Goal: Task Accomplishment & Management: Use online tool/utility

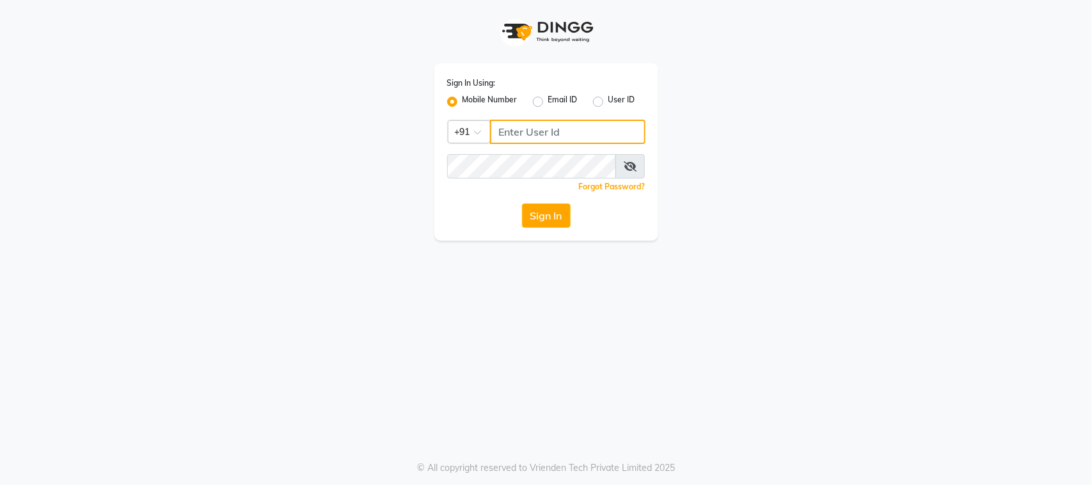
click at [541, 140] on input "Username" at bounding box center [568, 132] width 156 height 24
type input "9988992029"
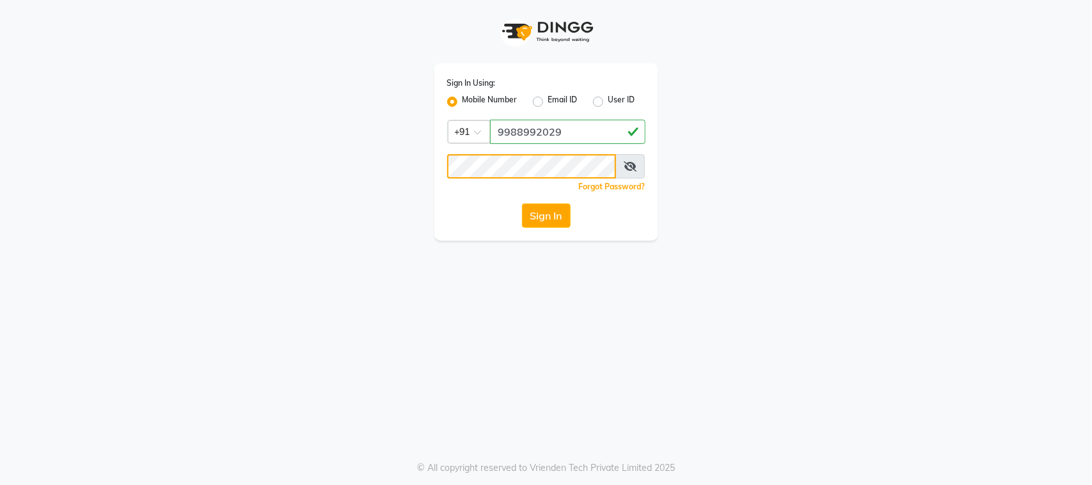
click at [522, 204] on button "Sign In" at bounding box center [546, 216] width 49 height 24
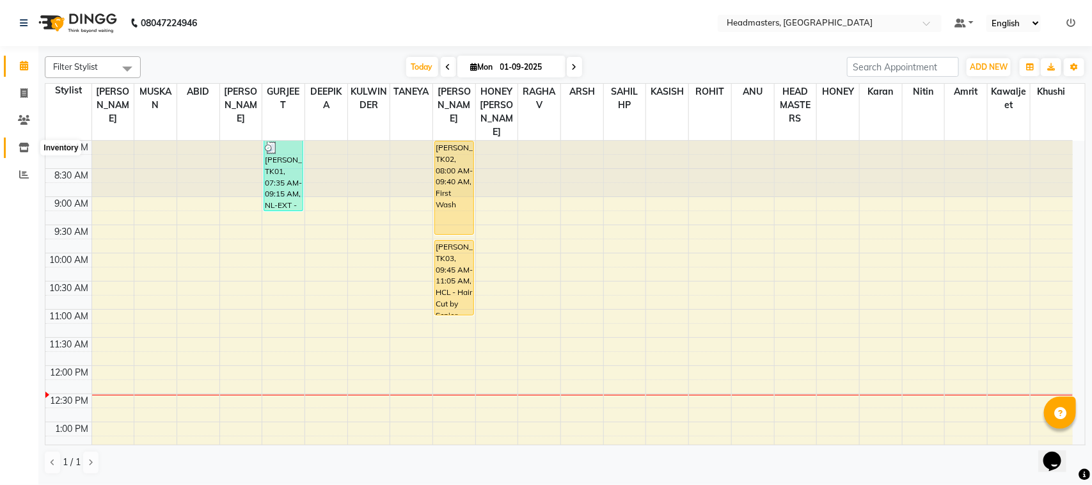
click at [27, 148] on icon at bounding box center [24, 148] width 11 height 10
select select
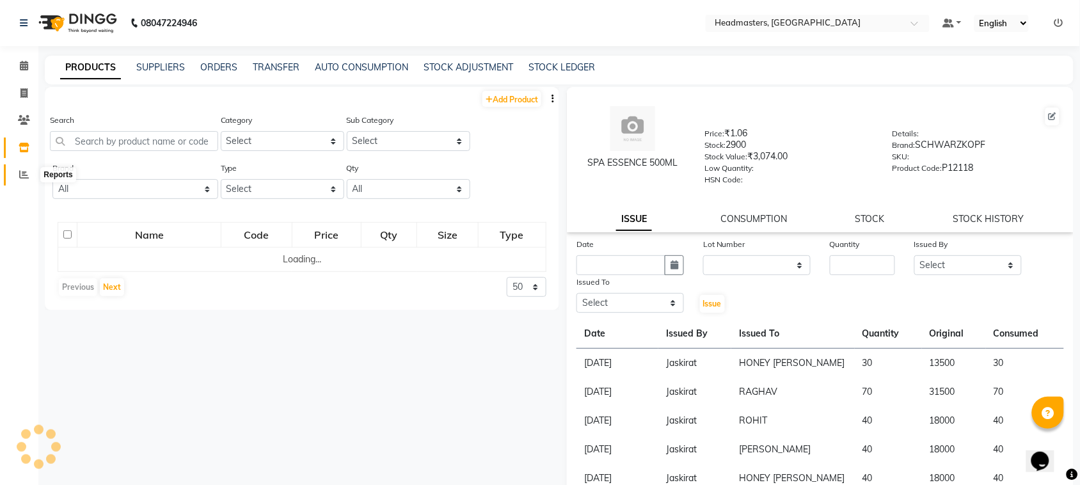
drag, startPoint x: 24, startPoint y: 171, endPoint x: 34, endPoint y: 170, distance: 9.6
click at [24, 172] on icon at bounding box center [24, 175] width 10 height 10
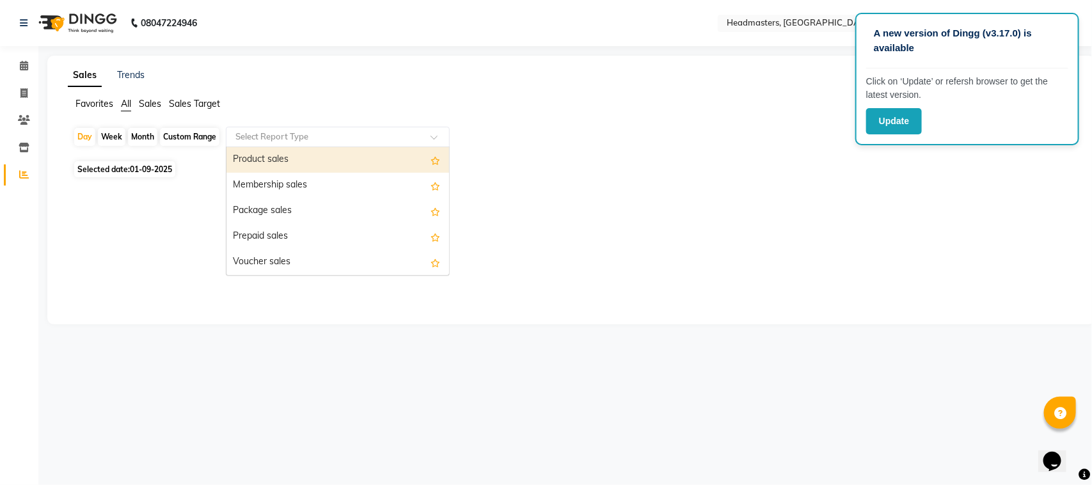
click at [243, 134] on input "text" at bounding box center [325, 137] width 184 height 13
click at [276, 151] on div "Product sales" at bounding box center [338, 160] width 223 height 26
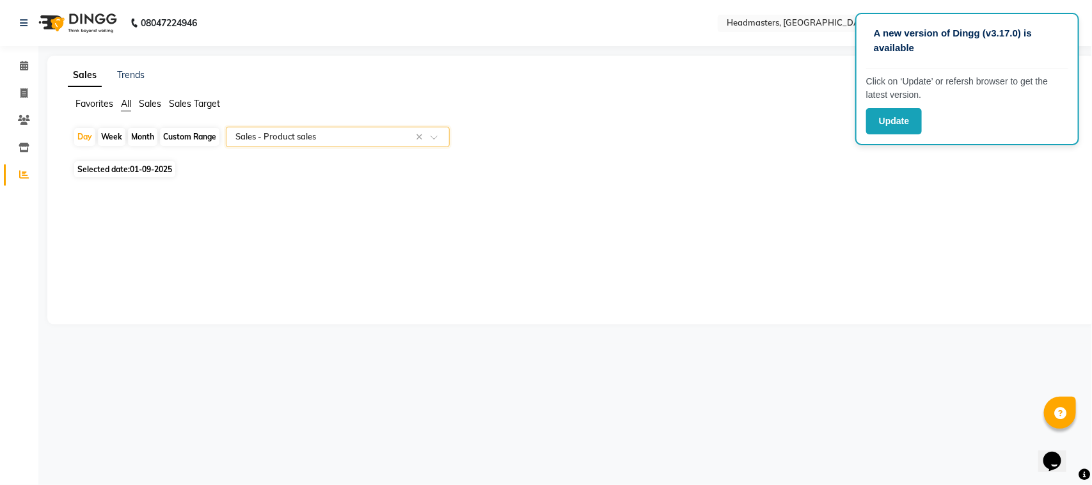
click at [129, 170] on span "Selected date: [DATE]" at bounding box center [124, 169] width 101 height 16
select select "9"
select select "2025"
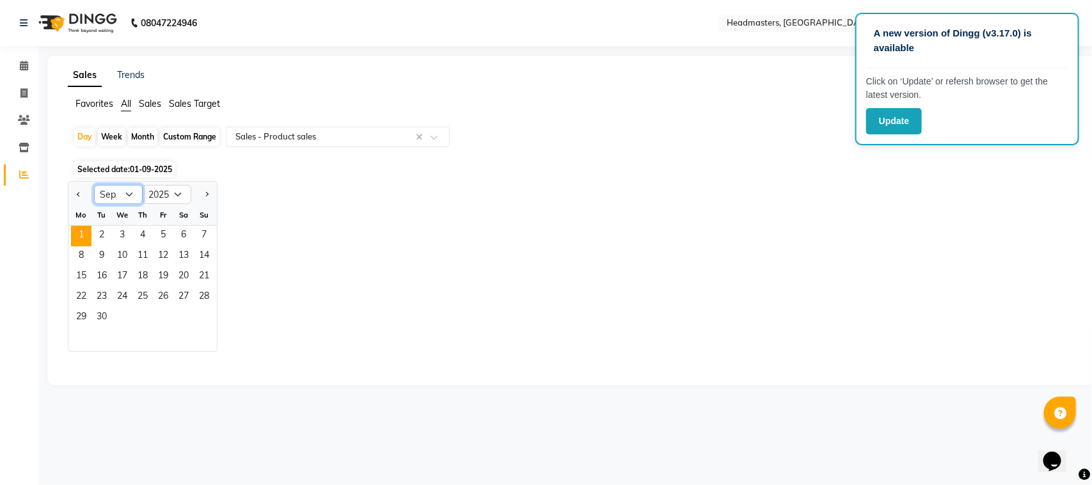
click at [114, 196] on select "Jan Feb Mar Apr May Jun [DATE] Aug Sep Oct Nov Dec" at bounding box center [118, 194] width 49 height 19
select select "8"
click at [94, 186] on select "Jan Feb Mar Apr May Jun [DATE] Aug Sep Oct Nov Dec" at bounding box center [118, 194] width 49 height 19
click at [200, 311] on span "31" at bounding box center [204, 318] width 20 height 20
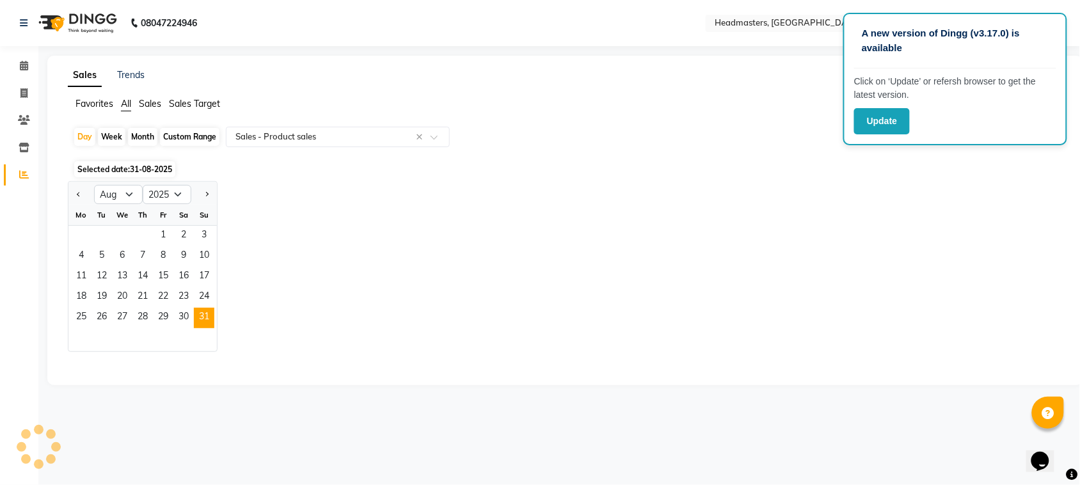
select select "csv"
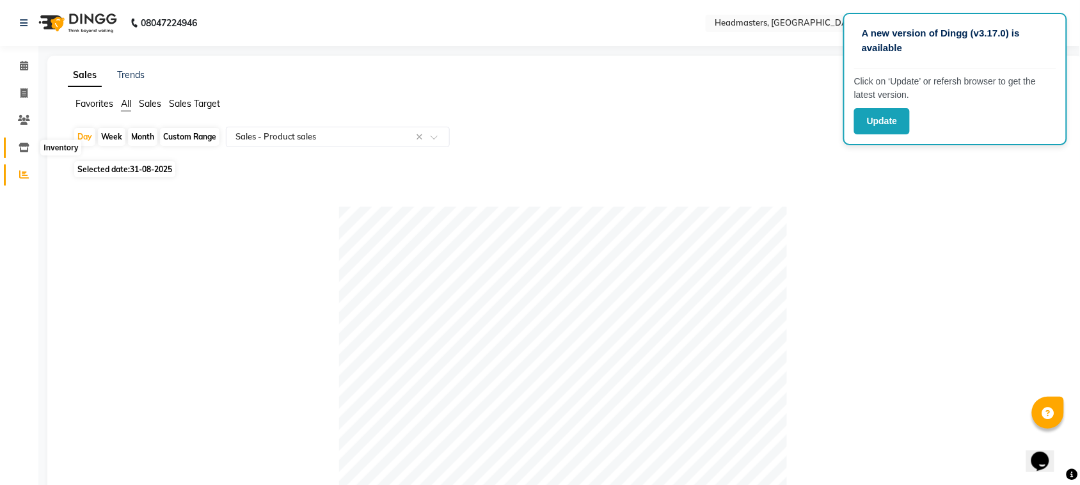
click at [19, 143] on icon at bounding box center [24, 148] width 11 height 10
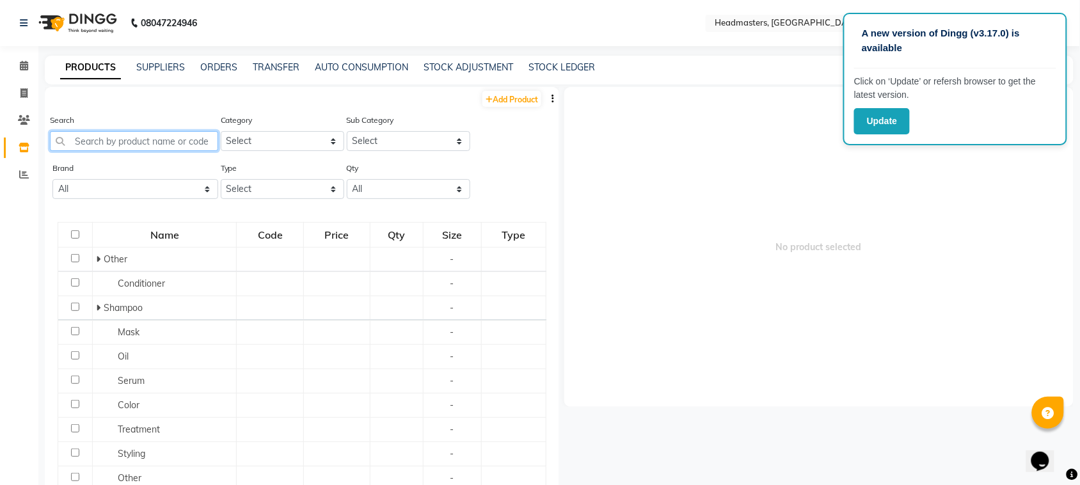
click at [116, 142] on input "text" at bounding box center [134, 141] width 168 height 20
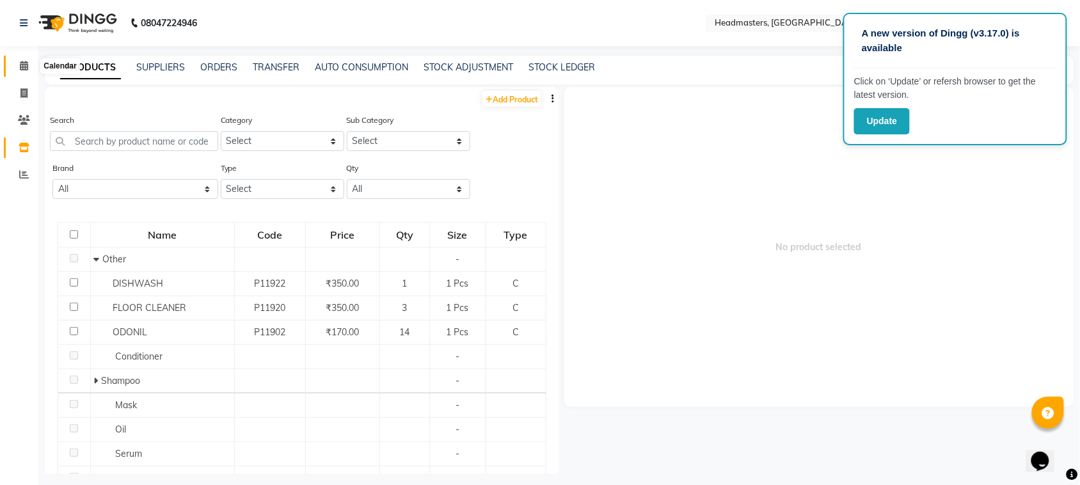
click at [26, 70] on icon at bounding box center [24, 66] width 8 height 10
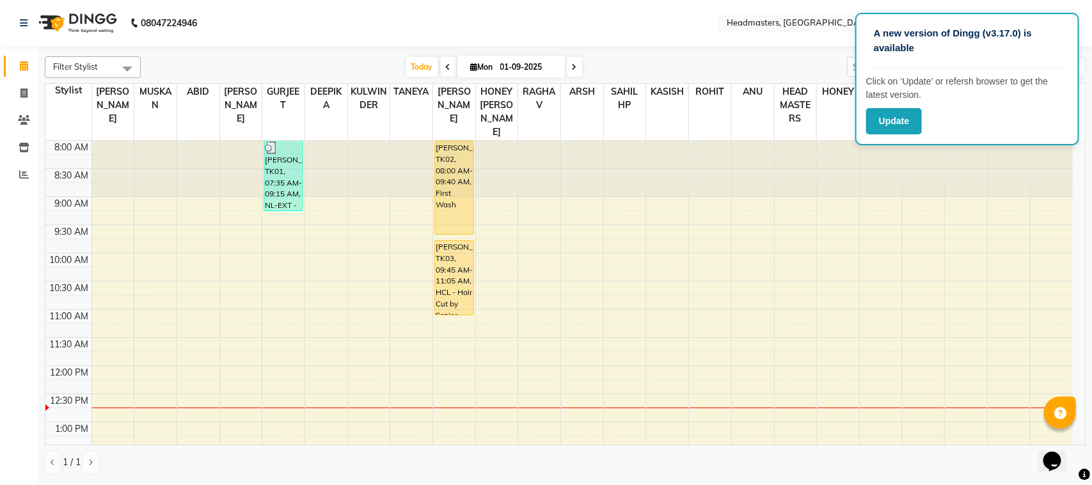
click at [446, 70] on icon at bounding box center [448, 67] width 5 height 8
type input "31-08-2025"
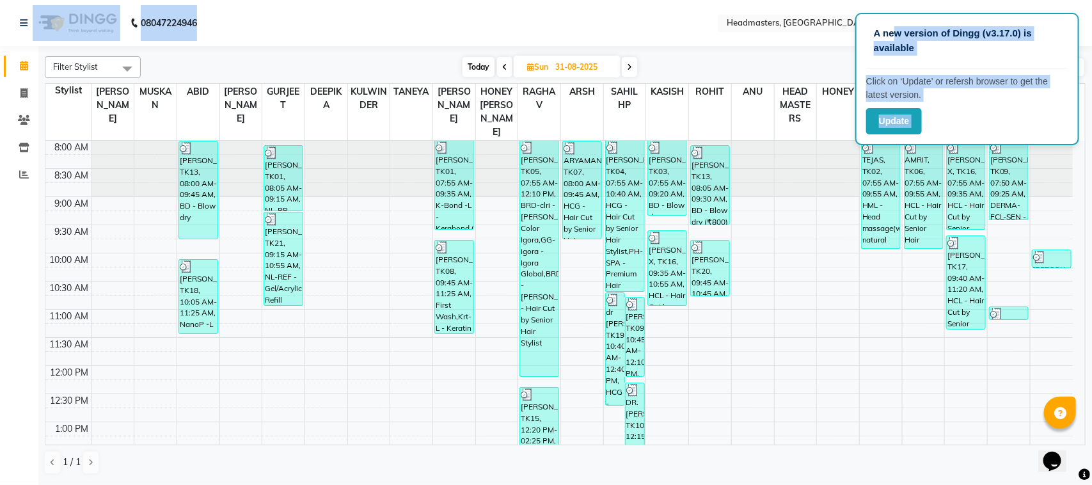
drag, startPoint x: 894, startPoint y: 16, endPoint x: 702, endPoint y: -40, distance: 199.9
click at [702, 0] on html "A new version of Dingg (v3.17.0) is available Click on ‘Update’ or refersh brow…" at bounding box center [546, 242] width 1092 height 485
click at [326, 20] on nav "08047224946 Select Location × Headmasters, [GEOGRAPHIC_DATA] Default Panel My P…" at bounding box center [546, 23] width 1092 height 46
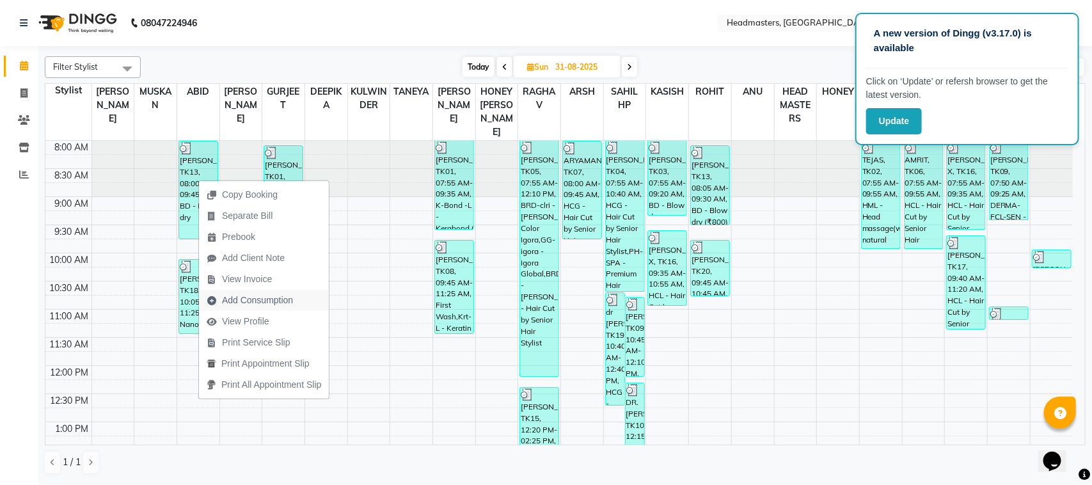
click at [253, 291] on span "Add Consumption" at bounding box center [250, 300] width 102 height 21
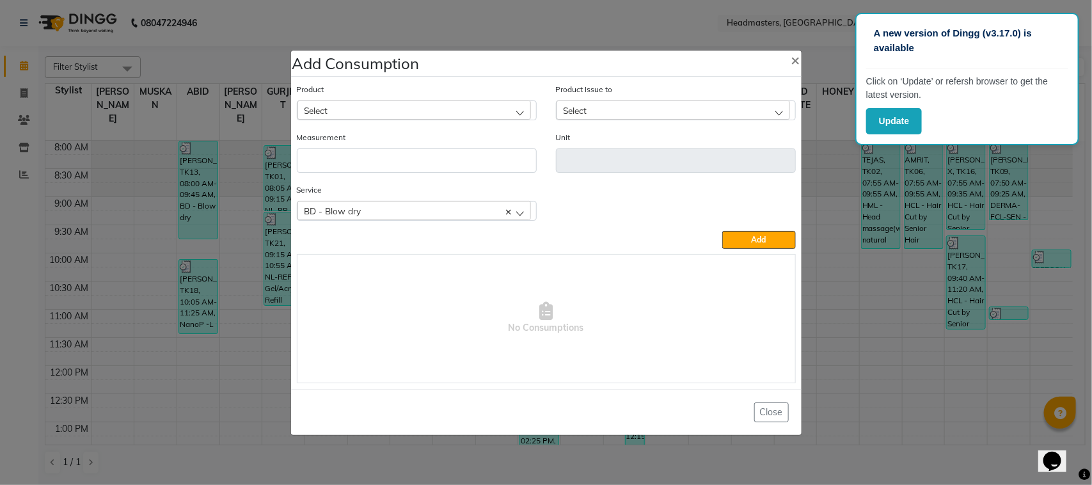
click at [127, 308] on ngb-modal-window "Add Consumption × Product Select Product Issue to Select Measurement Unit Servi…" at bounding box center [546, 242] width 1092 height 485
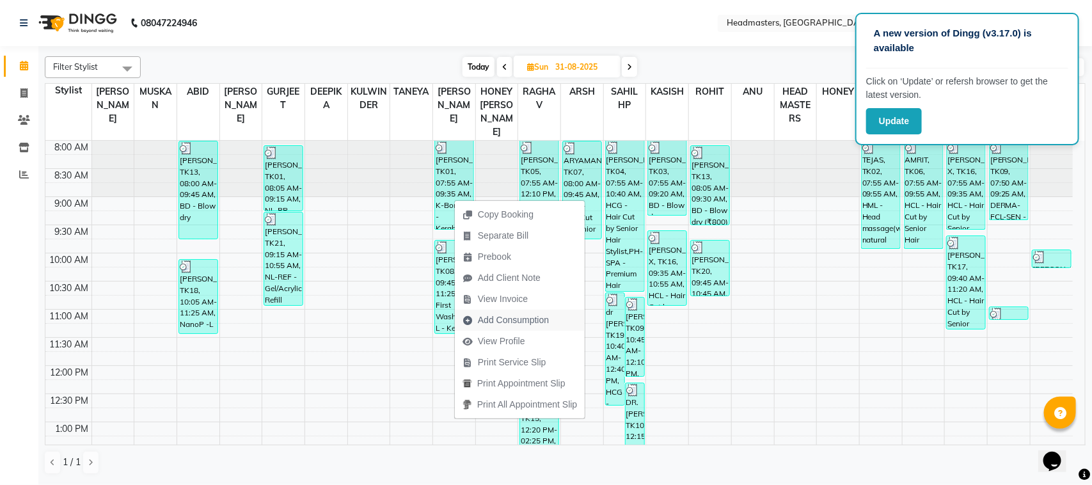
click at [514, 324] on span "Add Consumption" at bounding box center [513, 320] width 71 height 13
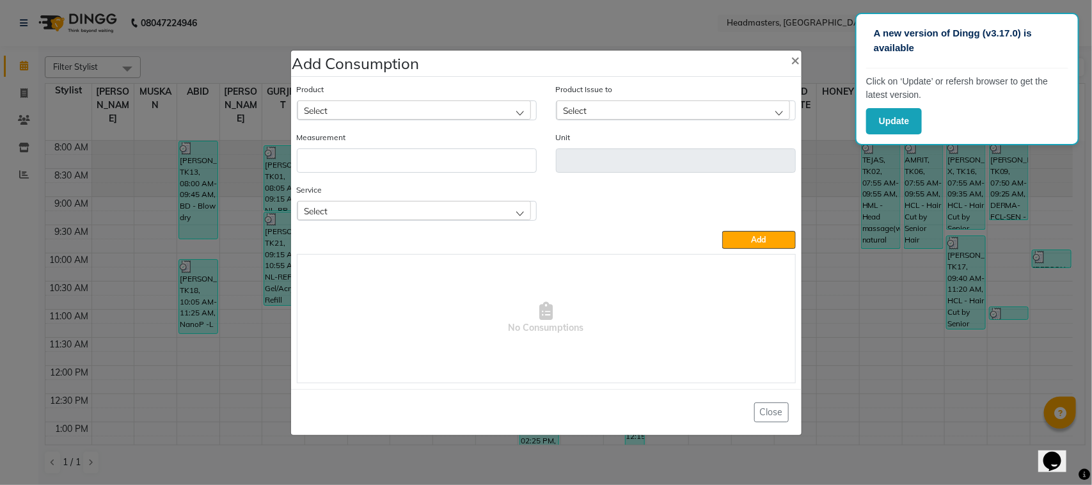
click at [271, 301] on ngb-modal-window "Add Consumption × Product Select Product Issue to Select Measurement Unit Servi…" at bounding box center [546, 242] width 1092 height 485
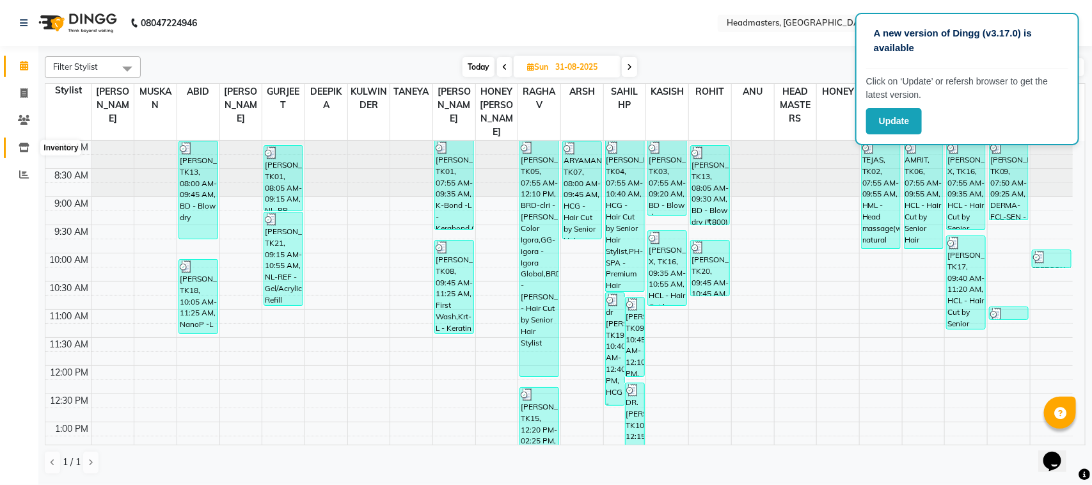
click at [21, 141] on span at bounding box center [24, 148] width 22 height 15
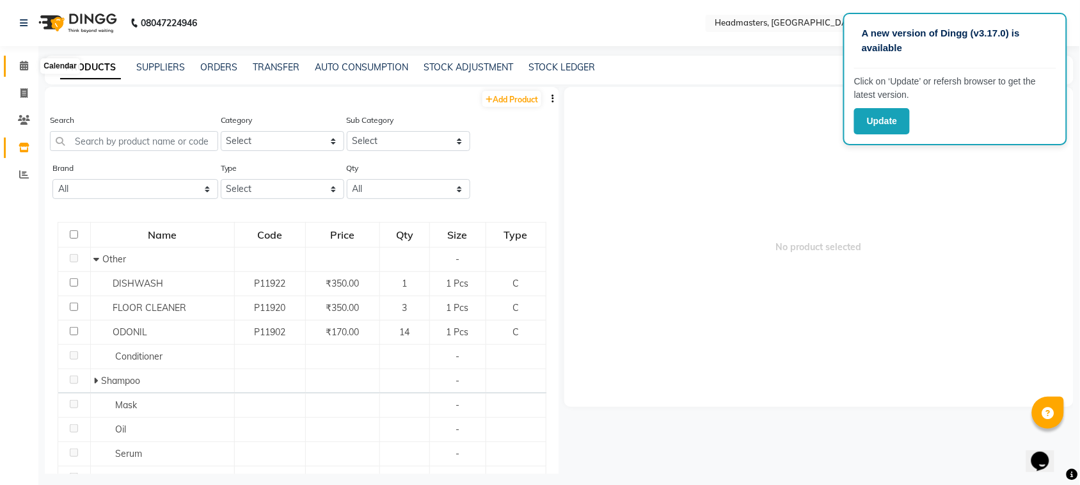
click at [24, 67] on icon at bounding box center [24, 66] width 8 height 10
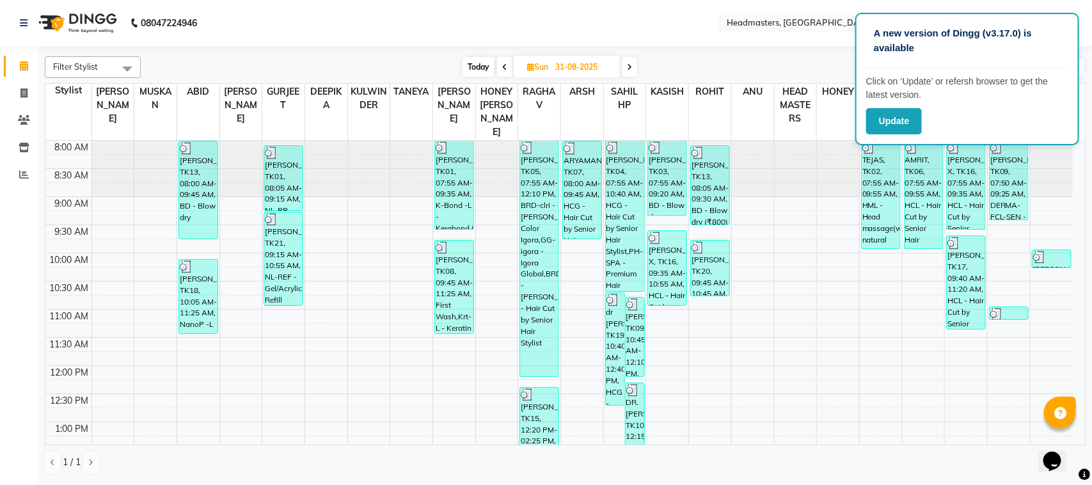
click at [507, 68] on span at bounding box center [504, 67] width 15 height 20
type input "30-08-2025"
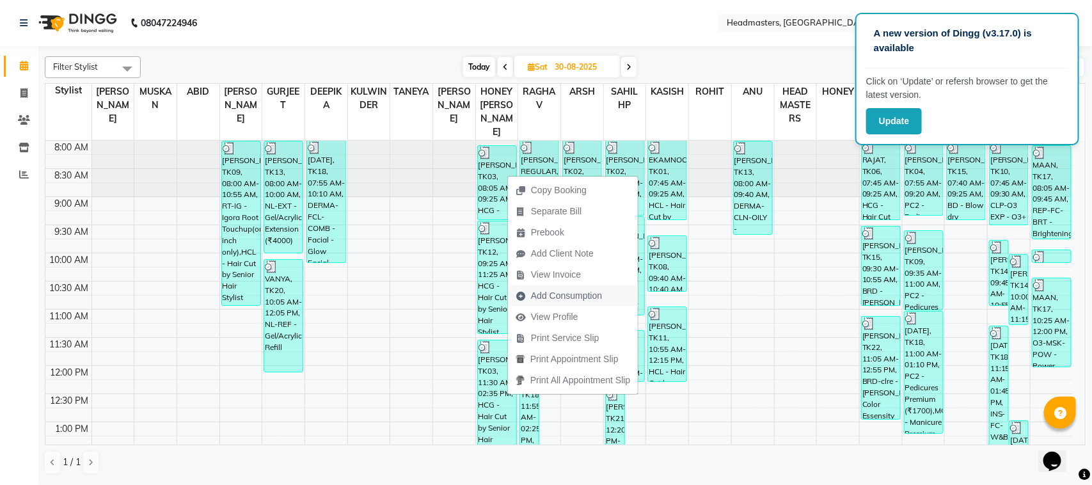
click at [547, 285] on span "Add Consumption" at bounding box center [559, 295] width 102 height 21
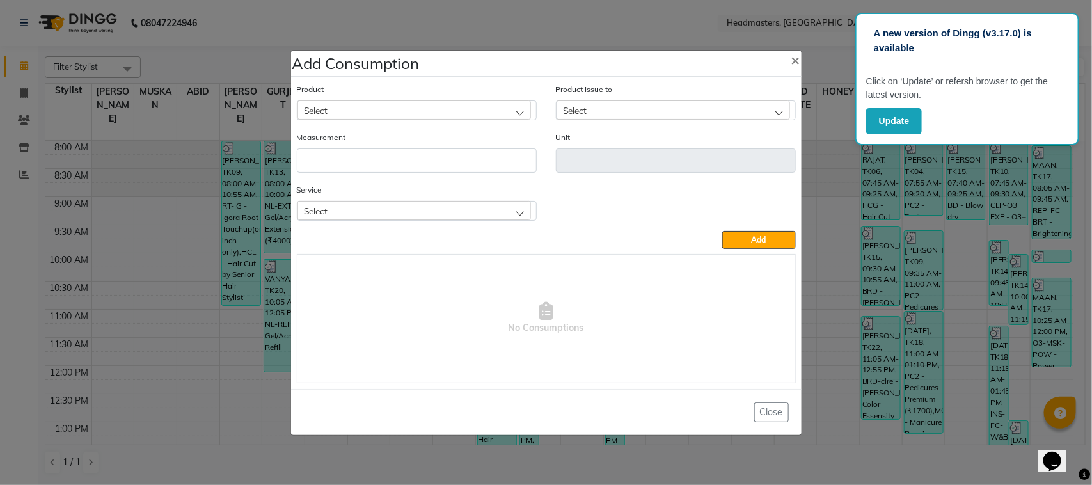
click at [120, 191] on ngb-modal-window "Add Consumption × Product Select Product Issue to Select Measurement Unit Servi…" at bounding box center [546, 242] width 1092 height 485
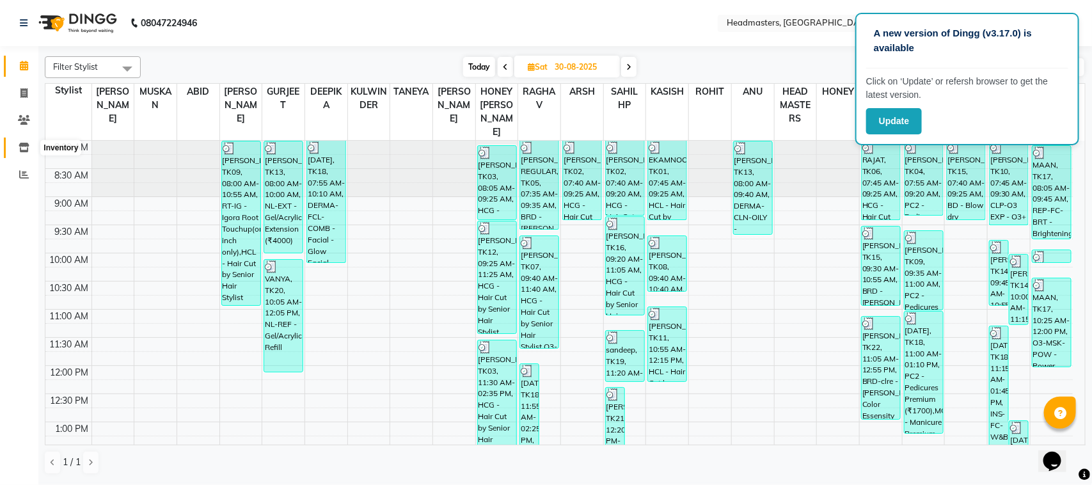
click at [26, 150] on icon at bounding box center [24, 148] width 11 height 10
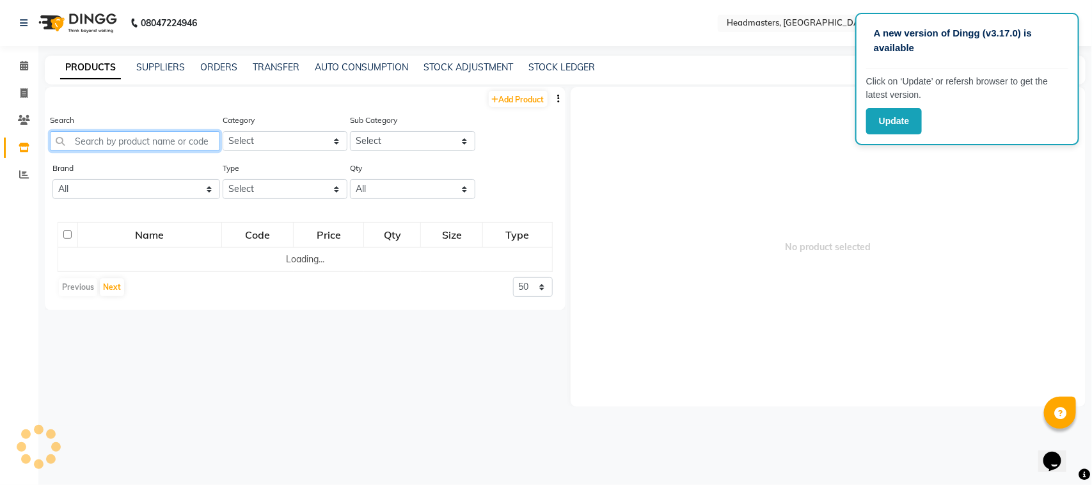
click at [146, 131] on input "text" at bounding box center [135, 141] width 170 height 20
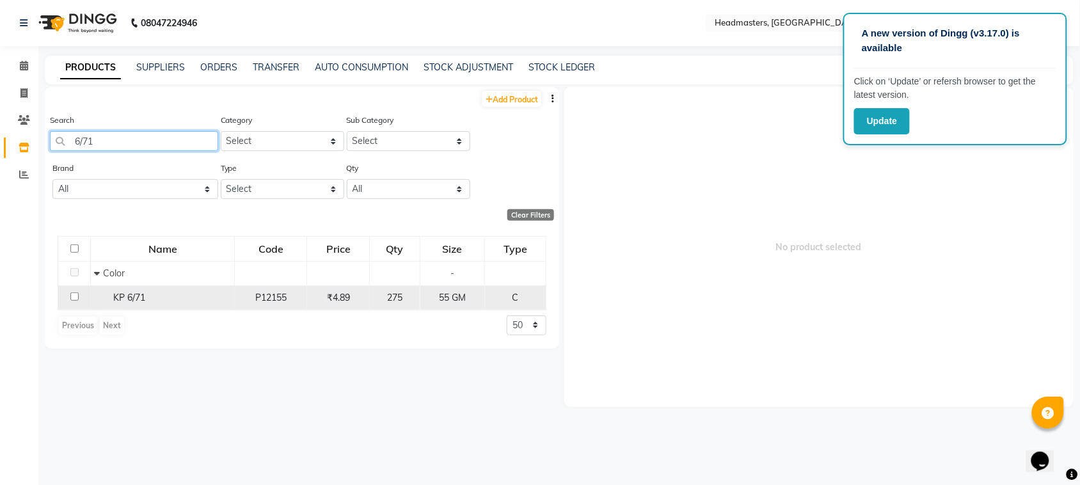
type input "6/71"
click at [72, 294] on input "checkbox" at bounding box center [74, 296] width 8 height 8
checkbox input "true"
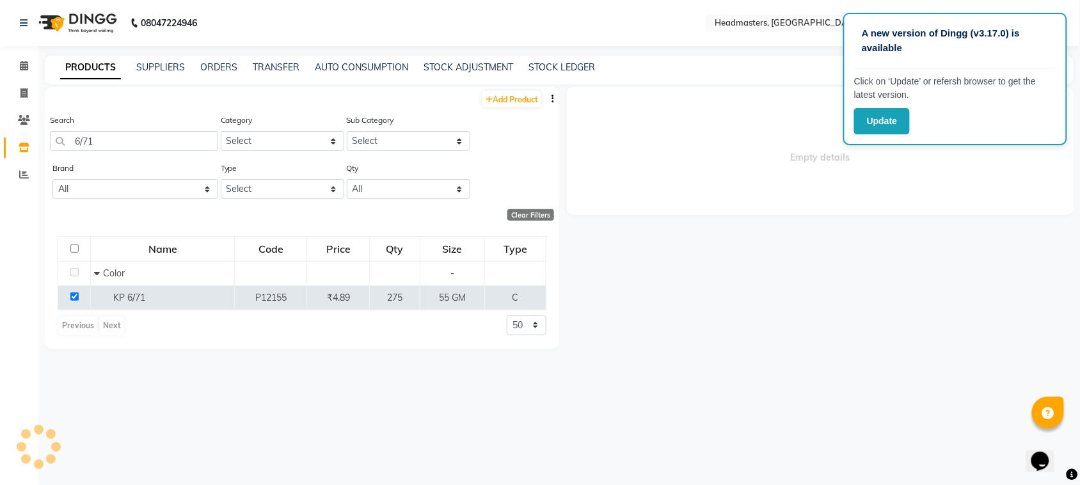
select select
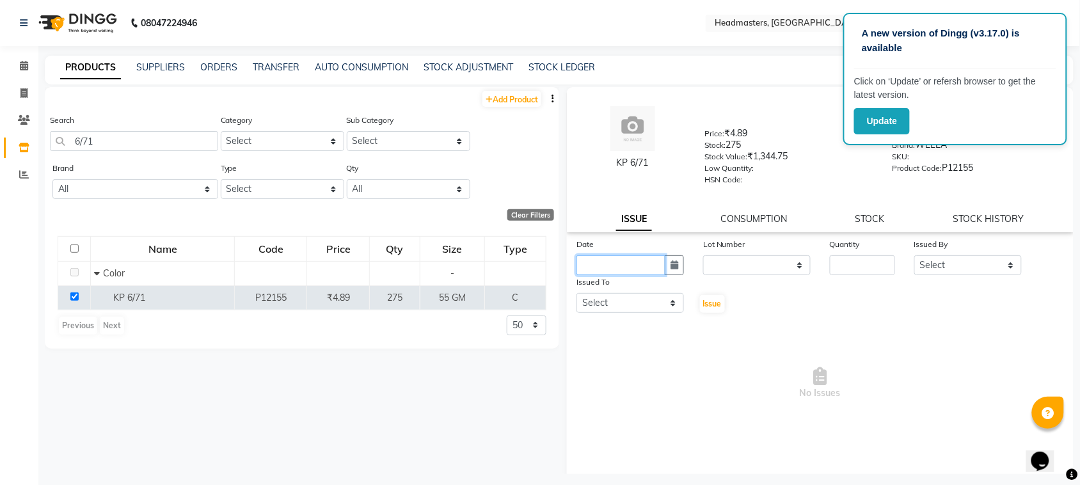
click at [584, 266] on input "text" at bounding box center [621, 265] width 89 height 20
select select "9"
select select "2025"
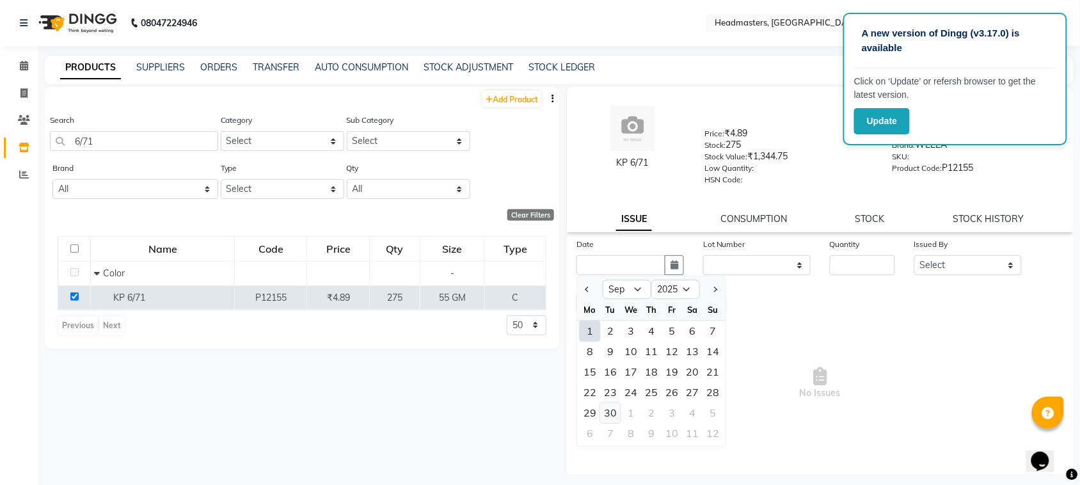
click at [615, 410] on div "30" at bounding box center [610, 413] width 20 height 20
type input "[DATE]"
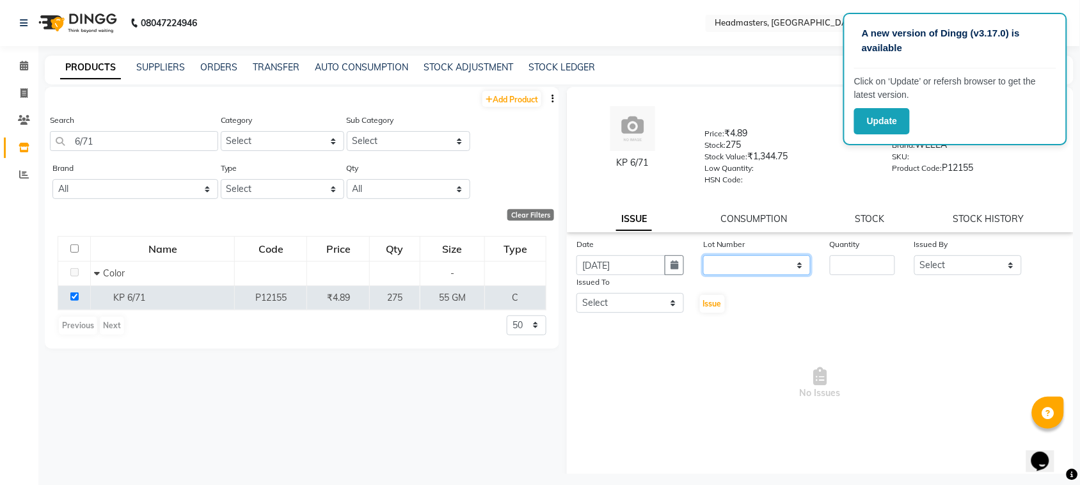
click at [733, 261] on select "None" at bounding box center [757, 265] width 108 height 20
click at [843, 255] on input "number" at bounding box center [862, 265] width 65 height 20
type input "12"
click at [980, 264] on select "Select ABID Amrit ANU ARSH [PERSON_NAME] HEAD MASTERS HONEY [PERSON_NAME] HONEY…" at bounding box center [969, 265] width 108 height 20
click at [915, 255] on select "Select ABID Amrit ANU ARSH [PERSON_NAME] HEAD MASTERS HONEY [PERSON_NAME] HONEY…" at bounding box center [969, 265] width 108 height 20
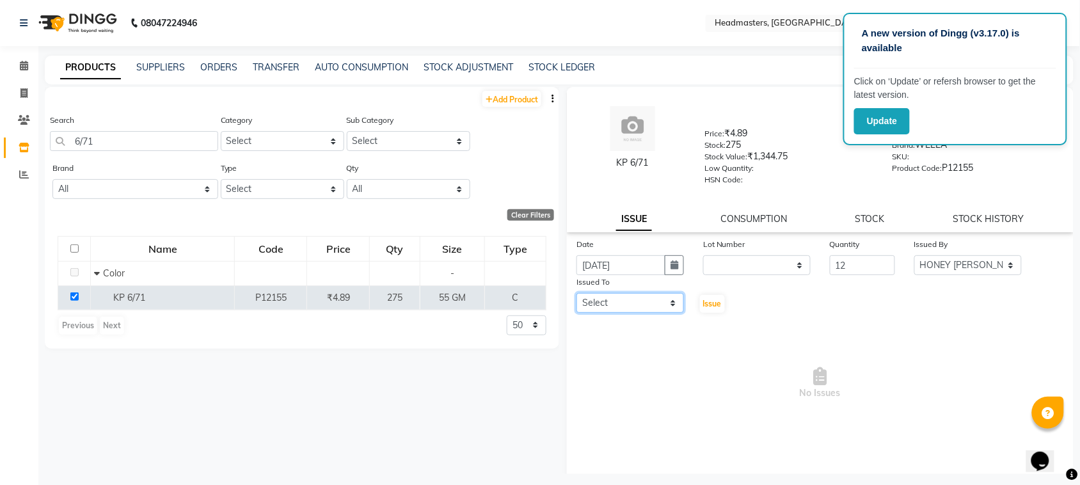
click at [616, 294] on select "Select ABID Amrit ANU ARSH [PERSON_NAME] HEAD MASTERS HONEY [PERSON_NAME] HONEY…" at bounding box center [631, 303] width 108 height 20
click at [958, 257] on select "Select ABID Amrit ANU ARSH [PERSON_NAME] HEAD MASTERS HONEY [PERSON_NAME] HONEY…" at bounding box center [969, 265] width 108 height 20
select select "87408"
click at [915, 255] on select "Select ABID Amrit ANU ARSH [PERSON_NAME] HEAD MASTERS HONEY [PERSON_NAME] HONEY…" at bounding box center [969, 265] width 108 height 20
click at [638, 293] on select "Select ABID Amrit ANU ARSH [PERSON_NAME] HEAD MASTERS HONEY [PERSON_NAME] HONEY…" at bounding box center [631, 303] width 108 height 20
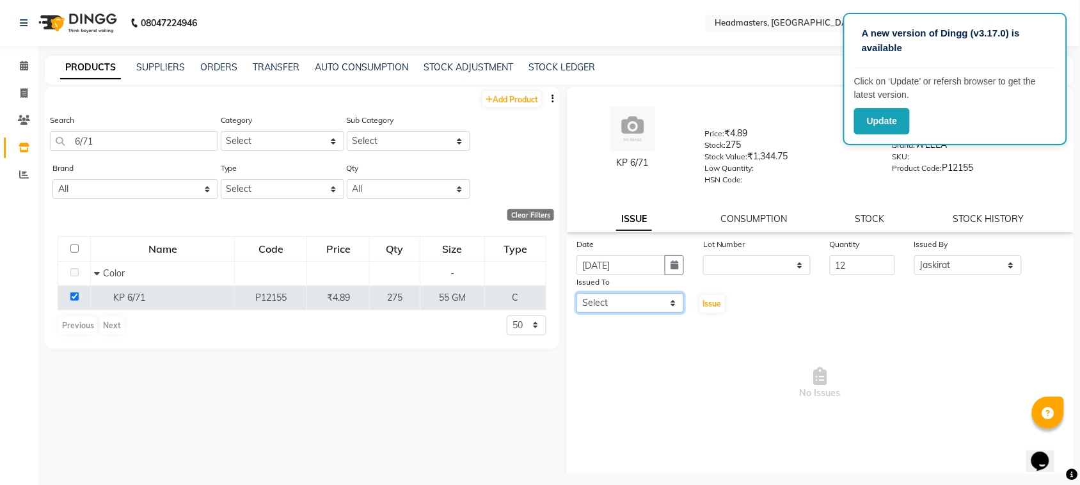
select select "60638"
click at [577, 293] on select "Select ABID Amrit ANU ARSH [PERSON_NAME] HEAD MASTERS HONEY [PERSON_NAME] HONEY…" at bounding box center [631, 303] width 108 height 20
click at [703, 300] on span "Issue" at bounding box center [712, 304] width 19 height 10
select select
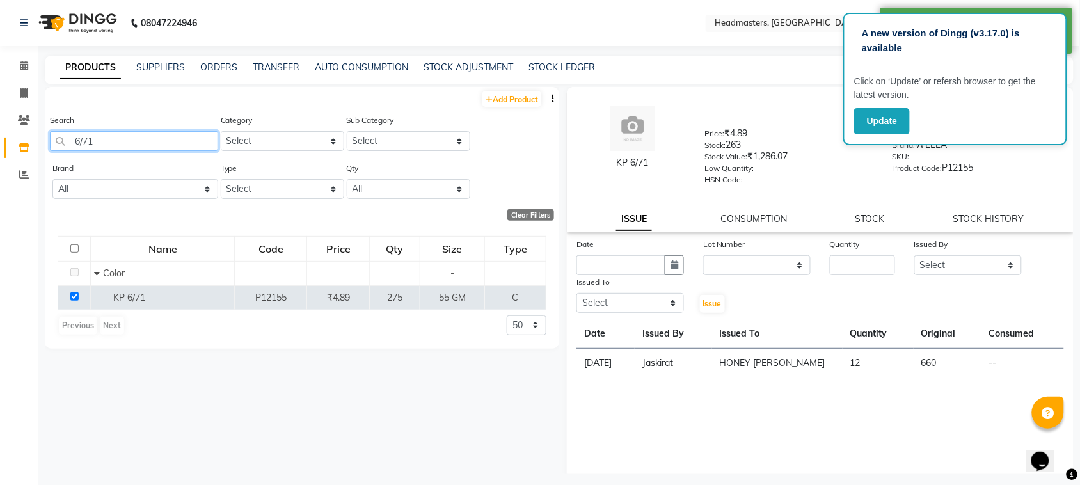
click at [120, 145] on input "6/71" at bounding box center [134, 141] width 168 height 20
type input "6"
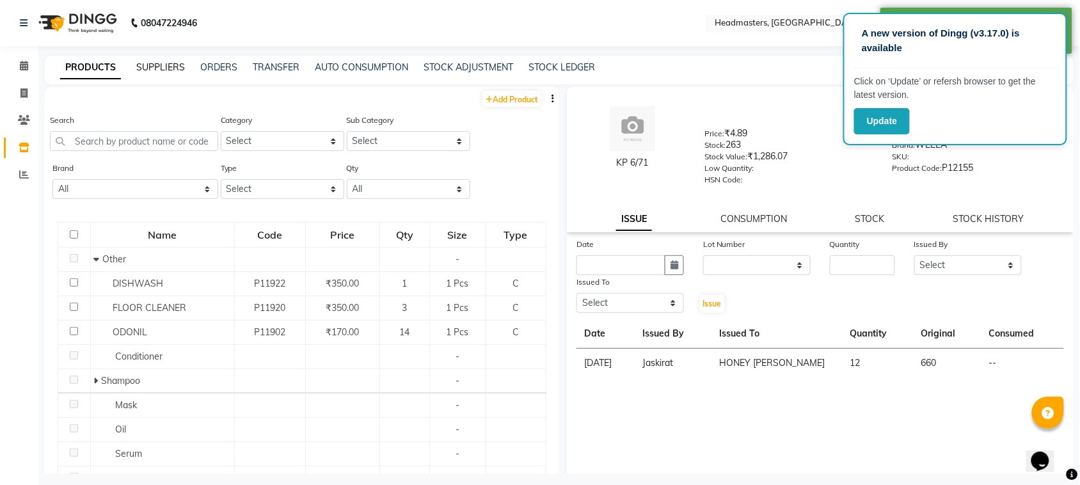
click at [145, 67] on link "SUPPLIERS" at bounding box center [160, 67] width 49 height 12
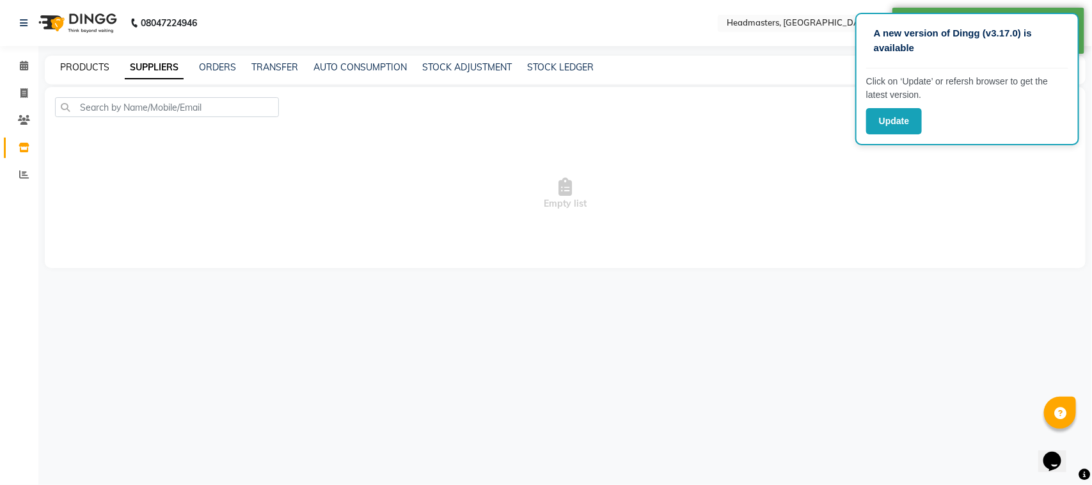
click at [106, 68] on link "PRODUCTS" at bounding box center [84, 67] width 49 height 12
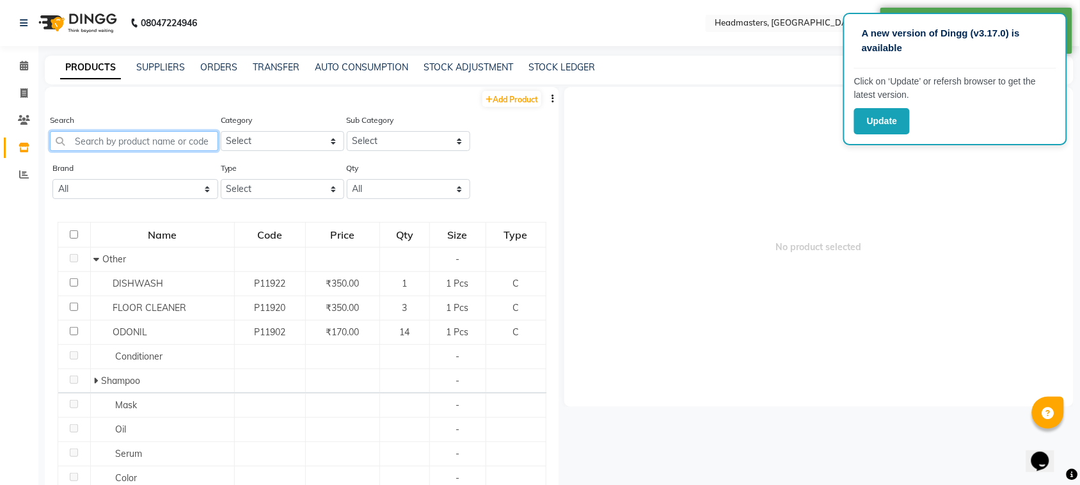
click at [128, 132] on input "text" at bounding box center [134, 141] width 168 height 20
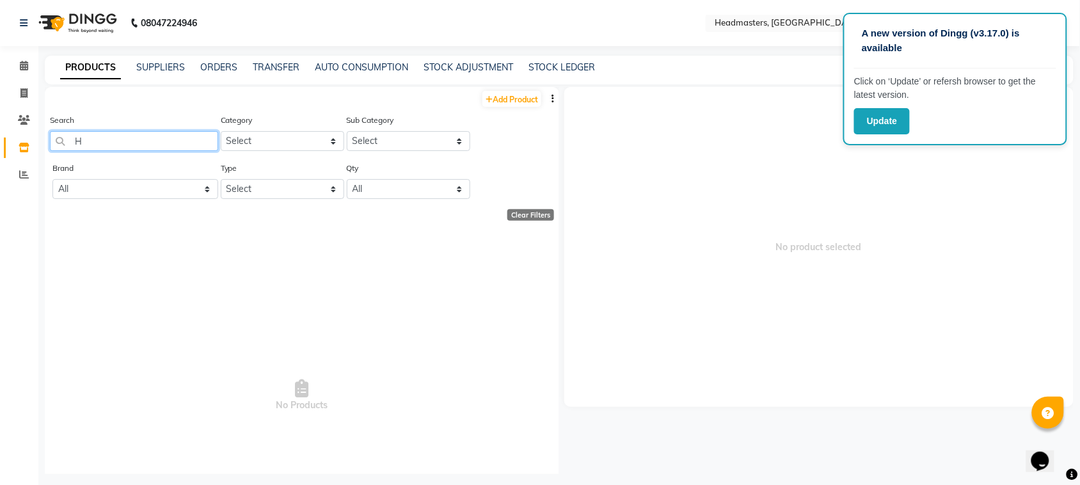
type input "H"
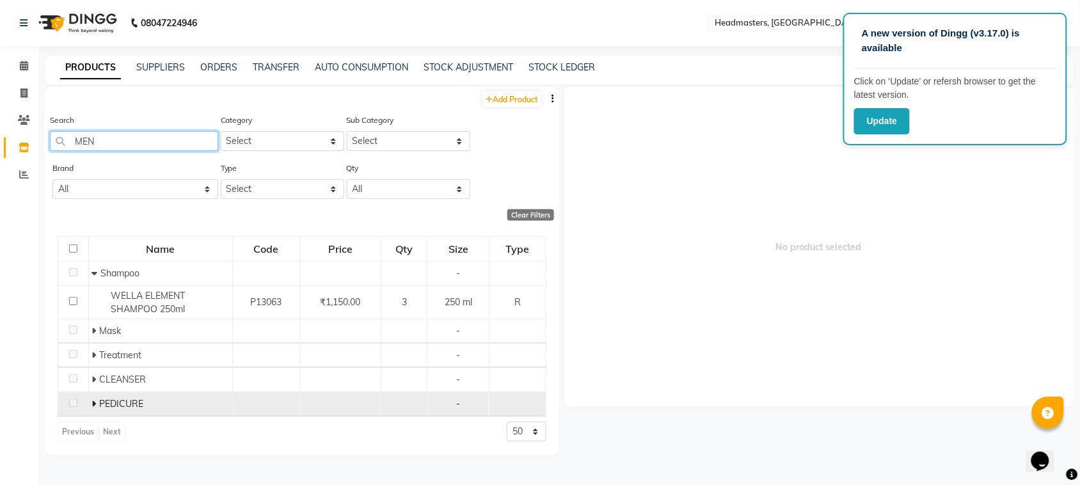
type input "MEN"
click at [93, 405] on icon at bounding box center [94, 403] width 4 height 9
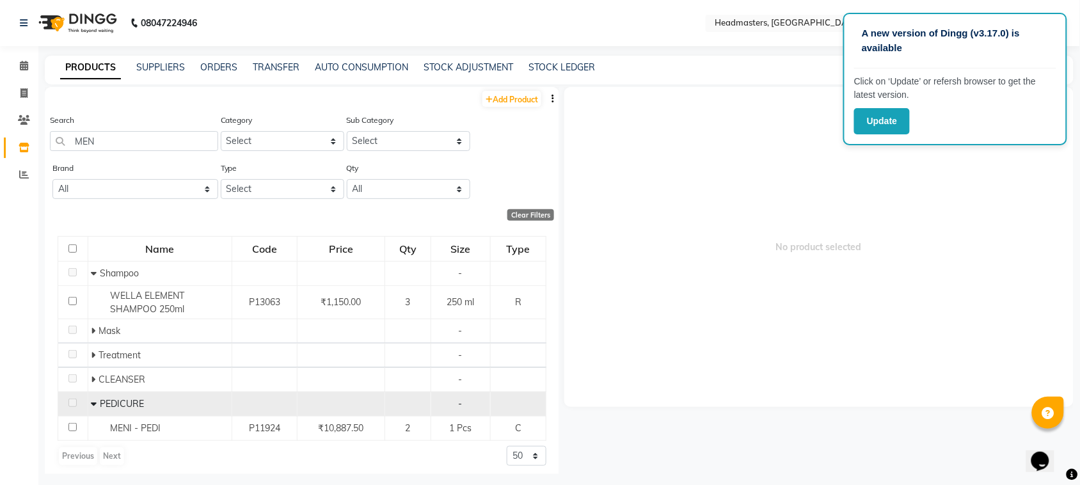
click at [93, 402] on icon at bounding box center [94, 403] width 6 height 9
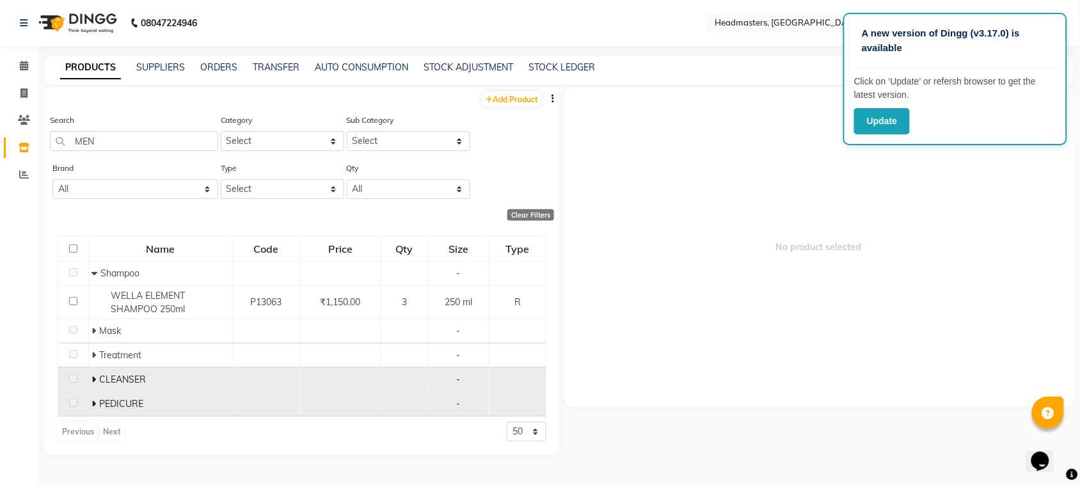
click at [96, 383] on icon at bounding box center [94, 379] width 4 height 9
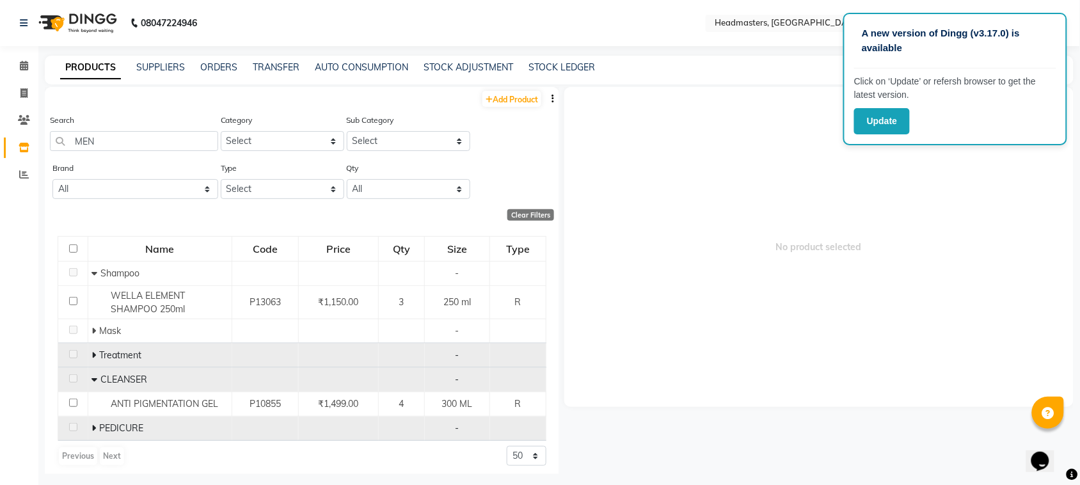
click at [95, 353] on span at bounding box center [96, 355] width 8 height 12
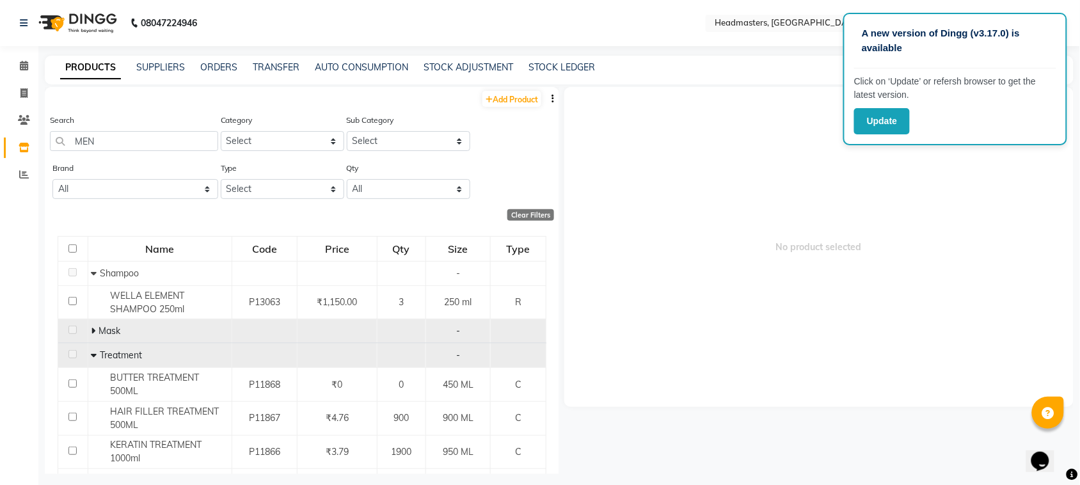
click at [95, 332] on span at bounding box center [95, 331] width 8 height 12
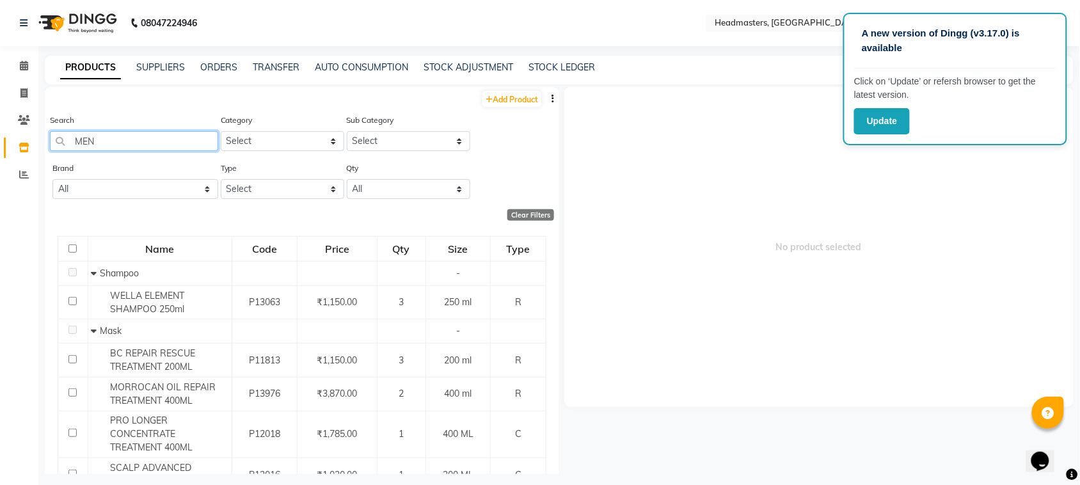
click at [119, 145] on input "MEN" at bounding box center [134, 141] width 168 height 20
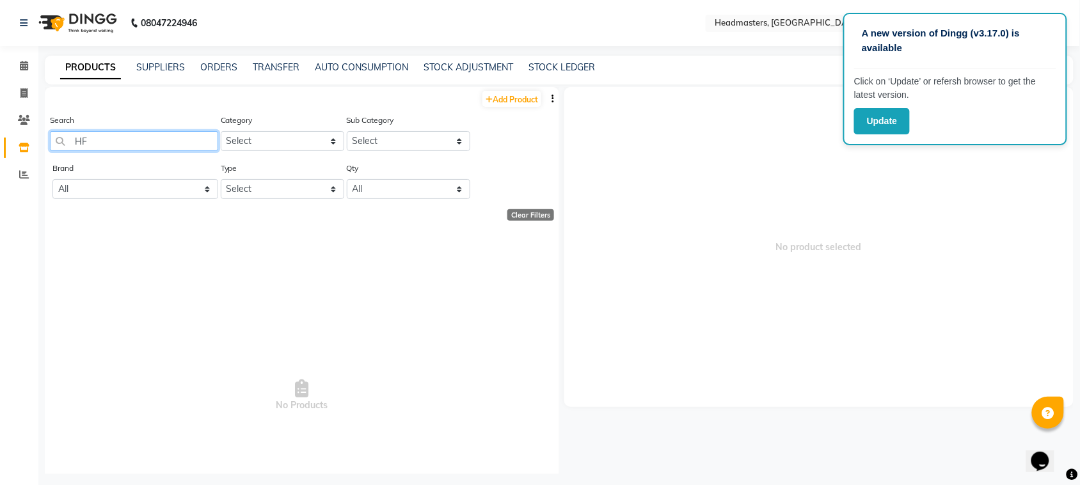
type input "H"
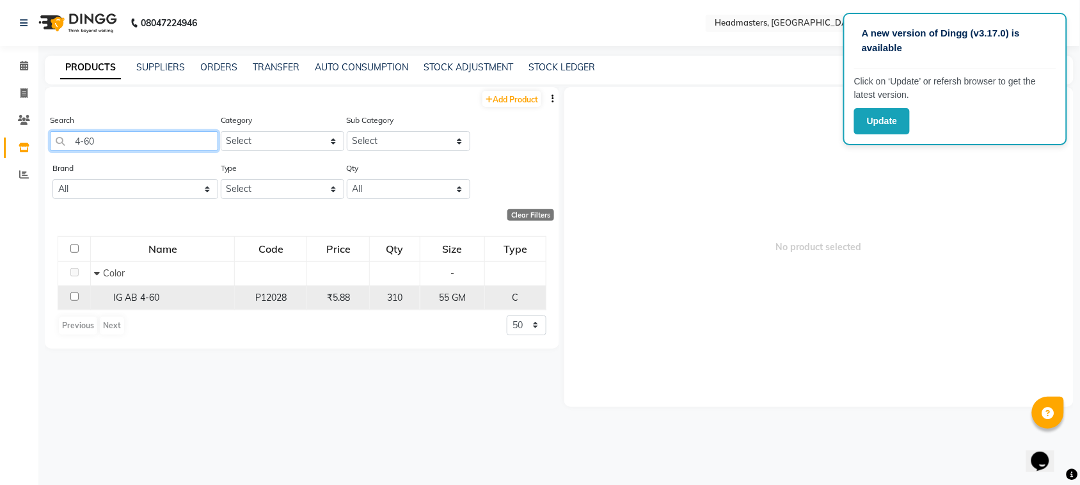
type input "4-60"
click at [74, 300] on input "checkbox" at bounding box center [74, 296] width 8 height 8
checkbox input "true"
select select
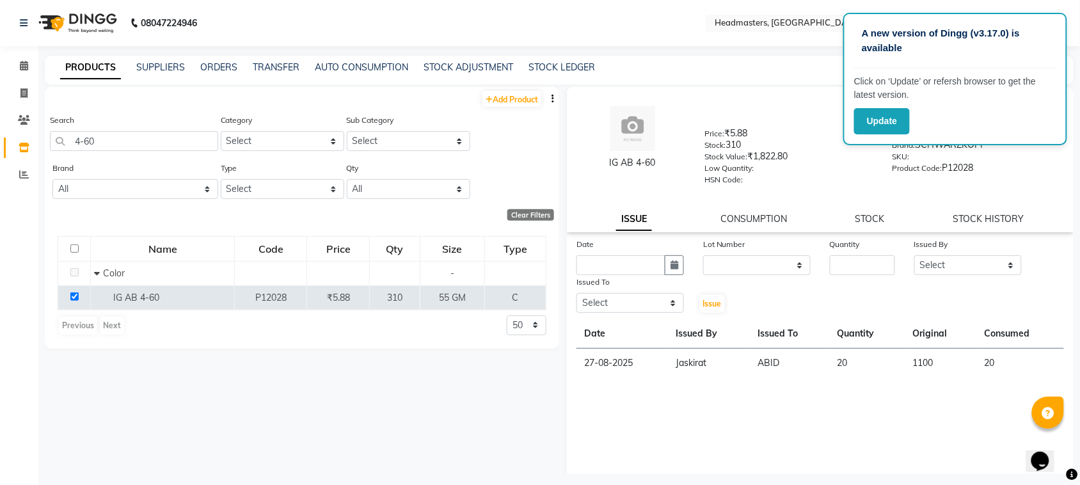
scroll to position [17, 0]
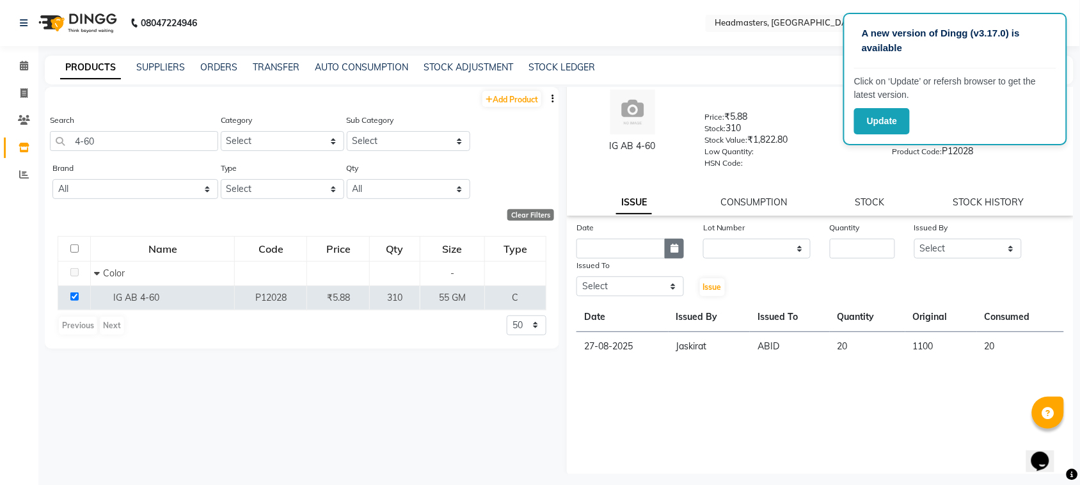
click at [676, 244] on button "button" at bounding box center [674, 249] width 19 height 20
select select "9"
select select "2025"
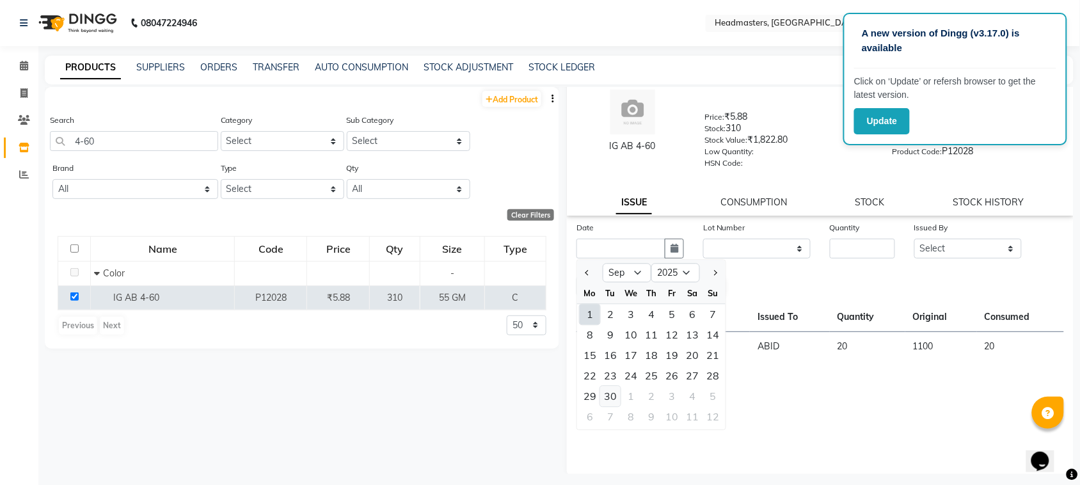
click at [612, 389] on div "30" at bounding box center [610, 397] width 20 height 20
type input "[DATE]"
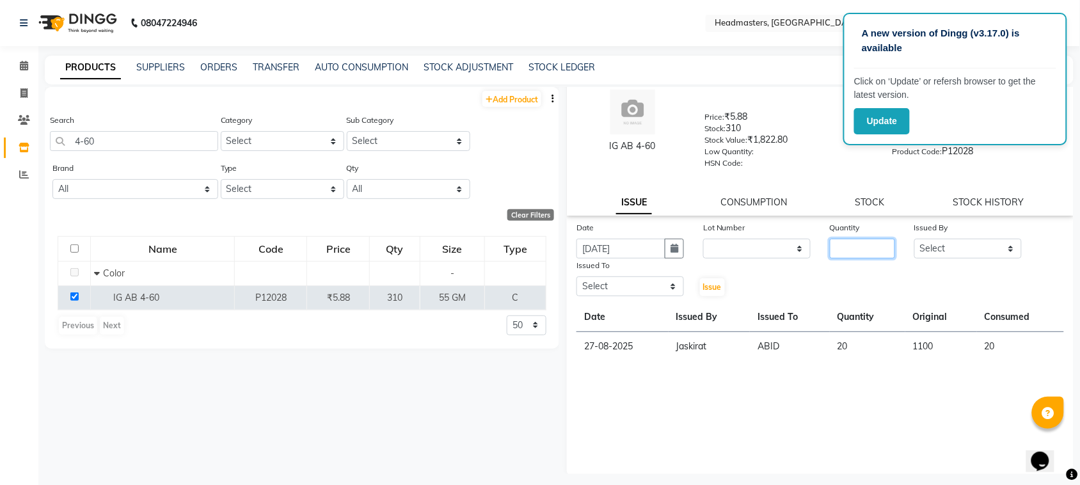
click at [849, 239] on input "number" at bounding box center [862, 249] width 65 height 20
type input "50"
click at [920, 248] on select "Select ABID Amrit ANU ARSH [PERSON_NAME] HEAD MASTERS HONEY [PERSON_NAME] HONEY…" at bounding box center [969, 249] width 108 height 20
select select "87408"
click at [915, 239] on select "Select ABID Amrit ANU ARSH [PERSON_NAME] HEAD MASTERS HONEY [PERSON_NAME] HONEY…" at bounding box center [969, 249] width 108 height 20
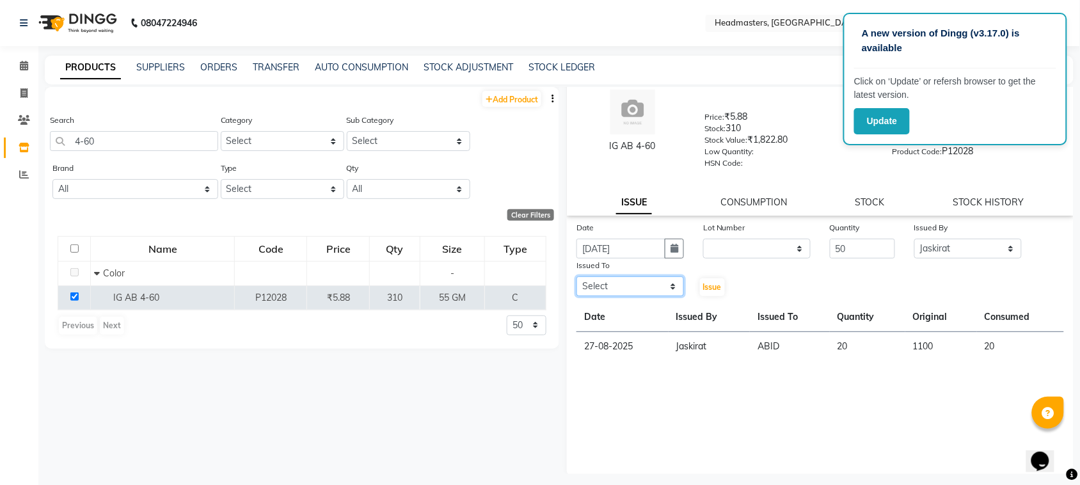
click at [595, 286] on select "Select ABID Amrit ANU ARSH [PERSON_NAME] HEAD MASTERS HONEY [PERSON_NAME] HONEY…" at bounding box center [631, 286] width 108 height 20
select select "60609"
click at [577, 276] on select "Select ABID Amrit ANU ARSH [PERSON_NAME] HEAD MASTERS HONEY [PERSON_NAME] HONEY…" at bounding box center [631, 286] width 108 height 20
click at [705, 285] on span "Issue" at bounding box center [712, 287] width 19 height 10
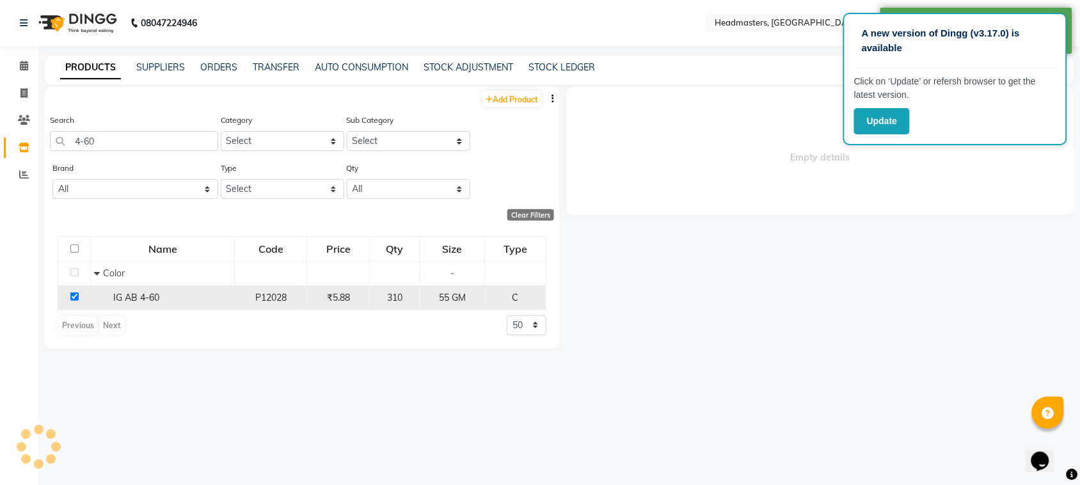
scroll to position [0, 0]
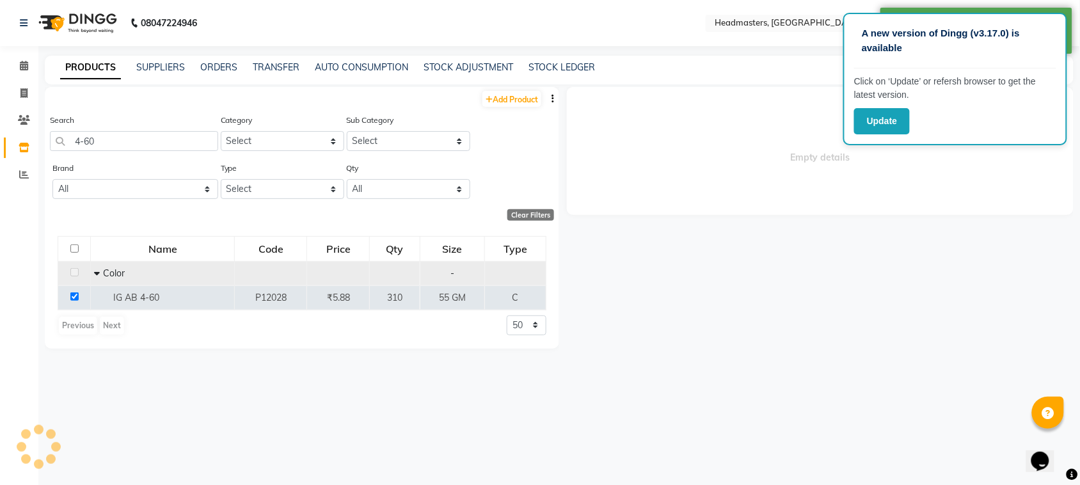
select select
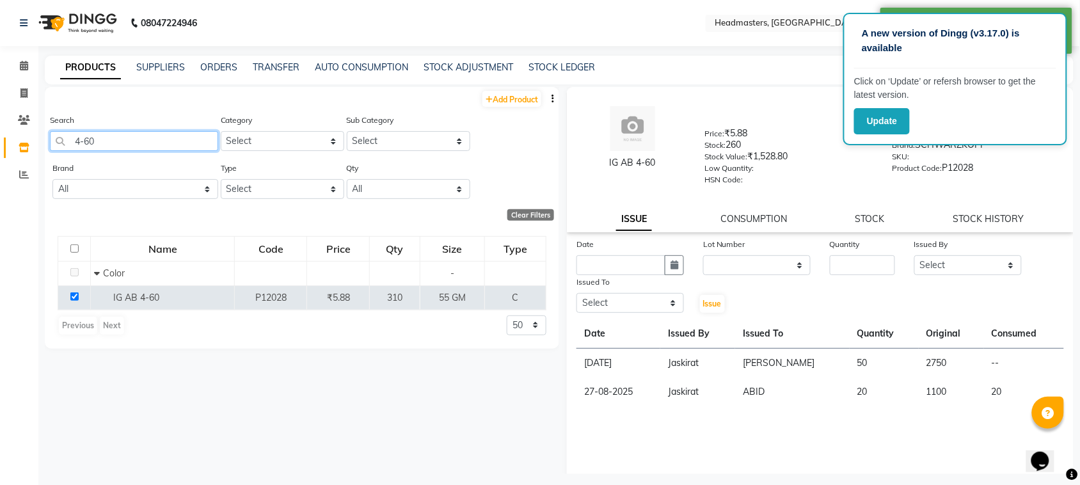
click at [161, 139] on input "4-60" at bounding box center [134, 141] width 168 height 20
type input "4"
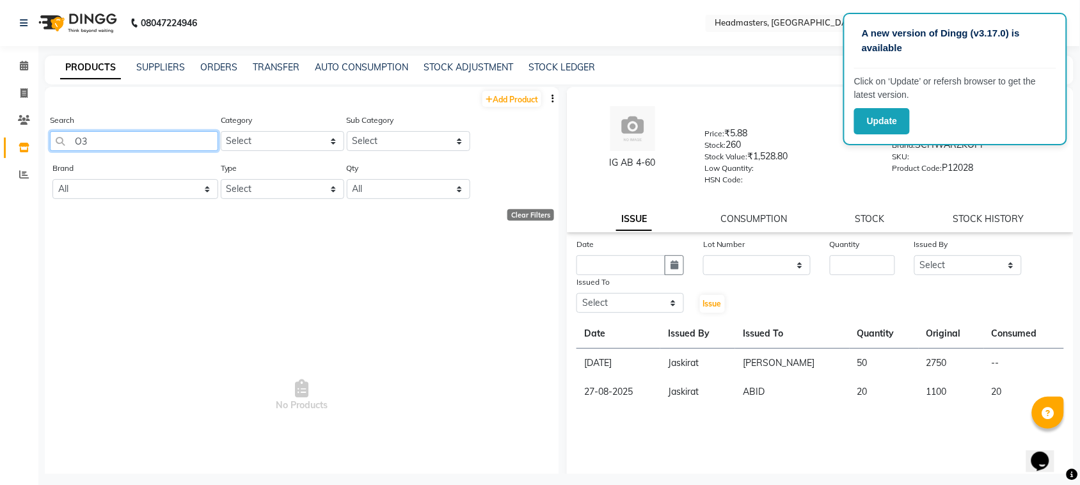
type input "O"
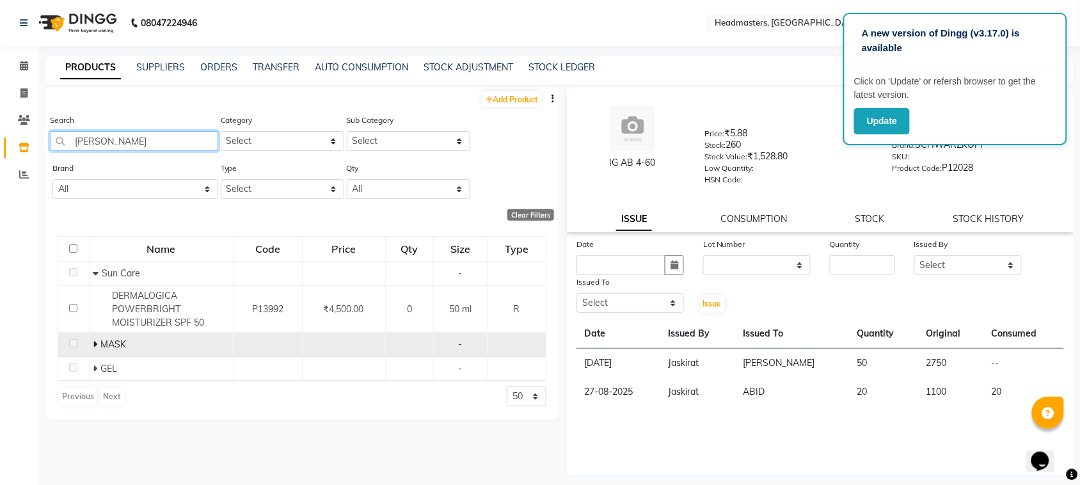
type input "[PERSON_NAME]"
click at [91, 344] on td "MASK" at bounding box center [161, 345] width 144 height 24
click at [93, 343] on icon at bounding box center [95, 344] width 4 height 9
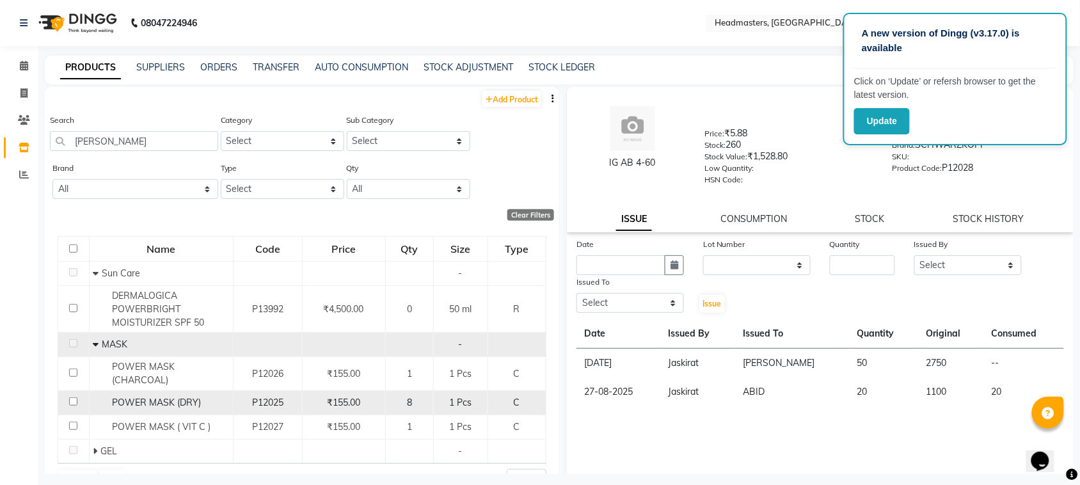
click at [71, 399] on input "checkbox" at bounding box center [73, 401] width 8 height 8
checkbox input "true"
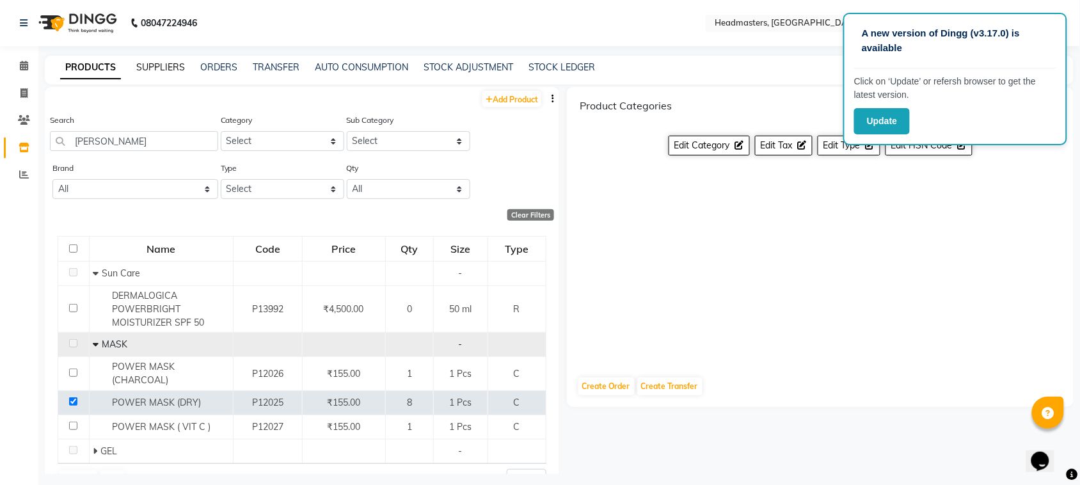
click at [156, 64] on link "SUPPLIERS" at bounding box center [160, 67] width 49 height 12
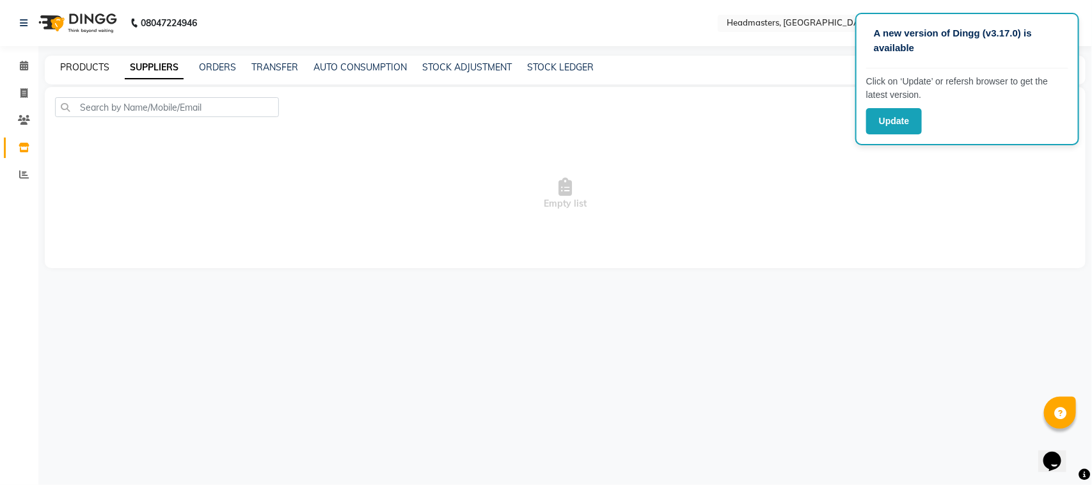
click at [82, 64] on link "PRODUCTS" at bounding box center [84, 67] width 49 height 12
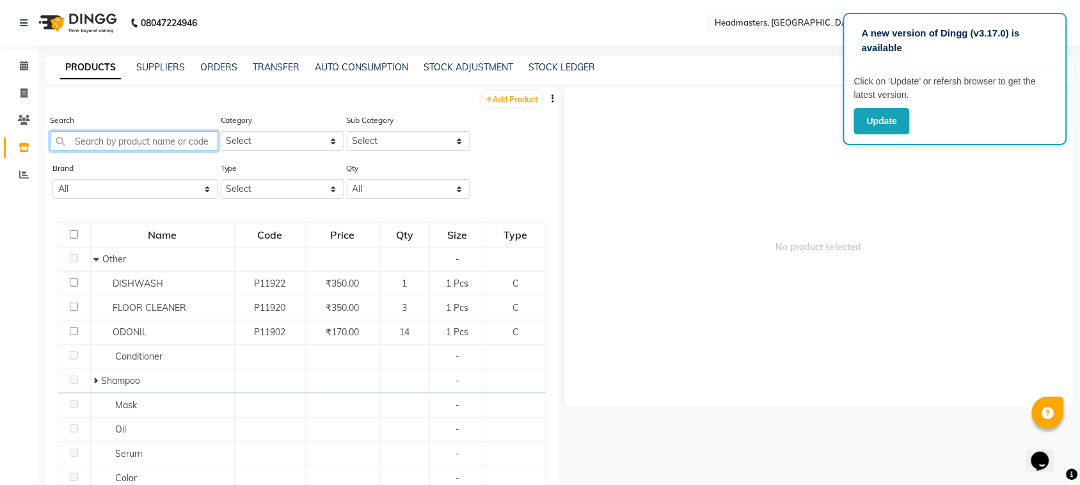
click at [106, 147] on input "text" at bounding box center [134, 141] width 168 height 20
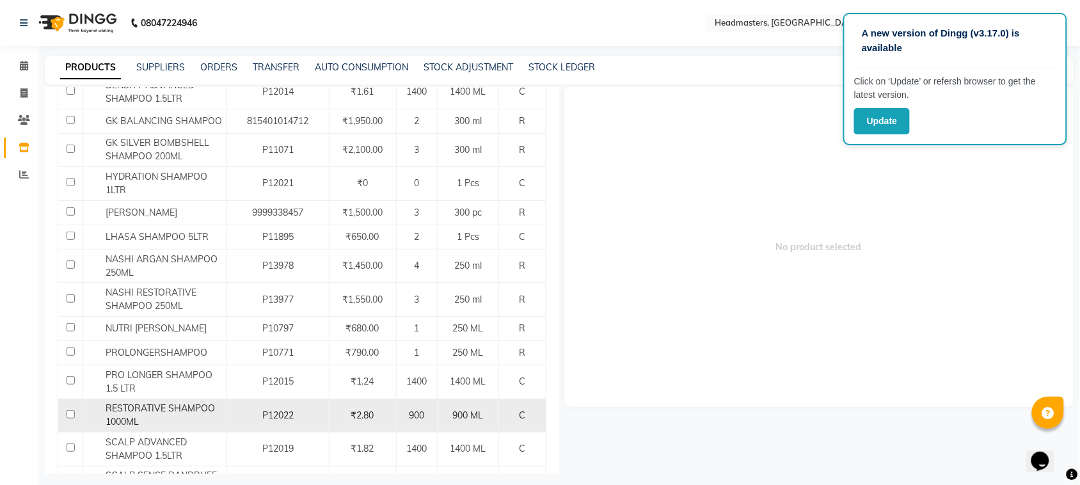
scroll to position [1320, 0]
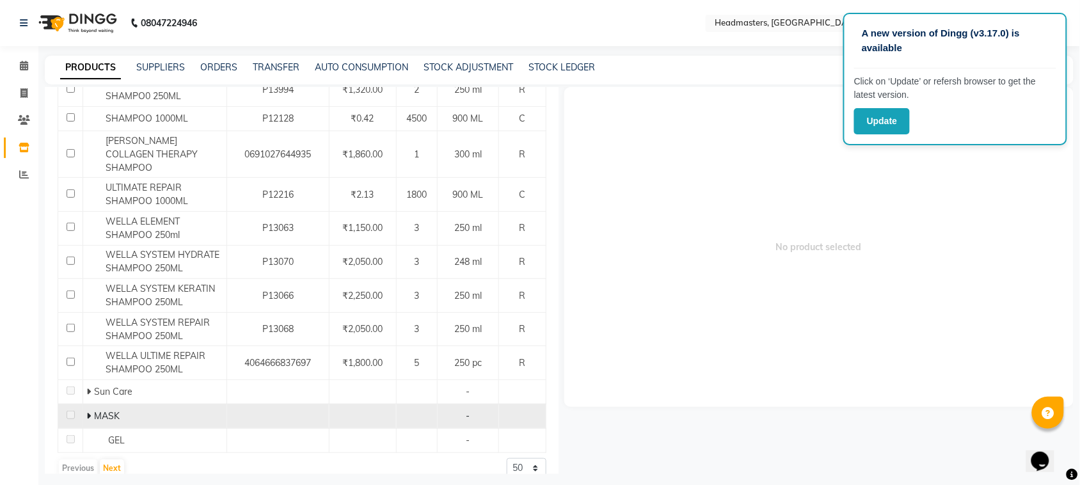
click at [86, 412] on icon at bounding box center [88, 416] width 4 height 9
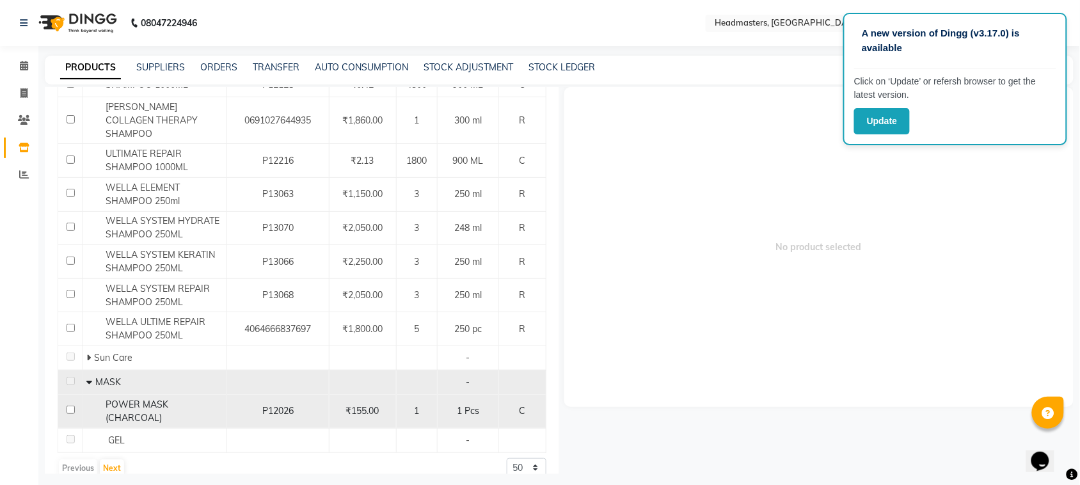
scroll to position [8, 0]
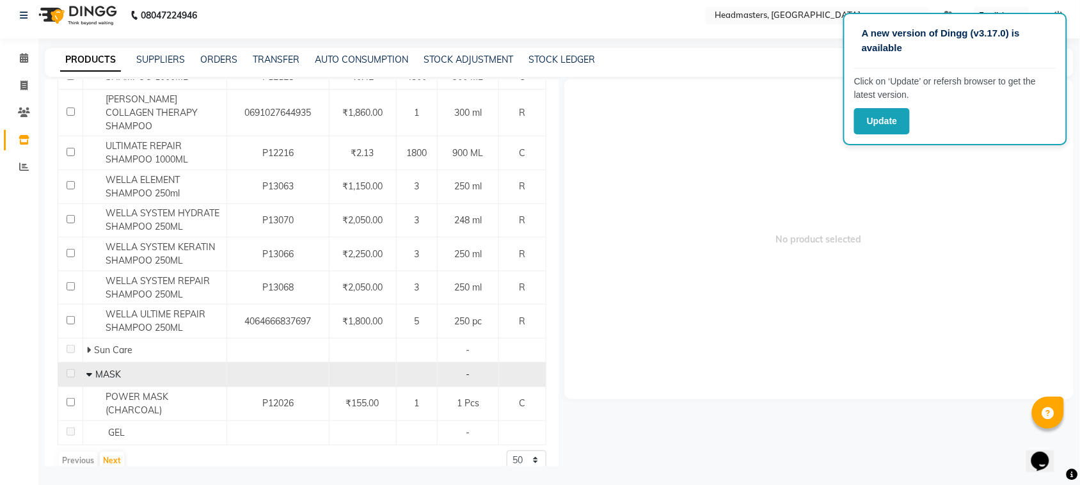
click at [88, 370] on icon at bounding box center [89, 374] width 6 height 9
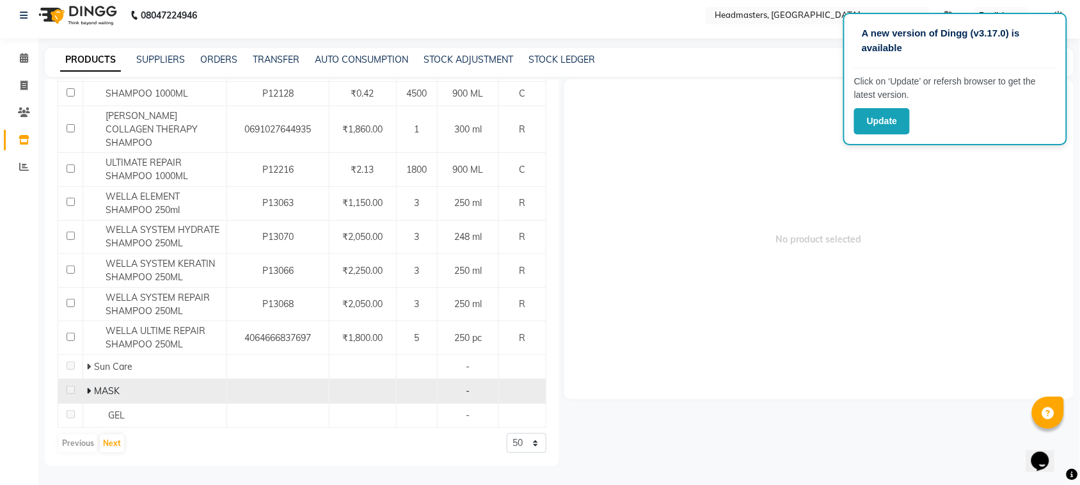
scroll to position [1320, 0]
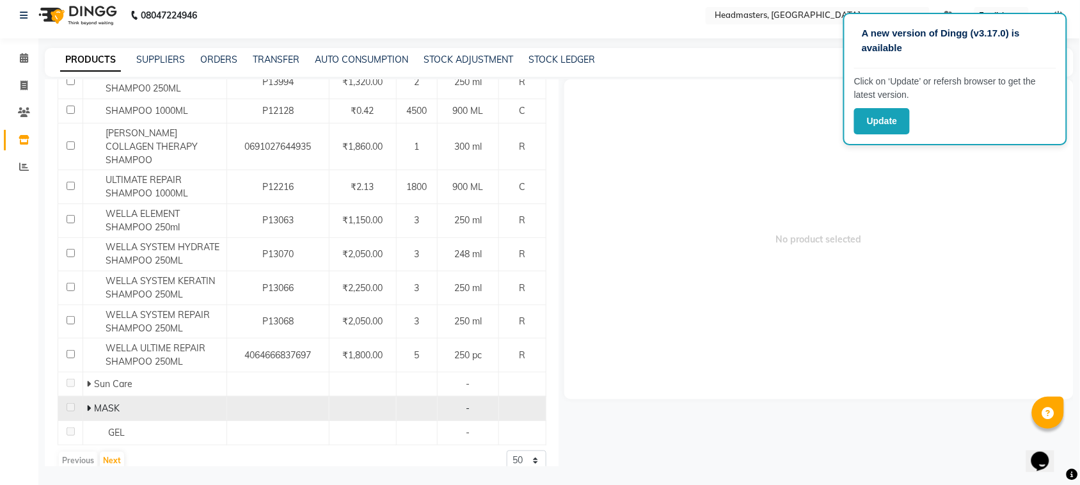
click at [88, 372] on td "Sun Care" at bounding box center [155, 384] width 144 height 24
click at [92, 403] on span at bounding box center [90, 409] width 8 height 12
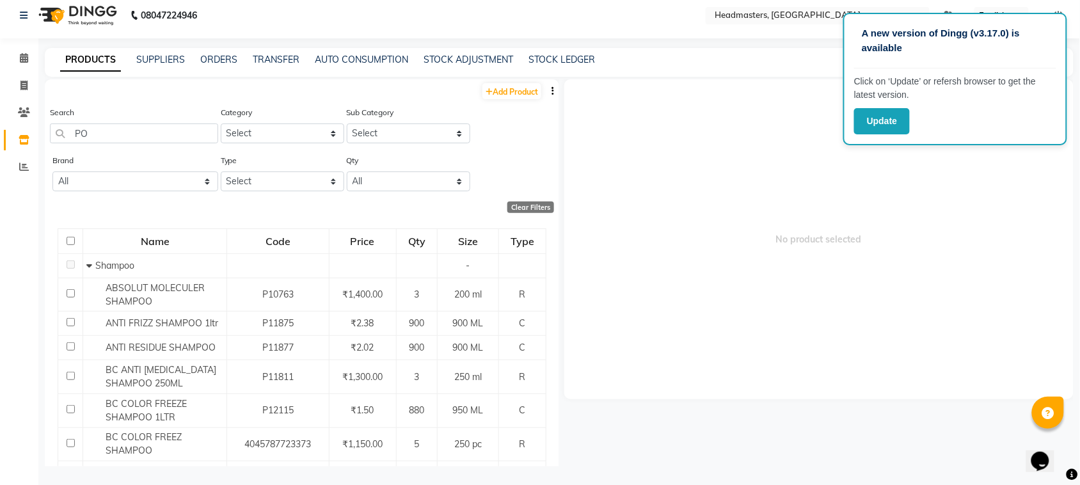
scroll to position [0, 0]
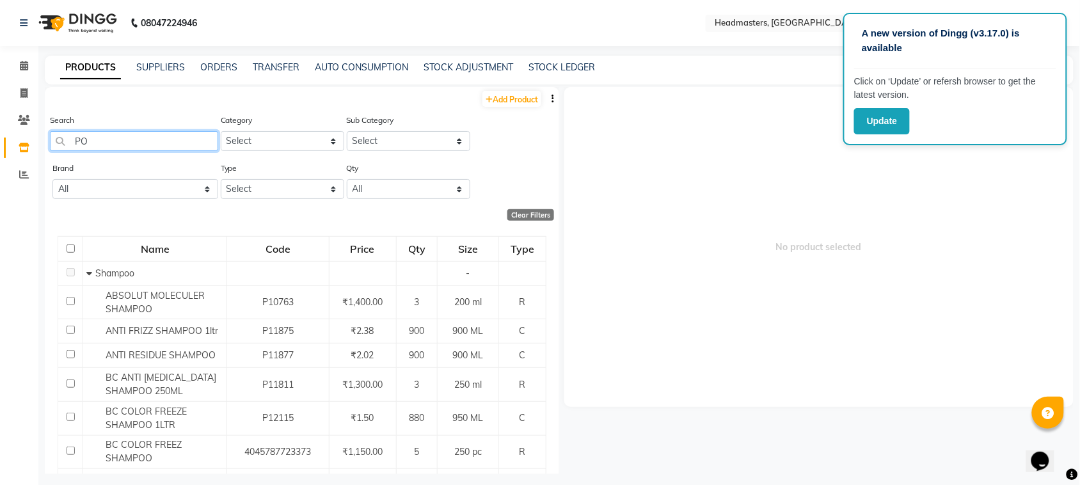
click at [116, 133] on input "PO" at bounding box center [134, 141] width 168 height 20
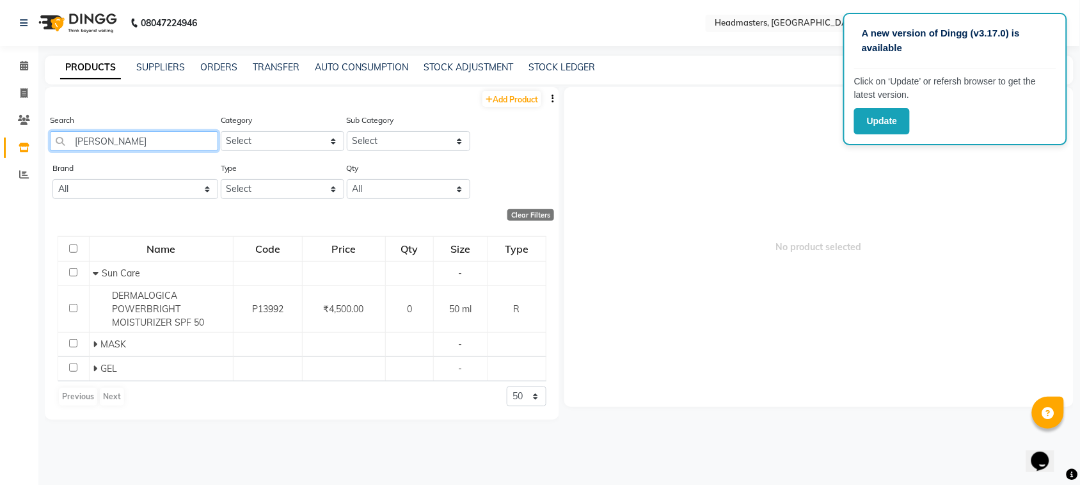
scroll to position [8, 0]
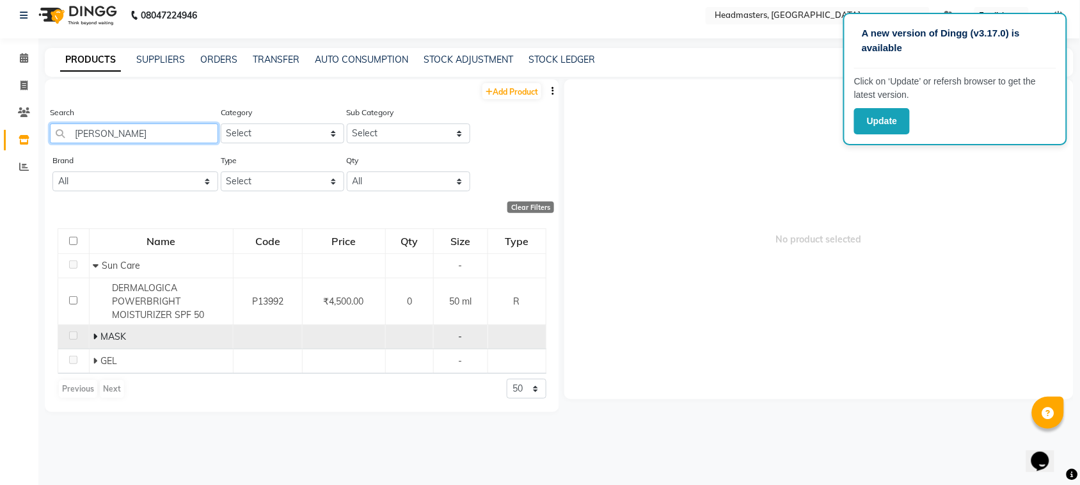
type input "[PERSON_NAME]"
click at [93, 335] on icon at bounding box center [95, 336] width 4 height 9
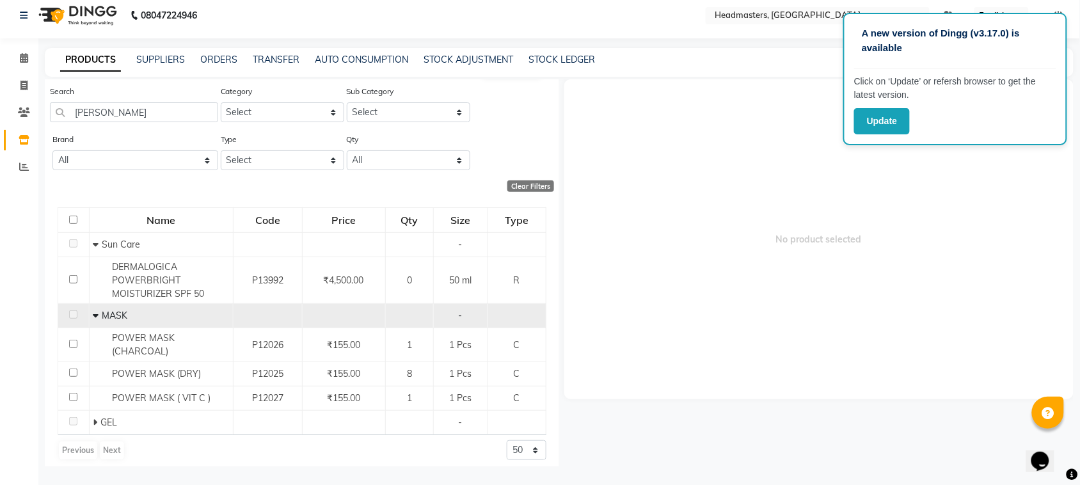
scroll to position [28, 0]
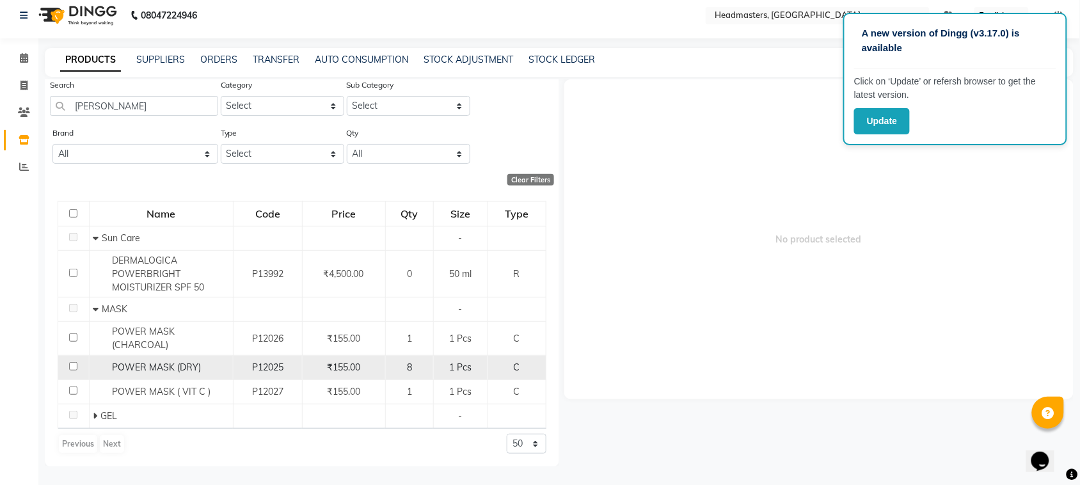
click at [72, 365] on input "checkbox" at bounding box center [73, 366] width 8 height 8
checkbox input "true"
select select
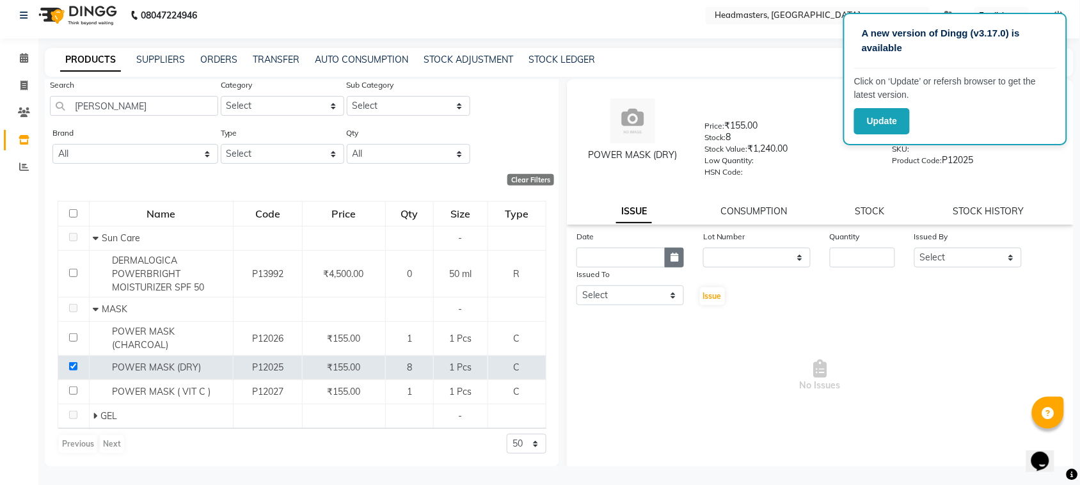
click at [674, 259] on button "button" at bounding box center [674, 258] width 19 height 20
select select "9"
select select "2025"
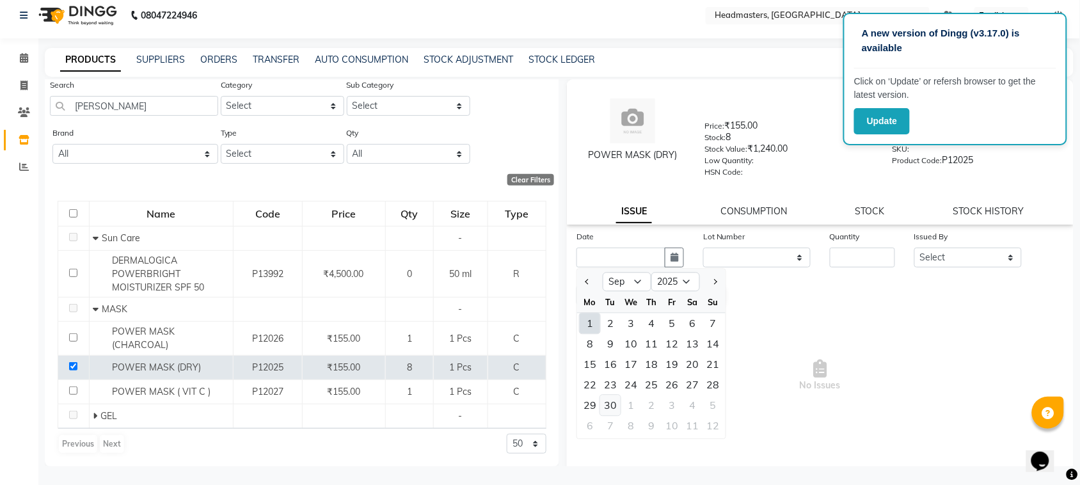
click at [618, 397] on div "30" at bounding box center [610, 406] width 20 height 20
type input "[DATE]"
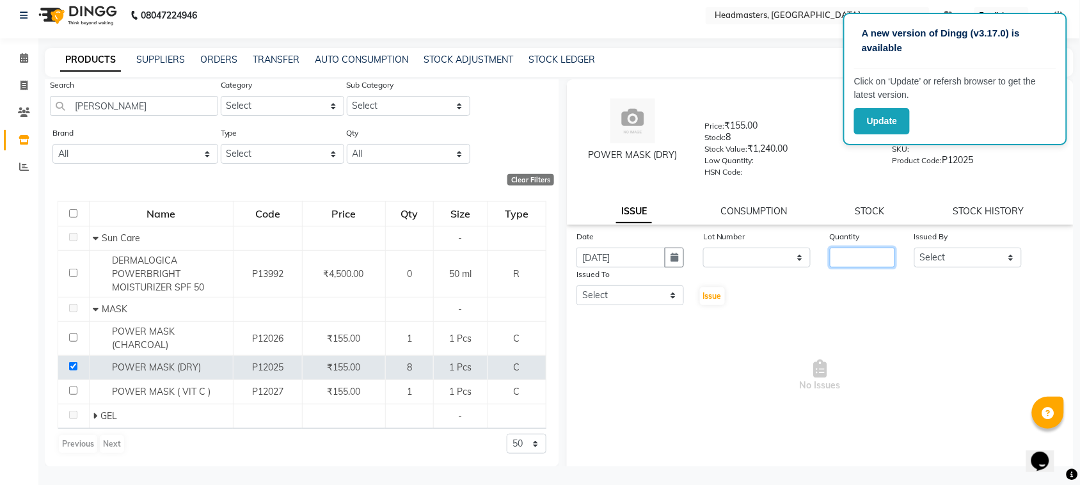
click at [863, 248] on input "number" at bounding box center [862, 258] width 65 height 20
type input "1"
click at [961, 248] on select "Select ABID Amrit ANU ARSH [PERSON_NAME] HEAD MASTERS HONEY [PERSON_NAME] HONEY…" at bounding box center [969, 258] width 108 height 20
select select "87408"
click at [915, 248] on select "Select ABID Amrit ANU ARSH [PERSON_NAME] HEAD MASTERS HONEY [PERSON_NAME] HONEY…" at bounding box center [969, 258] width 108 height 20
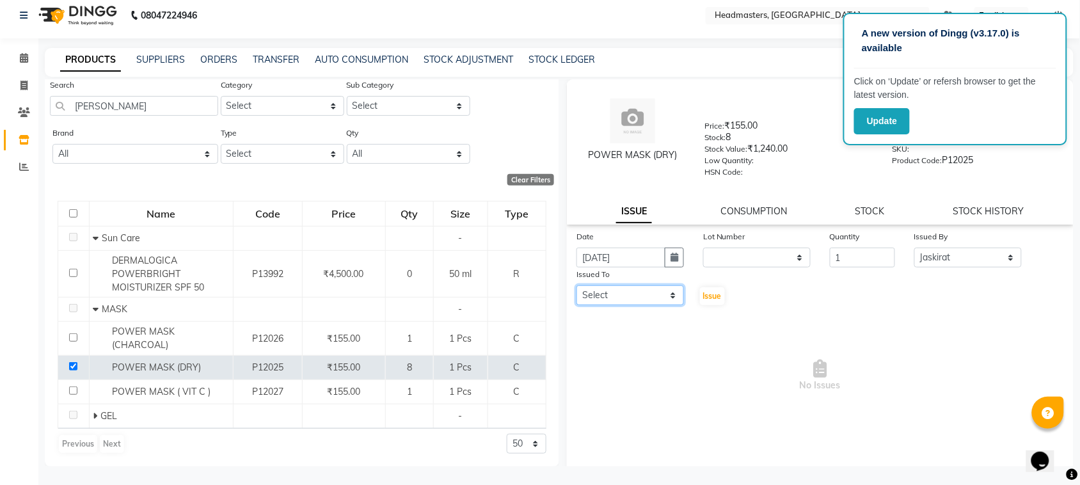
click at [618, 296] on select "Select ABID Amrit ANU ARSH [PERSON_NAME] HEAD MASTERS HONEY [PERSON_NAME] HONEY…" at bounding box center [631, 295] width 108 height 20
select select "88958"
click at [577, 285] on select "Select ABID Amrit ANU ARSH [PERSON_NAME] HEAD MASTERS HONEY [PERSON_NAME] HONEY…" at bounding box center [631, 295] width 108 height 20
click at [695, 294] on div "Issue" at bounding box center [715, 287] width 42 height 39
click at [703, 294] on span "Issue" at bounding box center [712, 296] width 19 height 10
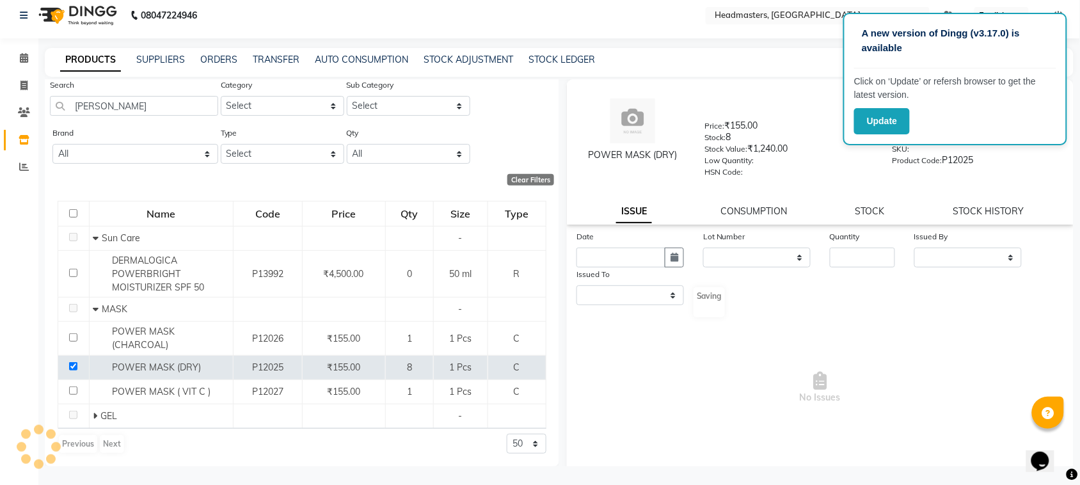
select select
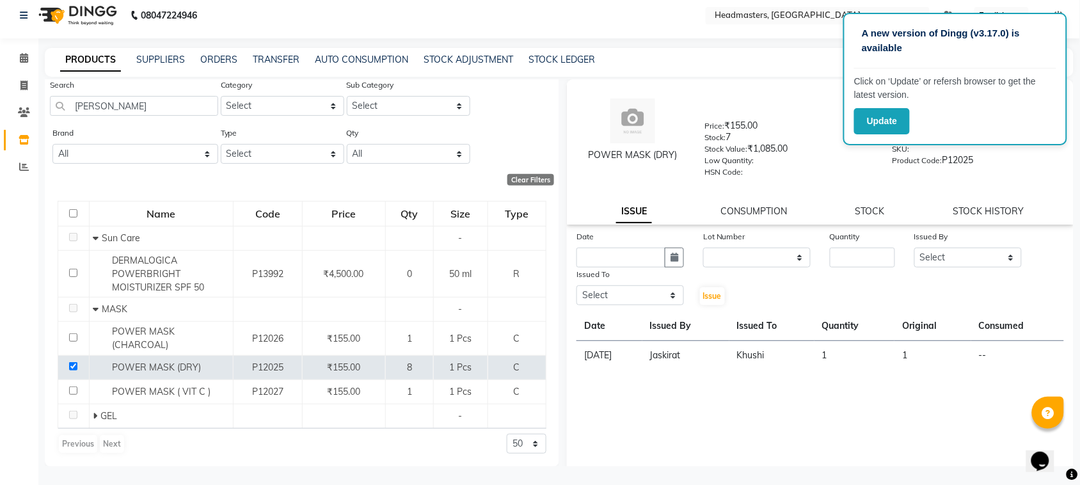
click at [173, 49] on div "PRODUCTS SUPPLIERS ORDERS TRANSFER AUTO CONSUMPTION STOCK ADJUSTMENT STOCK LEDG…" at bounding box center [559, 62] width 1029 height 29
click at [171, 61] on link "SUPPLIERS" at bounding box center [160, 60] width 49 height 12
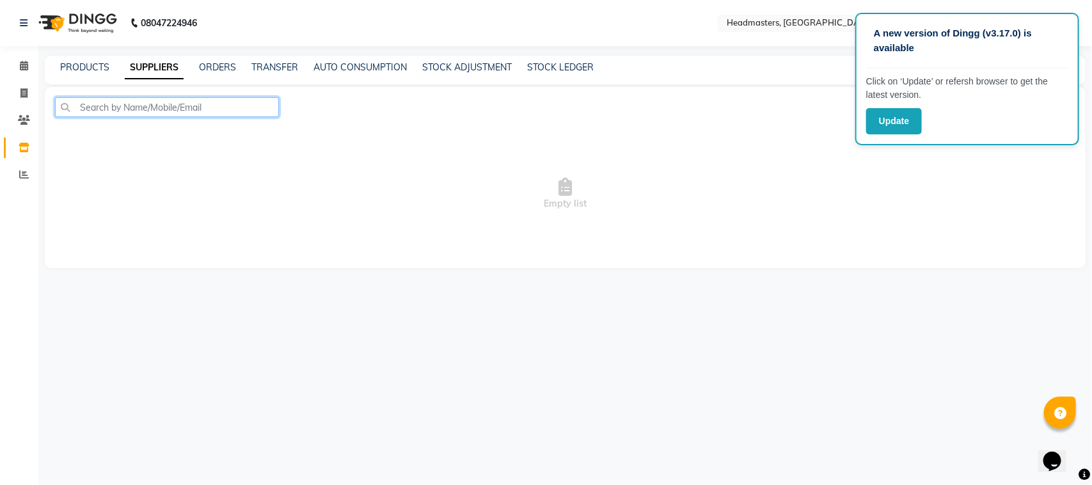
click at [88, 112] on input "text" at bounding box center [167, 107] width 224 height 20
click at [196, 109] on input "text" at bounding box center [167, 107] width 224 height 20
click at [93, 61] on div "PRODUCTS" at bounding box center [84, 67] width 49 height 13
click at [106, 70] on link "PRODUCTS" at bounding box center [84, 67] width 49 height 12
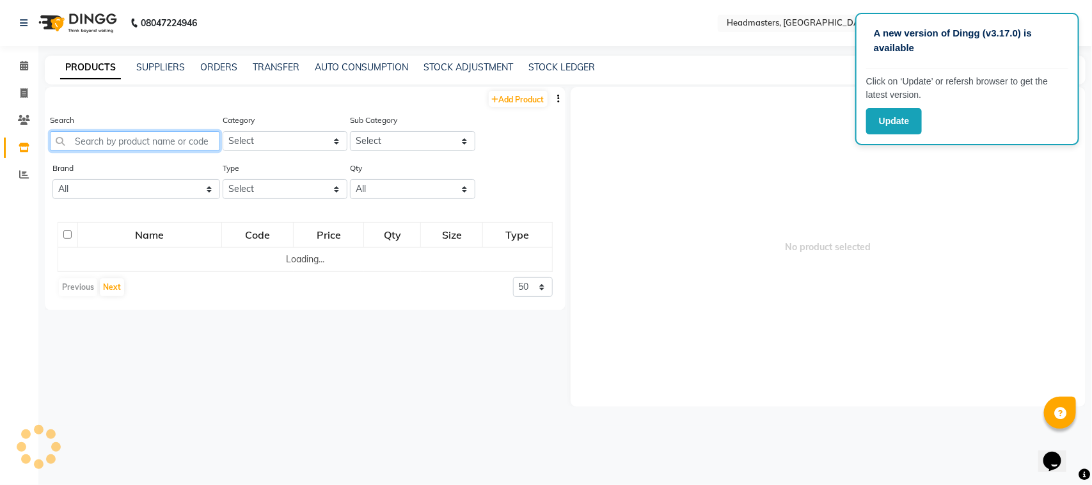
click at [124, 139] on input "text" at bounding box center [135, 141] width 170 height 20
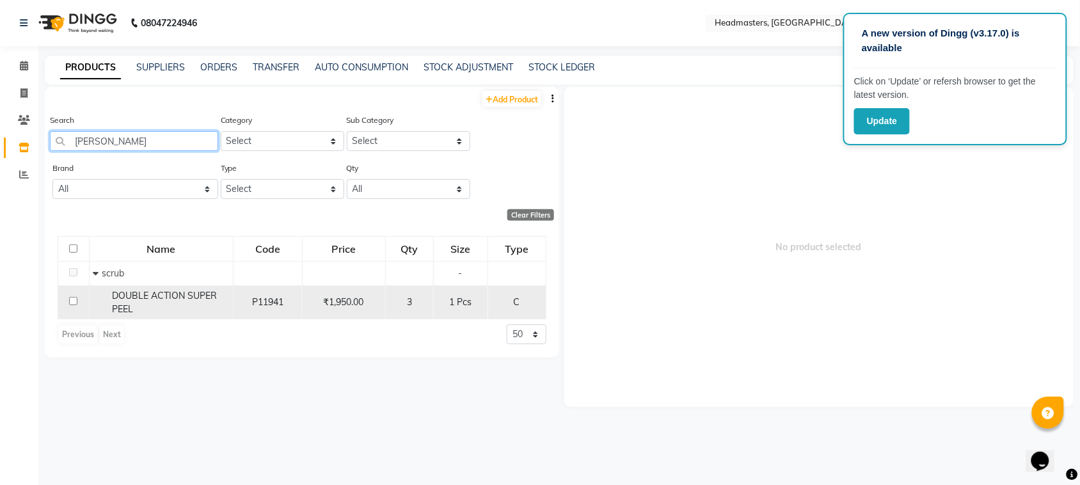
type input "[PERSON_NAME]"
click at [72, 301] on input "checkbox" at bounding box center [73, 301] width 8 height 8
checkbox input "true"
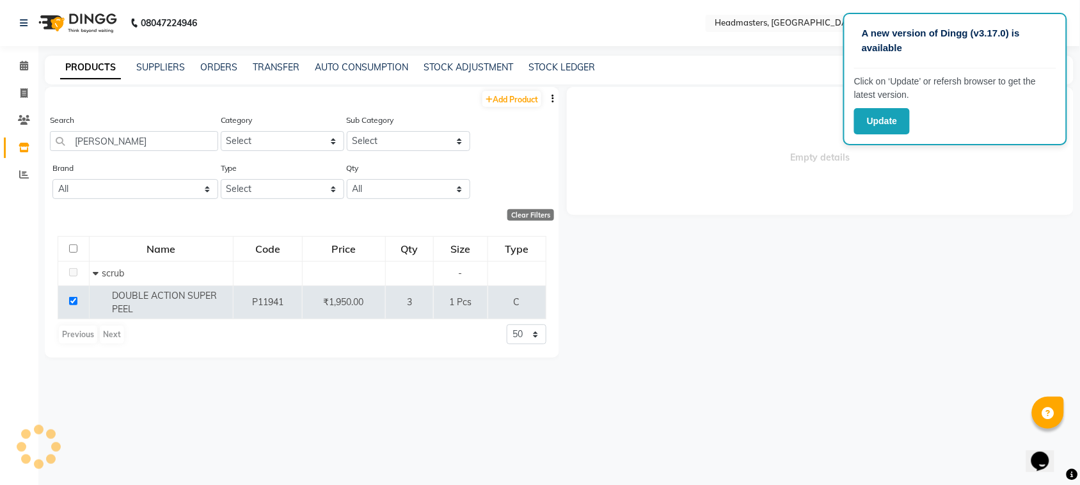
select select
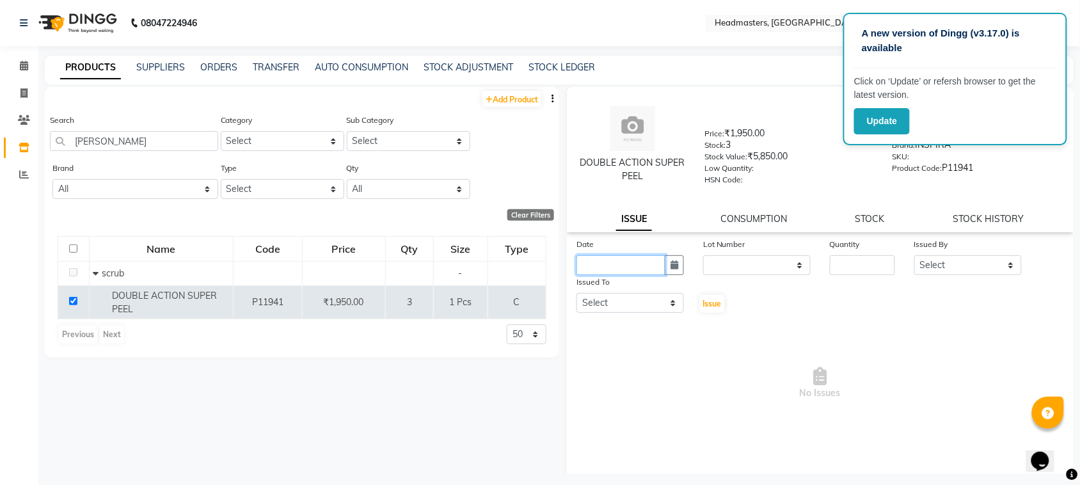
click at [612, 264] on input "text" at bounding box center [621, 265] width 89 height 20
select select "9"
select select "2025"
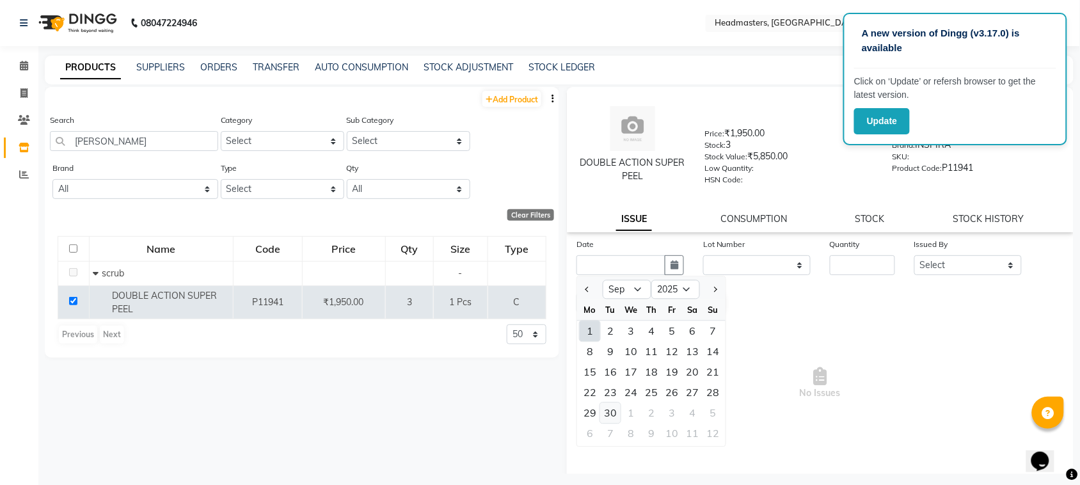
click at [616, 403] on div "30" at bounding box center [610, 413] width 20 height 20
type input "[DATE]"
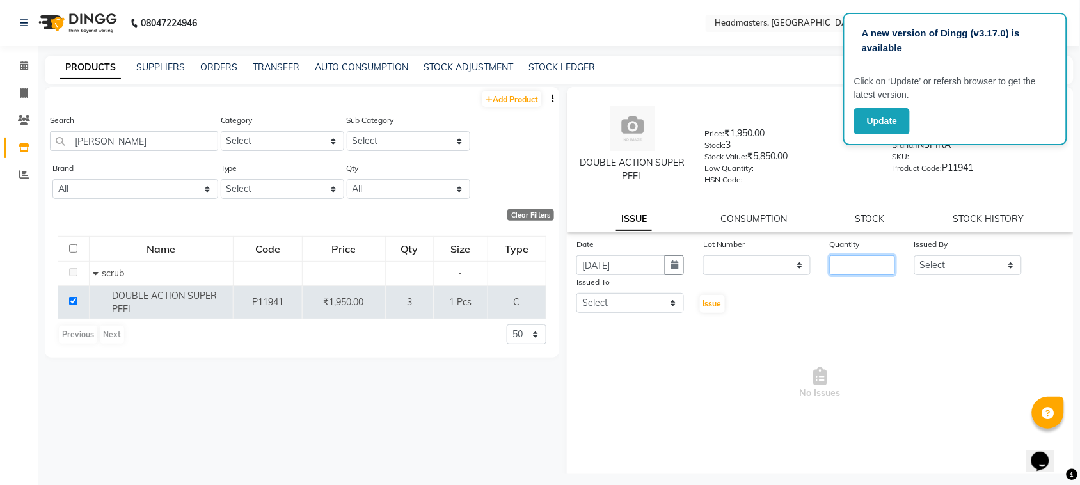
click at [881, 256] on input "number" at bounding box center [862, 265] width 65 height 20
type input "1"
click at [923, 268] on select "Select ABID Amrit ANU ARSH [PERSON_NAME] HEAD MASTERS HONEY [PERSON_NAME] HONEY…" at bounding box center [969, 265] width 108 height 20
select select "87408"
click at [915, 255] on select "Select ABID Amrit ANU ARSH [PERSON_NAME] HEAD MASTERS HONEY [PERSON_NAME] HONEY…" at bounding box center [969, 265] width 108 height 20
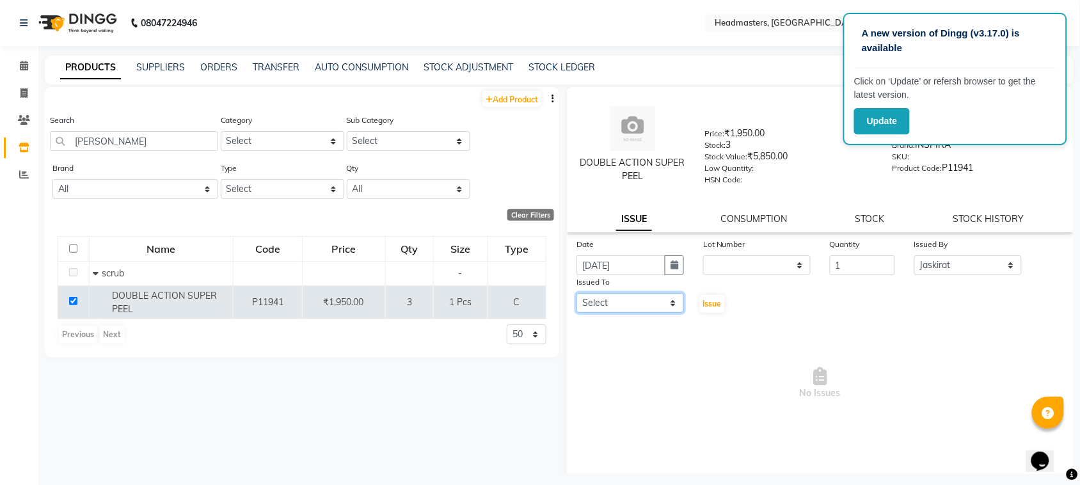
click at [609, 298] on select "Select ABID Amrit ANU ARSH [PERSON_NAME] HEAD MASTERS HONEY [PERSON_NAME] HONEY…" at bounding box center [631, 303] width 108 height 20
select select "60773"
click at [577, 293] on select "Select ABID Amrit ANU ARSH [PERSON_NAME] HEAD MASTERS HONEY [PERSON_NAME] HONEY…" at bounding box center [631, 303] width 108 height 20
click at [712, 295] on button "Issue" at bounding box center [712, 304] width 25 height 18
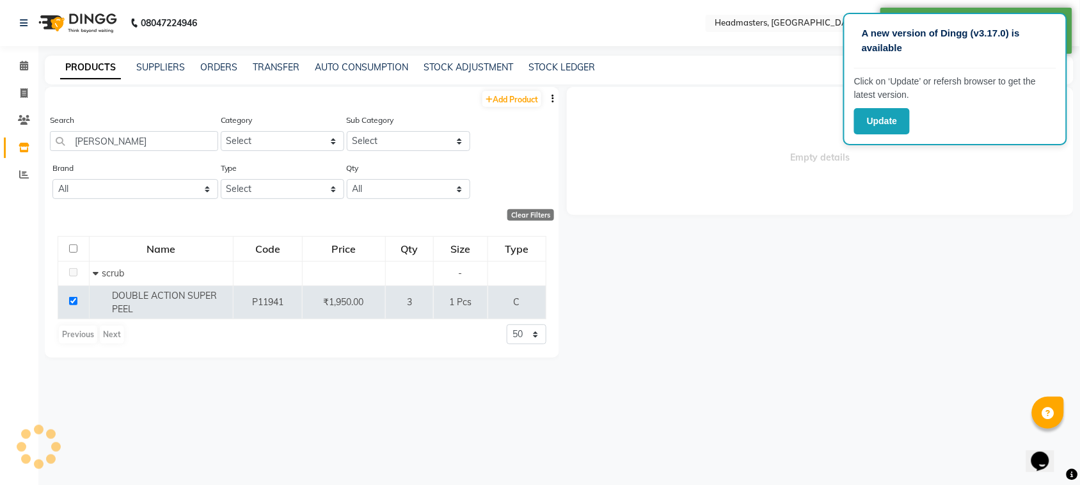
select select
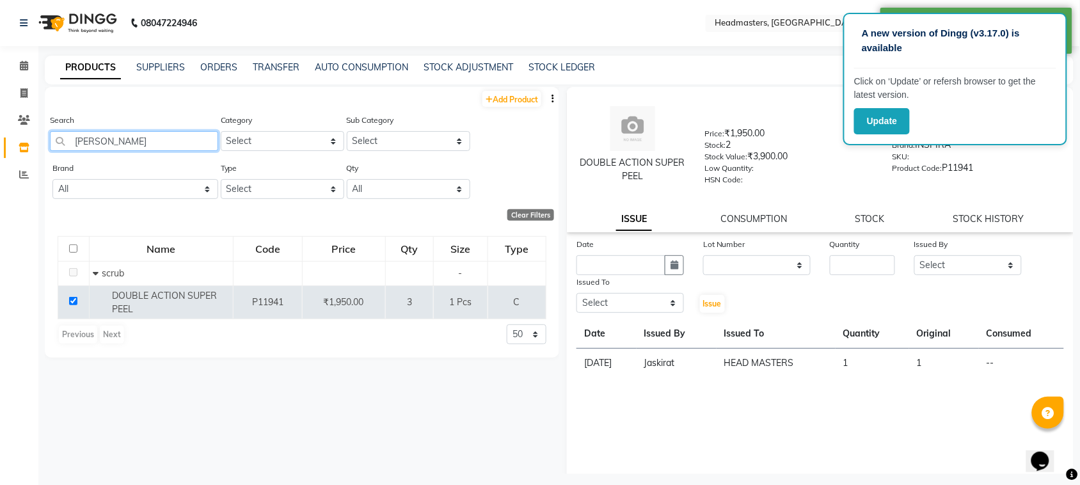
drag, startPoint x: 106, startPoint y: 144, endPoint x: 23, endPoint y: 150, distance: 83.4
click at [23, 150] on app-home "08047224946 Select Location × Headmasters, [GEOGRAPHIC_DATA] Default Panel My P…" at bounding box center [540, 246] width 1080 height 493
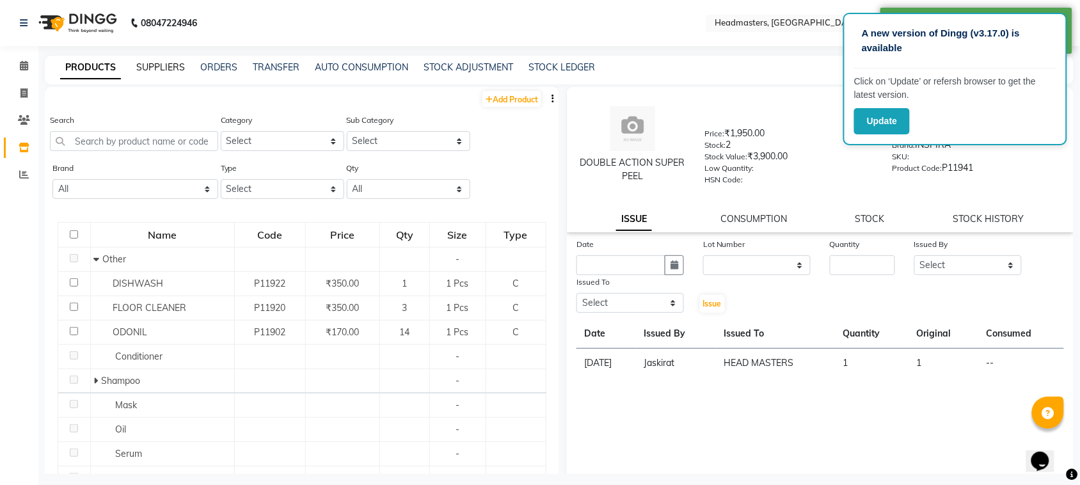
click at [145, 72] on link "SUPPLIERS" at bounding box center [160, 67] width 49 height 12
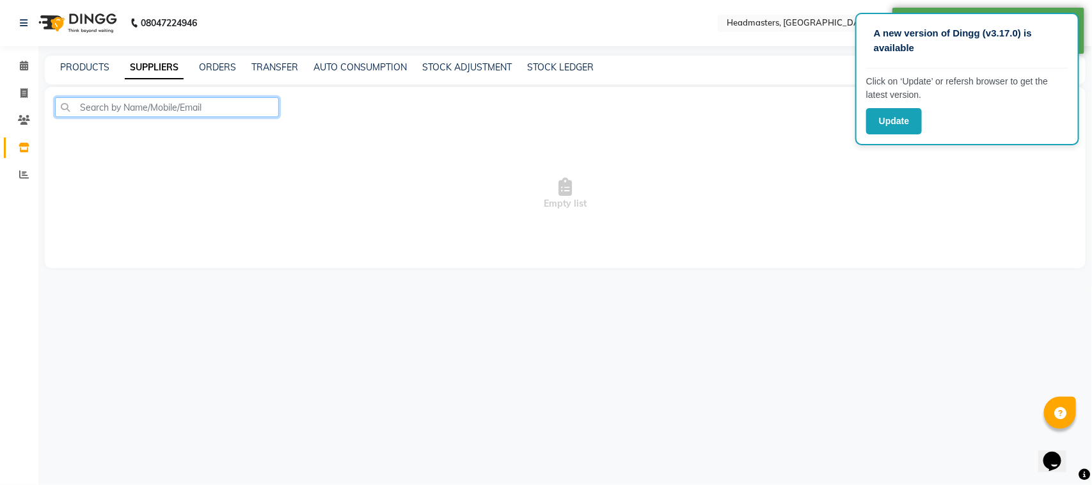
drag, startPoint x: 109, startPoint y: 109, endPoint x: 104, endPoint y: 96, distance: 13.8
click at [104, 96] on div "Add Supplier Create Payout Empty list" at bounding box center [565, 177] width 1041 height 181
click at [88, 53] on div "A new version of Dingg (v3.17.0) is available Click on ‘Update’ or refersh brow…" at bounding box center [546, 242] width 1092 height 485
click at [88, 58] on div "PRODUCTS SUPPLIERS ORDERS TRANSFER AUTO CONSUMPTION STOCK ADJUSTMENT STOCK LEDG…" at bounding box center [565, 70] width 1041 height 29
click at [100, 61] on div "PRODUCTS" at bounding box center [84, 67] width 49 height 13
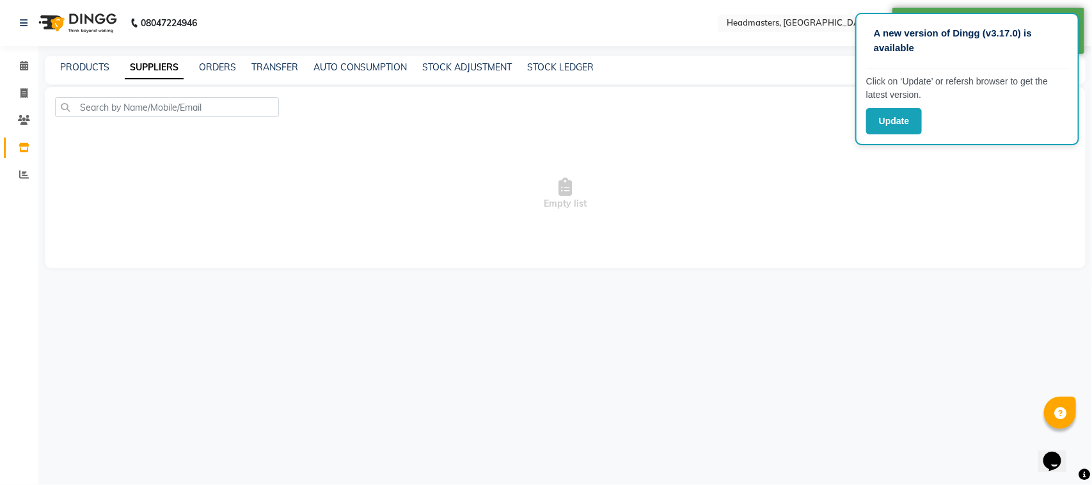
click at [110, 72] on div "PRODUCTS SUPPLIERS ORDERS TRANSFER AUTO CONSUMPTION STOCK ADJUSTMENT STOCK LEDG…" at bounding box center [558, 67] width 1026 height 13
click at [109, 72] on div "PRODUCTS" at bounding box center [84, 67] width 49 height 13
click at [98, 72] on link "PRODUCTS" at bounding box center [84, 67] width 49 height 12
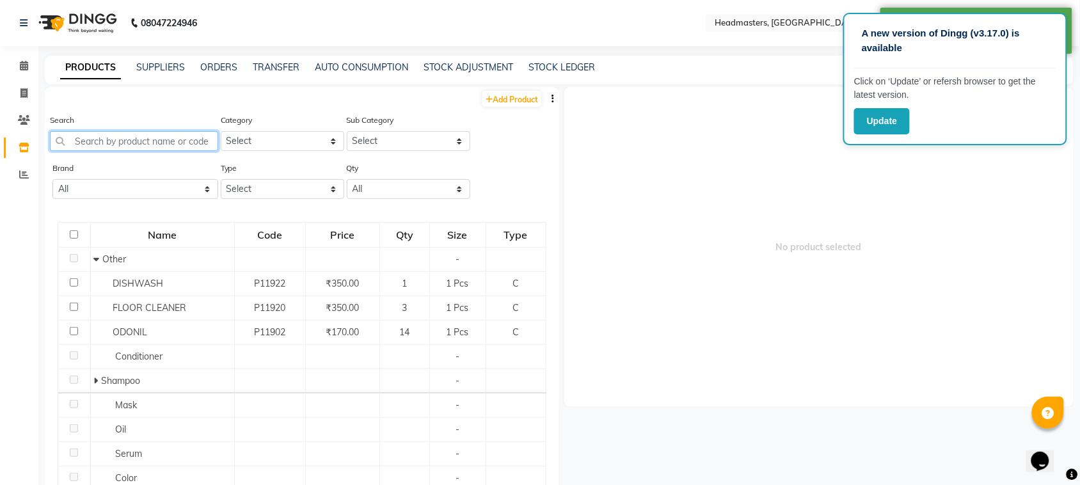
click at [113, 148] on input "text" at bounding box center [134, 141] width 168 height 20
type input "K"
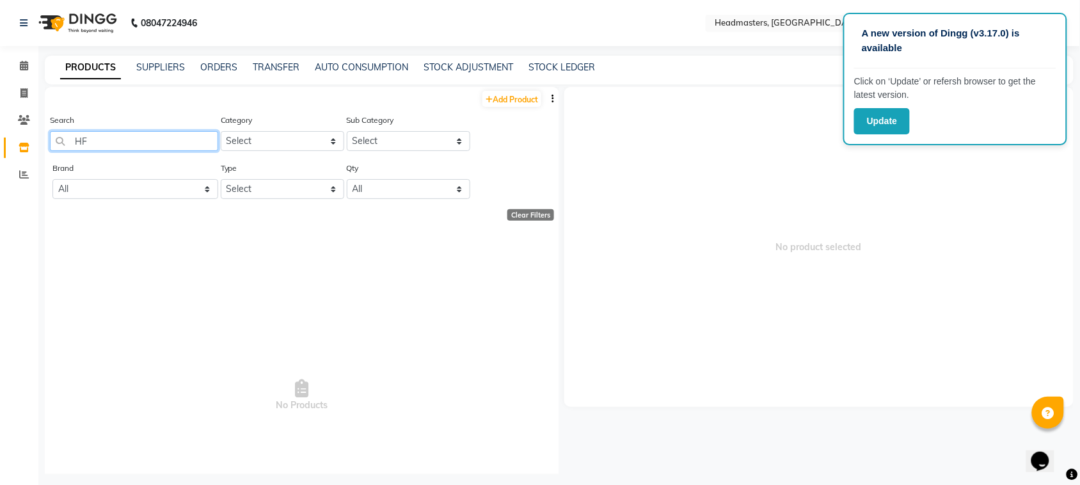
type input "H"
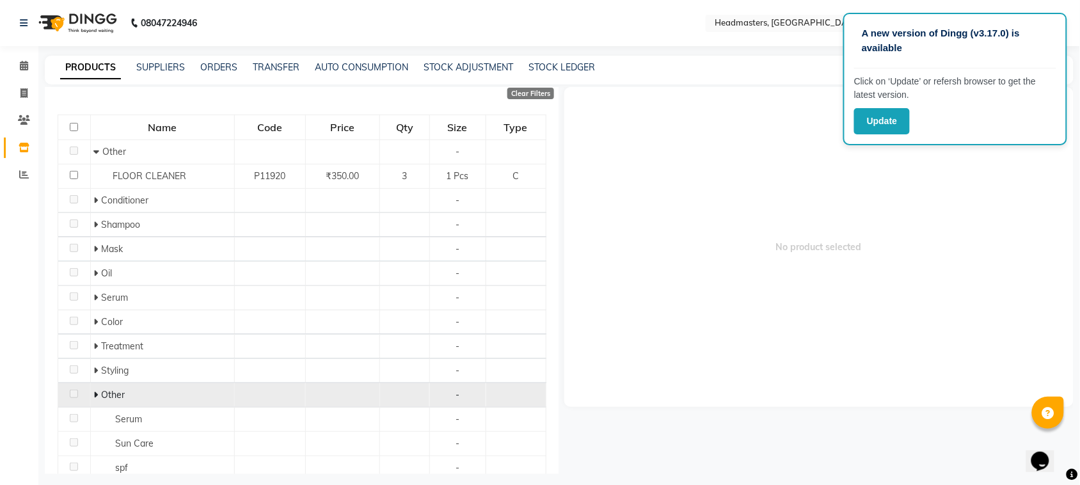
scroll to position [160, 0]
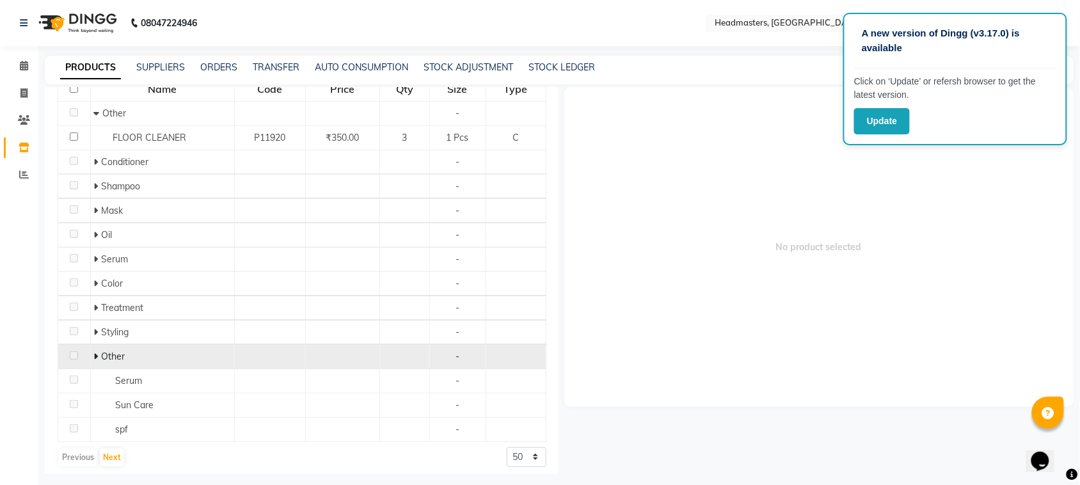
type input "F"
click at [110, 357] on span "Other" at bounding box center [113, 357] width 24 height 12
click at [101, 357] on span "Other" at bounding box center [113, 357] width 24 height 12
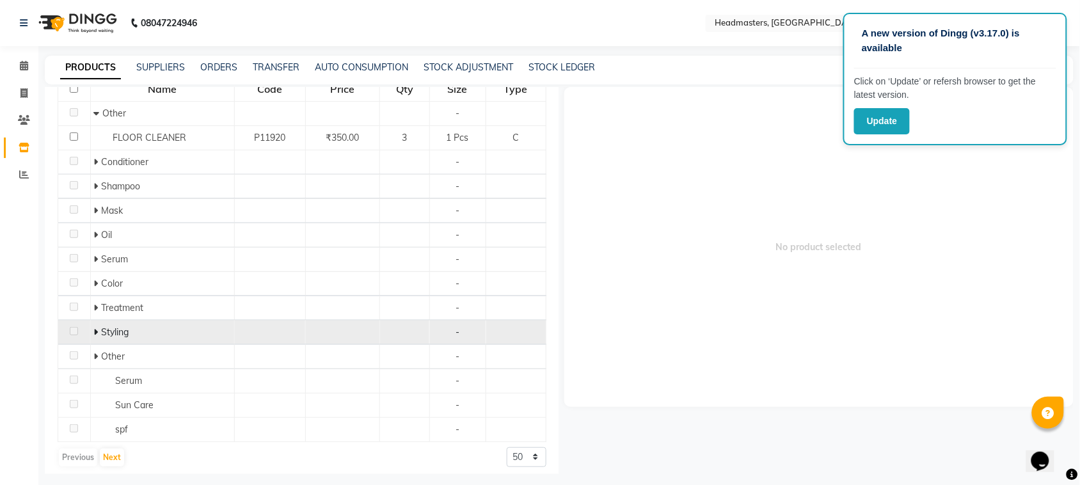
click at [97, 332] on icon at bounding box center [95, 332] width 4 height 9
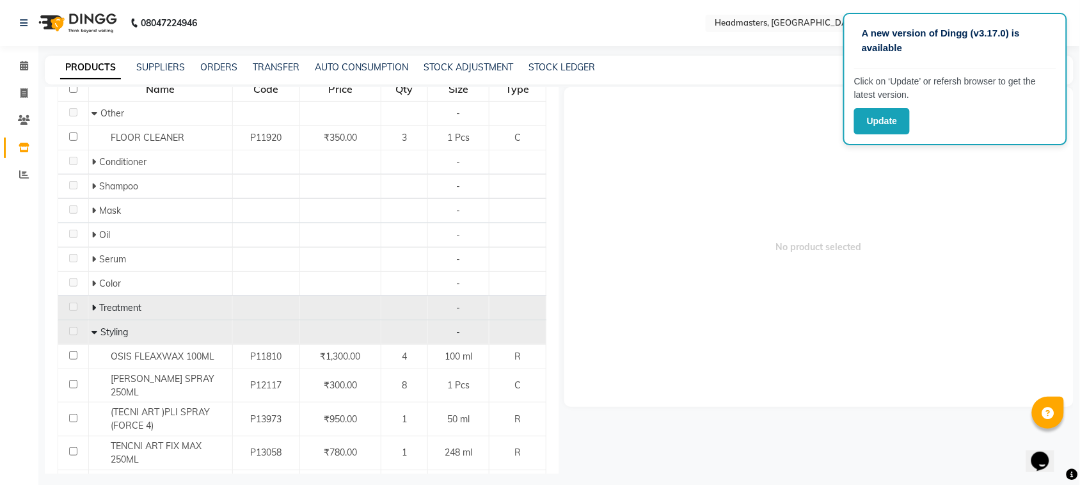
click at [93, 307] on icon at bounding box center [94, 307] width 4 height 9
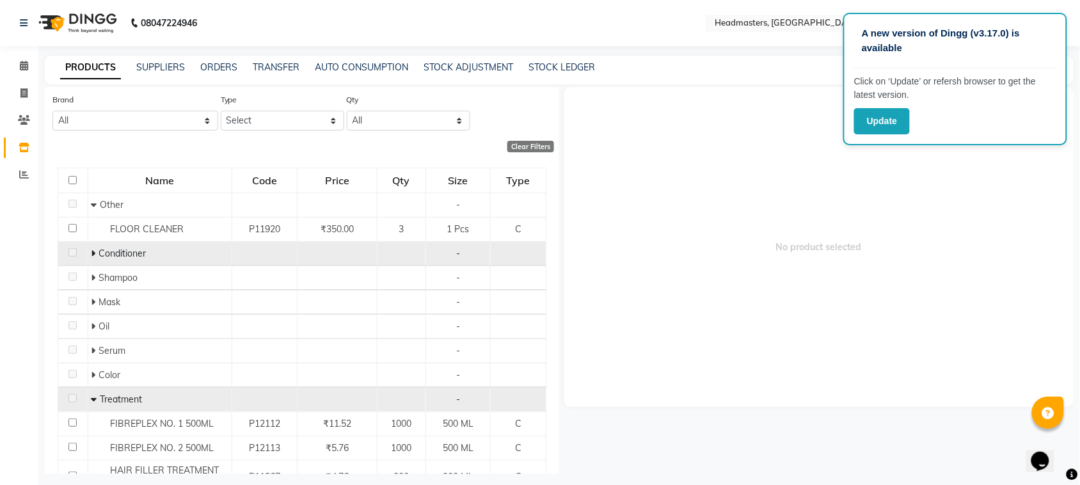
scroll to position [0, 0]
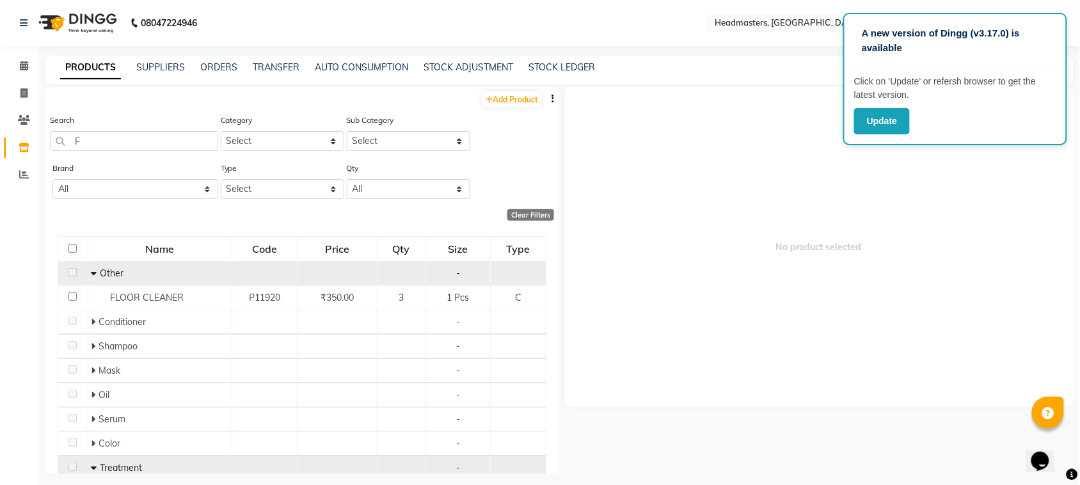
click at [97, 270] on span at bounding box center [95, 274] width 9 height 12
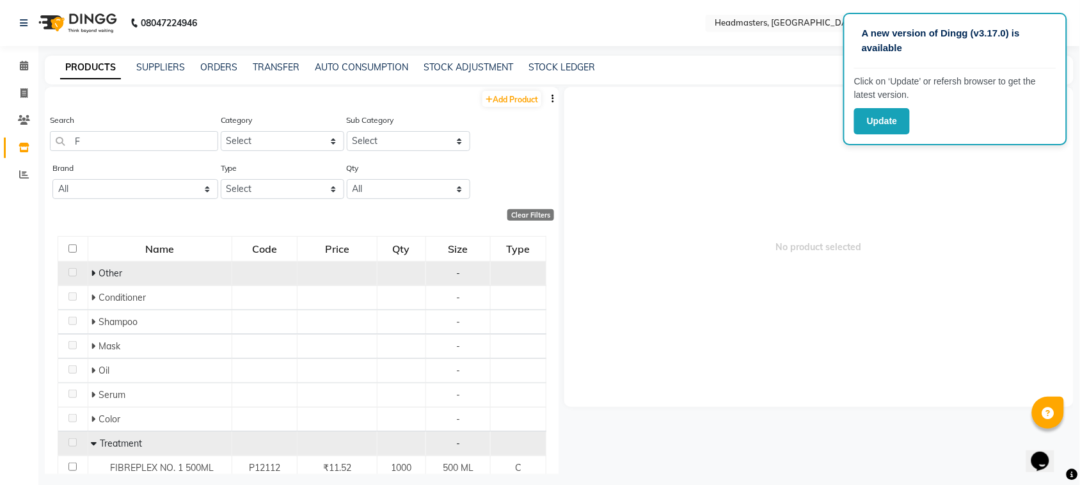
click at [99, 270] on span "Other" at bounding box center [111, 274] width 24 height 12
click at [86, 143] on input "F" at bounding box center [134, 141] width 168 height 20
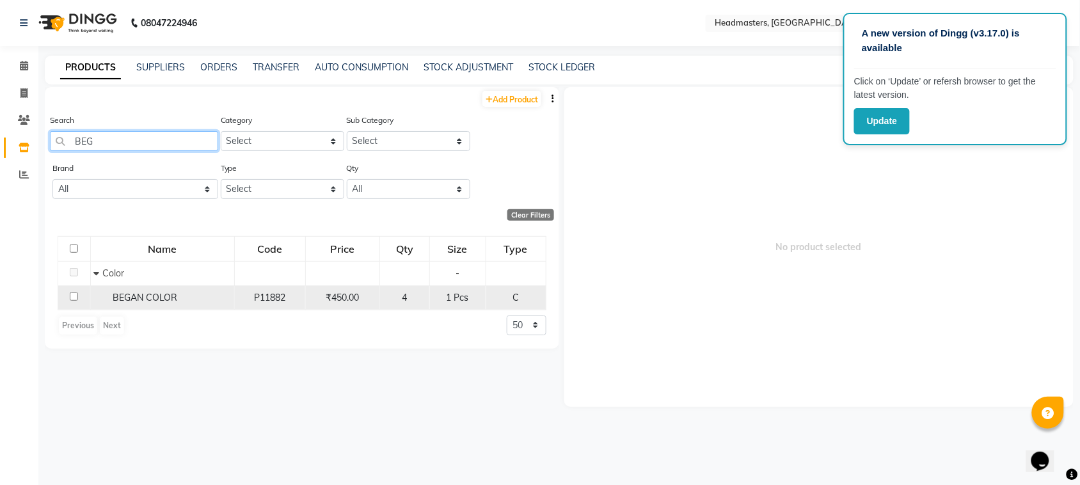
type input "BEG"
click at [72, 298] on input "checkbox" at bounding box center [74, 296] width 8 height 8
checkbox input "true"
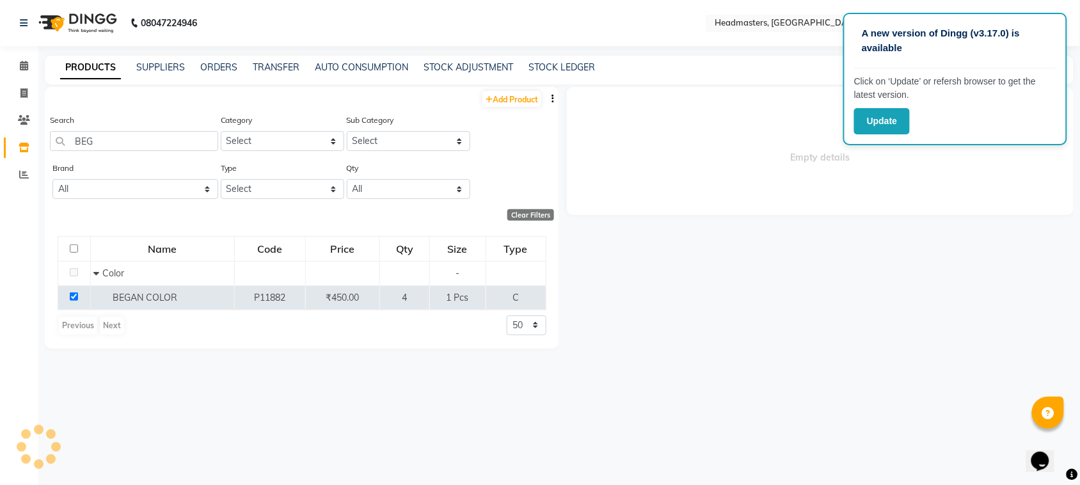
select select
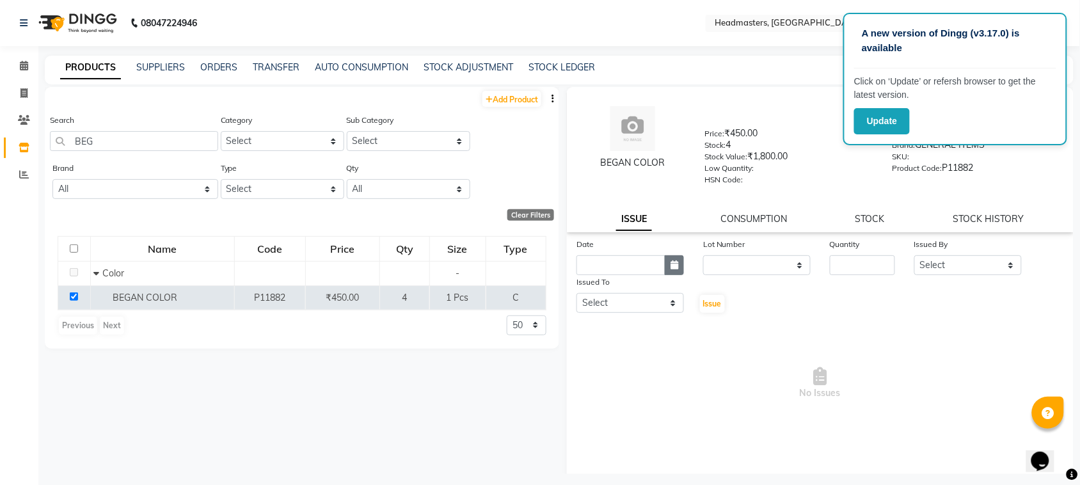
click at [672, 264] on icon "button" at bounding box center [675, 264] width 8 height 9
select select "9"
select select "2025"
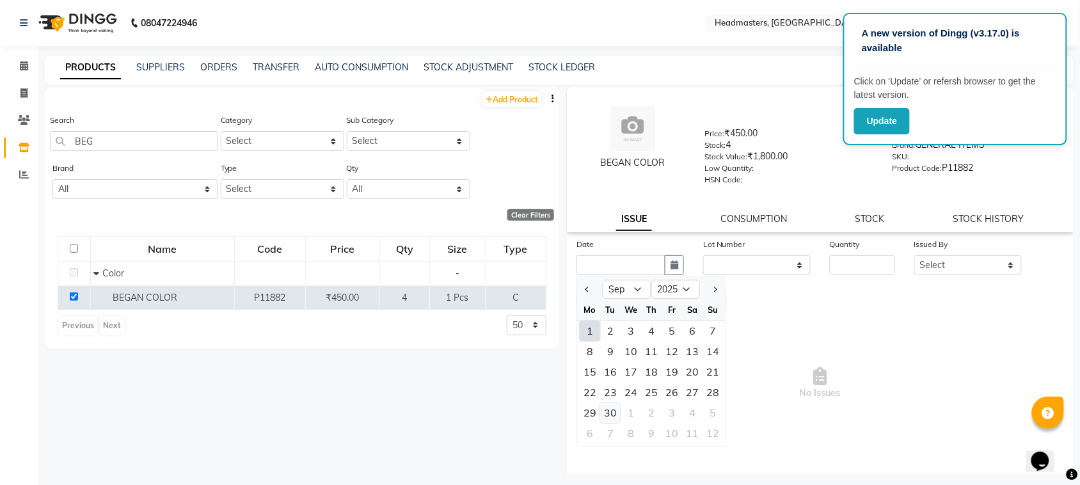
click at [615, 408] on div "30" at bounding box center [610, 413] width 20 height 20
type input "[DATE]"
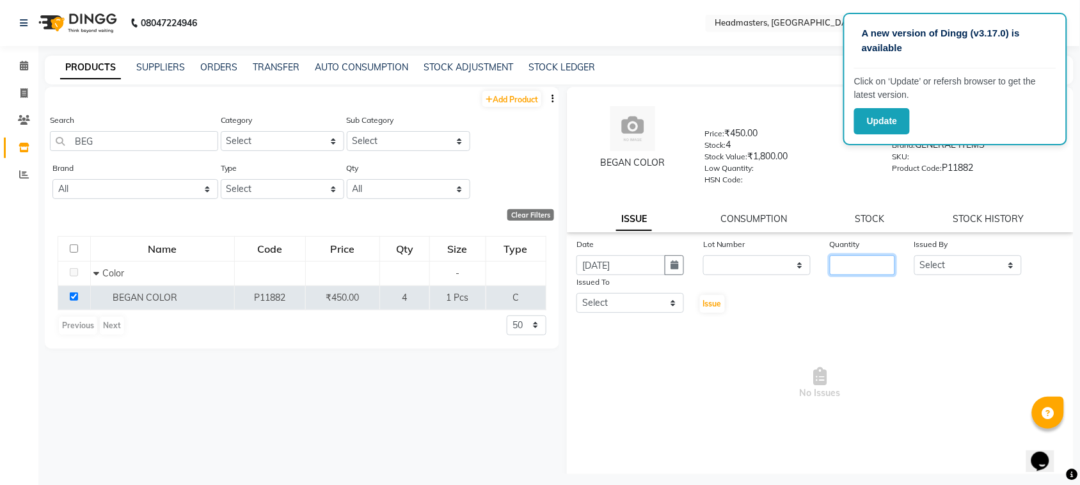
click at [836, 262] on input "number" at bounding box center [862, 265] width 65 height 20
type input "4"
type input "1"
click at [947, 266] on select "Select ABID Amrit ANU ARSH [PERSON_NAME] HEAD MASTERS HONEY [PERSON_NAME] HONEY…" at bounding box center [969, 265] width 108 height 20
select select "87408"
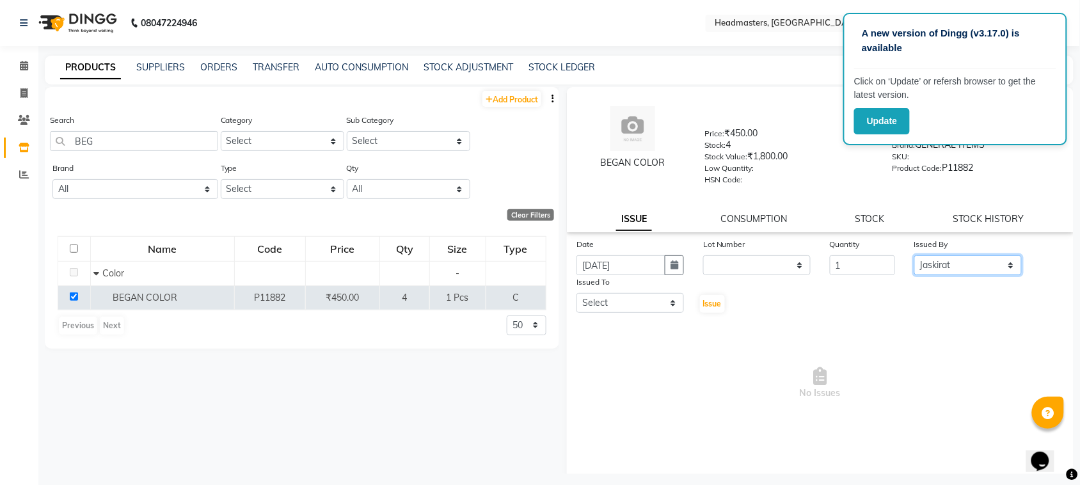
click at [915, 255] on select "Select ABID Amrit ANU ARSH [PERSON_NAME] HEAD MASTERS HONEY [PERSON_NAME] HONEY…" at bounding box center [969, 265] width 108 height 20
click at [607, 307] on select "Select ABID Amrit ANU ARSH [PERSON_NAME] HEAD MASTERS HONEY [PERSON_NAME] HONEY…" at bounding box center [631, 303] width 108 height 20
select select "60639"
click at [577, 293] on select "Select ABID Amrit ANU ARSH [PERSON_NAME] HEAD MASTERS HONEY [PERSON_NAME] HONEY…" at bounding box center [631, 303] width 108 height 20
click at [705, 301] on span "Issue" at bounding box center [712, 304] width 19 height 10
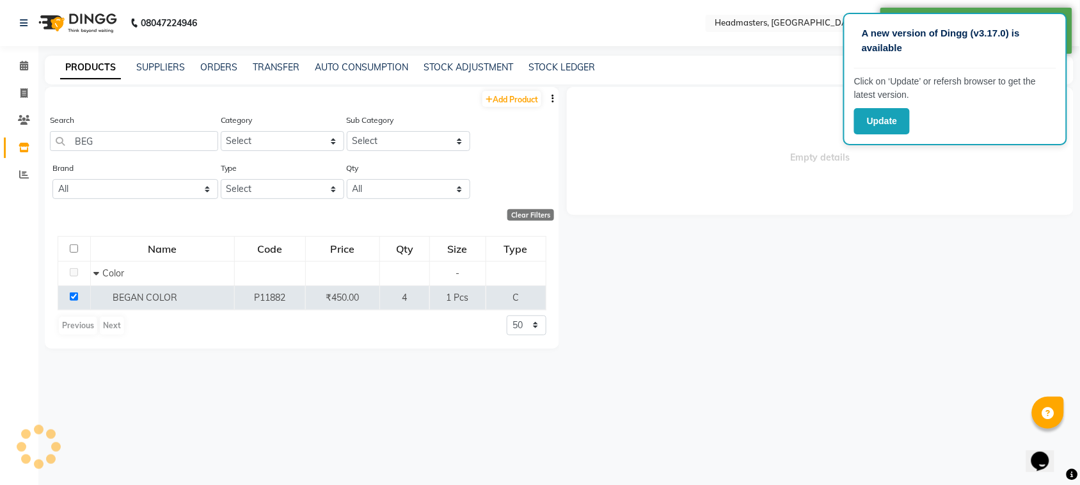
select select
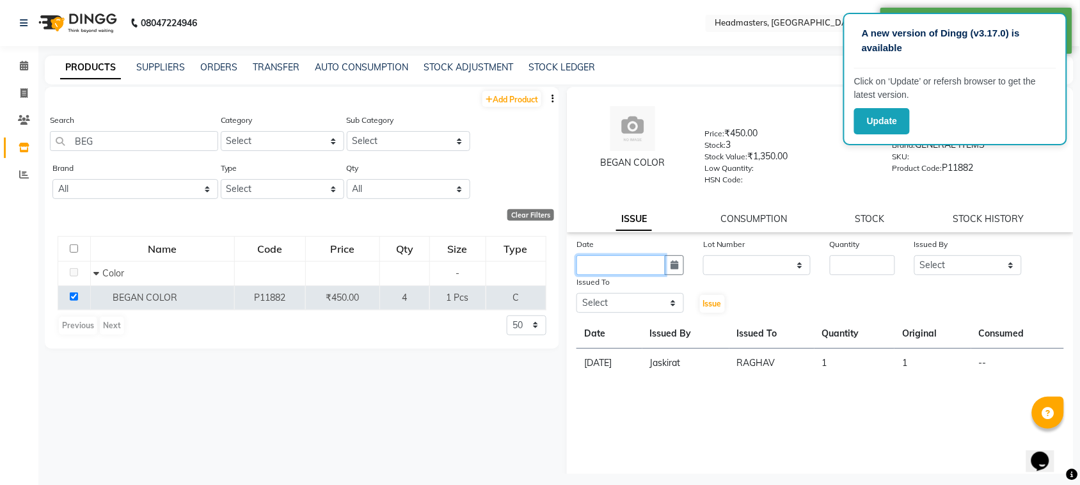
click at [626, 264] on input "text" at bounding box center [621, 265] width 89 height 20
select select "9"
select select "2025"
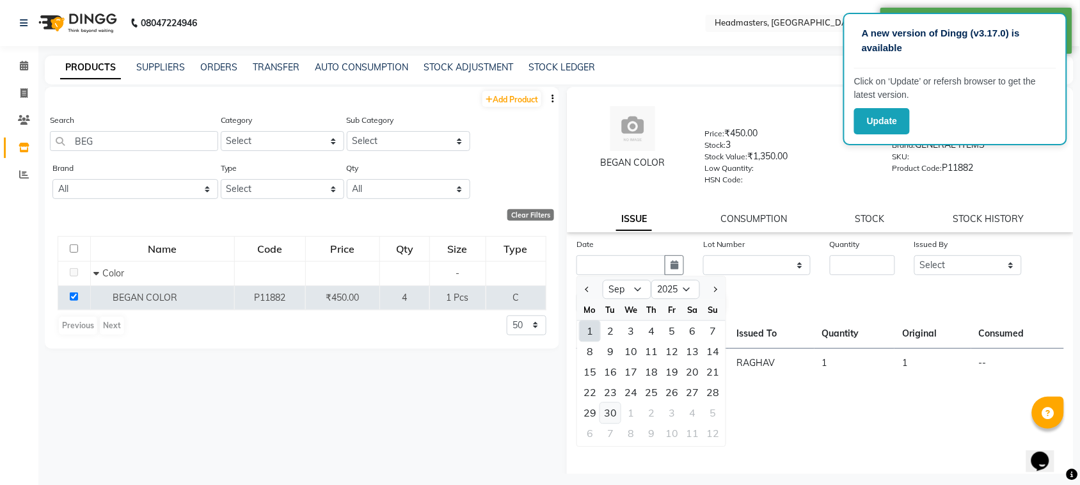
click at [612, 410] on div "30" at bounding box center [610, 413] width 20 height 20
type input "[DATE]"
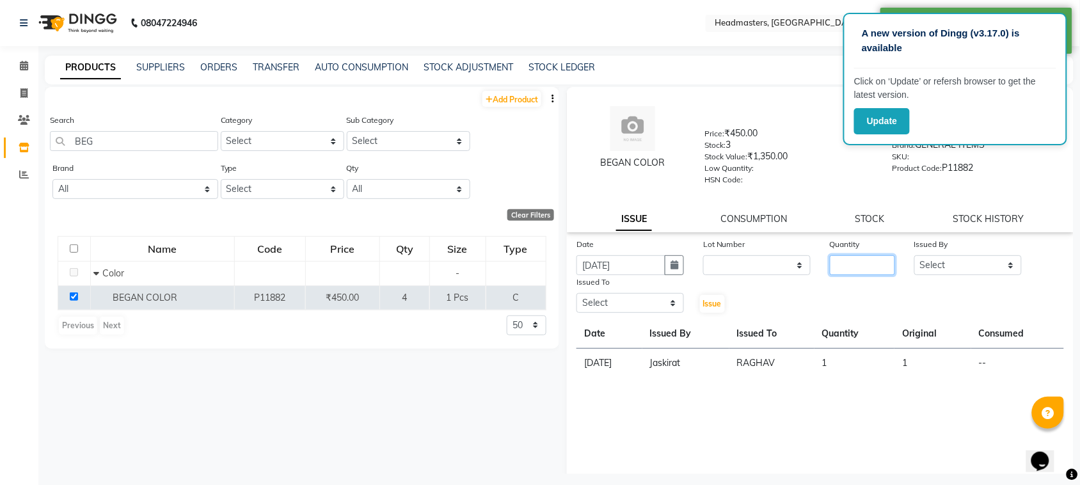
click at [847, 259] on input "number" at bounding box center [862, 265] width 65 height 20
type input "2"
drag, startPoint x: 923, startPoint y: 260, endPoint x: 925, endPoint y: 253, distance: 6.9
click at [923, 260] on select "Select ABID Amrit ANU ARSH [PERSON_NAME] HEAD MASTERS HONEY [PERSON_NAME] HONEY…" at bounding box center [969, 265] width 108 height 20
select select "87408"
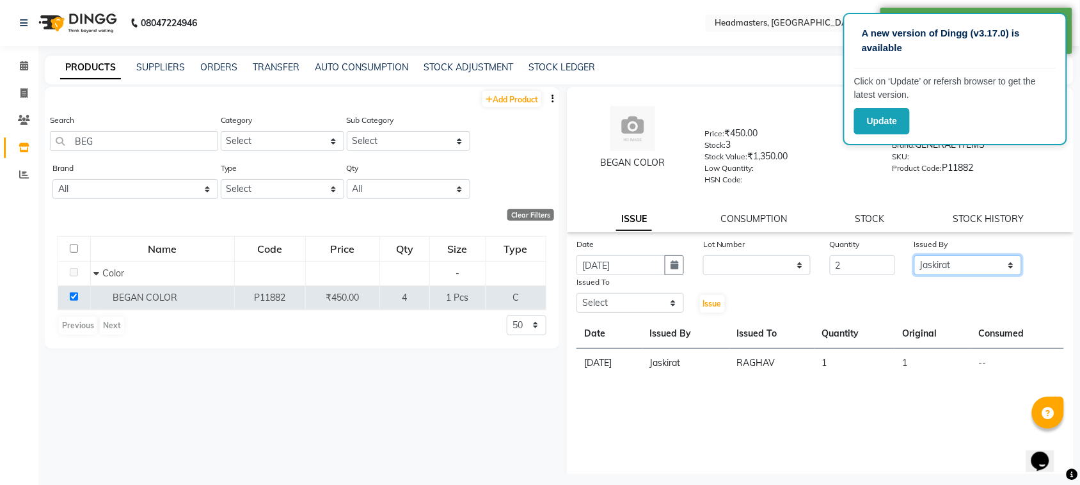
click at [915, 255] on select "Select ABID Amrit ANU ARSH [PERSON_NAME] HEAD MASTERS HONEY [PERSON_NAME] HONEY…" at bounding box center [969, 265] width 108 height 20
click at [623, 305] on select "Select ABID Amrit ANU ARSH [PERSON_NAME] HEAD MASTERS HONEY [PERSON_NAME] HONEY…" at bounding box center [631, 303] width 108 height 20
select select "68421"
click at [577, 293] on select "Select ABID Amrit ANU ARSH [PERSON_NAME] HEAD MASTERS HONEY [PERSON_NAME] HONEY…" at bounding box center [631, 303] width 108 height 20
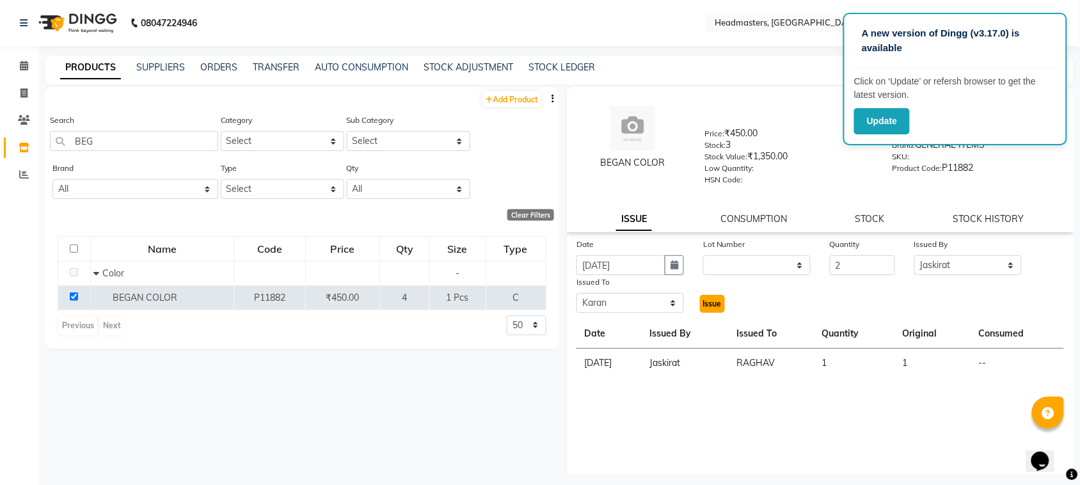
click at [714, 303] on span "Issue" at bounding box center [712, 304] width 19 height 10
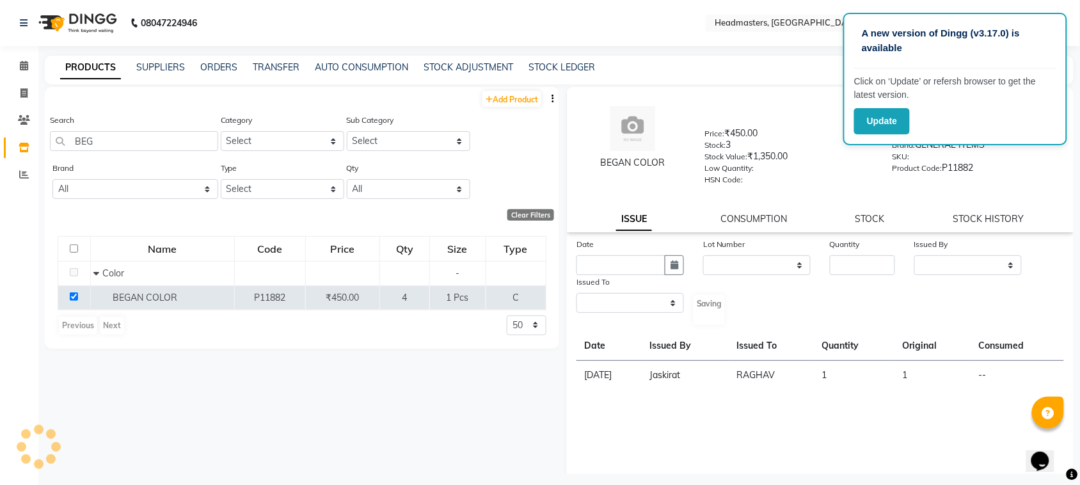
select select
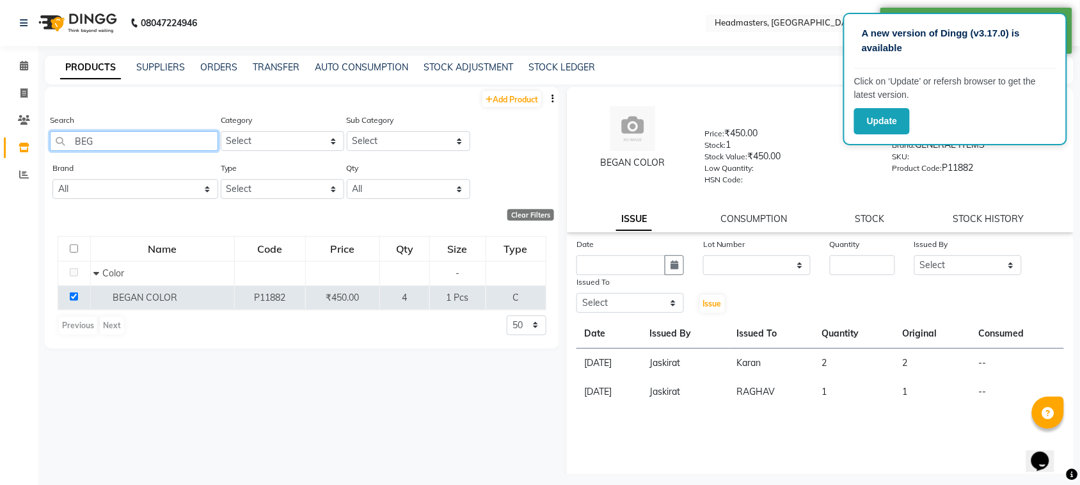
click at [125, 147] on input "BEG" at bounding box center [134, 141] width 168 height 20
click at [644, 269] on input "text" at bounding box center [621, 265] width 89 height 20
select select "9"
select select "2025"
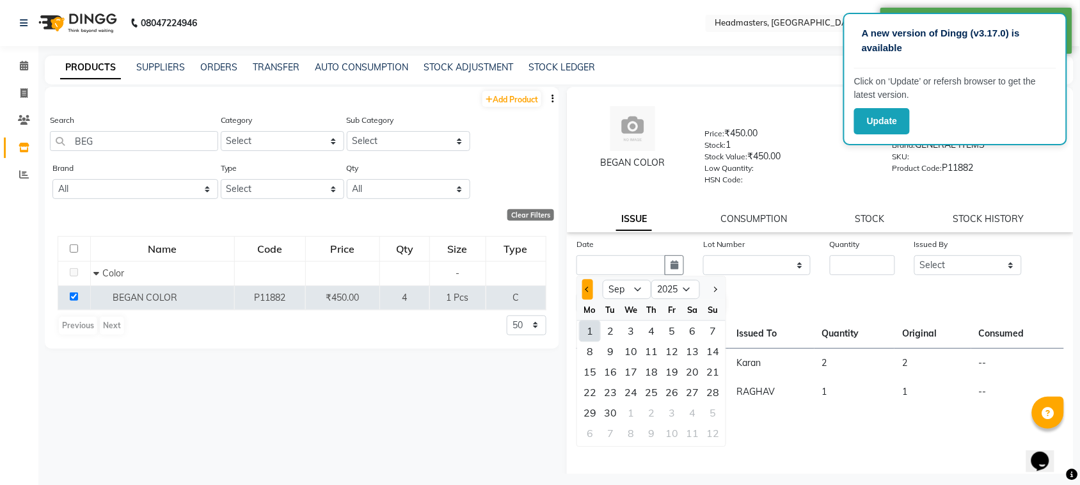
click at [587, 287] on span "Previous month" at bounding box center [588, 289] width 5 height 5
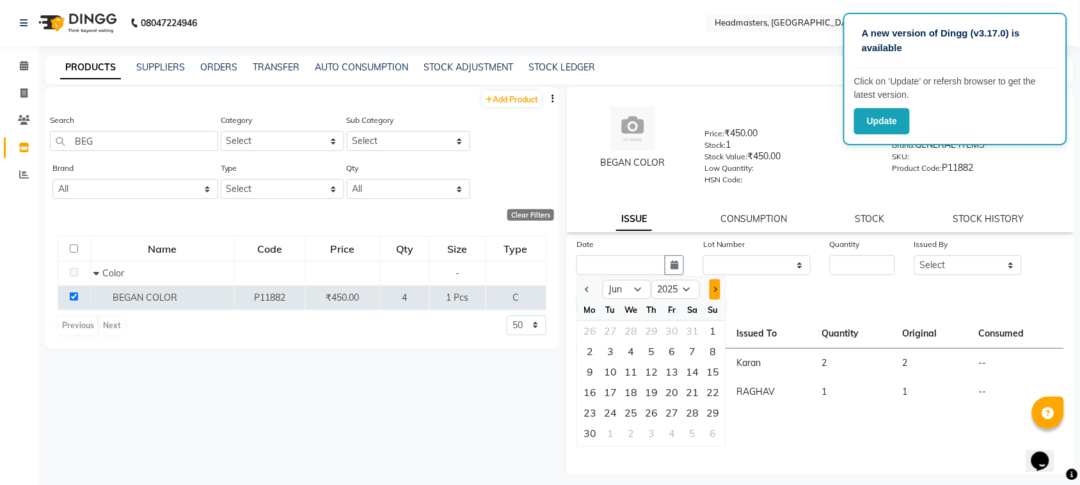
click at [710, 288] on button "Next month" at bounding box center [715, 290] width 11 height 20
select select "8"
click at [696, 408] on div "30" at bounding box center [692, 413] width 20 height 20
type input "30-08-2025"
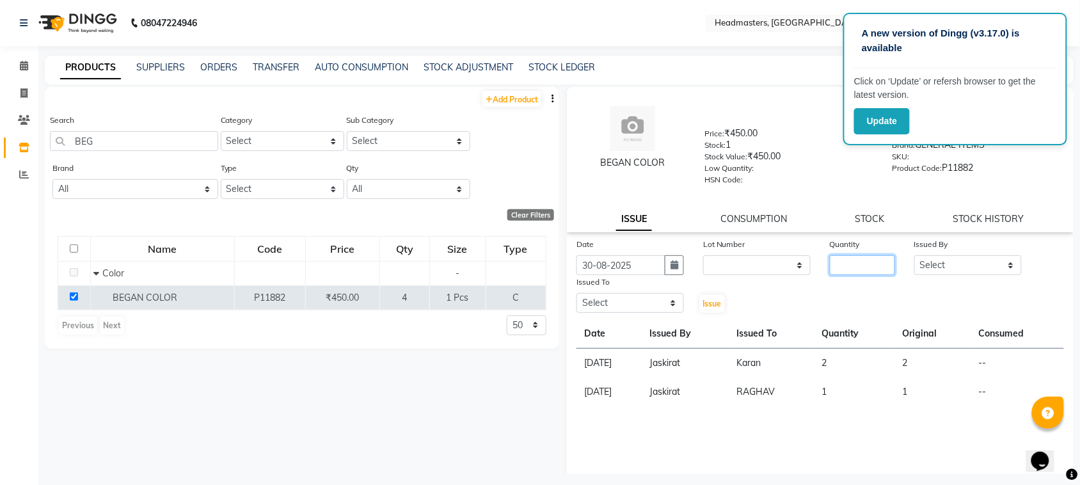
click at [865, 260] on input "number" at bounding box center [862, 265] width 65 height 20
type input "1"
click at [938, 260] on select "Select ABID Amrit ANU ARSH [PERSON_NAME] HEAD MASTERS HONEY [PERSON_NAME] HONEY…" at bounding box center [969, 265] width 108 height 20
select select "87408"
click at [915, 255] on select "Select ABID Amrit ANU ARSH [PERSON_NAME] HEAD MASTERS HONEY [PERSON_NAME] HONEY…" at bounding box center [969, 265] width 108 height 20
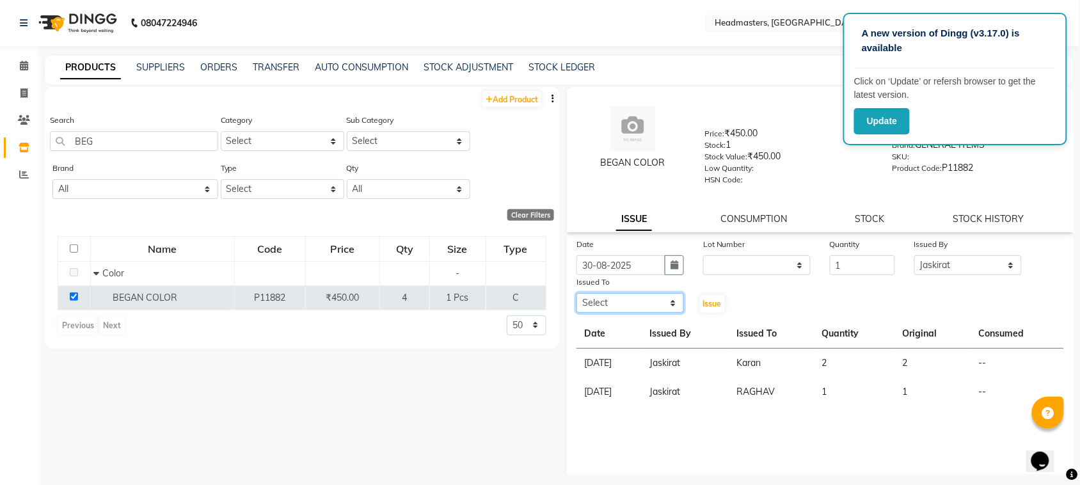
click at [657, 299] on select "Select ABID Amrit ANU ARSH [PERSON_NAME] HEAD MASTERS HONEY [PERSON_NAME] HONEY…" at bounding box center [631, 303] width 108 height 20
click at [577, 293] on select "Select ABID Amrit ANU ARSH [PERSON_NAME] HEAD MASTERS HONEY [PERSON_NAME] HONEY…" at bounding box center [631, 303] width 108 height 20
click at [616, 303] on select "Select ABID Amrit ANU ARSH [PERSON_NAME] HEAD MASTERS HONEY [PERSON_NAME] HONEY…" at bounding box center [631, 303] width 108 height 20
select select "60639"
click at [577, 293] on select "Select ABID Amrit ANU ARSH [PERSON_NAME] HEAD MASTERS HONEY [PERSON_NAME] HONEY…" at bounding box center [631, 303] width 108 height 20
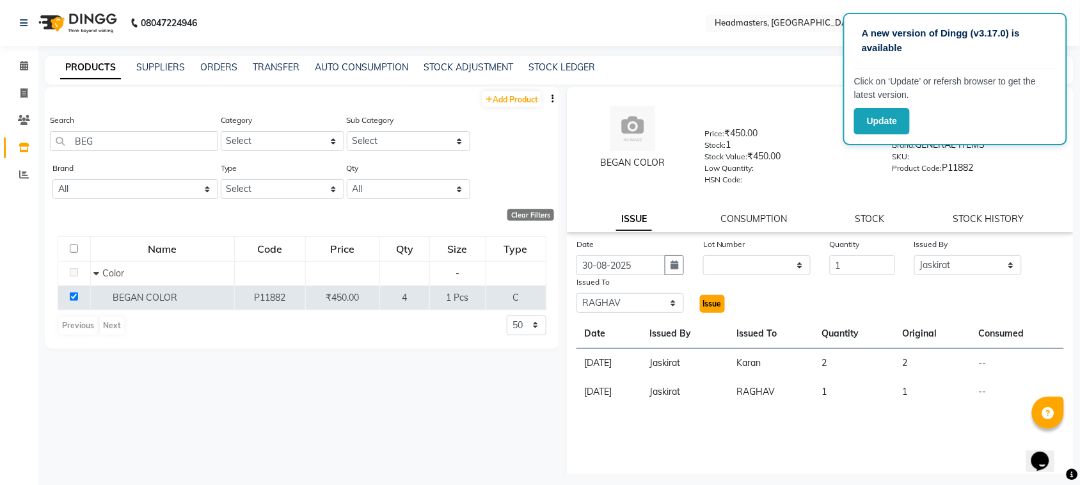
click at [715, 304] on span "Issue" at bounding box center [712, 304] width 19 height 10
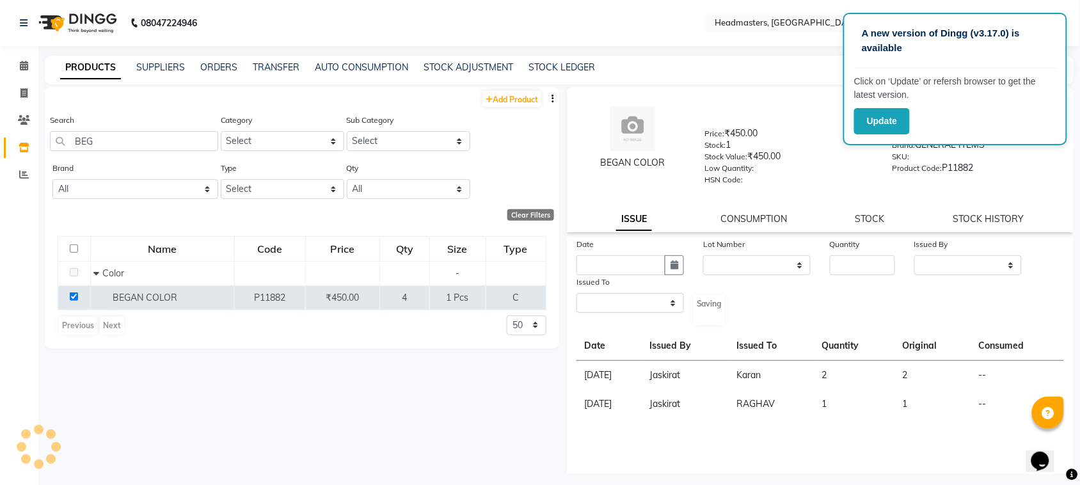
select select
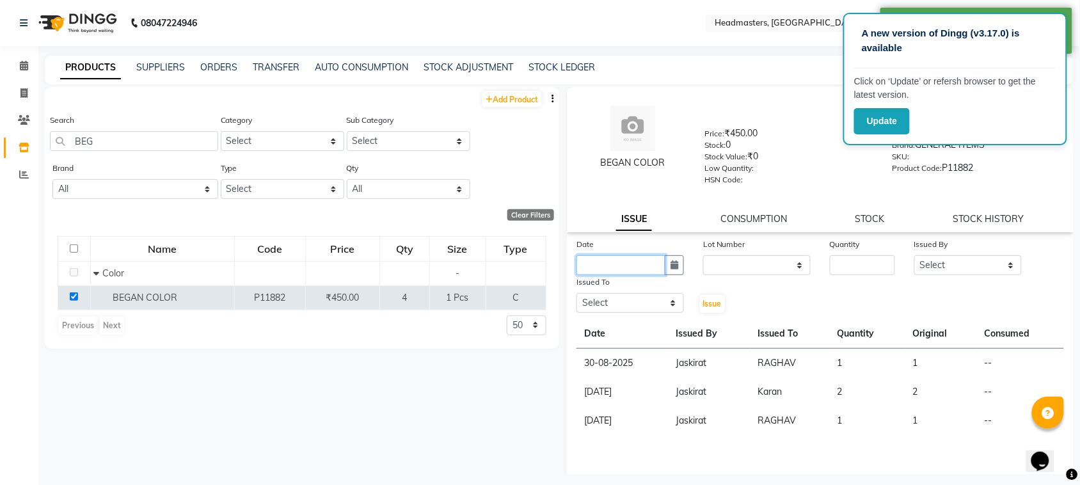
click at [625, 257] on input "text" at bounding box center [621, 265] width 89 height 20
select select "9"
select select "2025"
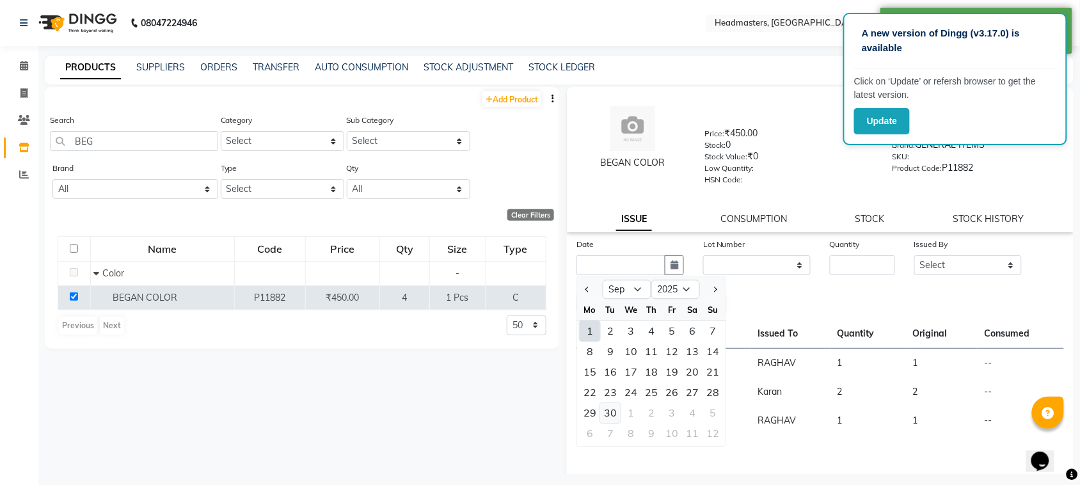
click at [613, 404] on div "30" at bounding box center [610, 413] width 20 height 20
type input "[DATE]"
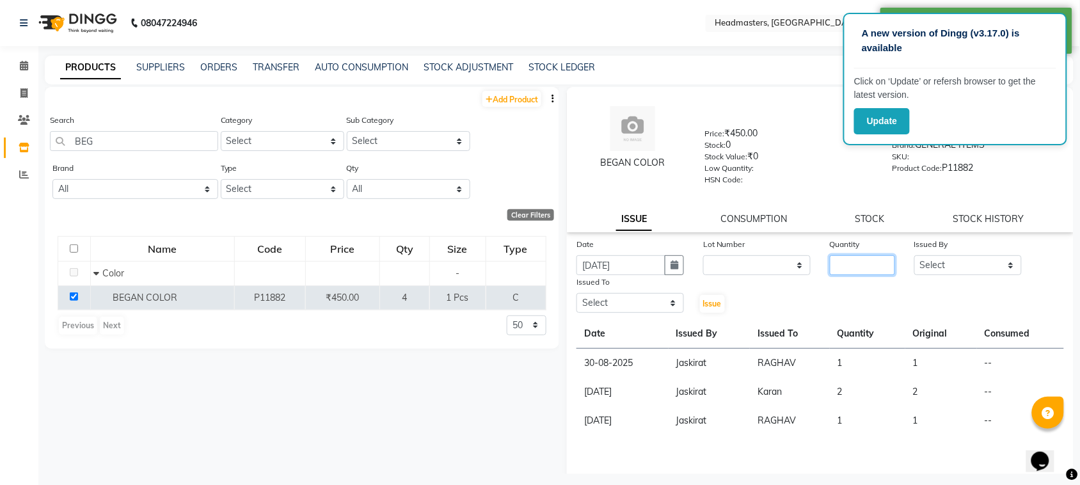
click at [849, 270] on input "number" at bounding box center [862, 265] width 65 height 20
type input "2"
click at [941, 269] on select "Select ABID Amrit ANU ARSH [PERSON_NAME] HEAD MASTERS HONEY [PERSON_NAME] HONEY…" at bounding box center [969, 265] width 108 height 20
select select "87408"
click at [915, 255] on select "Select ABID Amrit ANU ARSH [PERSON_NAME] HEAD MASTERS HONEY [PERSON_NAME] HONEY…" at bounding box center [969, 265] width 108 height 20
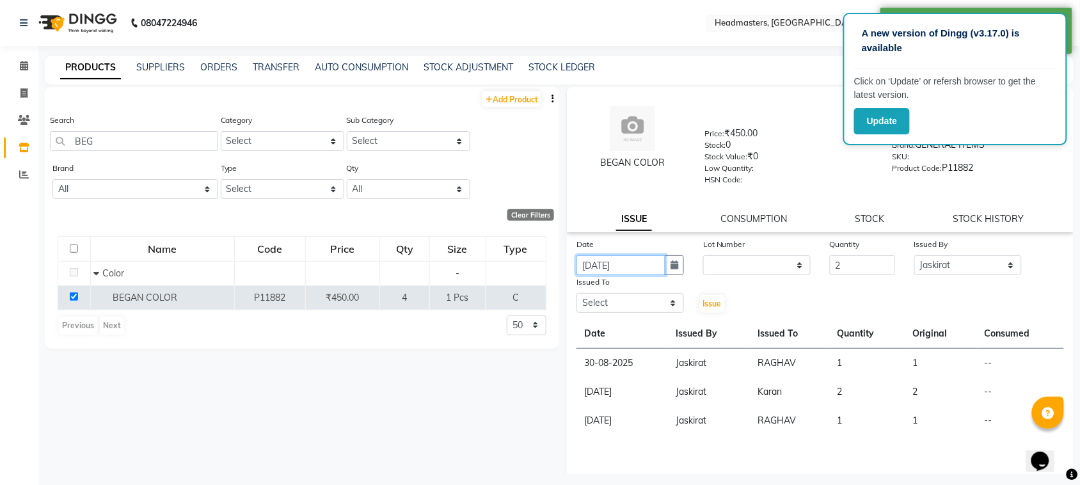
click at [628, 264] on input "[DATE]" at bounding box center [621, 265] width 89 height 20
select select "9"
select select "2025"
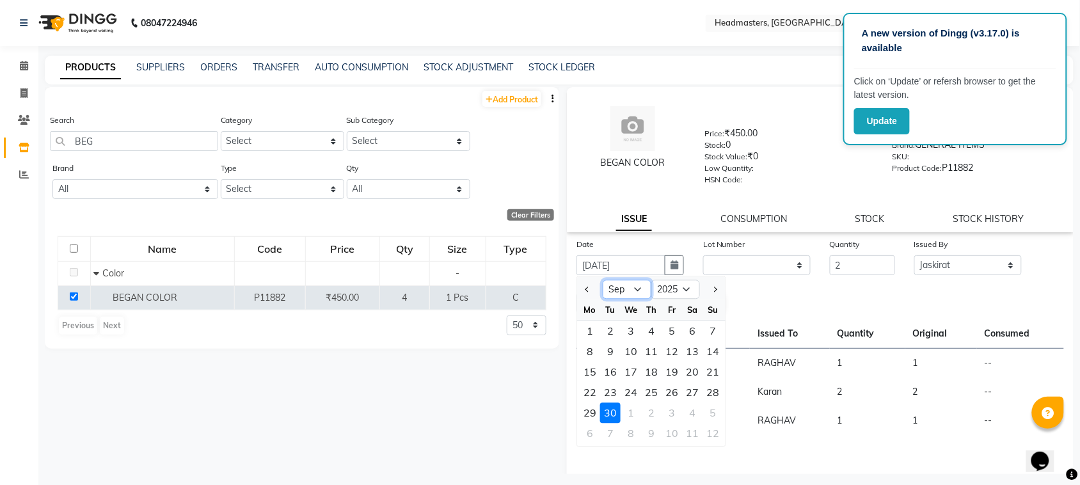
click at [612, 292] on select "Jan Feb Mar Apr May Jun [DATE] Aug Sep Oct Nov Dec" at bounding box center [627, 289] width 49 height 19
select select "8"
click at [603, 280] on select "Jan Feb Mar Apr May Jun [DATE] Aug Sep Oct Nov Dec" at bounding box center [627, 289] width 49 height 19
click at [701, 410] on div "30" at bounding box center [692, 413] width 20 height 20
type input "30-08-2025"
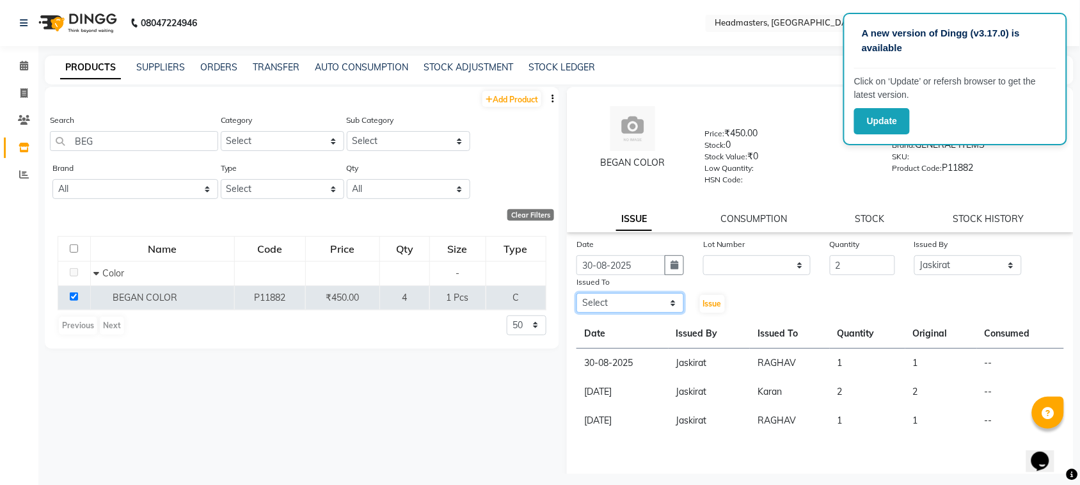
click at [632, 293] on select "Select ABID Amrit ANU ARSH [PERSON_NAME] HEAD MASTERS HONEY [PERSON_NAME] HONEY…" at bounding box center [631, 303] width 108 height 20
select select "68421"
click at [577, 293] on select "Select ABID Amrit ANU ARSH [PERSON_NAME] HEAD MASTERS HONEY [PERSON_NAME] HONEY…" at bounding box center [631, 303] width 108 height 20
click at [703, 305] on span "Issue" at bounding box center [712, 304] width 19 height 10
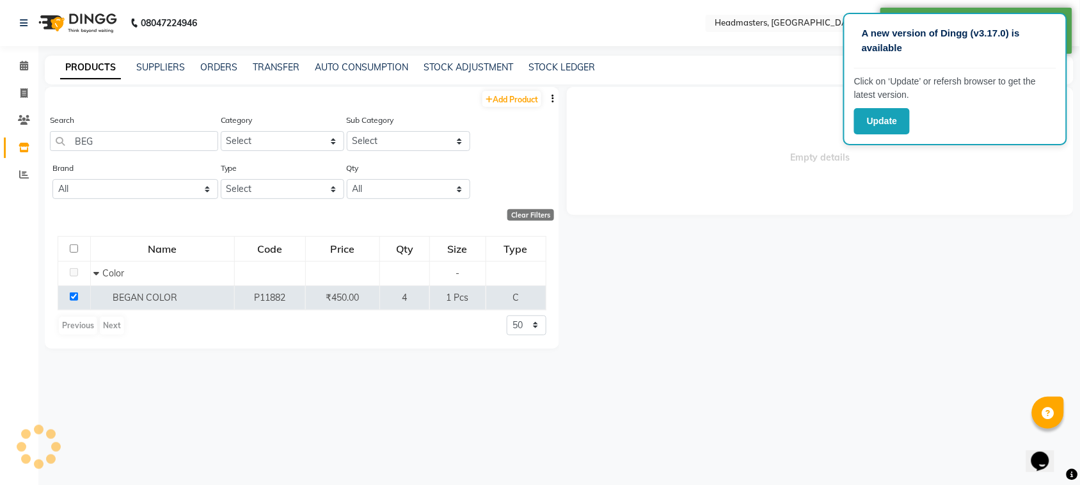
select select
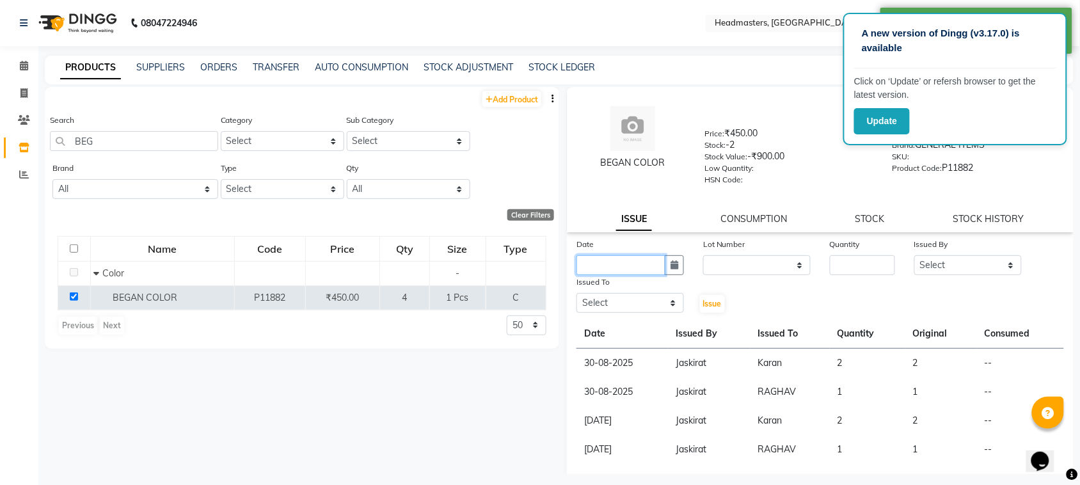
click at [596, 255] on input "text" at bounding box center [621, 265] width 89 height 20
select select "9"
select select "2025"
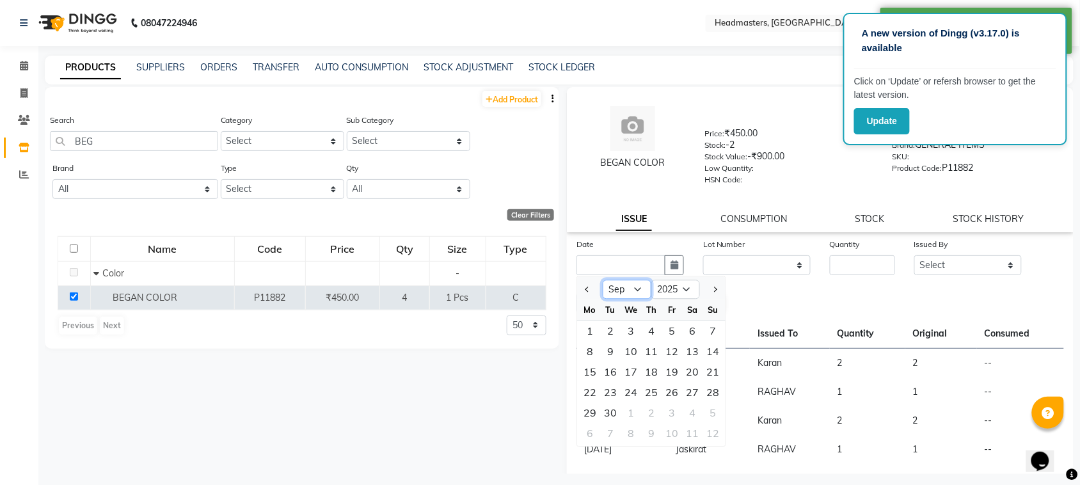
drag, startPoint x: 628, startPoint y: 287, endPoint x: 628, endPoint y: 298, distance: 11.5
click at [628, 287] on select "Jan Feb Mar Apr May Jun [DATE] Aug Sep Oct Nov Dec" at bounding box center [627, 289] width 49 height 19
select select "8"
click at [603, 280] on select "Jan Feb Mar Apr May Jun [DATE] Aug Sep Oct Nov Dec" at bounding box center [627, 289] width 49 height 19
click at [705, 415] on div "31" at bounding box center [713, 413] width 20 height 20
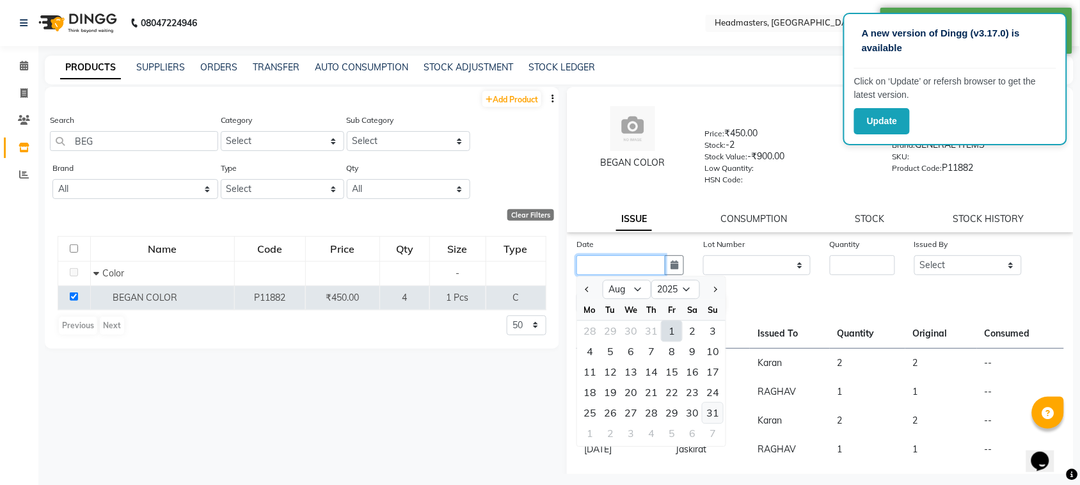
type input "31-08-2025"
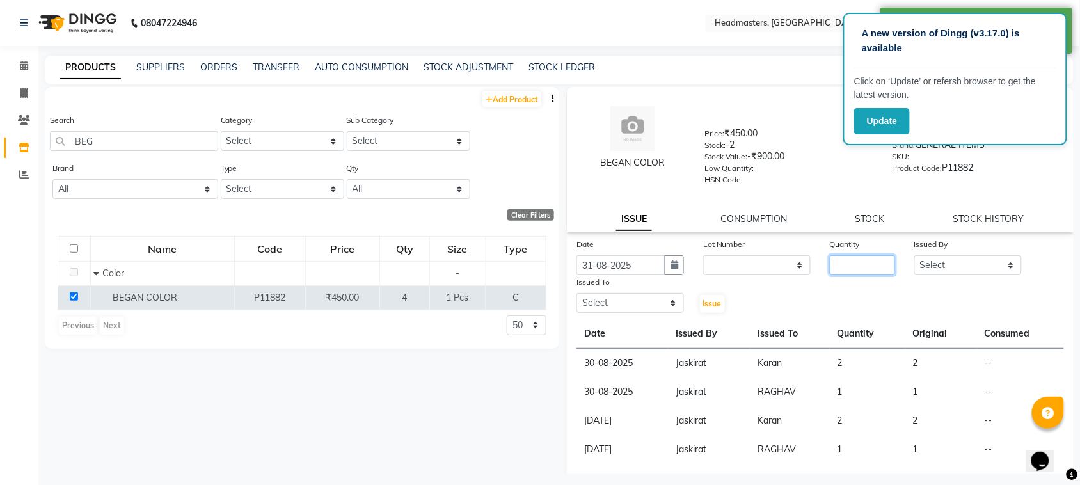
click at [850, 260] on input "number" at bounding box center [862, 265] width 65 height 20
type input "1"
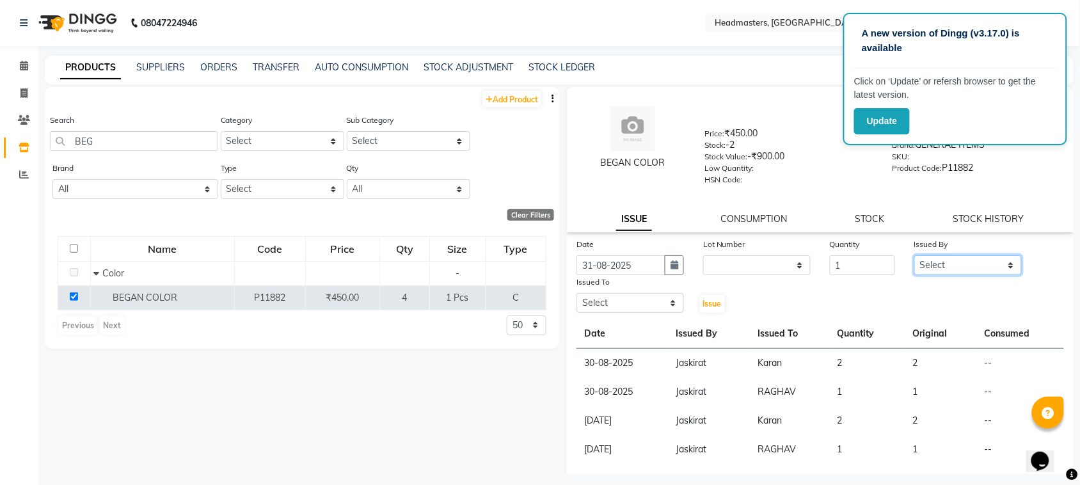
click at [935, 264] on select "Select ABID Amrit ANU ARSH [PERSON_NAME] HEAD MASTERS HONEY [PERSON_NAME] HONEY…" at bounding box center [969, 265] width 108 height 20
select select "87408"
click at [915, 255] on select "Select ABID Amrit ANU ARSH [PERSON_NAME] HEAD MASTERS HONEY [PERSON_NAME] HONEY…" at bounding box center [969, 265] width 108 height 20
click at [591, 302] on select "Select ABID Amrit ANU ARSH [PERSON_NAME] HEAD MASTERS HONEY [PERSON_NAME] HONEY…" at bounding box center [631, 303] width 108 height 20
select select "60639"
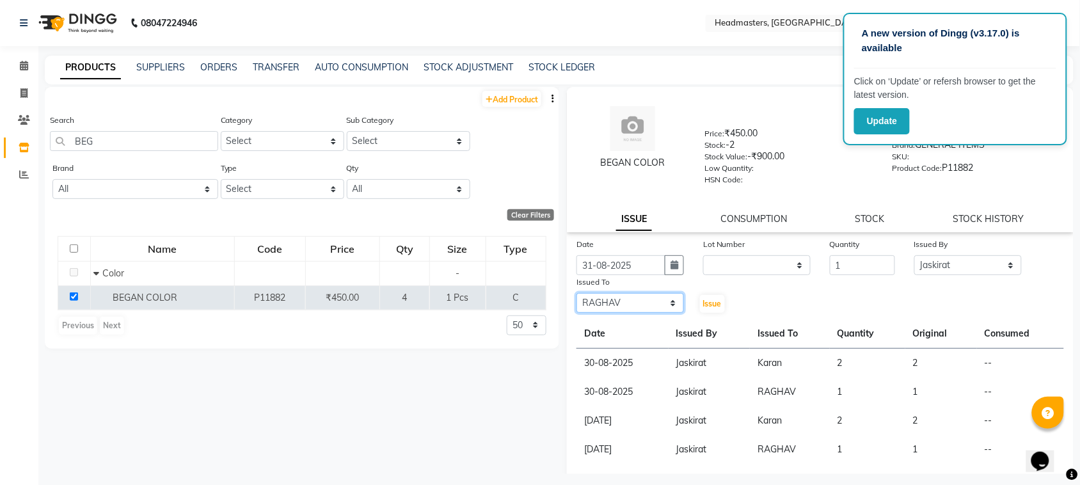
click at [577, 293] on select "Select ABID Amrit ANU ARSH [PERSON_NAME] HEAD MASTERS HONEY [PERSON_NAME] HONEY…" at bounding box center [631, 303] width 108 height 20
click at [708, 304] on span "Issue" at bounding box center [712, 304] width 19 height 10
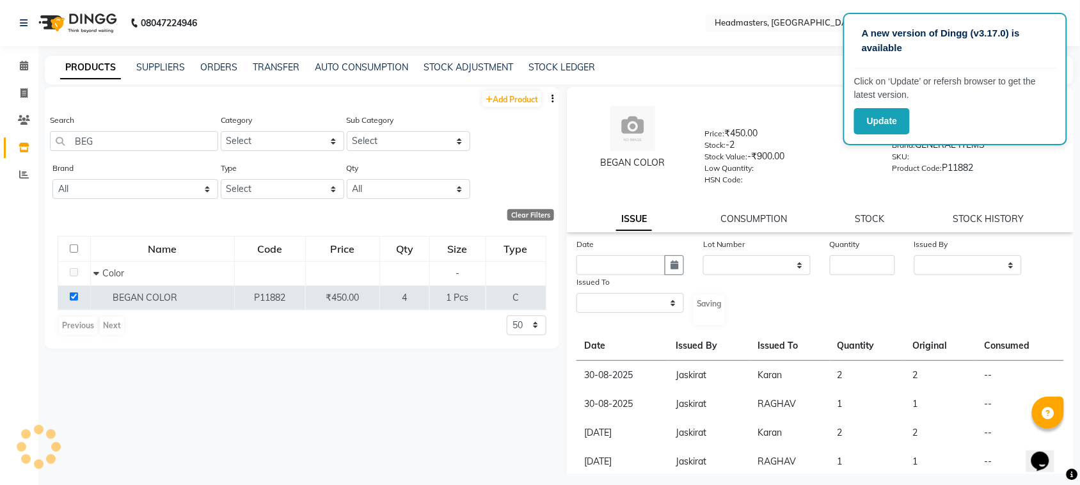
select select
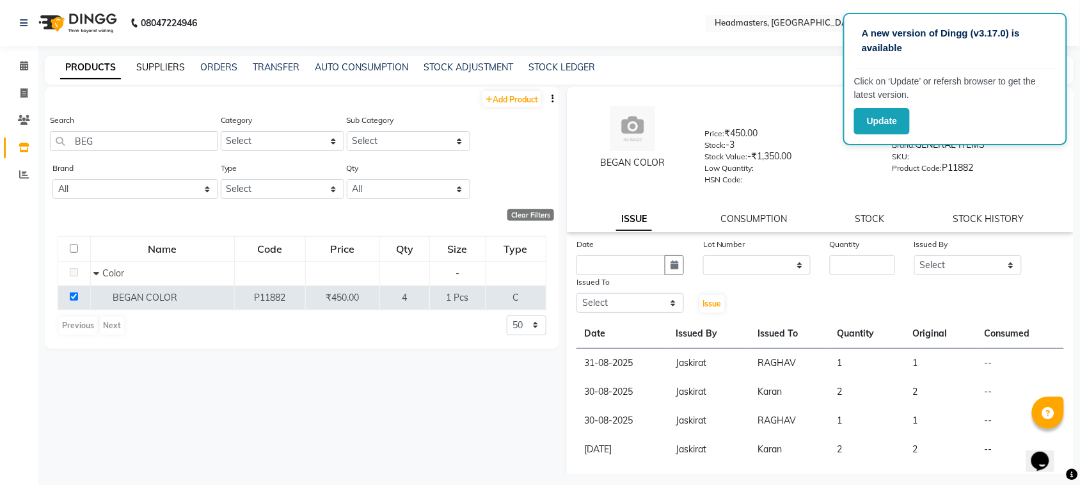
click at [157, 64] on link "SUPPLIERS" at bounding box center [160, 67] width 49 height 12
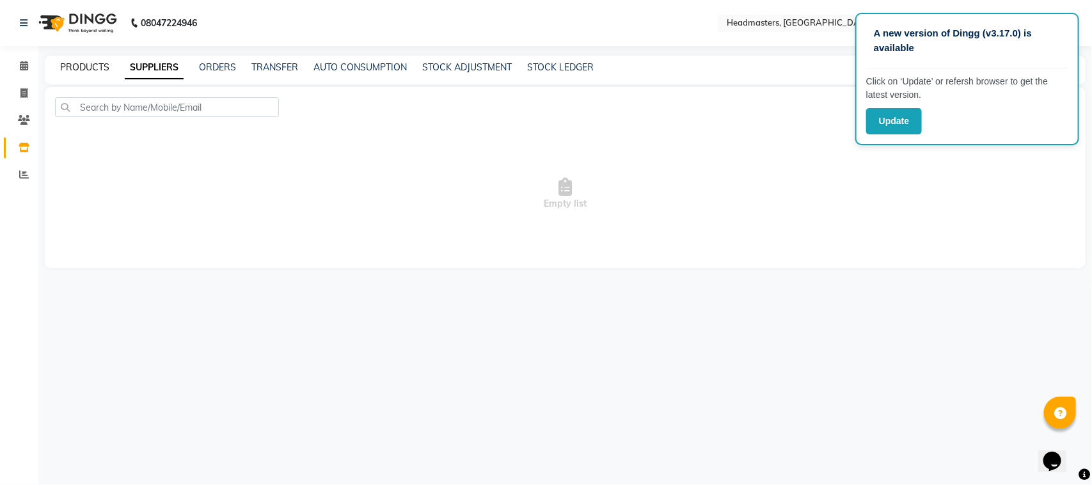
click at [84, 66] on link "PRODUCTS" at bounding box center [84, 67] width 49 height 12
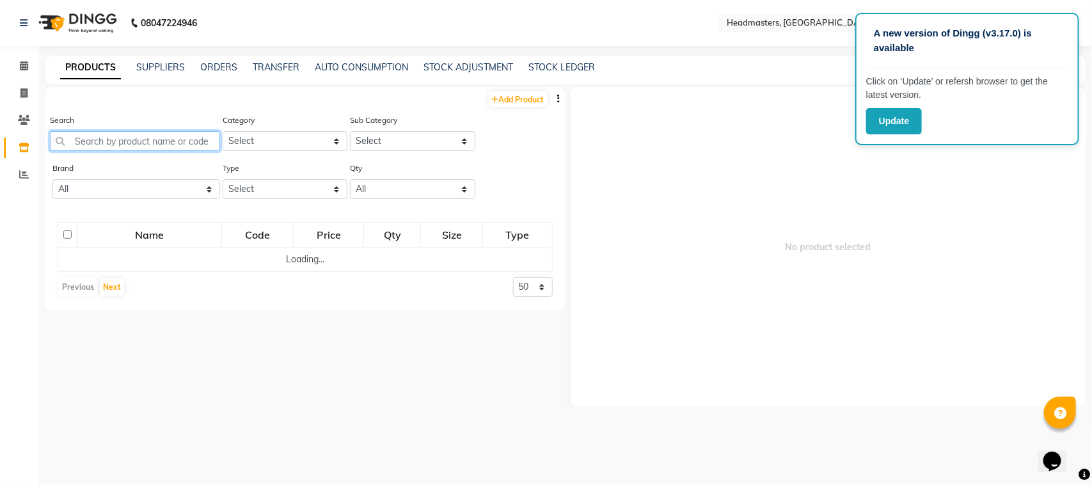
click at [100, 133] on input "text" at bounding box center [135, 141] width 170 height 20
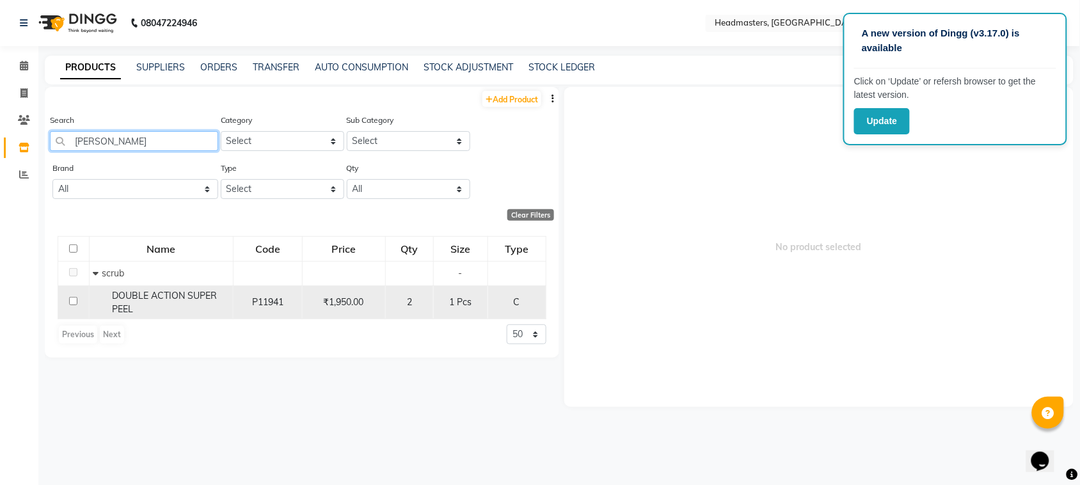
type input "[PERSON_NAME]"
click at [77, 301] on input "checkbox" at bounding box center [73, 301] width 8 height 8
checkbox input "true"
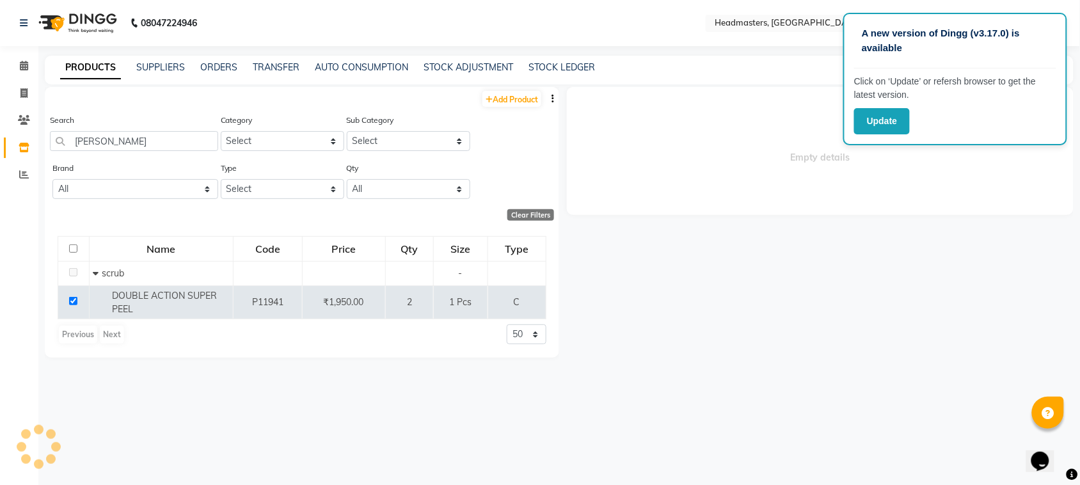
select select
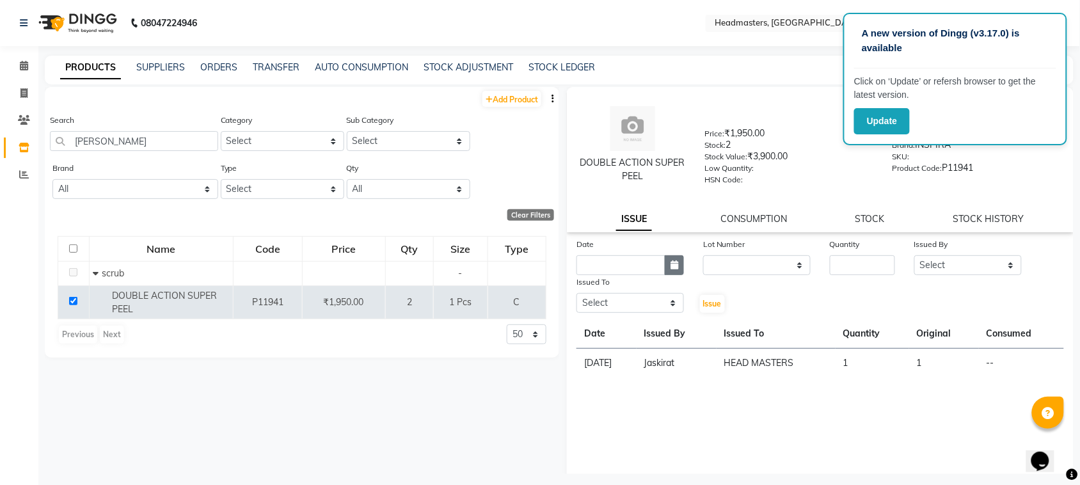
click at [671, 264] on icon "button" at bounding box center [675, 264] width 8 height 9
select select "9"
select select "2025"
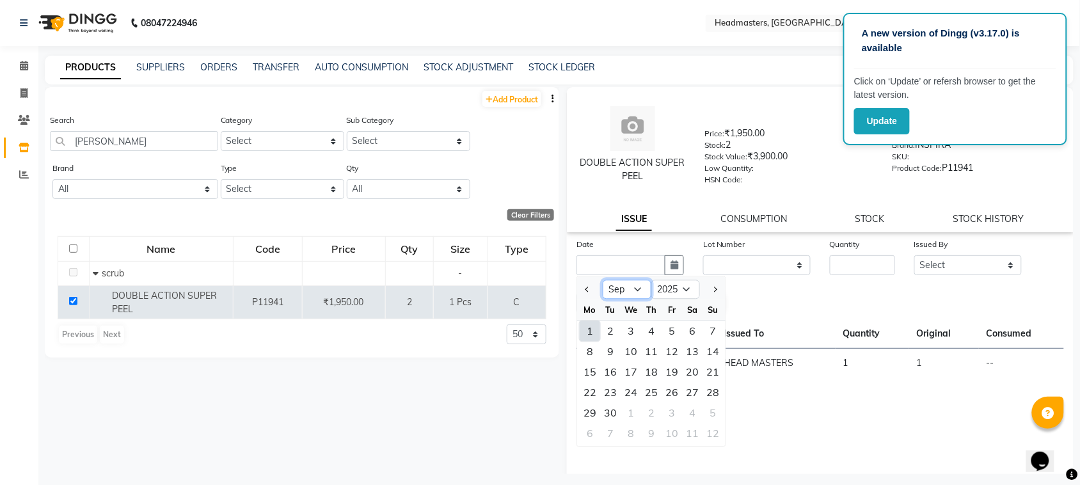
click at [628, 284] on select "Jan Feb Mar Apr May Jun [DATE] Aug Sep Oct Nov Dec" at bounding box center [627, 289] width 49 height 19
select select "8"
click at [603, 280] on select "Jan Feb Mar Apr May Jun [DATE] Aug Sep Oct Nov Dec" at bounding box center [627, 289] width 49 height 19
click at [688, 412] on div "30" at bounding box center [692, 413] width 20 height 20
type input "30-08-2025"
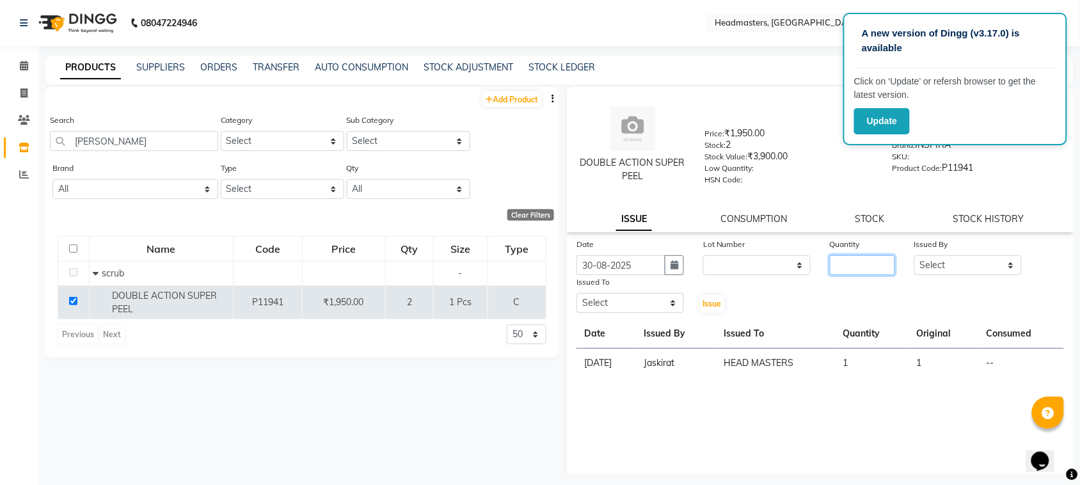
click at [834, 264] on input "number" at bounding box center [862, 265] width 65 height 20
type input "1"
drag, startPoint x: 950, startPoint y: 264, endPoint x: 950, endPoint y: 257, distance: 7.0
click at [950, 264] on select "Select ABID Amrit ANU ARSH [PERSON_NAME] HEAD MASTERS HONEY [PERSON_NAME] HONEY…" at bounding box center [969, 265] width 108 height 20
select select "87408"
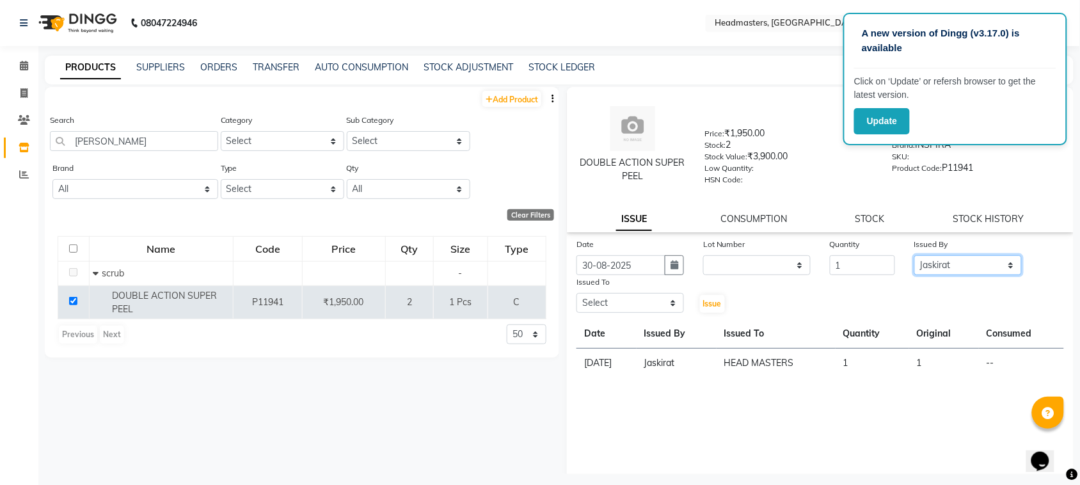
click at [915, 255] on select "Select ABID Amrit ANU ARSH [PERSON_NAME] HEAD MASTERS HONEY [PERSON_NAME] HONEY…" at bounding box center [969, 265] width 108 height 20
click at [599, 306] on select "Select ABID Amrit ANU ARSH [PERSON_NAME] HEAD MASTERS HONEY [PERSON_NAME] HONEY…" at bounding box center [631, 303] width 108 height 20
select select "60773"
click at [577, 293] on select "Select ABID Amrit ANU ARSH [PERSON_NAME] HEAD MASTERS HONEY [PERSON_NAME] HONEY…" at bounding box center [631, 303] width 108 height 20
click at [703, 306] on span "Issue" at bounding box center [712, 304] width 19 height 10
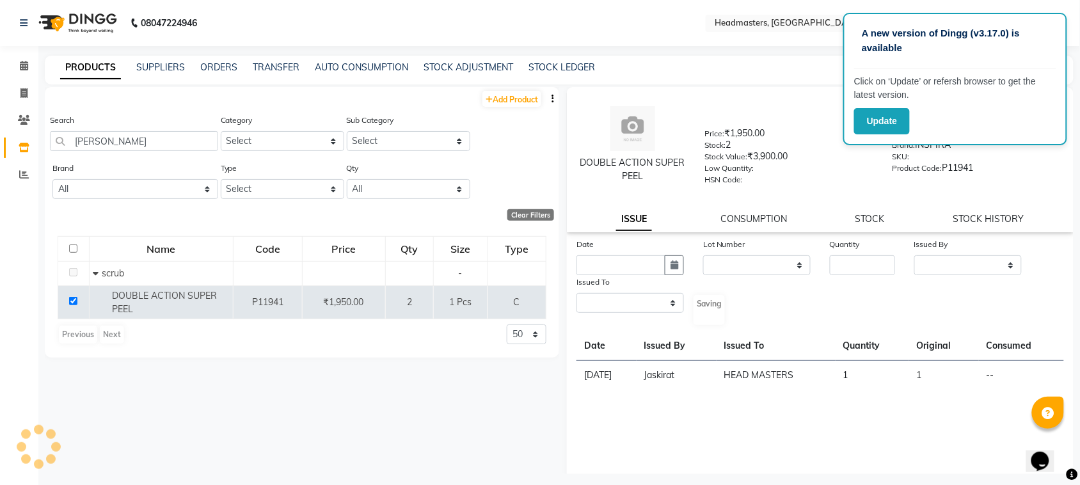
select select
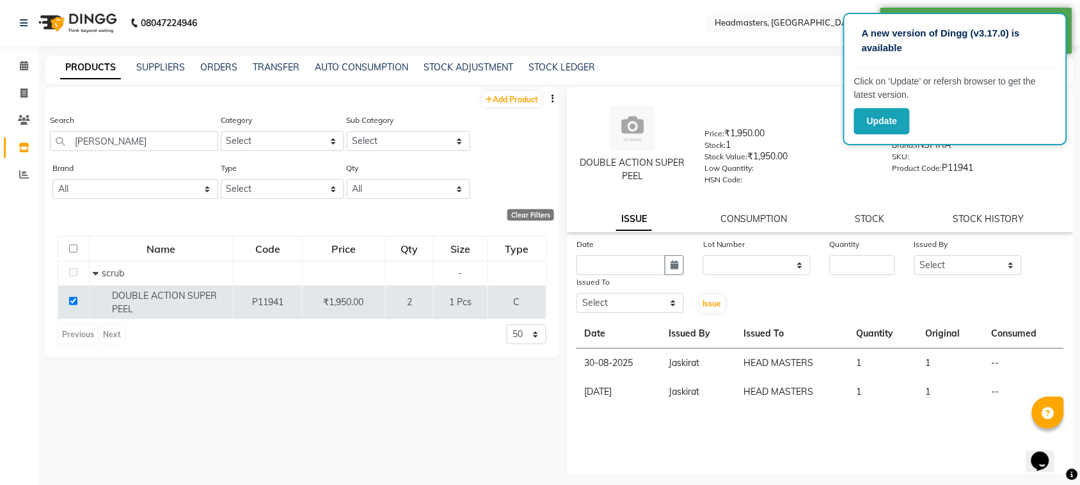
click at [134, 72] on div "PRODUCTS SUPPLIERS ORDERS TRANSFER AUTO CONSUMPTION STOCK ADJUSTMENT STOCK LEDG…" at bounding box center [552, 67] width 1014 height 13
click at [141, 61] on link "SUPPLIERS" at bounding box center [160, 67] width 49 height 12
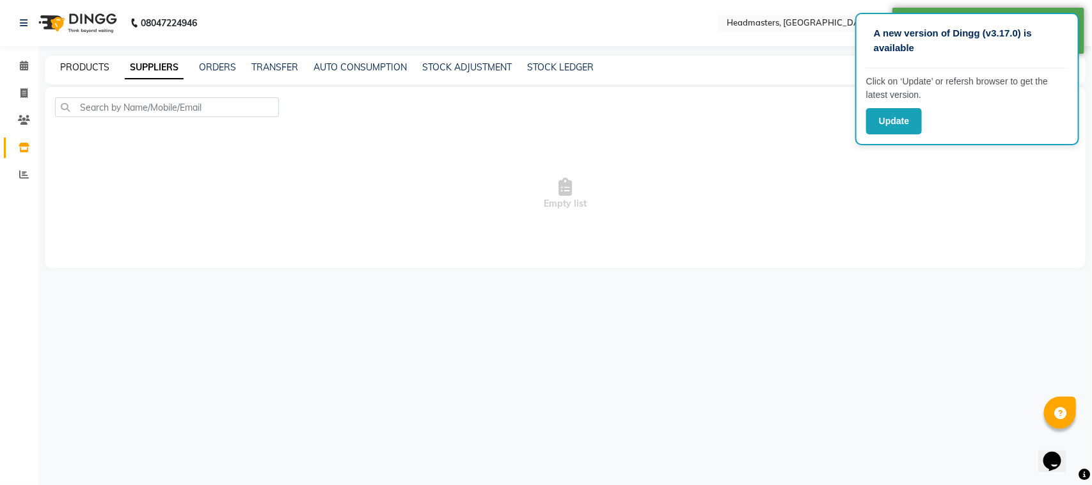
click at [84, 66] on link "PRODUCTS" at bounding box center [84, 67] width 49 height 12
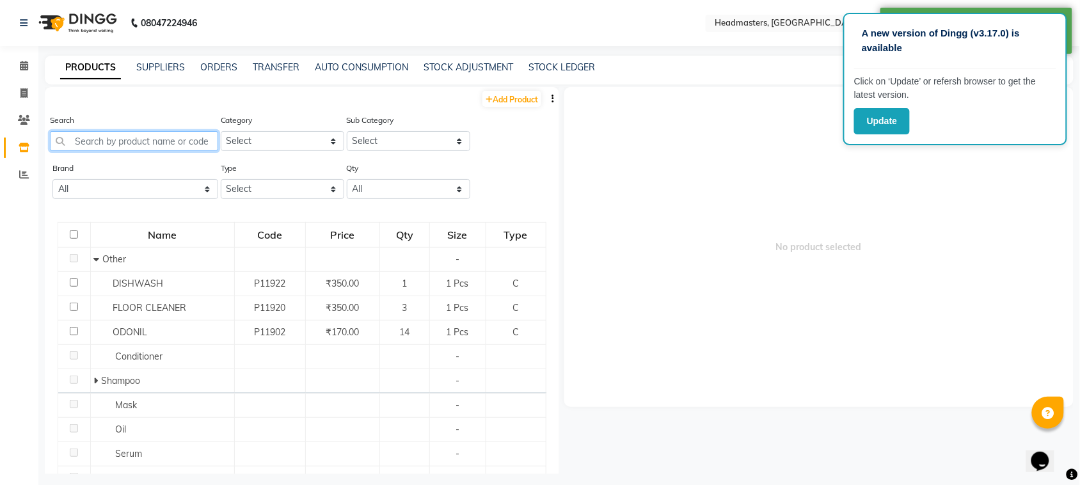
click at [106, 133] on input "text" at bounding box center [134, 141] width 168 height 20
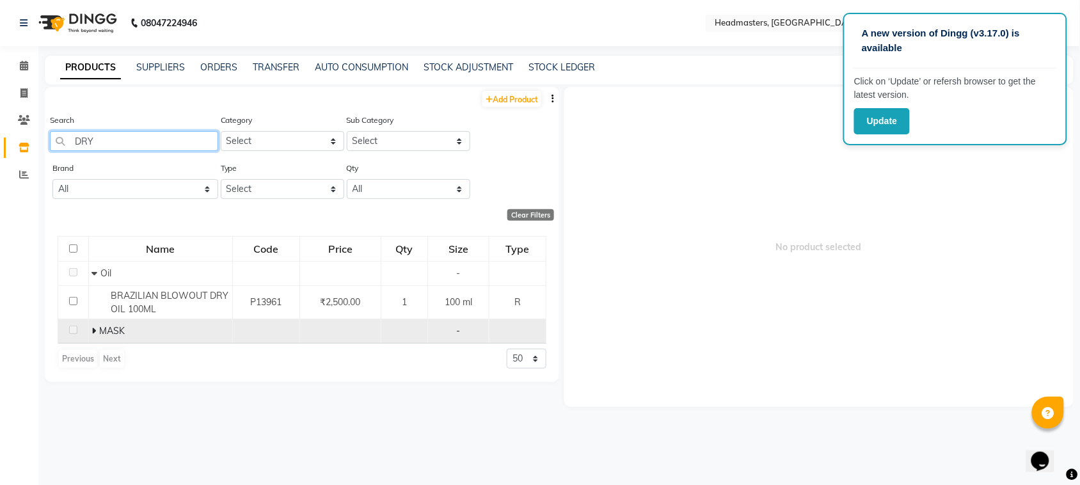
type input "DRY"
click at [93, 330] on icon at bounding box center [94, 330] width 4 height 9
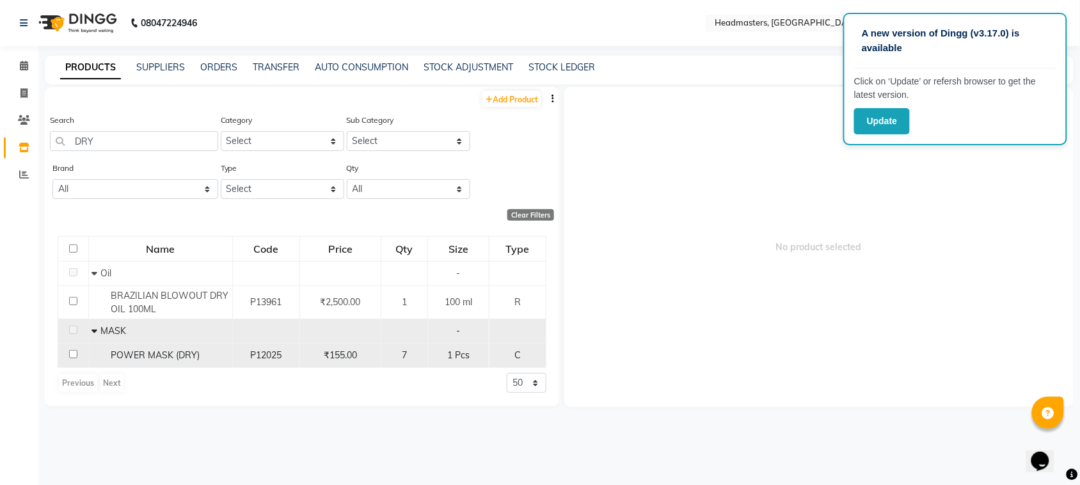
click at [74, 353] on input "checkbox" at bounding box center [73, 354] width 8 height 8
checkbox input "true"
select select
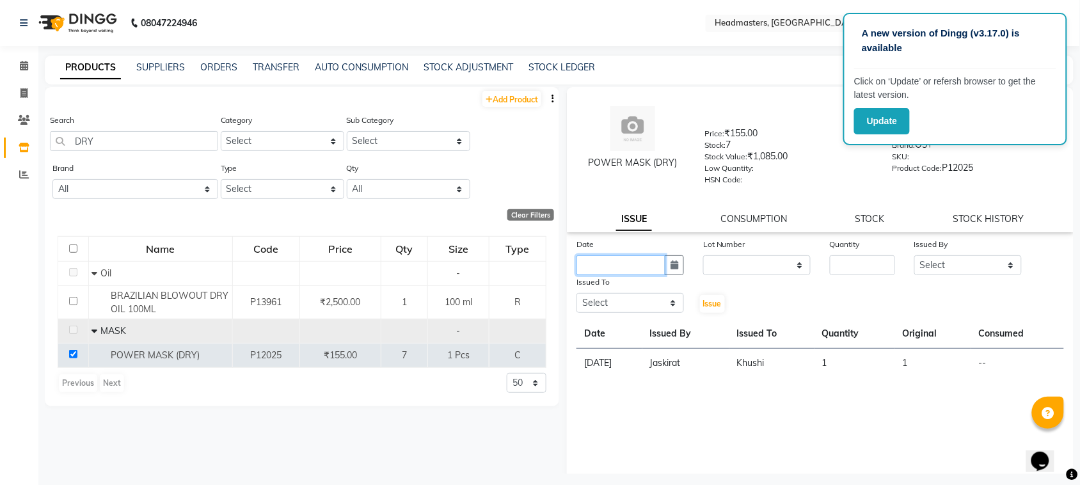
click at [650, 261] on input "text" at bounding box center [621, 265] width 89 height 20
select select "9"
select select "2025"
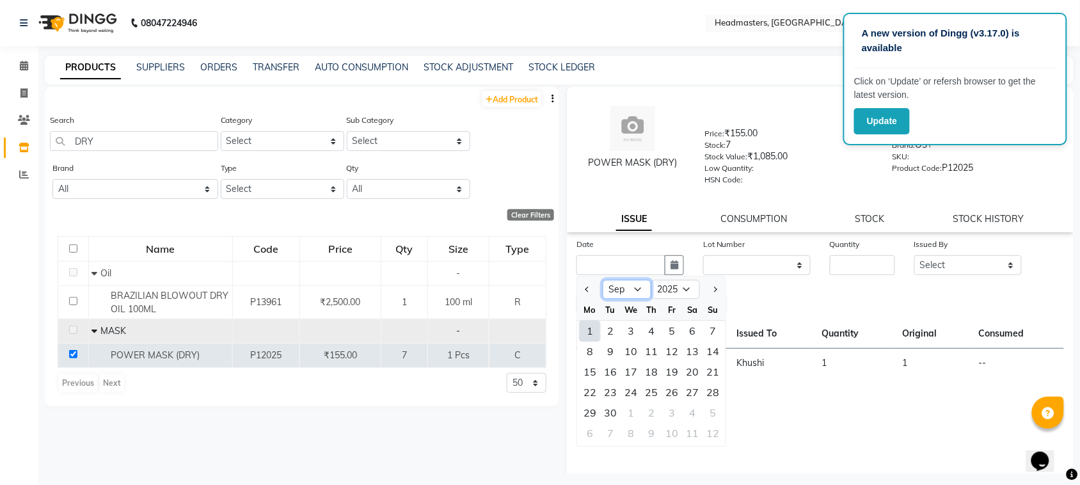
click at [621, 288] on select "Jan Feb Mar Apr May Jun [DATE] Aug Sep Oct Nov Dec" at bounding box center [627, 289] width 49 height 19
select select "8"
click at [603, 280] on select "Jan Feb Mar Apr May Jun [DATE] Aug Sep Oct Nov Dec" at bounding box center [627, 289] width 49 height 19
click at [696, 412] on div "30" at bounding box center [692, 413] width 20 height 20
type input "30-08-2025"
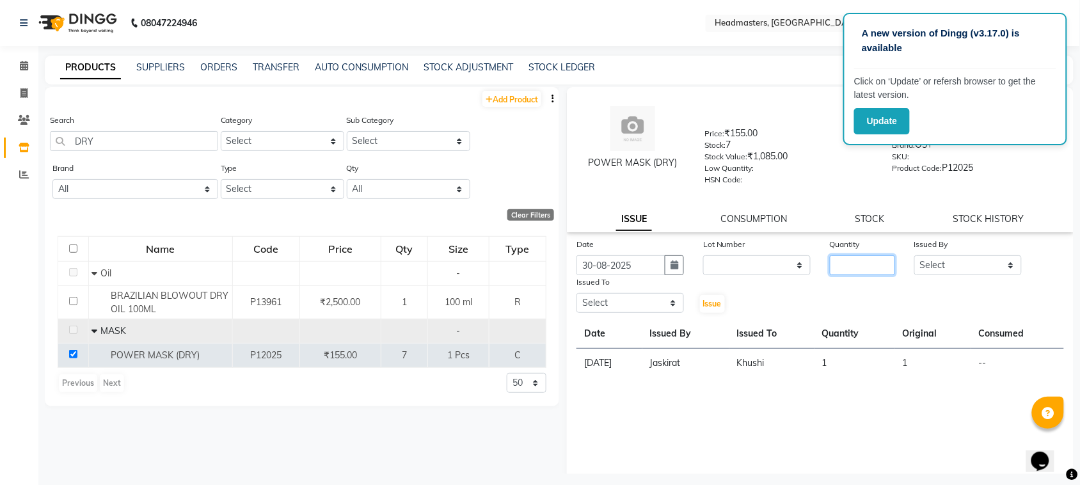
click at [830, 256] on input "number" at bounding box center [862, 265] width 65 height 20
type input "1"
click at [938, 264] on select "Select ABID Amrit ANU ARSH [PERSON_NAME] HEAD MASTERS HONEY [PERSON_NAME] HONEY…" at bounding box center [969, 265] width 108 height 20
select select "87408"
click at [915, 255] on select "Select ABID Amrit ANU ARSH [PERSON_NAME] HEAD MASTERS HONEY [PERSON_NAME] HONEY…" at bounding box center [969, 265] width 108 height 20
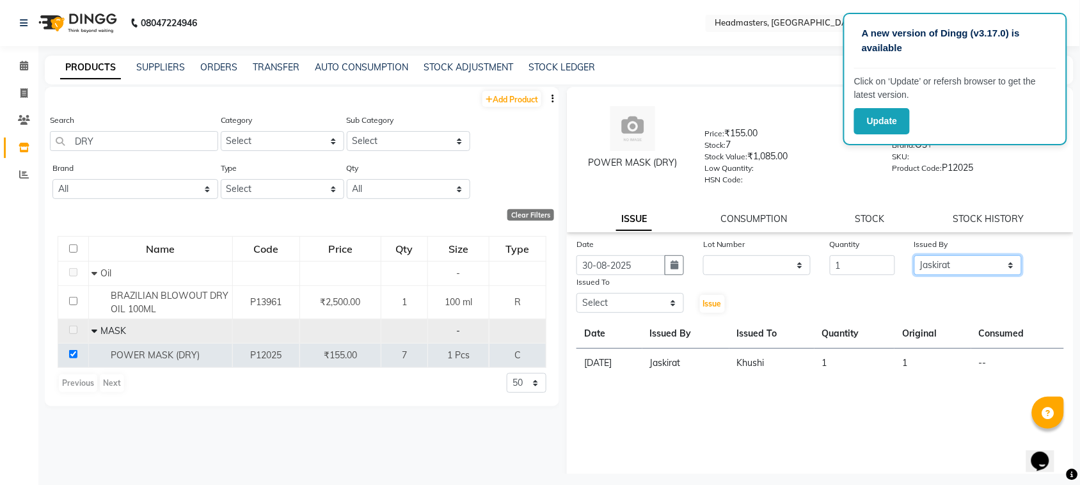
click at [935, 264] on select "Select ABID Amrit ANU ARSH [PERSON_NAME] HEAD MASTERS HONEY [PERSON_NAME] HONEY…" at bounding box center [969, 265] width 108 height 20
click at [612, 301] on select "Select ABID Amrit ANU ARSH [PERSON_NAME] HEAD MASTERS HONEY [PERSON_NAME] HONEY…" at bounding box center [631, 303] width 108 height 20
select select "88958"
click at [577, 293] on select "Select ABID Amrit ANU ARSH [PERSON_NAME] HEAD MASTERS HONEY [PERSON_NAME] HONEY…" at bounding box center [631, 303] width 108 height 20
click at [703, 305] on span "Issue" at bounding box center [712, 304] width 19 height 10
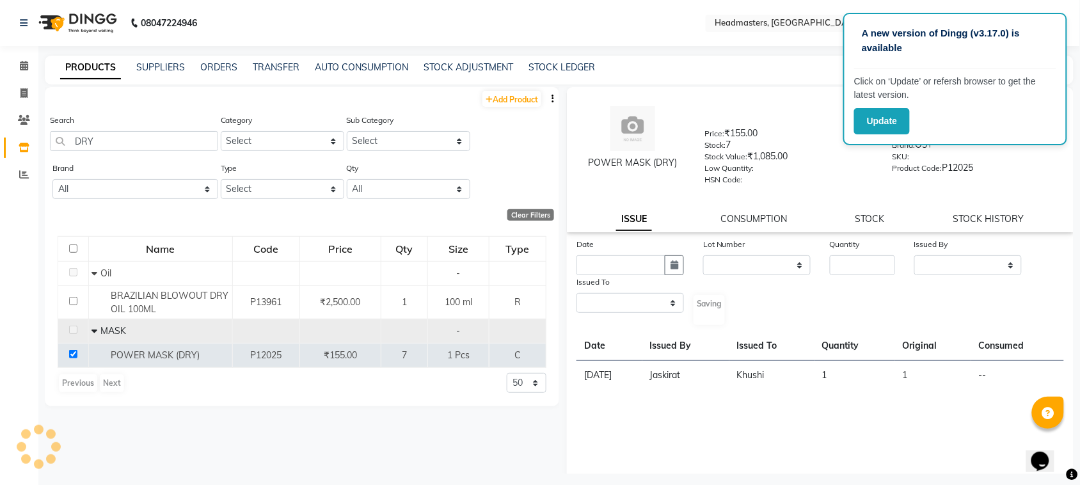
select select
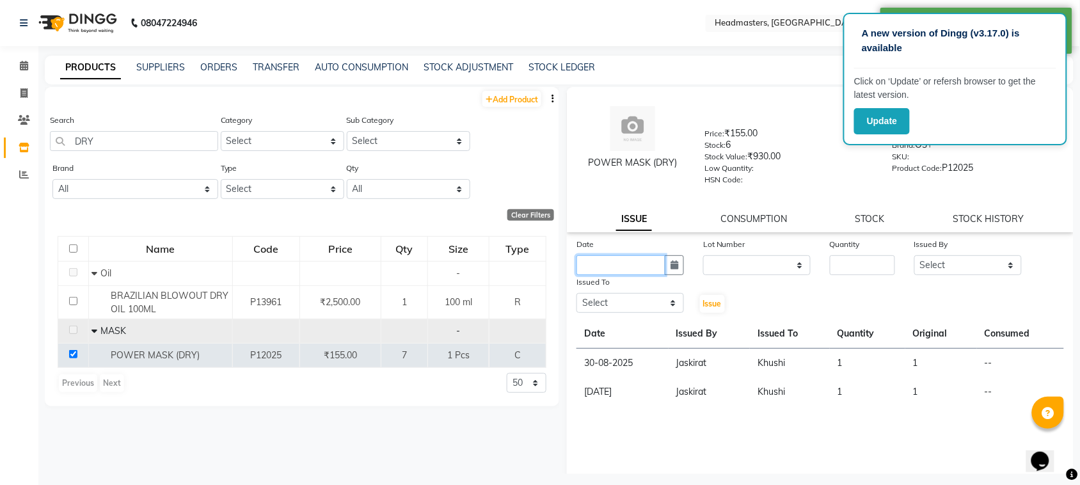
click at [616, 264] on input "text" at bounding box center [621, 265] width 89 height 20
select select "9"
select select "2025"
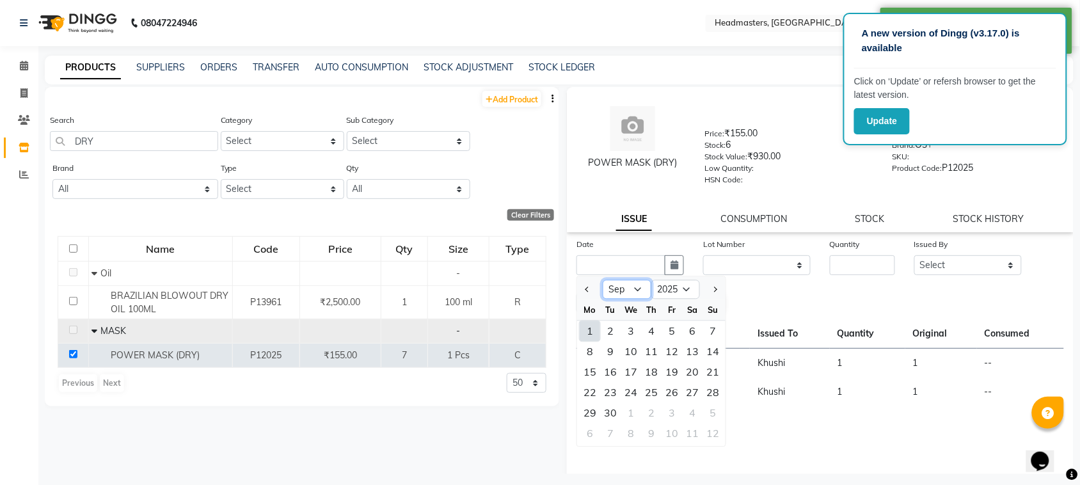
click at [642, 285] on select "Jan Feb Mar Apr May Jun [DATE] Aug Sep Oct Nov Dec" at bounding box center [627, 289] width 49 height 19
select select "8"
click at [603, 280] on select "Jan Feb Mar Apr May Jun [DATE] Aug Sep Oct Nov Dec" at bounding box center [627, 289] width 49 height 19
click at [721, 406] on div "31" at bounding box center [713, 413] width 20 height 20
type input "31-08-2025"
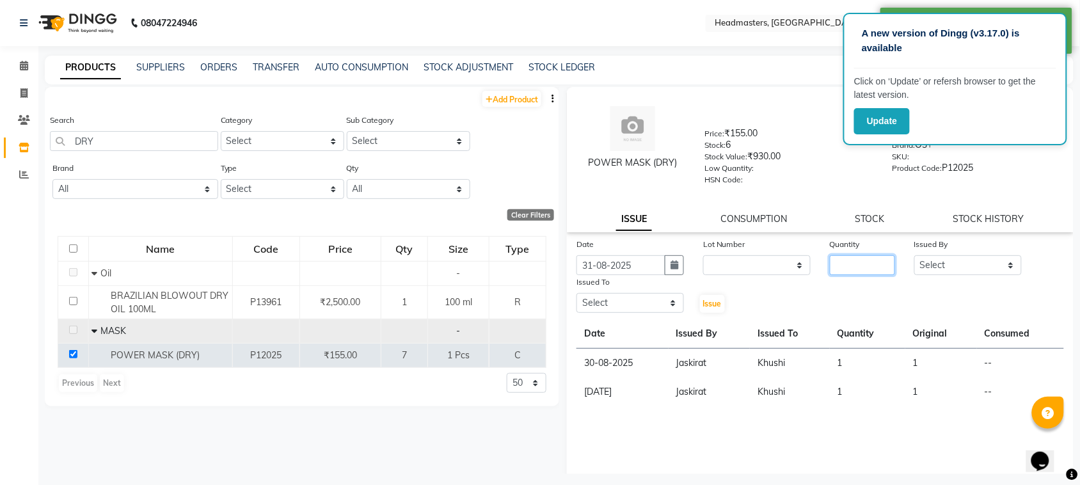
click at [840, 255] on input "number" at bounding box center [862, 265] width 65 height 20
type input "1"
click at [941, 264] on select "Select ABID Amrit ANU ARSH [PERSON_NAME] HEAD MASTERS HONEY [PERSON_NAME] HONEY…" at bounding box center [969, 265] width 108 height 20
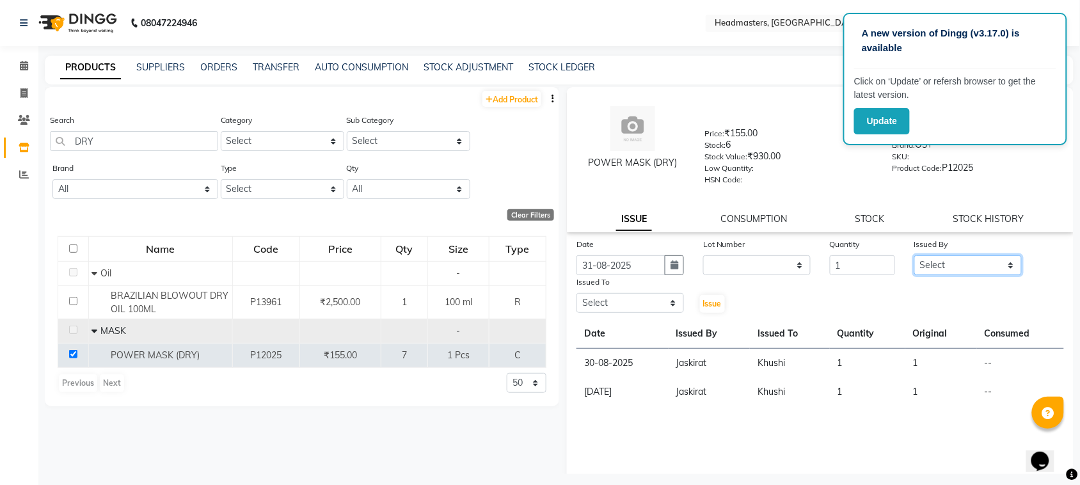
select select "87408"
click at [915, 255] on select "Select ABID Amrit ANU ARSH [PERSON_NAME] HEAD MASTERS HONEY [PERSON_NAME] HONEY…" at bounding box center [969, 265] width 108 height 20
click at [656, 303] on select "Select ABID Amrit ANU ARSH [PERSON_NAME] HEAD MASTERS HONEY [PERSON_NAME] HONEY…" at bounding box center [631, 303] width 108 height 20
select select "60641"
click at [577, 293] on select "Select ABID Amrit ANU ARSH [PERSON_NAME] HEAD MASTERS HONEY [PERSON_NAME] HONEY…" at bounding box center [631, 303] width 108 height 20
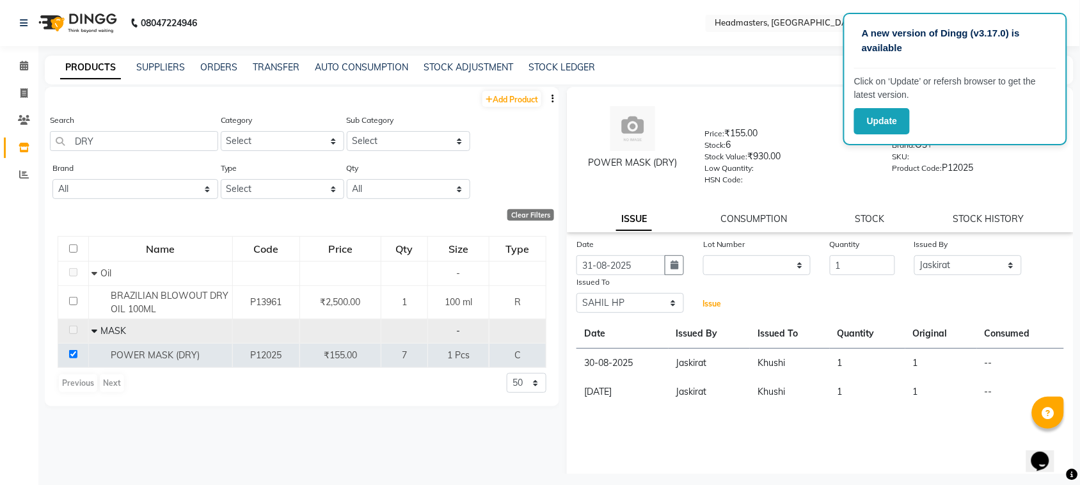
drag, startPoint x: 705, startPoint y: 303, endPoint x: 694, endPoint y: 303, distance: 10.9
click at [703, 303] on span "Issue" at bounding box center [712, 304] width 19 height 10
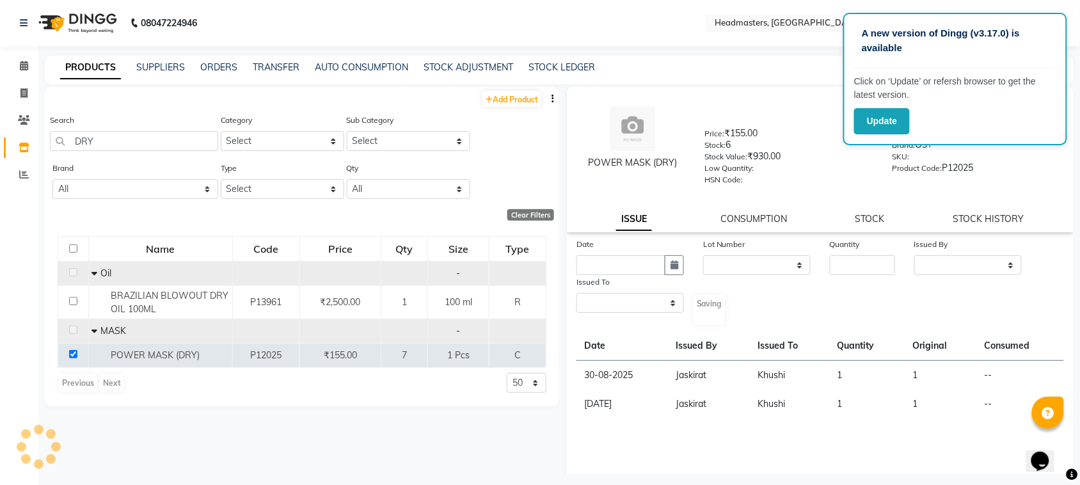
select select
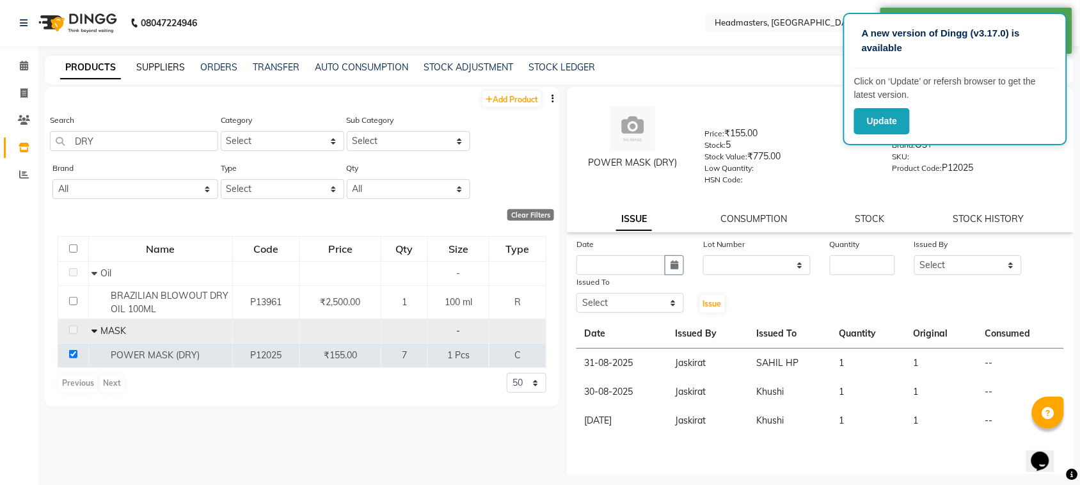
click at [145, 63] on link "SUPPLIERS" at bounding box center [160, 67] width 49 height 12
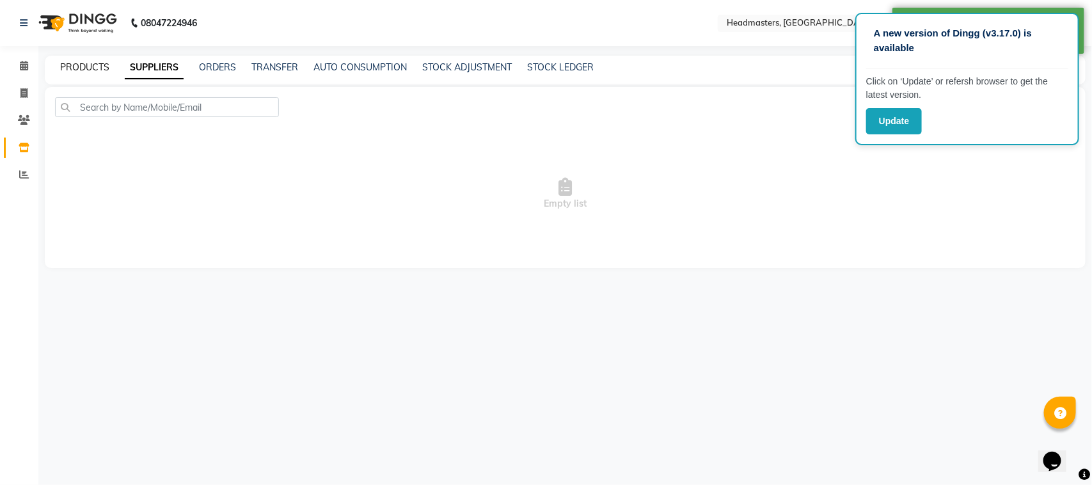
click at [101, 68] on link "PRODUCTS" at bounding box center [84, 67] width 49 height 12
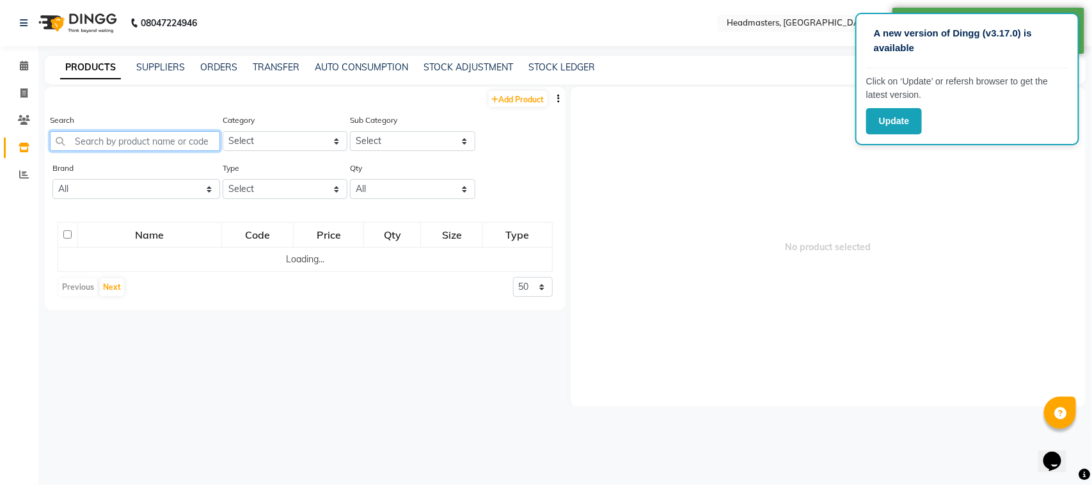
click at [132, 148] on input "text" at bounding box center [135, 141] width 170 height 20
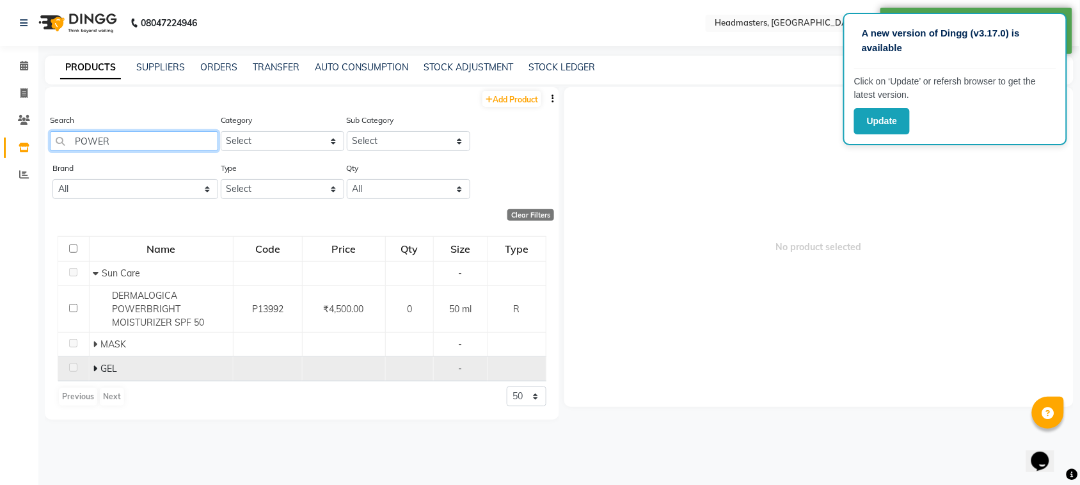
type input "POWER"
click at [93, 367] on icon at bounding box center [95, 368] width 4 height 9
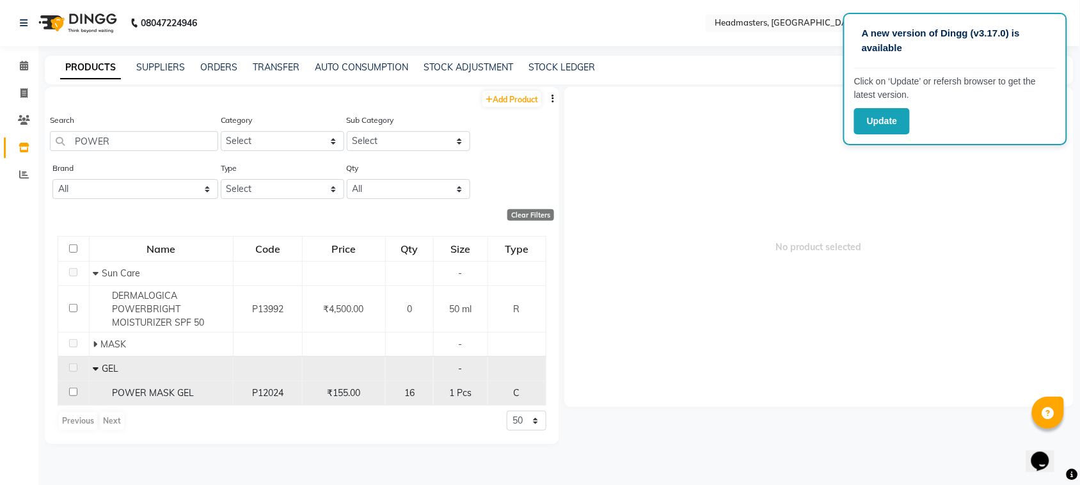
click at [69, 388] on input "checkbox" at bounding box center [73, 392] width 8 height 8
checkbox input "true"
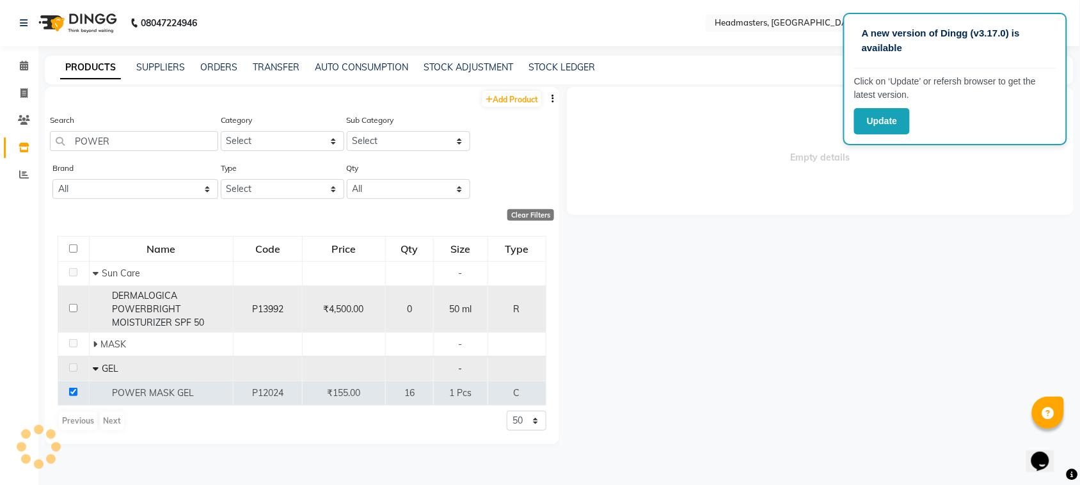
select select
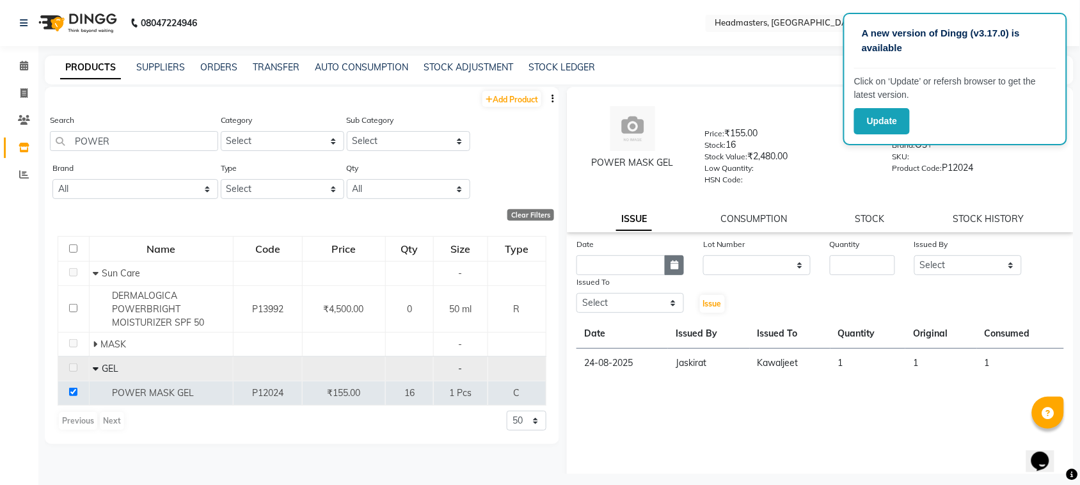
click at [671, 260] on icon "button" at bounding box center [675, 264] width 8 height 9
select select "9"
select select "2025"
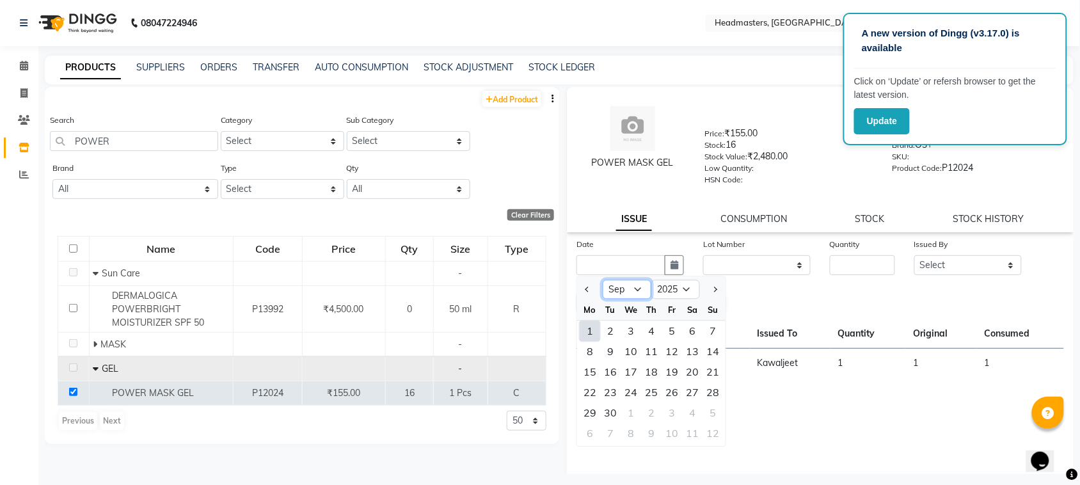
click at [632, 288] on select "Jan Feb Mar Apr May Jun [DATE] Aug Sep Oct Nov Dec" at bounding box center [627, 289] width 49 height 19
select select "8"
click at [603, 280] on select "Jan Feb Mar Apr May Jun [DATE] Aug Sep Oct Nov Dec" at bounding box center [627, 289] width 49 height 19
click at [711, 404] on div "31" at bounding box center [713, 413] width 20 height 20
type input "31-08-2025"
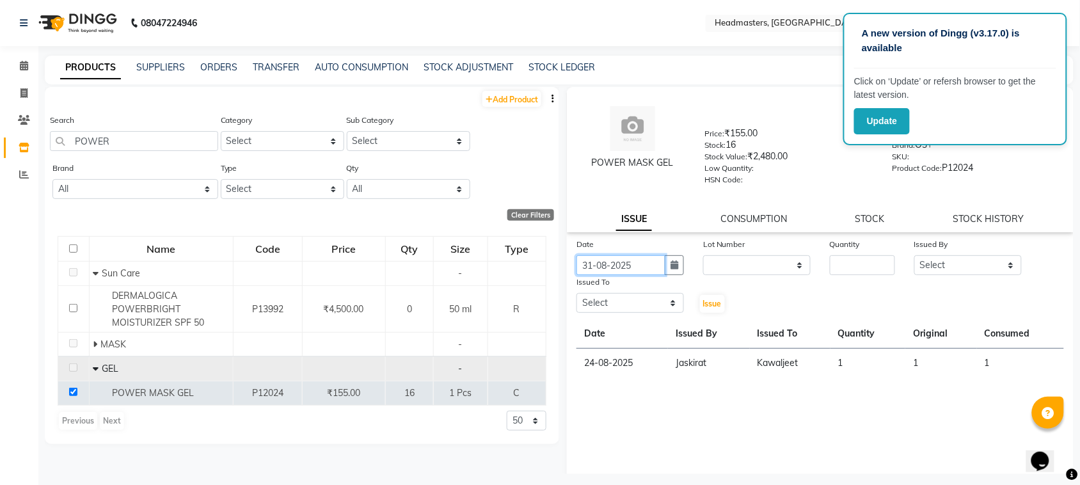
click at [628, 256] on input "31-08-2025" at bounding box center [621, 265] width 89 height 20
select select "8"
select select "2025"
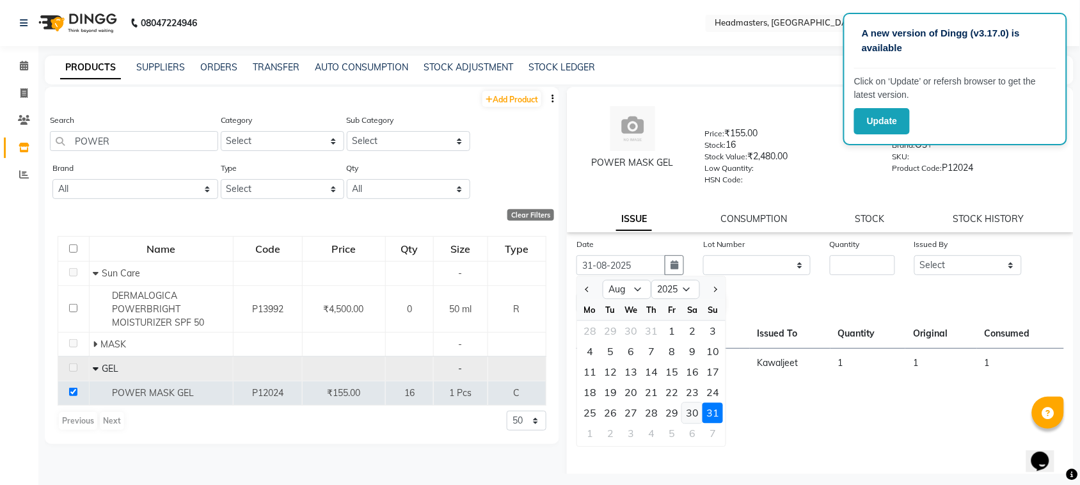
click at [699, 408] on div "30" at bounding box center [692, 413] width 20 height 20
type input "30-08-2025"
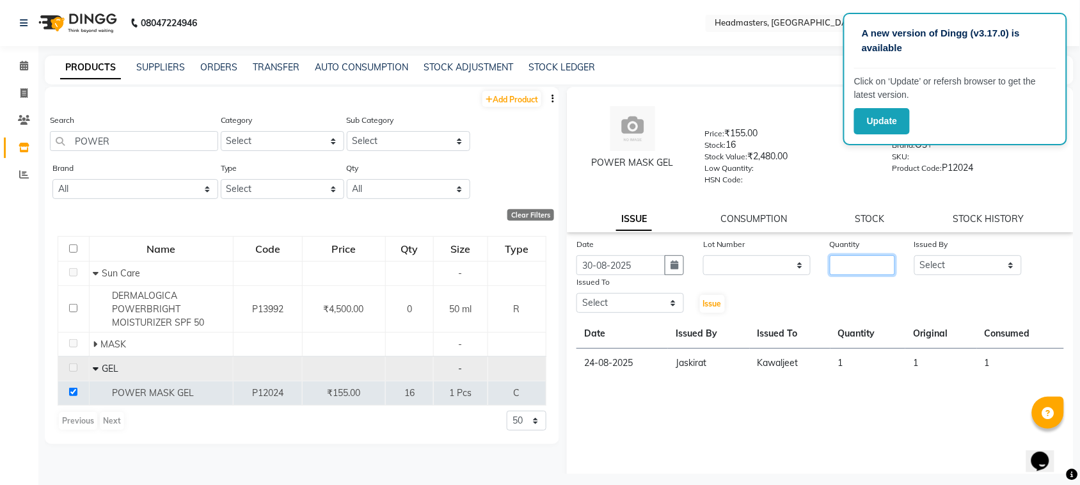
click at [849, 259] on input "number" at bounding box center [862, 265] width 65 height 20
type input "1"
drag, startPoint x: 930, startPoint y: 260, endPoint x: 933, endPoint y: 255, distance: 6.6
click at [930, 260] on select "Select ABID Amrit ANU ARSH [PERSON_NAME] HEAD MASTERS HONEY [PERSON_NAME] HONEY…" at bounding box center [969, 265] width 108 height 20
select select "87408"
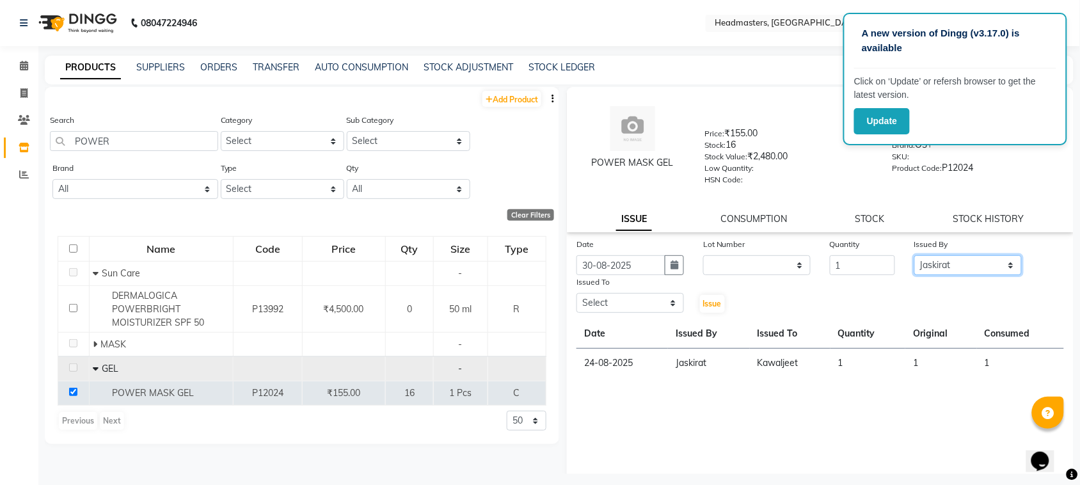
click at [915, 255] on select "Select ABID Amrit ANU ARSH [PERSON_NAME] HEAD MASTERS HONEY [PERSON_NAME] HONEY…" at bounding box center [969, 265] width 108 height 20
click at [610, 298] on select "Select ABID Amrit ANU ARSH [PERSON_NAME] HEAD MASTERS HONEY [PERSON_NAME] HONEY…" at bounding box center [631, 303] width 108 height 20
select select "60641"
click at [577, 293] on select "Select ABID Amrit ANU ARSH [PERSON_NAME] HEAD MASTERS HONEY [PERSON_NAME] HONEY…" at bounding box center [631, 303] width 108 height 20
drag, startPoint x: 706, startPoint y: 304, endPoint x: 699, endPoint y: 301, distance: 7.5
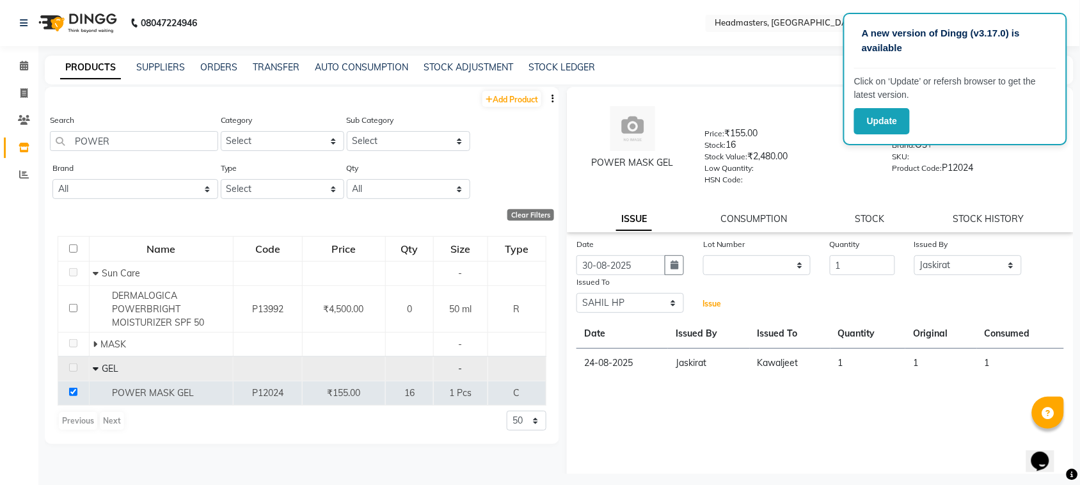
click at [704, 304] on span "Issue" at bounding box center [712, 304] width 19 height 10
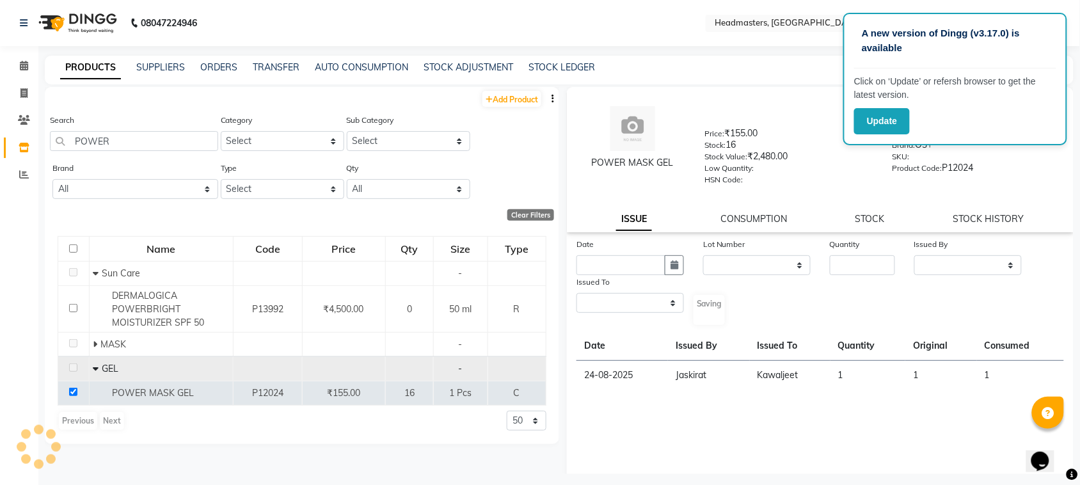
select select
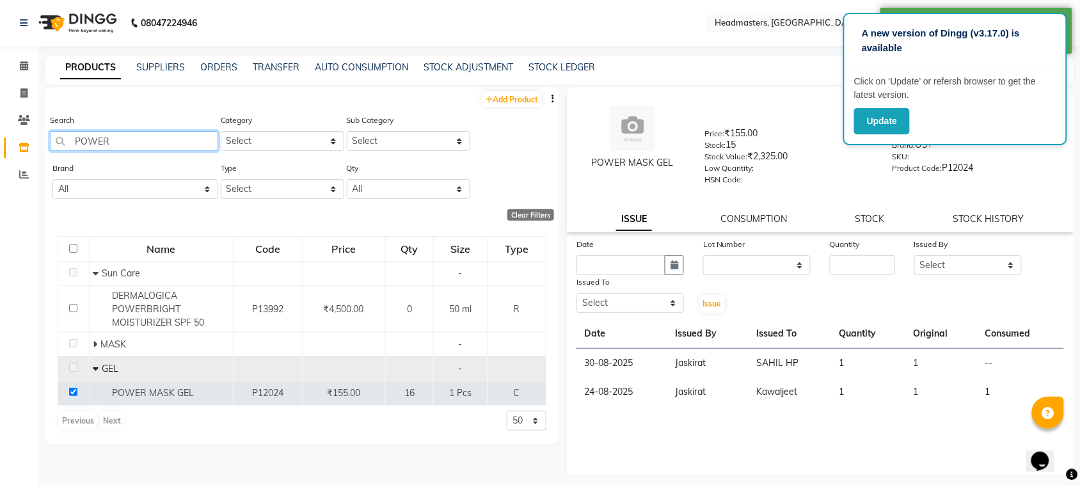
click at [180, 144] on input "POWER" at bounding box center [134, 141] width 168 height 20
type input "P"
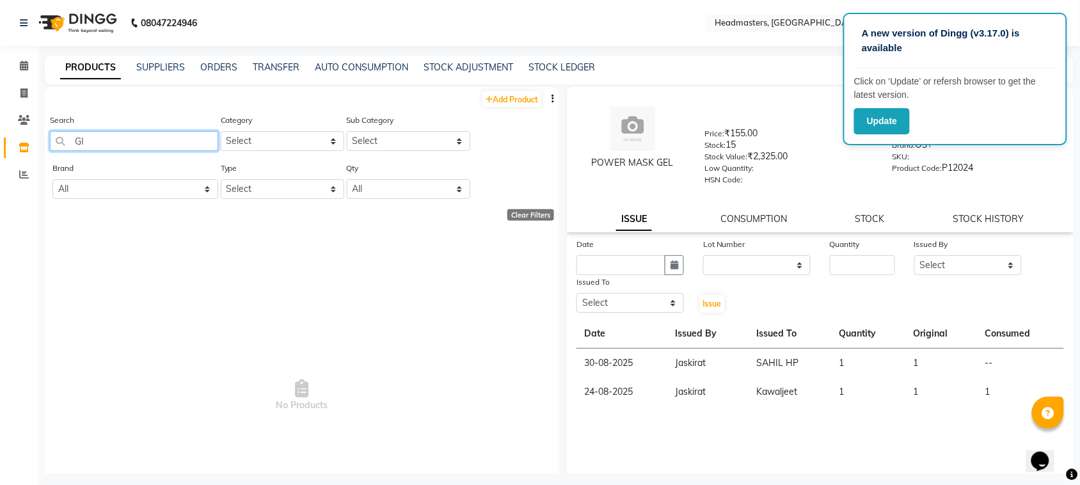
type input "G"
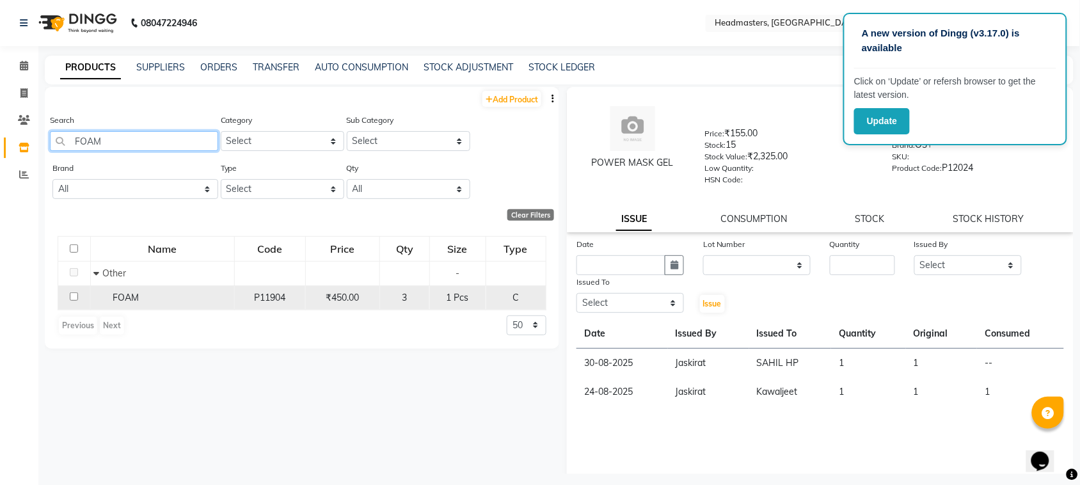
type input "FOAM"
click at [74, 295] on input "checkbox" at bounding box center [74, 296] width 8 height 8
checkbox input "true"
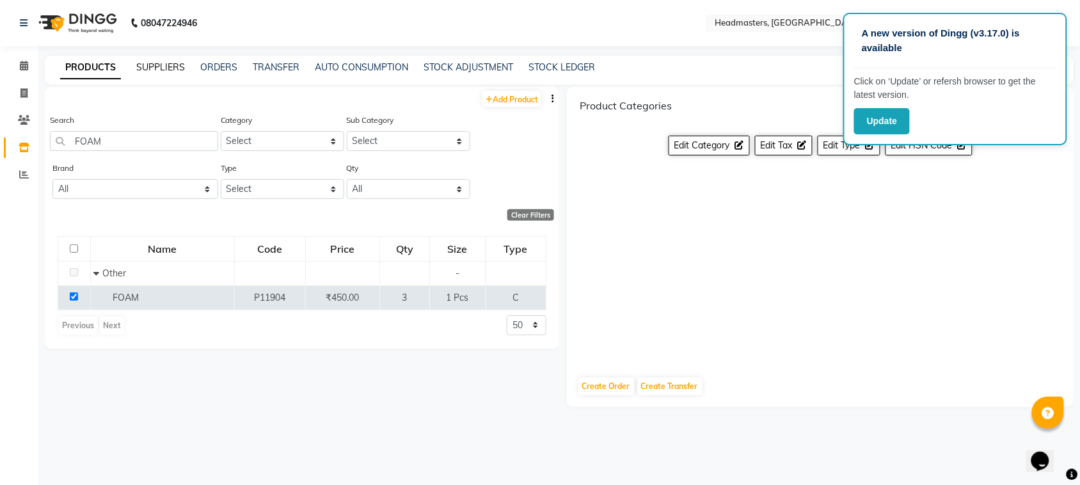
click at [181, 70] on link "SUPPLIERS" at bounding box center [160, 67] width 49 height 12
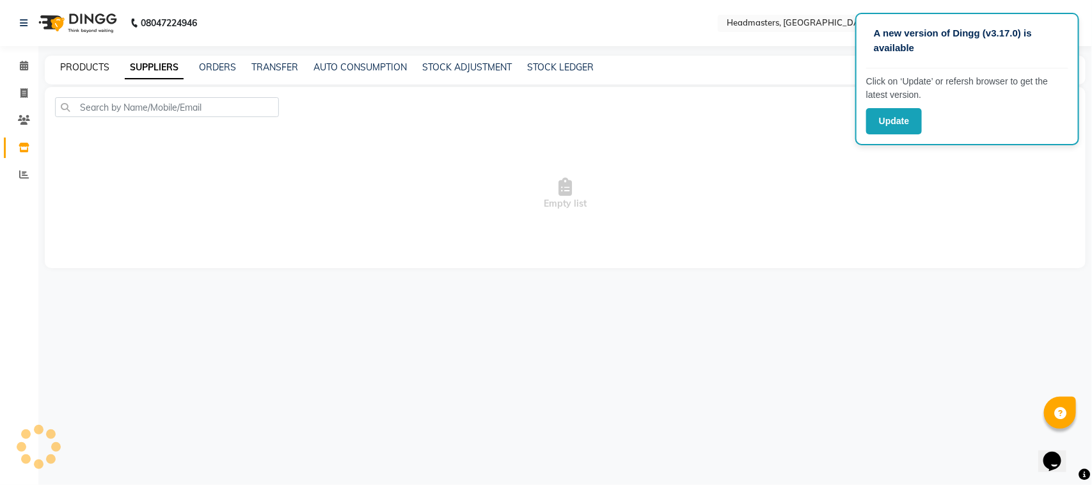
click at [106, 69] on link "PRODUCTS" at bounding box center [84, 67] width 49 height 12
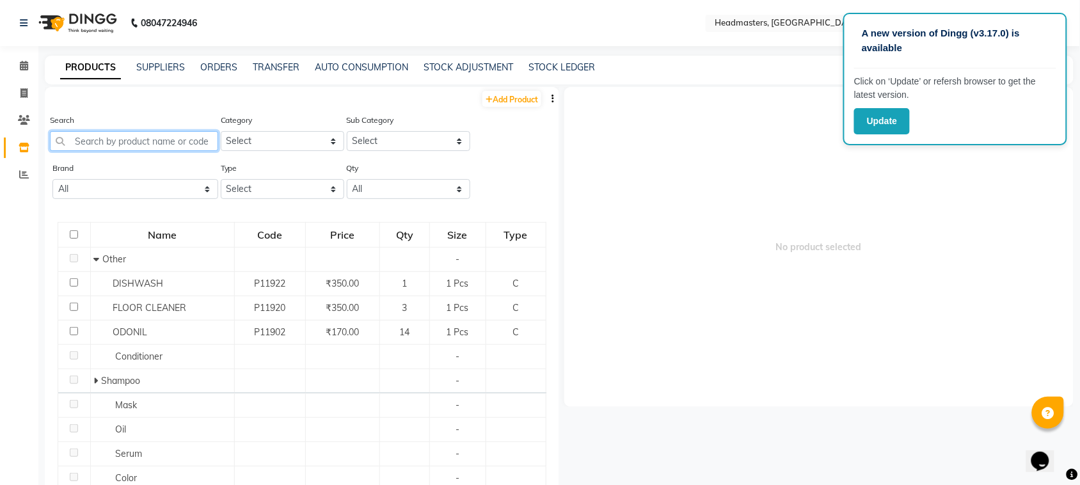
click at [125, 141] on input "text" at bounding box center [134, 141] width 168 height 20
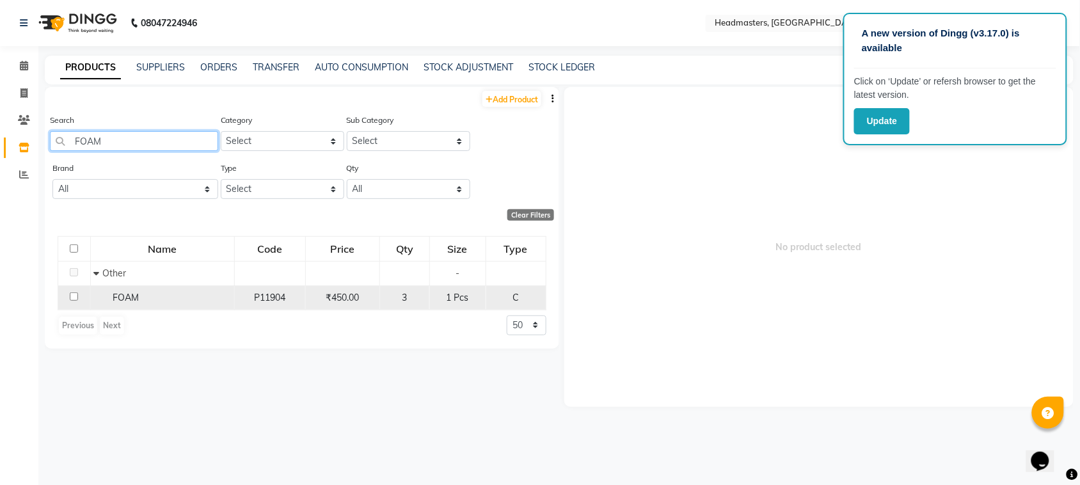
type input "FOAM"
click at [75, 296] on input "checkbox" at bounding box center [74, 296] width 8 height 8
checkbox input "true"
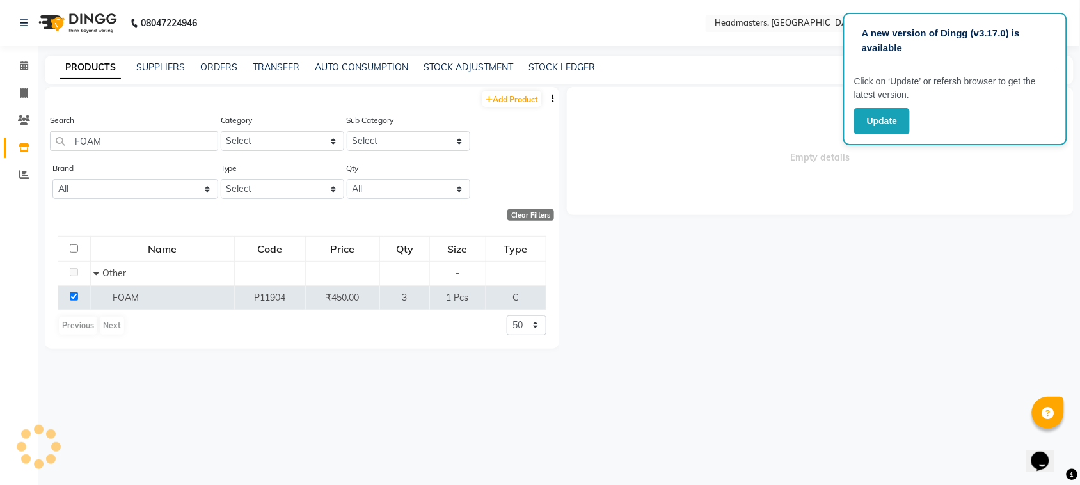
select select
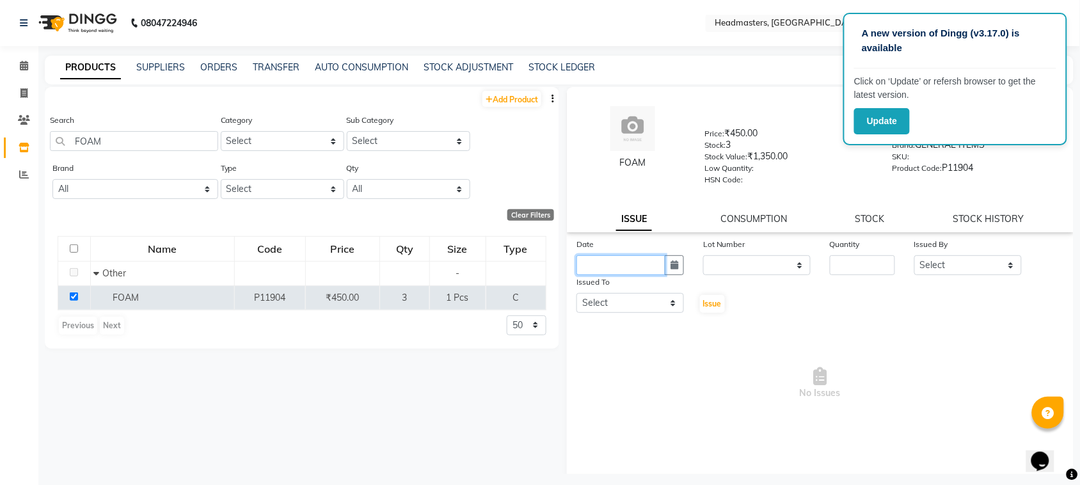
click at [618, 266] on input "text" at bounding box center [621, 265] width 89 height 20
select select "9"
select select "2025"
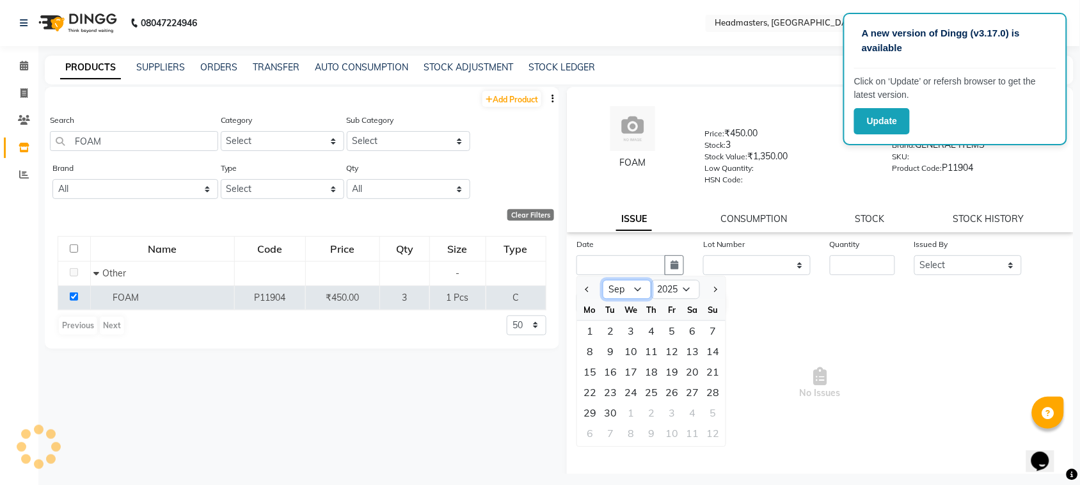
click at [625, 289] on select "Jan Feb Mar Apr May Jun [DATE] Aug Sep Oct Nov Dec" at bounding box center [627, 289] width 49 height 19
select select "8"
click at [603, 280] on select "Jan Feb Mar Apr May Jun [DATE] Aug Sep Oct Nov Dec" at bounding box center [627, 289] width 49 height 19
click at [695, 412] on div "30" at bounding box center [692, 413] width 20 height 20
type input "30-08-2025"
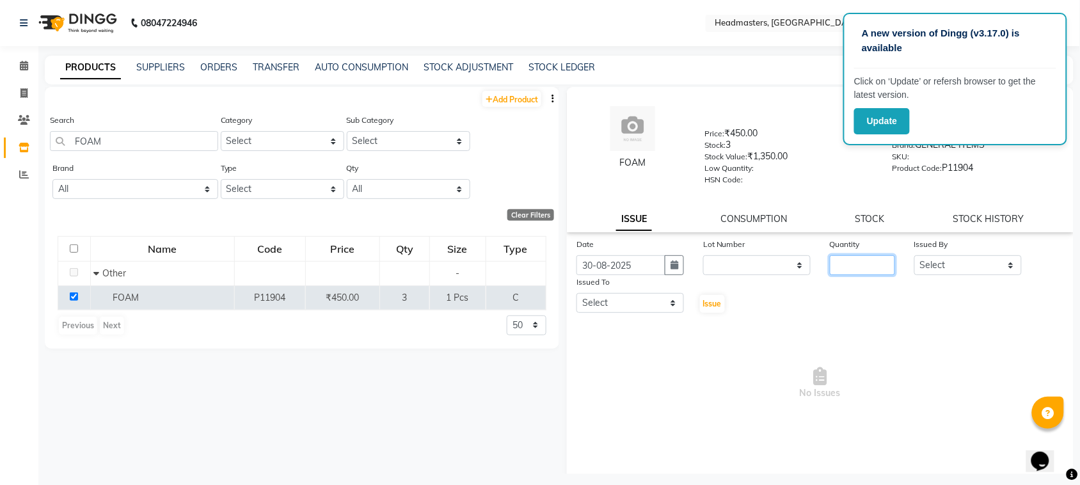
click at [851, 260] on input "number" at bounding box center [862, 265] width 65 height 20
type input "1"
click at [977, 264] on select "Select ABID Amrit ANU ARSH [PERSON_NAME] HEAD MASTERS HONEY [PERSON_NAME] HONEY…" at bounding box center [969, 265] width 108 height 20
select select "87408"
click at [915, 255] on select "Select ABID Amrit ANU ARSH [PERSON_NAME] HEAD MASTERS HONEY [PERSON_NAME] HONEY…" at bounding box center [969, 265] width 108 height 20
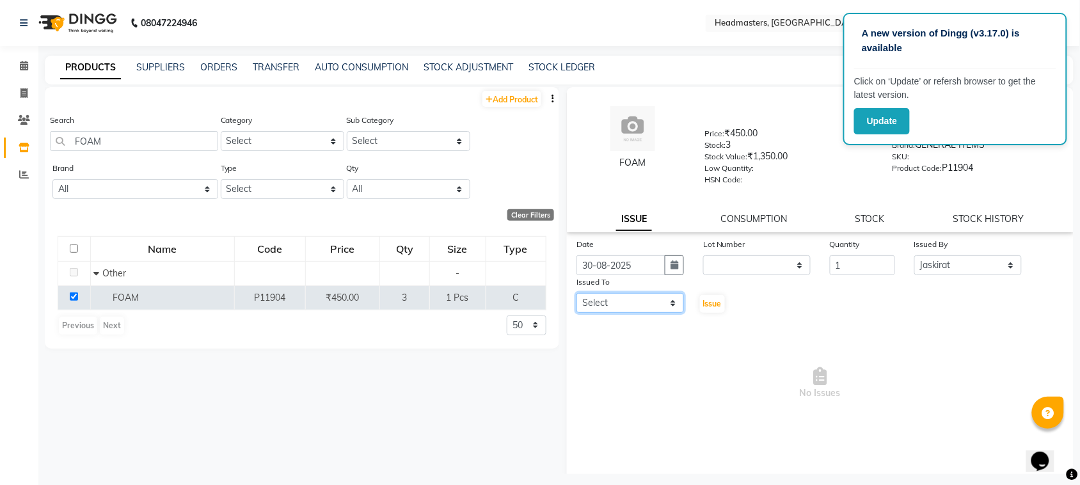
click at [608, 302] on select "Select ABID Amrit ANU ARSH [PERSON_NAME] HEAD MASTERS HONEY [PERSON_NAME] HONEY…" at bounding box center [631, 303] width 108 height 20
select select "60773"
click at [577, 293] on select "Select ABID Amrit ANU ARSH [PERSON_NAME] HEAD MASTERS HONEY [PERSON_NAME] HONEY…" at bounding box center [631, 303] width 108 height 20
click at [712, 301] on span "Issue" at bounding box center [712, 304] width 19 height 10
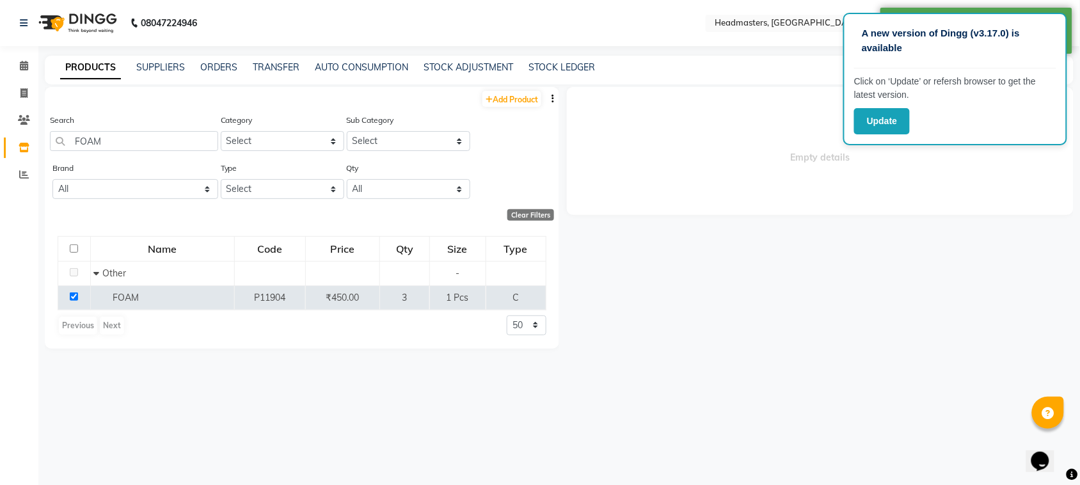
select select
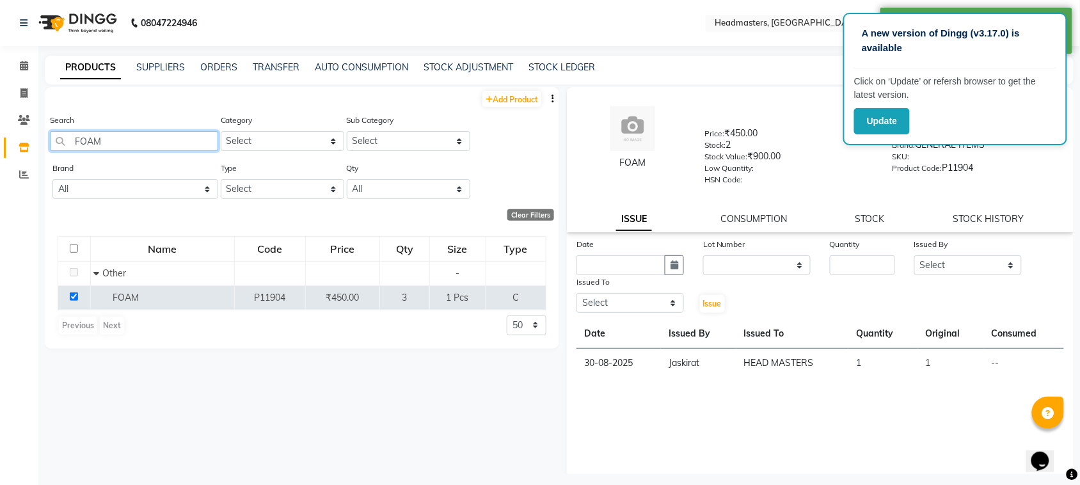
drag, startPoint x: 122, startPoint y: 141, endPoint x: 0, endPoint y: 133, distance: 121.8
click at [0, 133] on app-home "08047224946 Select Location × Headmasters, [GEOGRAPHIC_DATA] Default Panel My P…" at bounding box center [540, 246] width 1080 height 493
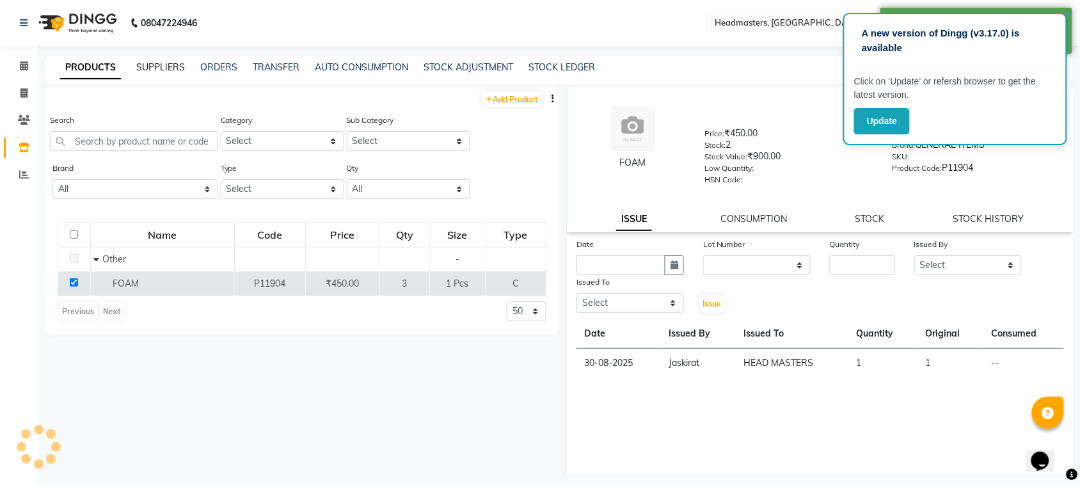
click at [145, 68] on link "SUPPLIERS" at bounding box center [160, 67] width 49 height 12
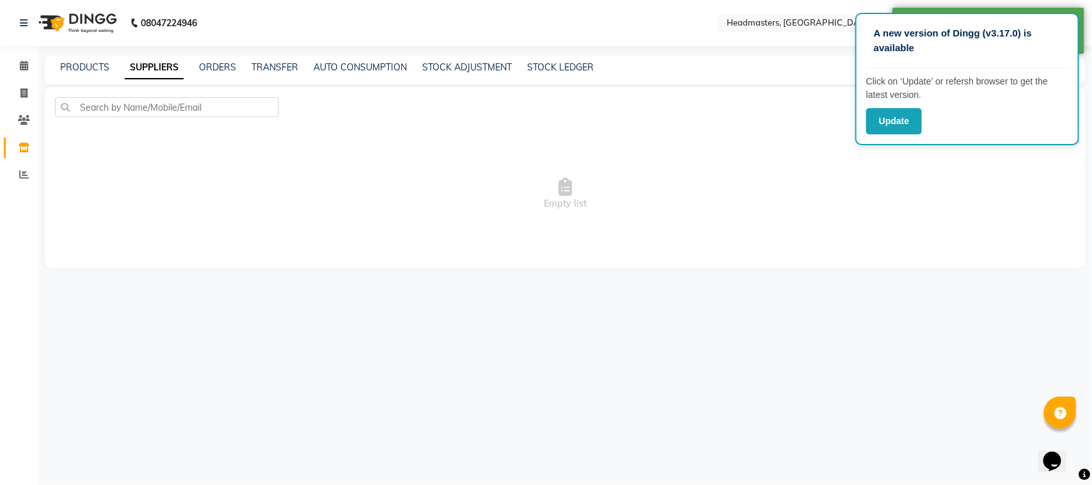
click at [58, 67] on div "PRODUCTS SUPPLIERS ORDERS TRANSFER AUTO CONSUMPTION STOCK ADJUSTMENT STOCK LEDG…" at bounding box center [558, 67] width 1026 height 13
click at [93, 72] on div "PRODUCTS" at bounding box center [84, 67] width 49 height 13
click at [97, 64] on link "PRODUCTS" at bounding box center [84, 67] width 49 height 12
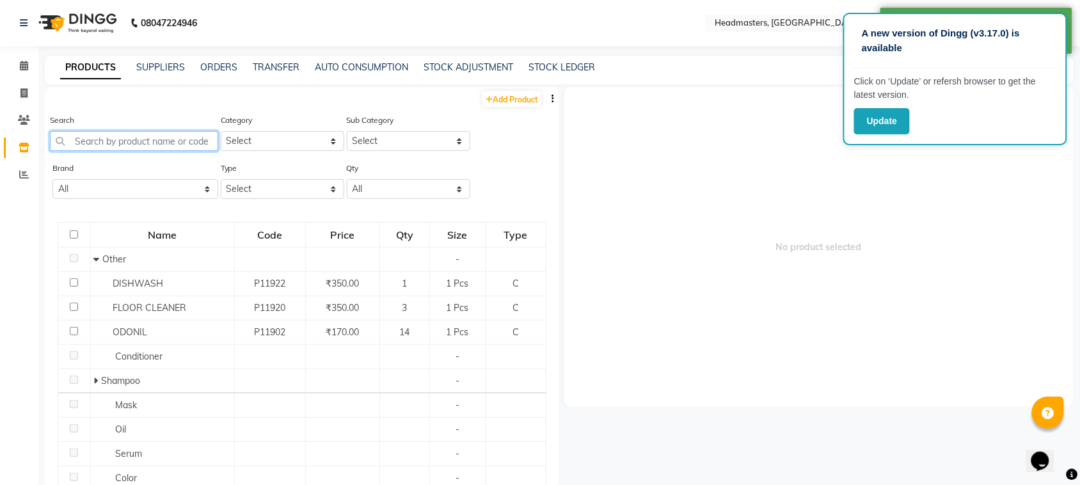
click at [140, 148] on input "text" at bounding box center [134, 141] width 168 height 20
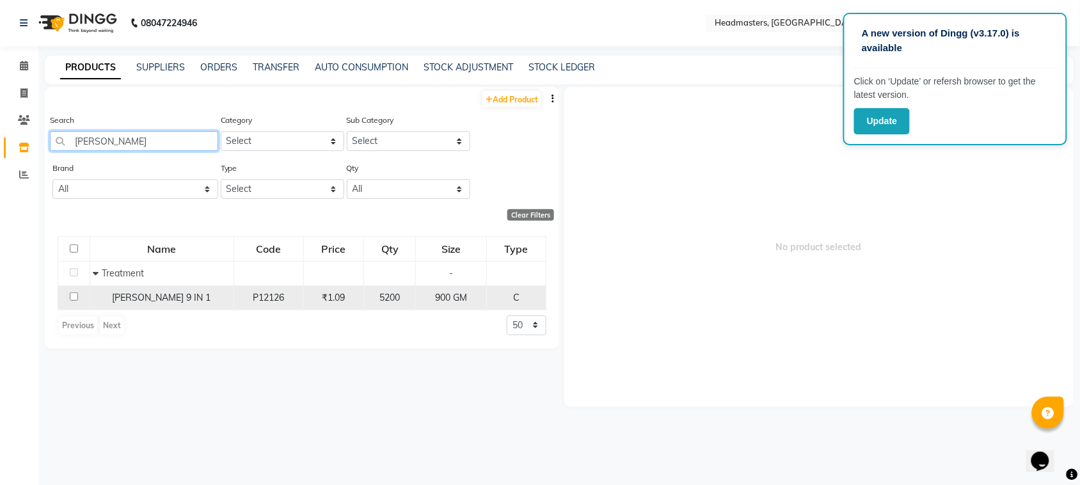
type input "[PERSON_NAME]"
click at [71, 298] on input "checkbox" at bounding box center [74, 296] width 8 height 8
checkbox input "true"
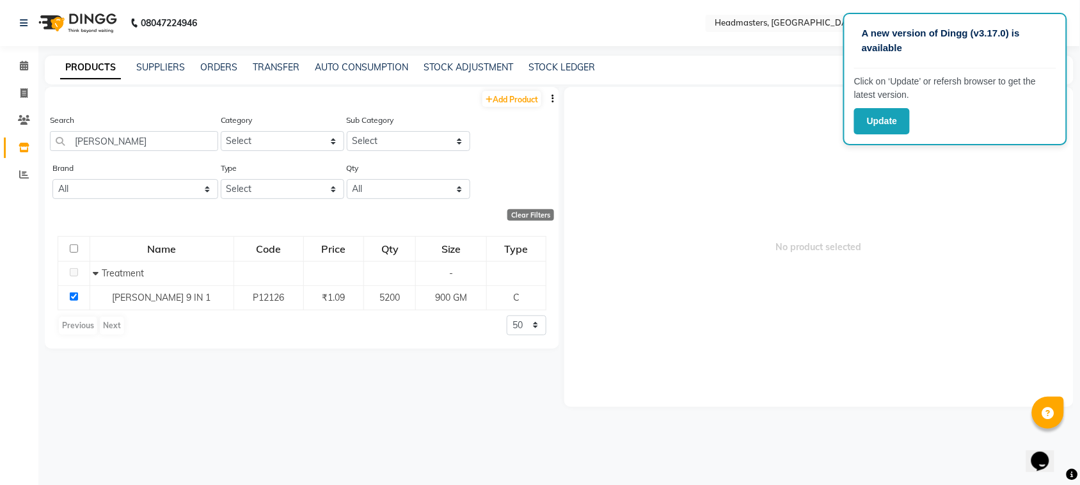
select select
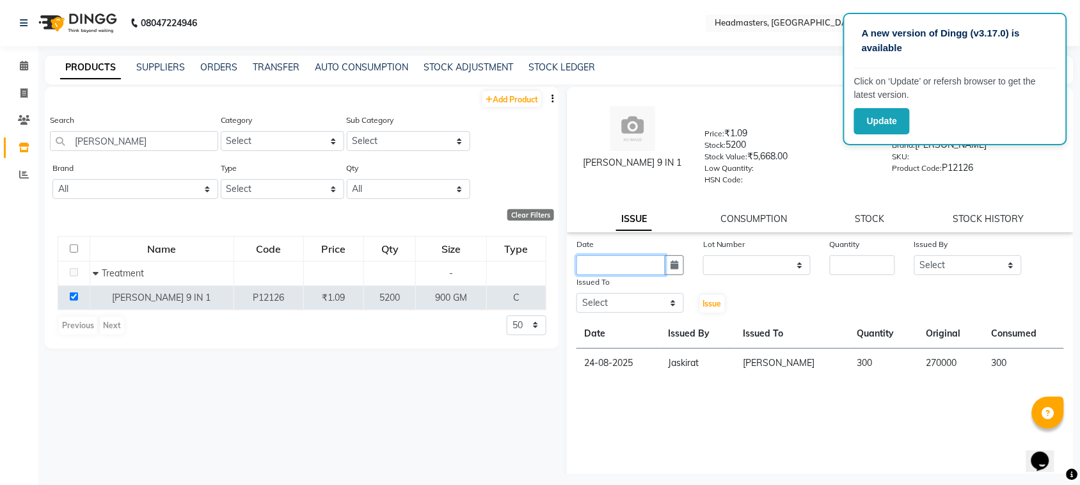
click at [614, 262] on input "text" at bounding box center [621, 265] width 89 height 20
select select "9"
select select "2025"
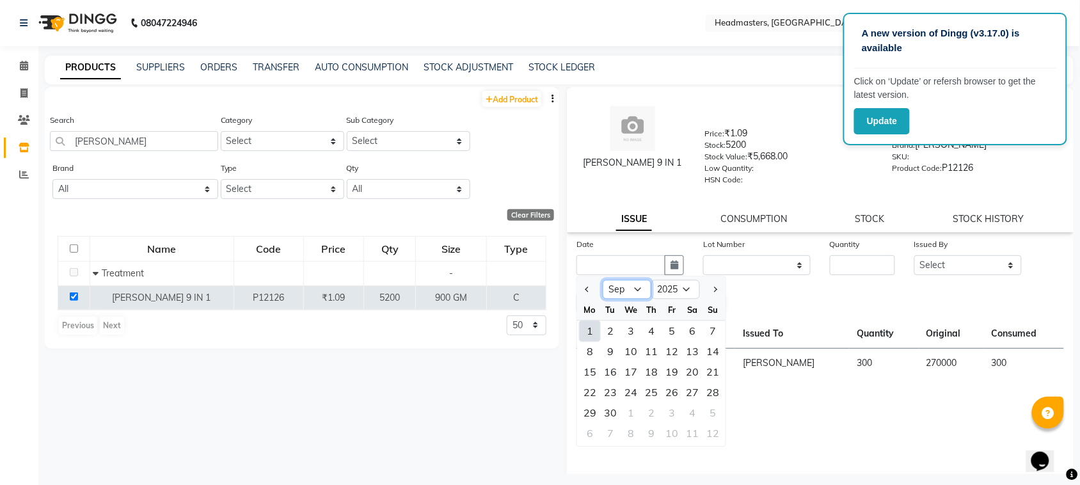
click at [621, 285] on select "Jan Feb Mar Apr May Jun [DATE] Aug Sep Oct Nov Dec" at bounding box center [627, 289] width 49 height 19
select select "8"
click at [603, 280] on select "Jan Feb Mar Apr May Jun [DATE] Aug Sep Oct Nov Dec" at bounding box center [627, 289] width 49 height 19
click at [708, 405] on div "31" at bounding box center [713, 413] width 20 height 20
type input "31-08-2025"
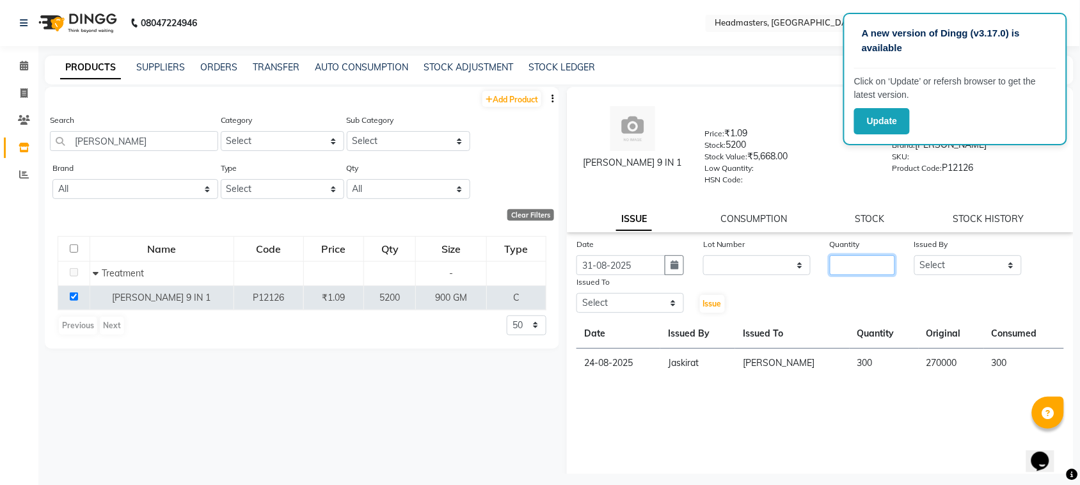
click at [836, 255] on input "number" at bounding box center [862, 265] width 65 height 20
type input "140"
click at [929, 255] on select "Select ABID Amrit ANU ARSH [PERSON_NAME] HEAD MASTERS HONEY [PERSON_NAME] HONEY…" at bounding box center [969, 265] width 108 height 20
select select "87408"
click at [915, 255] on select "Select ABID Amrit ANU ARSH [PERSON_NAME] HEAD MASTERS HONEY [PERSON_NAME] HONEY…" at bounding box center [969, 265] width 108 height 20
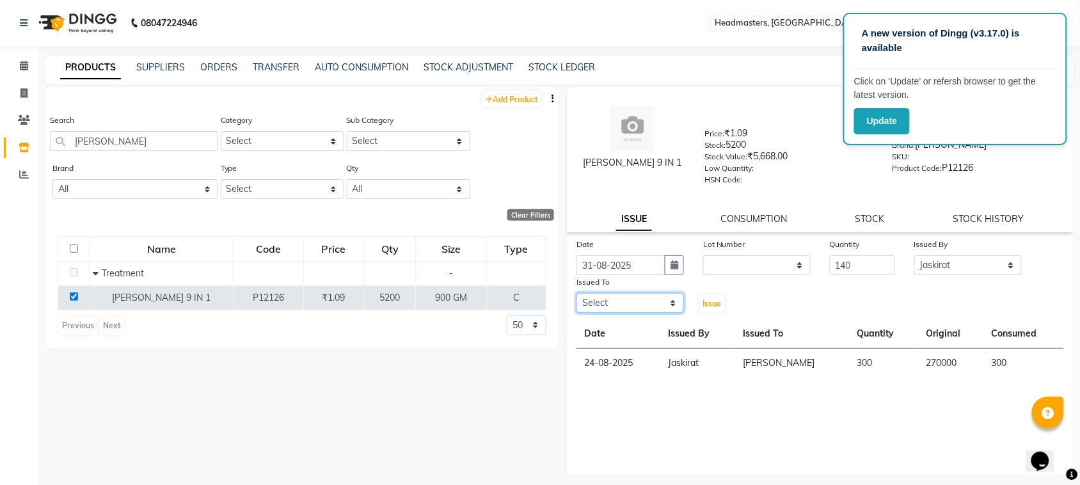
click at [634, 301] on select "Select ABID Amrit ANU ARSH [PERSON_NAME] HEAD MASTERS HONEY [PERSON_NAME] HONEY…" at bounding box center [631, 303] width 108 height 20
select select "60637"
click at [577, 293] on select "Select ABID Amrit ANU ARSH [PERSON_NAME] HEAD MASTERS HONEY [PERSON_NAME] HONEY…" at bounding box center [631, 303] width 108 height 20
click at [715, 304] on span "Issue" at bounding box center [712, 304] width 19 height 10
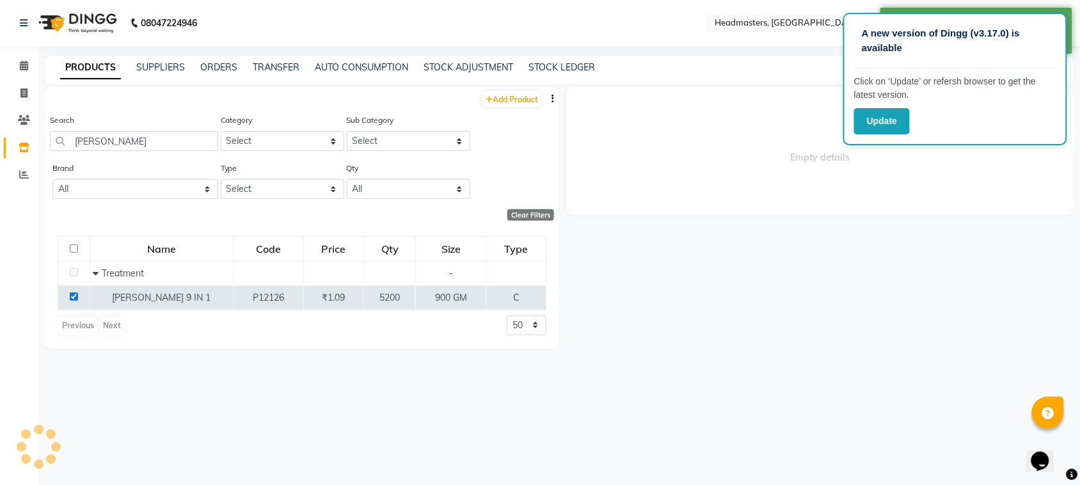
select select
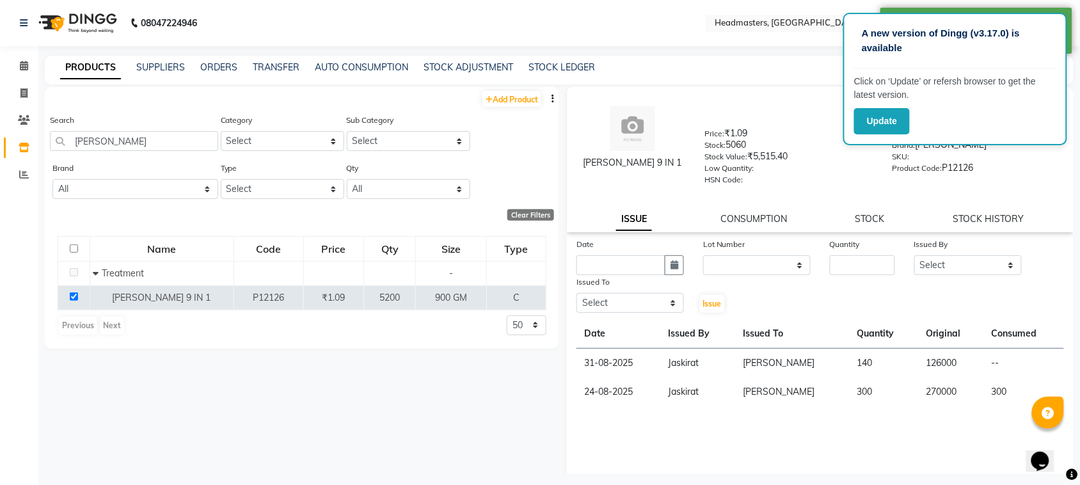
click at [149, 76] on div "PRODUCTS SUPPLIERS ORDERS TRANSFER AUTO CONSUMPTION STOCK ADJUSTMENT STOCK LEDG…" at bounding box center [559, 70] width 1029 height 29
click at [145, 61] on link "SUPPLIERS" at bounding box center [160, 67] width 49 height 12
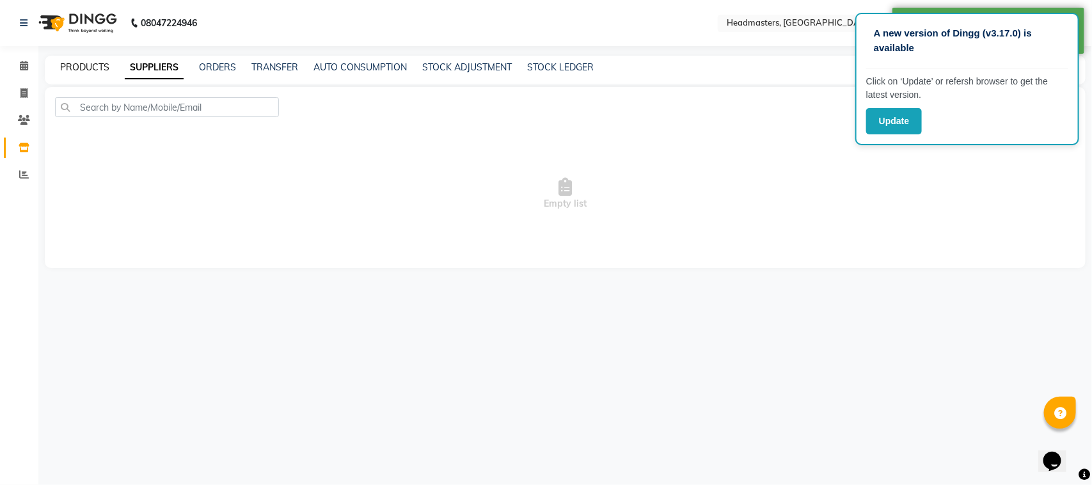
click at [104, 69] on link "PRODUCTS" at bounding box center [84, 67] width 49 height 12
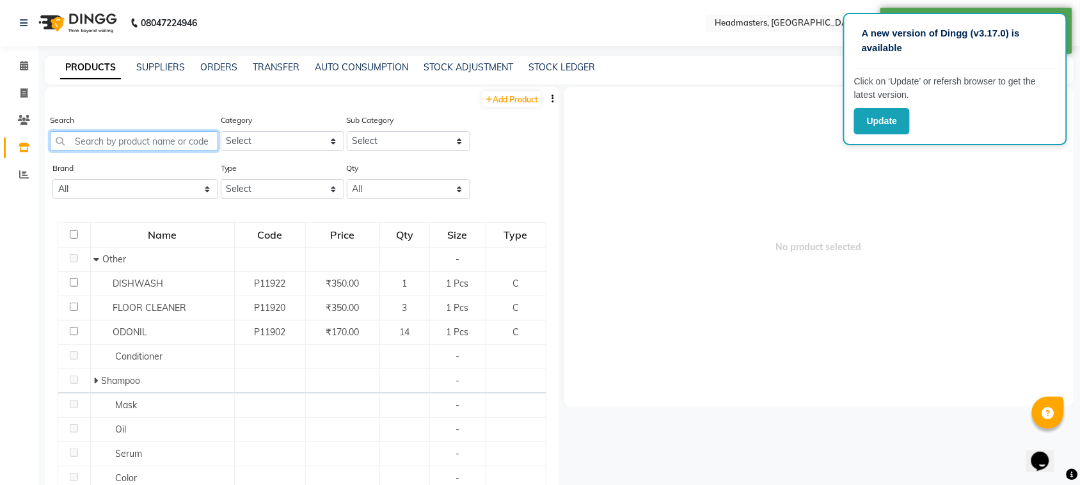
click at [126, 141] on input "text" at bounding box center [134, 141] width 168 height 20
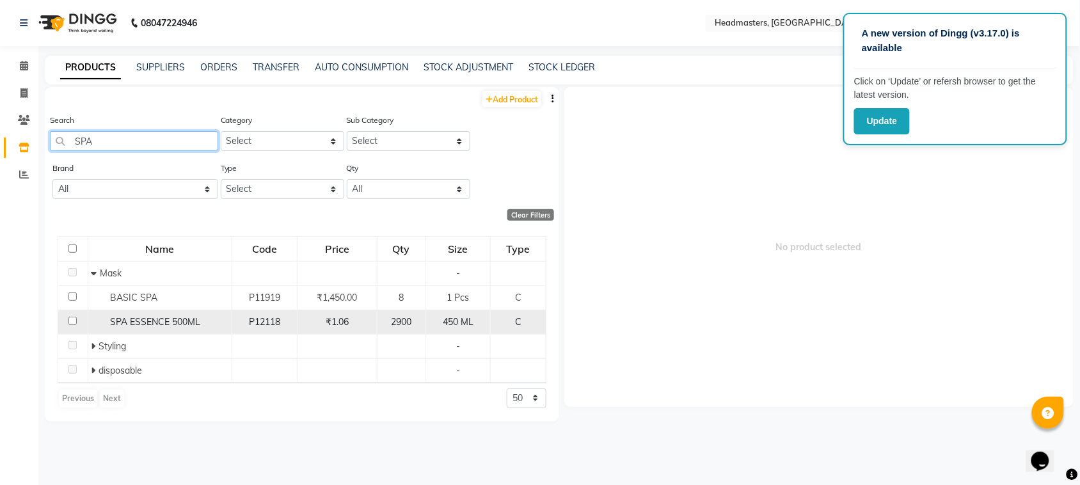
type input "SPA"
click at [72, 317] on input "checkbox" at bounding box center [72, 321] width 8 height 8
checkbox input "true"
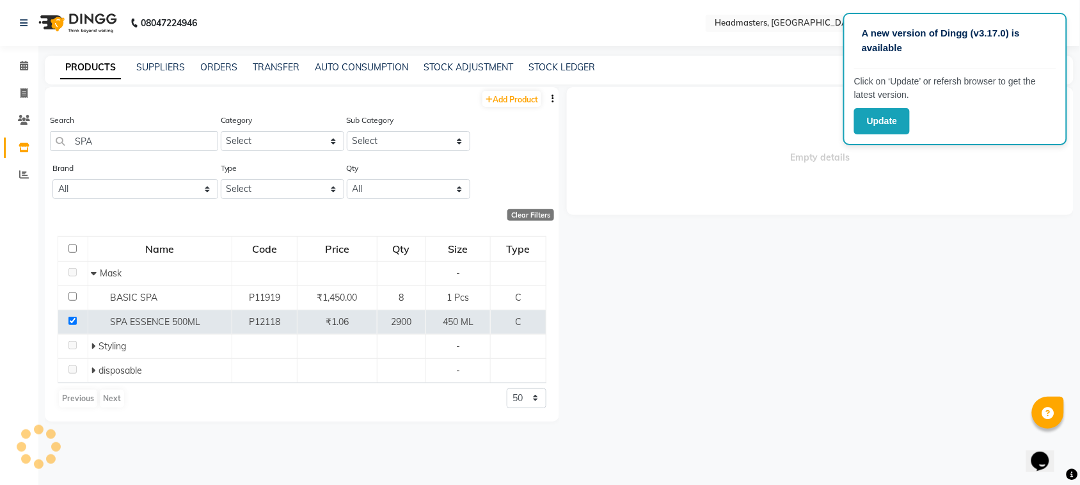
select select
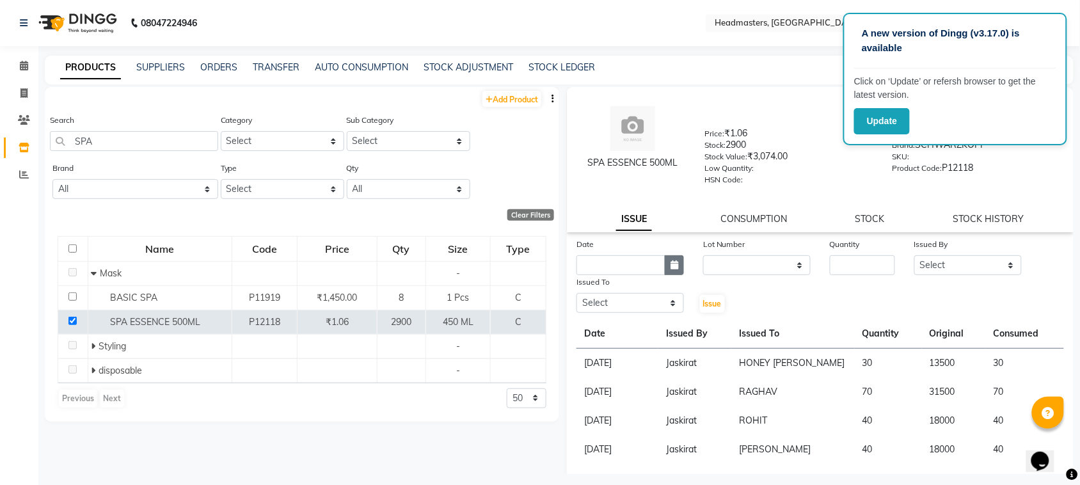
click at [671, 260] on icon "button" at bounding box center [675, 264] width 8 height 9
select select "9"
select select "2025"
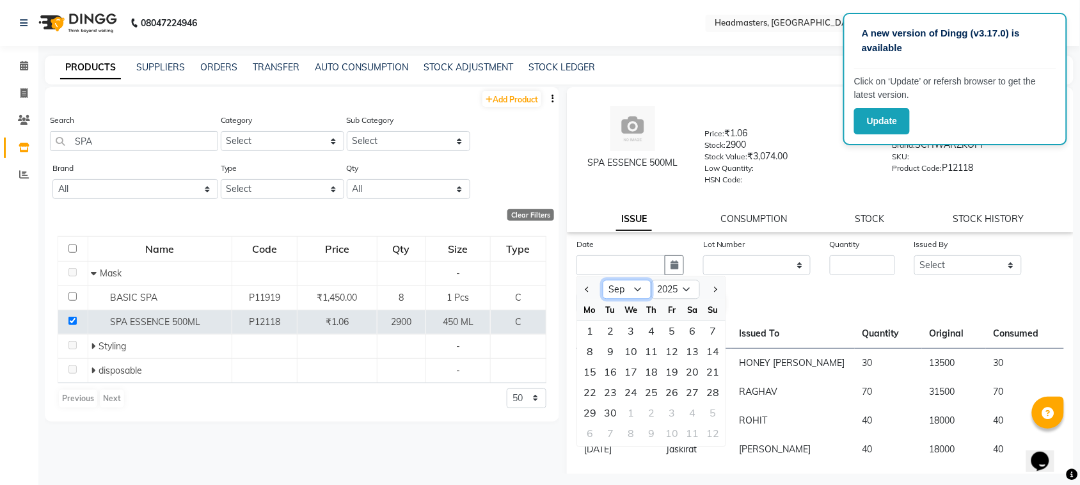
click at [641, 280] on select "Jan Feb Mar Apr May Jun [DATE] Aug Sep Oct Nov Dec" at bounding box center [627, 289] width 49 height 19
select select "8"
click at [603, 280] on select "Jan Feb Mar Apr May Jun [DATE] Aug Sep Oct Nov Dec" at bounding box center [627, 289] width 49 height 19
click at [714, 410] on div "31" at bounding box center [713, 413] width 20 height 20
type input "31-08-2025"
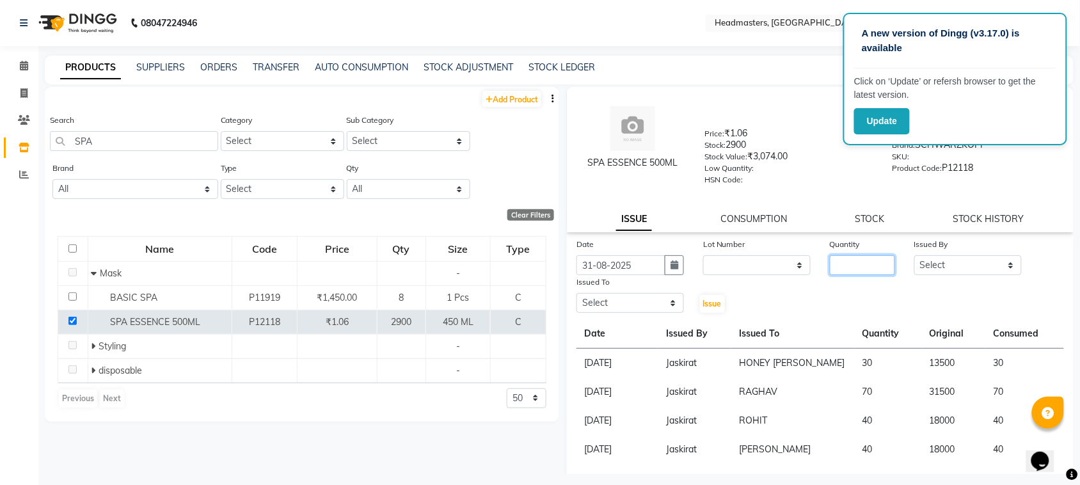
click at [842, 260] on input "number" at bounding box center [862, 265] width 65 height 20
type input "30"
click at [944, 266] on select "Select ABID Amrit ANU ARSH [PERSON_NAME] HEAD MASTERS HONEY [PERSON_NAME] HONEY…" at bounding box center [969, 265] width 108 height 20
select select "87408"
click at [915, 255] on select "Select ABID Amrit ANU ARSH [PERSON_NAME] HEAD MASTERS HONEY [PERSON_NAME] HONEY…" at bounding box center [969, 265] width 108 height 20
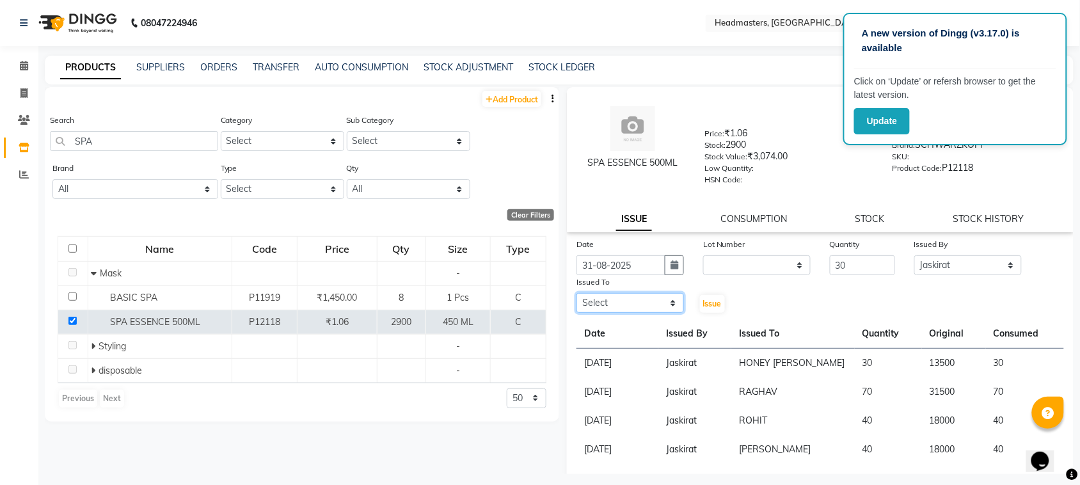
click at [646, 299] on select "Select ABID Amrit ANU ARSH [PERSON_NAME] HEAD MASTERS HONEY [PERSON_NAME] HONEY…" at bounding box center [631, 303] width 108 height 20
select select "60641"
click at [577, 293] on select "Select ABID Amrit ANU ARSH [PERSON_NAME] HEAD MASTERS HONEY [PERSON_NAME] HONEY…" at bounding box center [631, 303] width 108 height 20
click at [705, 299] on span "Issue" at bounding box center [712, 304] width 19 height 10
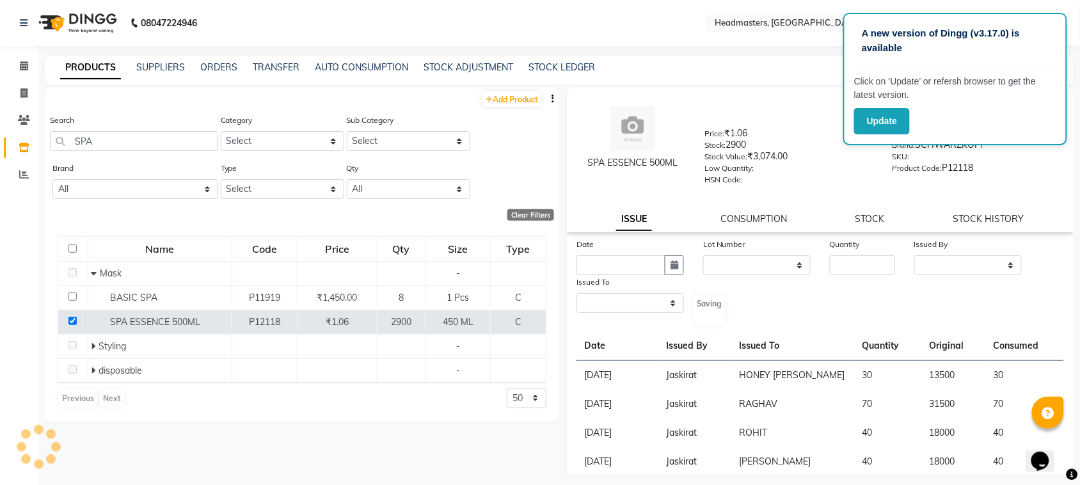
select select
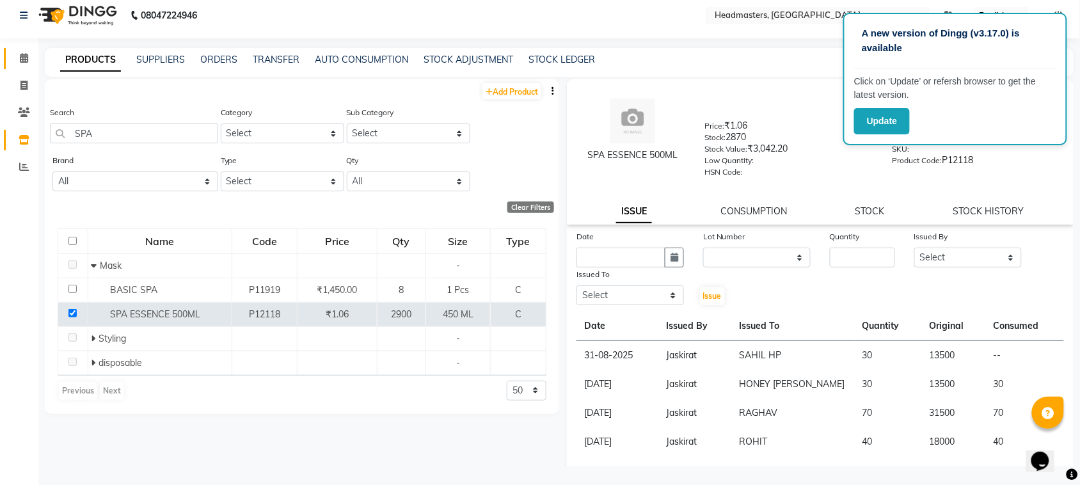
click at [26, 49] on link "Calendar" at bounding box center [19, 58] width 31 height 21
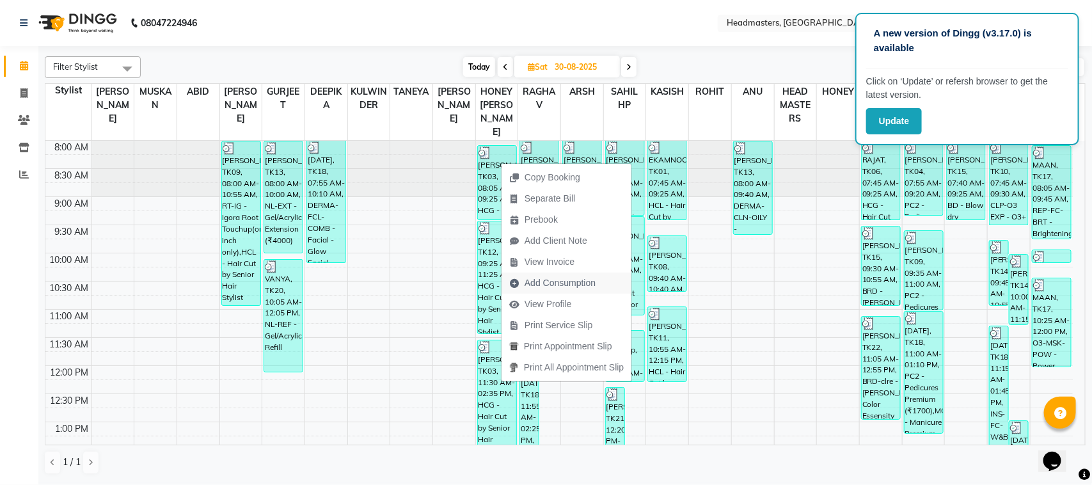
click at [552, 273] on span "Add Consumption" at bounding box center [553, 283] width 102 height 21
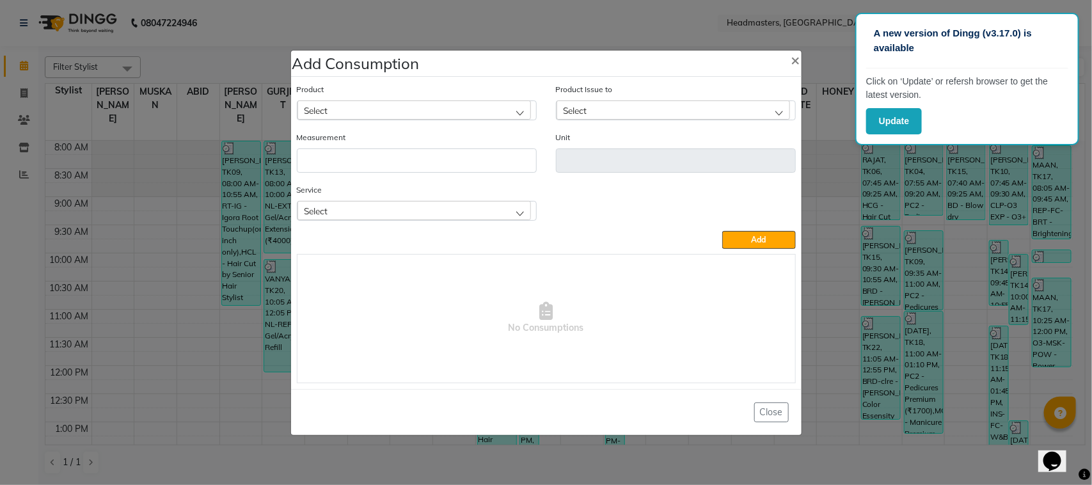
click at [436, 101] on div "Select" at bounding box center [415, 109] width 234 height 19
type input "6/71"
click at [404, 173] on li "KP 6/71" at bounding box center [417, 165] width 239 height 26
type input "GM"
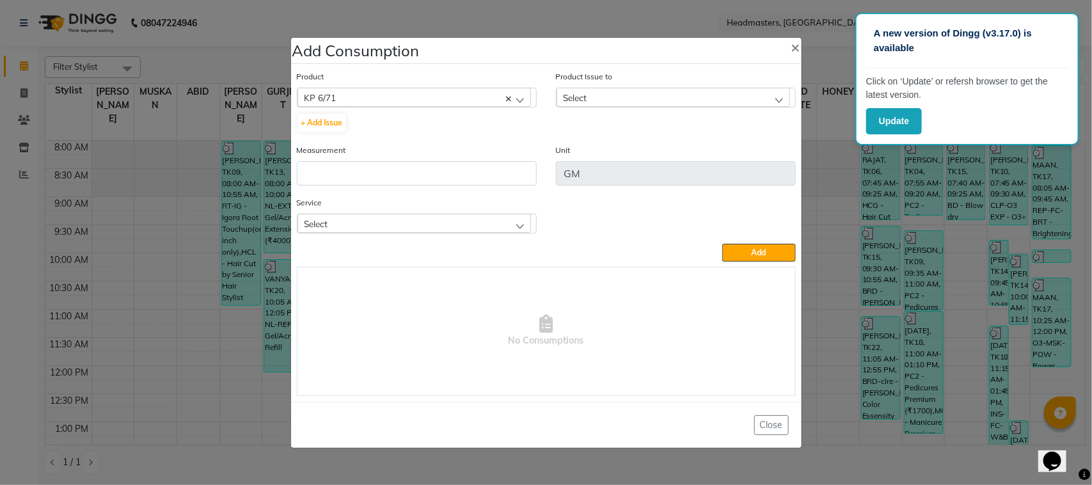
click at [626, 92] on div "Select" at bounding box center [674, 97] width 234 height 19
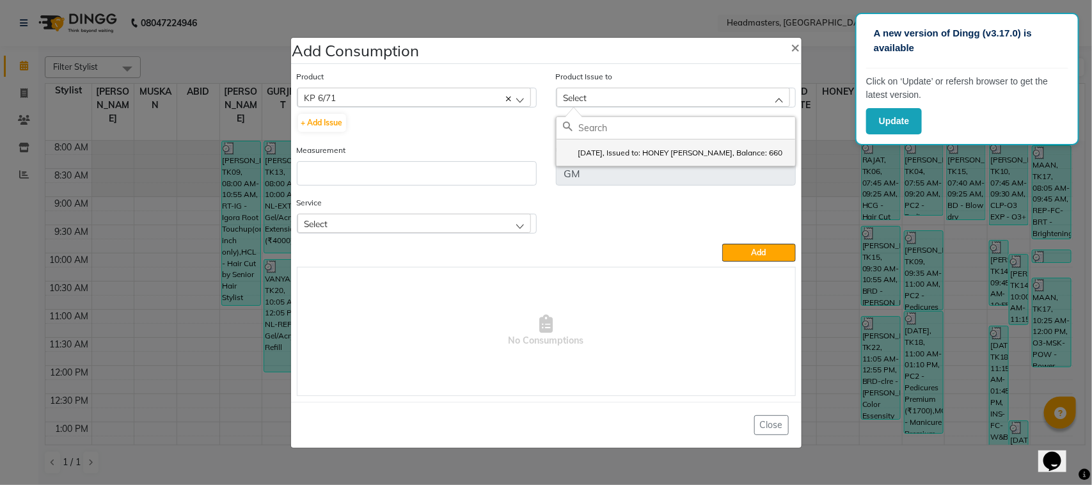
click at [634, 156] on label "[DATE], Issued to: HONEY [PERSON_NAME], Balance: 660" at bounding box center [673, 153] width 220 height 12
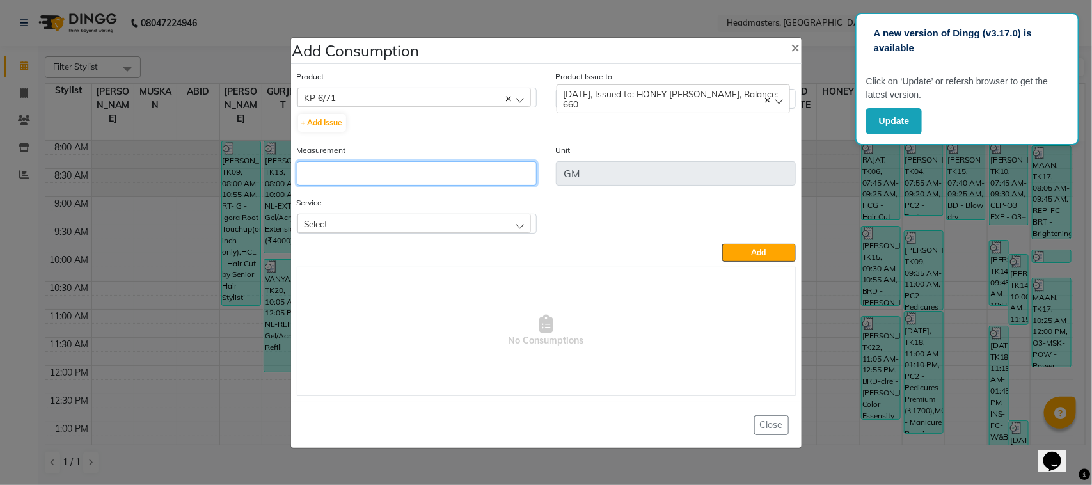
click at [388, 176] on input "number" at bounding box center [417, 173] width 240 height 24
type input "0"
type input "12"
click at [458, 220] on div "Select" at bounding box center [415, 223] width 234 height 19
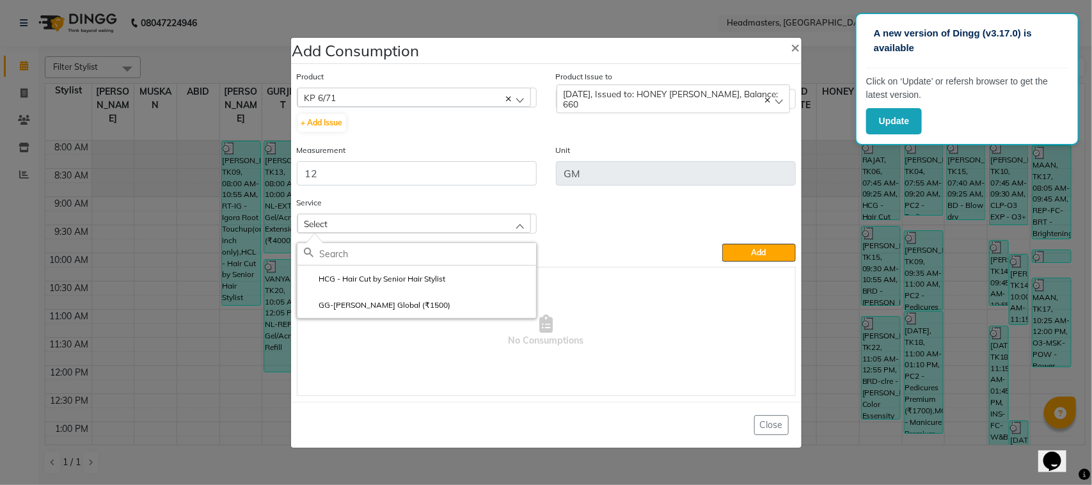
click at [449, 301] on li "GG-[PERSON_NAME] Global (₹1500)" at bounding box center [417, 305] width 239 height 26
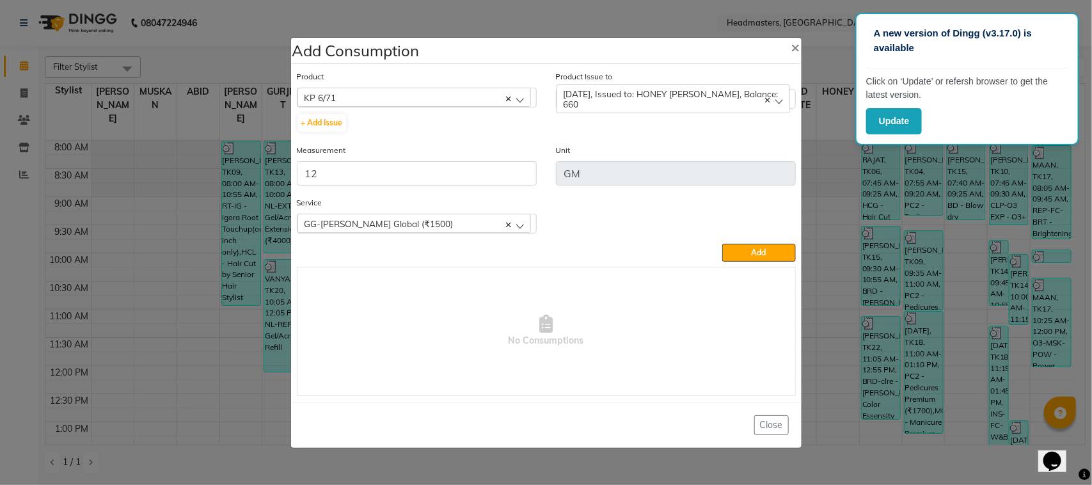
click at [747, 257] on button "Add" at bounding box center [759, 253] width 73 height 18
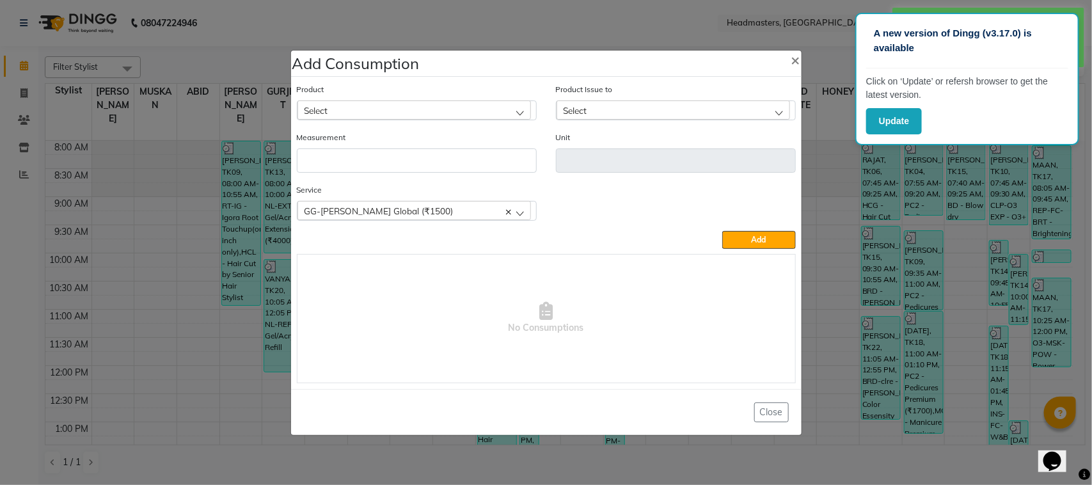
click at [392, 106] on div "Select" at bounding box center [415, 109] width 234 height 19
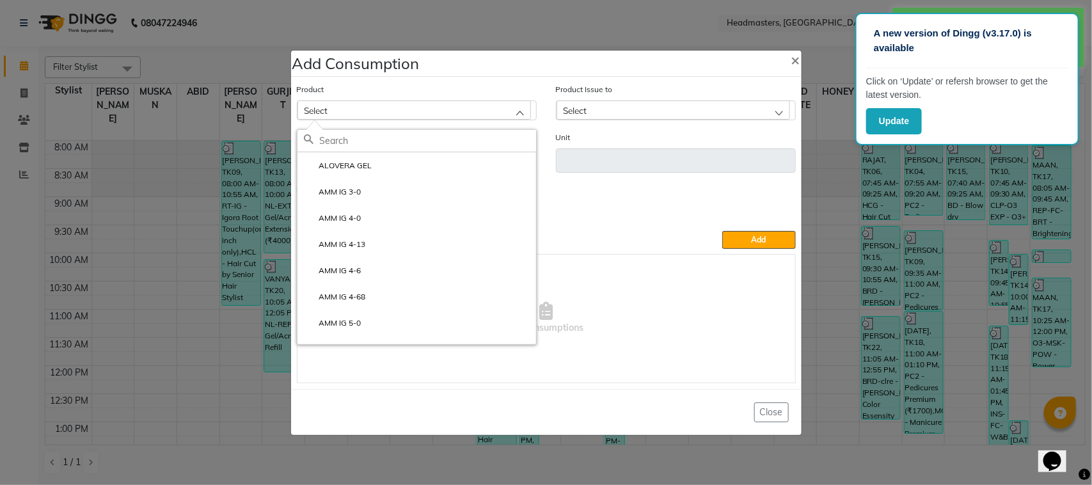
click at [143, 193] on ngb-modal-window "Add Consumption × Product Select ALOVERA GEL AMM IG 3-0 AMM IG 4-0 AMM IG 4-13 …" at bounding box center [546, 242] width 1092 height 485
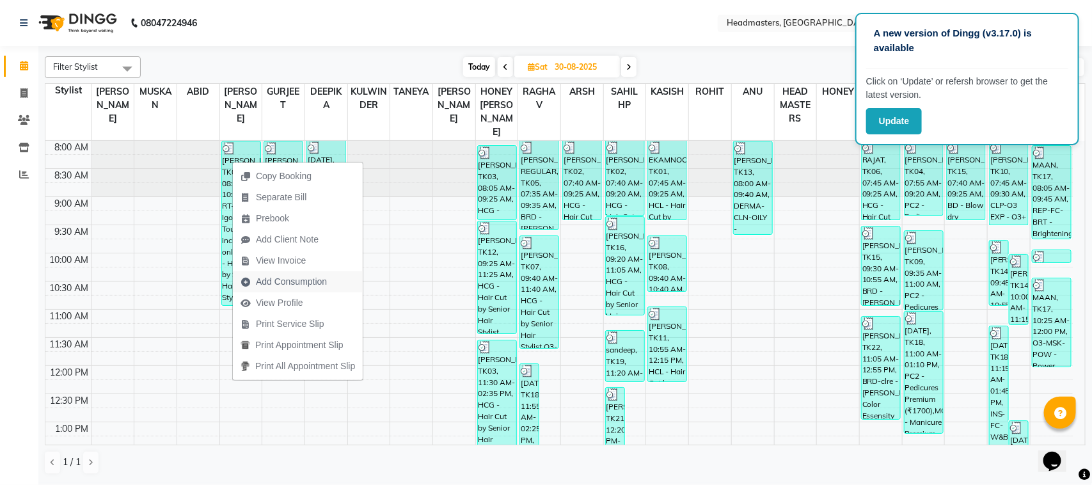
click at [291, 277] on span "Add Consumption" at bounding box center [291, 281] width 71 height 13
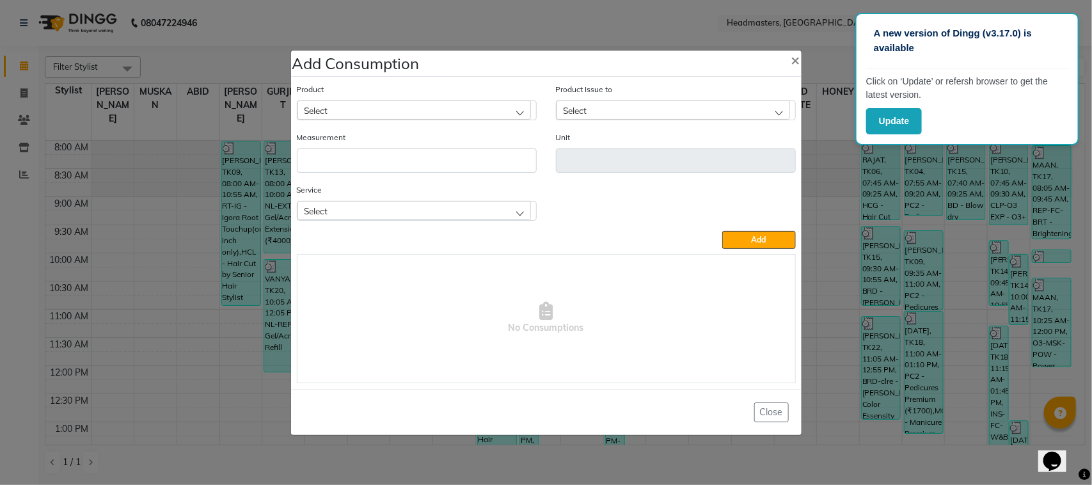
click at [419, 114] on div "Select" at bounding box center [415, 109] width 234 height 19
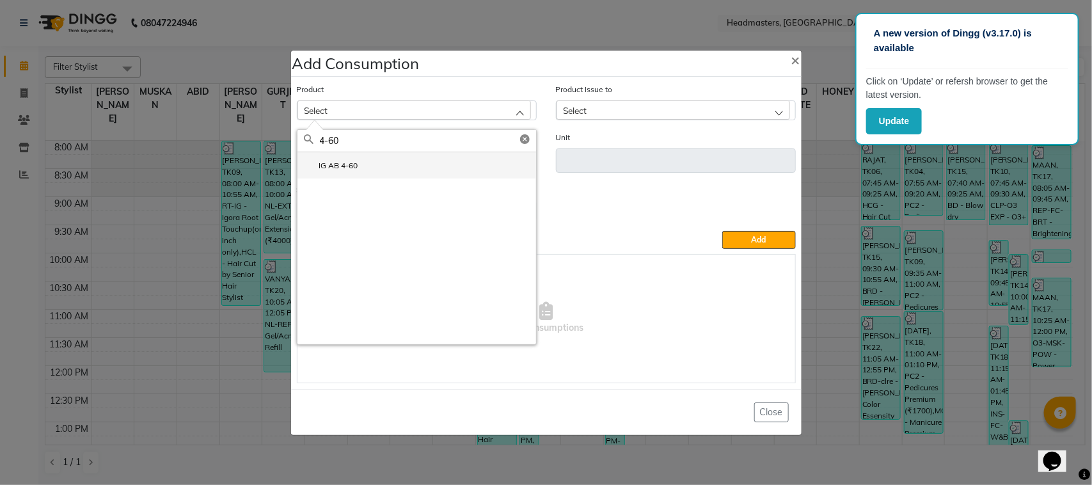
type input "4-60"
click at [392, 172] on li "IG AB 4-60" at bounding box center [417, 165] width 239 height 26
type input "GM"
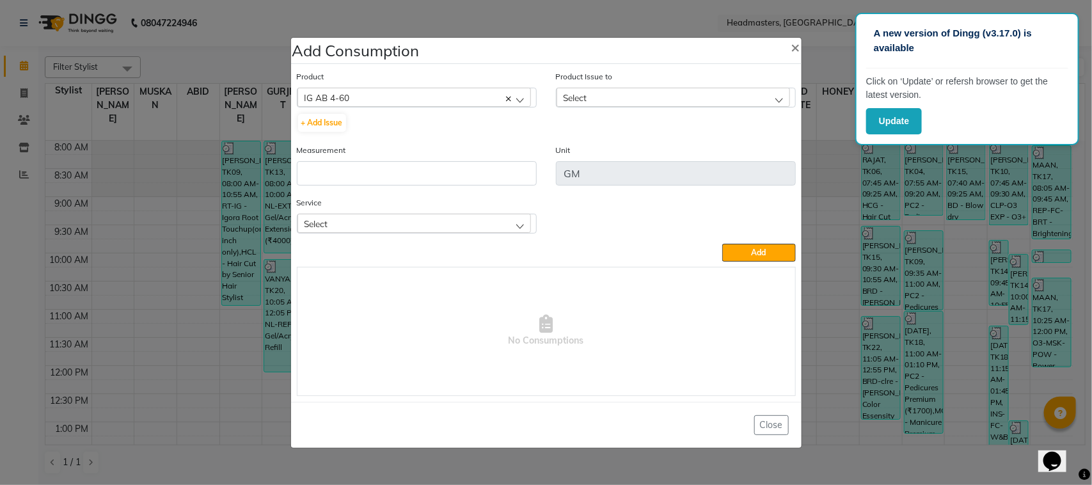
click at [621, 94] on div "Select" at bounding box center [674, 97] width 234 height 19
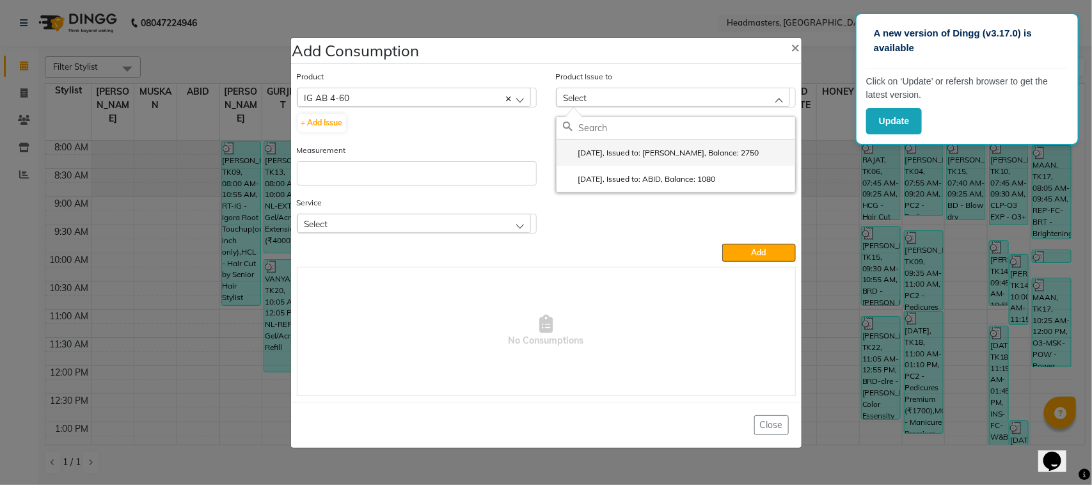
click at [637, 162] on li "[DATE], Issued to: [PERSON_NAME], Balance: 2750" at bounding box center [676, 153] width 239 height 26
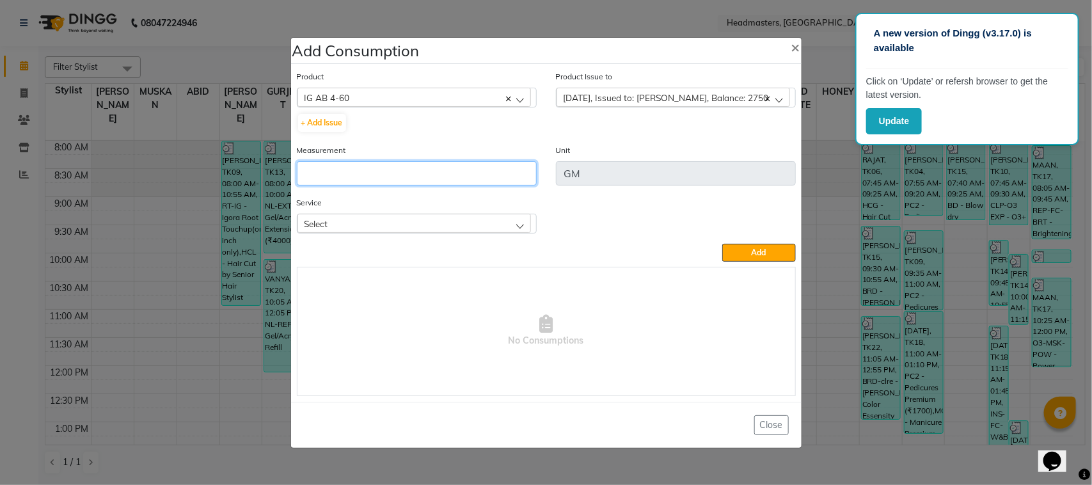
click at [486, 171] on input "number" at bounding box center [417, 173] width 240 height 24
type input "50"
click at [395, 221] on div "Select" at bounding box center [415, 223] width 234 height 19
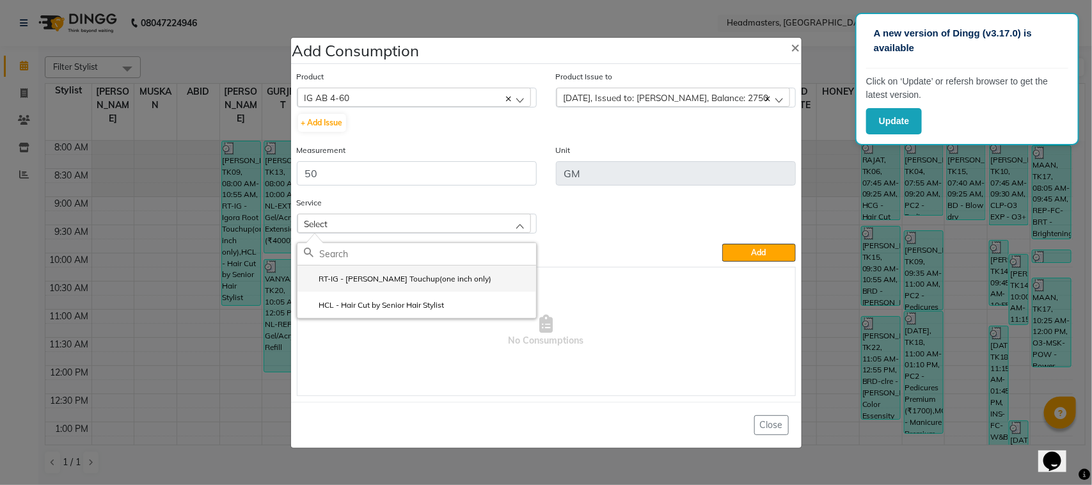
click at [411, 285] on li "RT-IG - [PERSON_NAME] Touchup(one inch only)" at bounding box center [417, 279] width 239 height 26
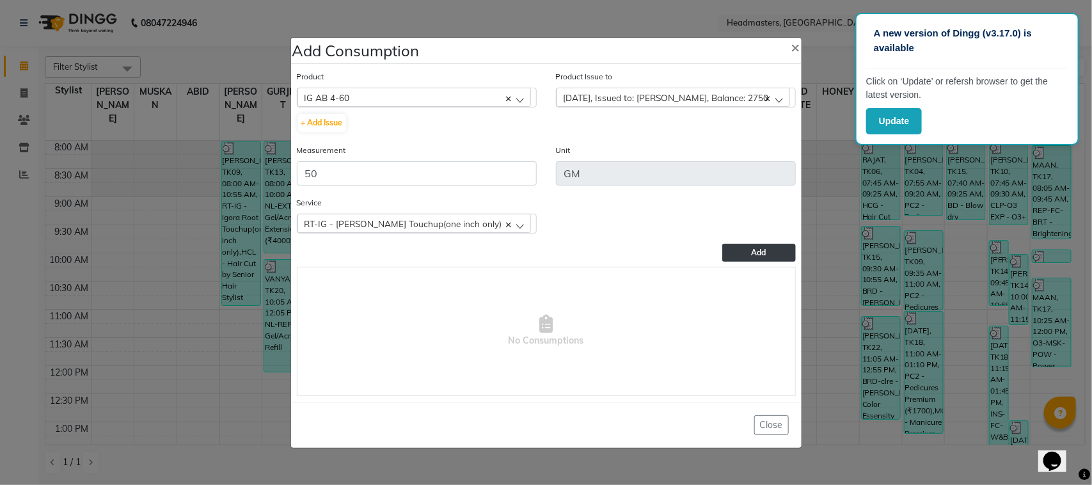
click at [746, 250] on button "Add" at bounding box center [759, 253] width 73 height 18
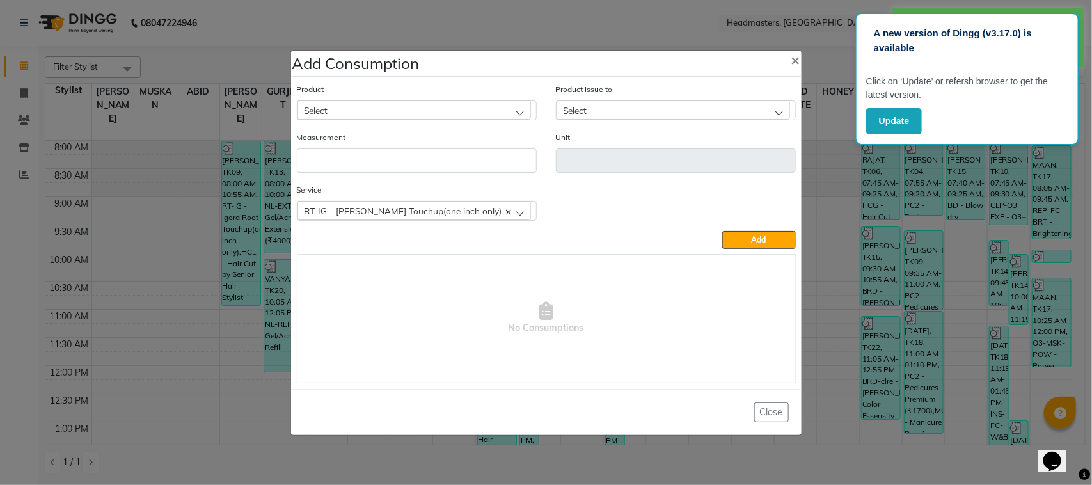
click at [885, 294] on ngb-modal-window "Add Consumption × Product Select ALOVERA GEL Product Issue to Select [DATE], Is…" at bounding box center [546, 242] width 1092 height 485
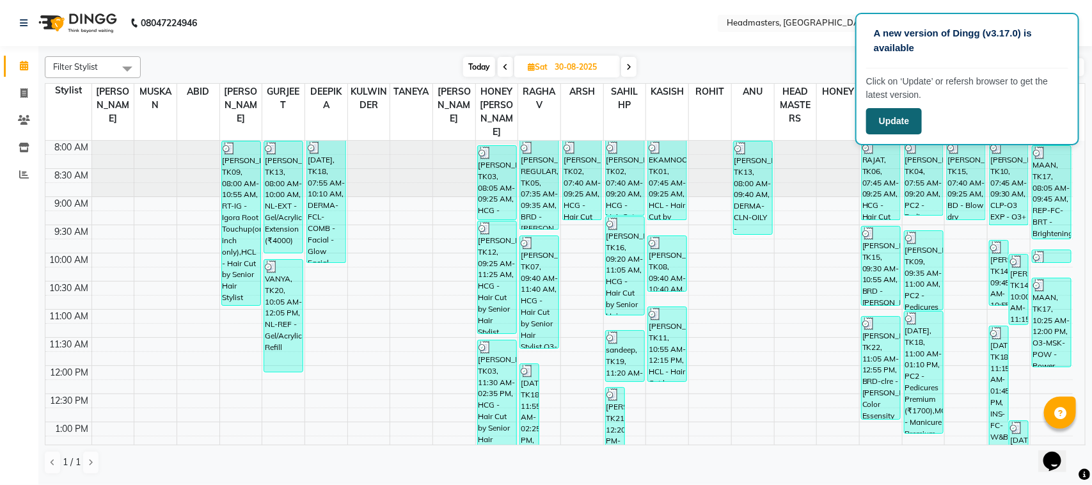
click at [913, 116] on button "Update" at bounding box center [895, 121] width 56 height 26
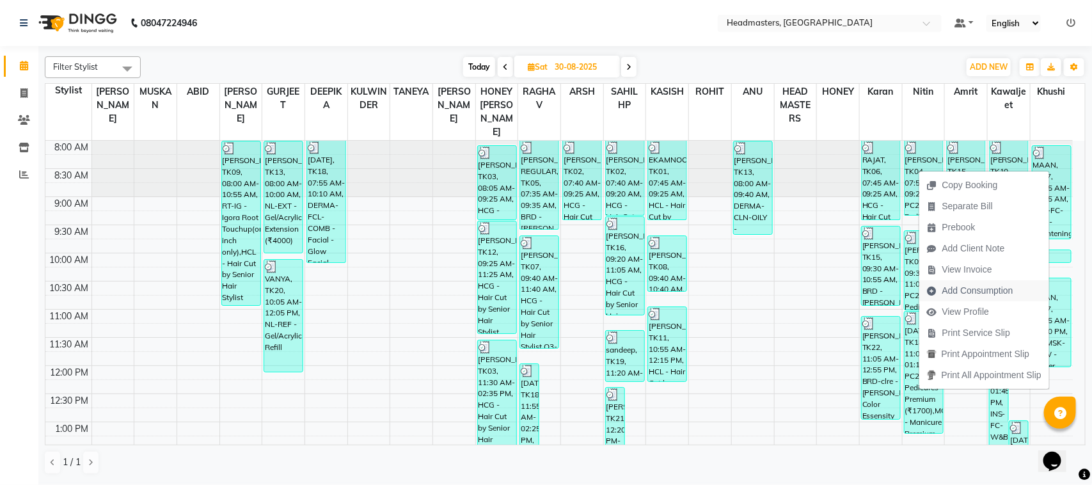
click at [980, 280] on span "Add Consumption" at bounding box center [971, 290] width 102 height 21
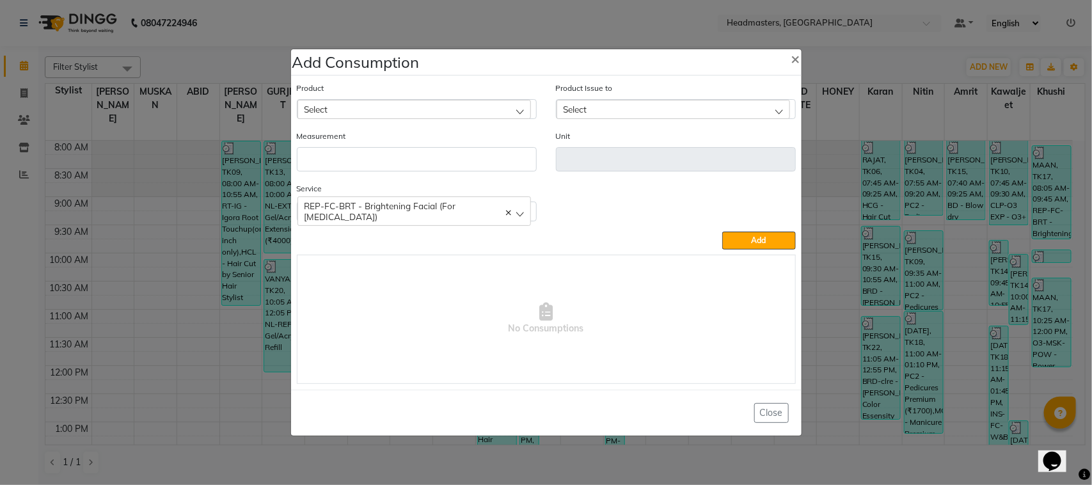
click at [471, 119] on div "Select" at bounding box center [417, 109] width 240 height 20
click at [467, 116] on div "Select" at bounding box center [415, 109] width 234 height 19
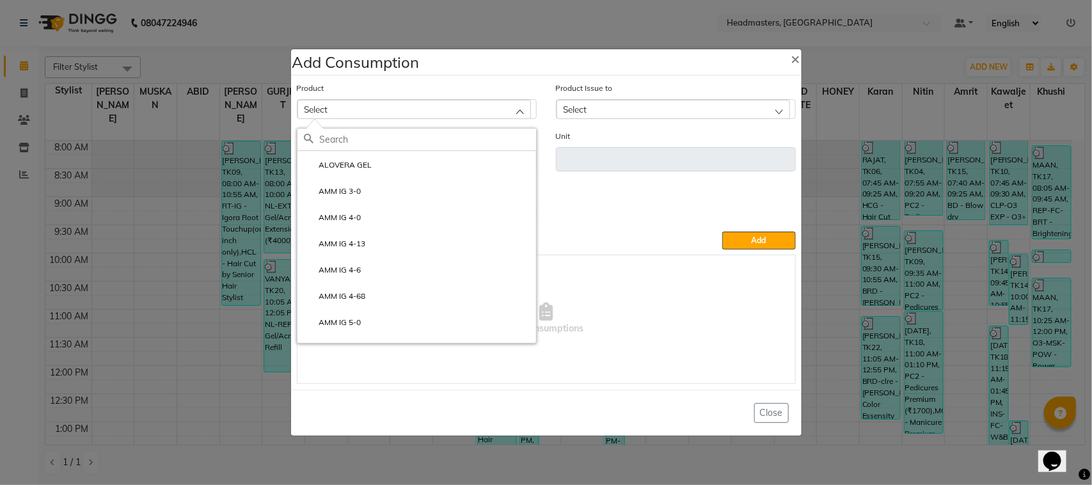
type input "O"
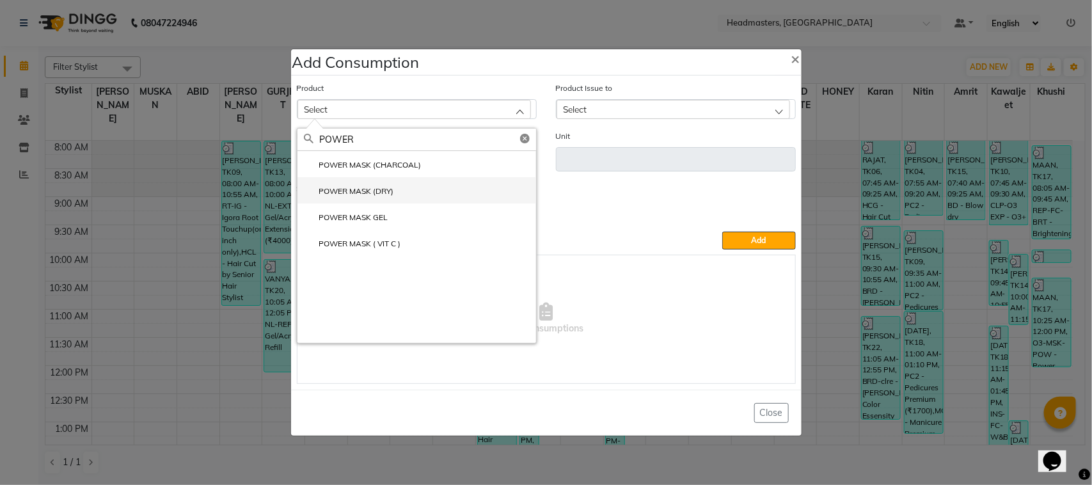
type input "POWER"
click at [461, 193] on li "POWER MASK (DRY)" at bounding box center [417, 190] width 239 height 26
type input "Pcs"
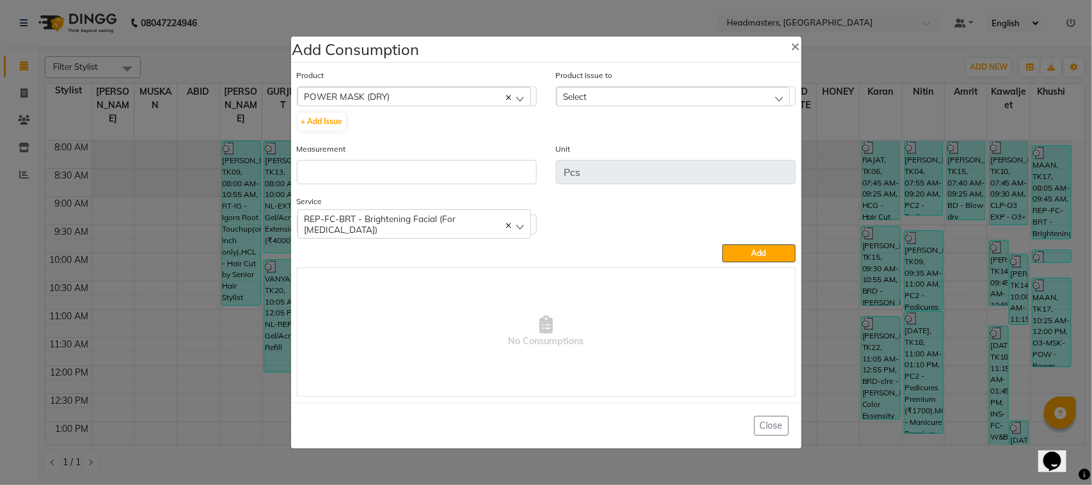
click at [630, 103] on div "Select" at bounding box center [674, 96] width 234 height 19
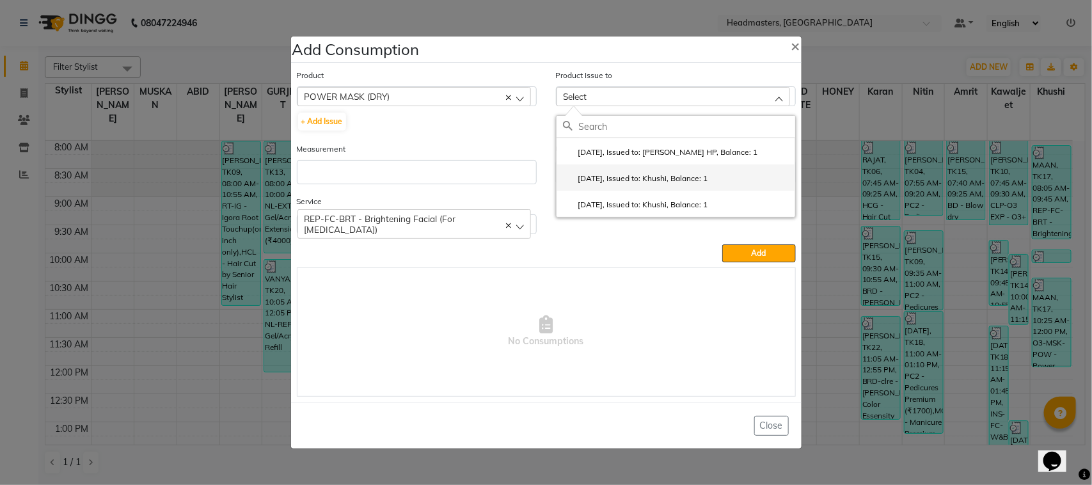
click at [655, 187] on li "2025-08-30, Issued to: Khushi, Balance: 1" at bounding box center [676, 177] width 239 height 26
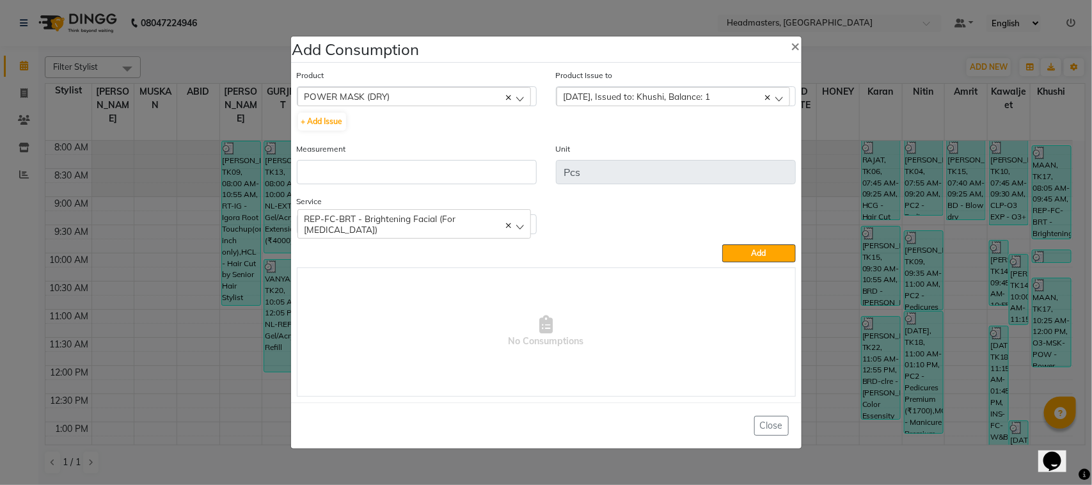
click at [590, 92] on span "2025-08-30, Issued to: Khushi, Balance: 1" at bounding box center [637, 96] width 147 height 11
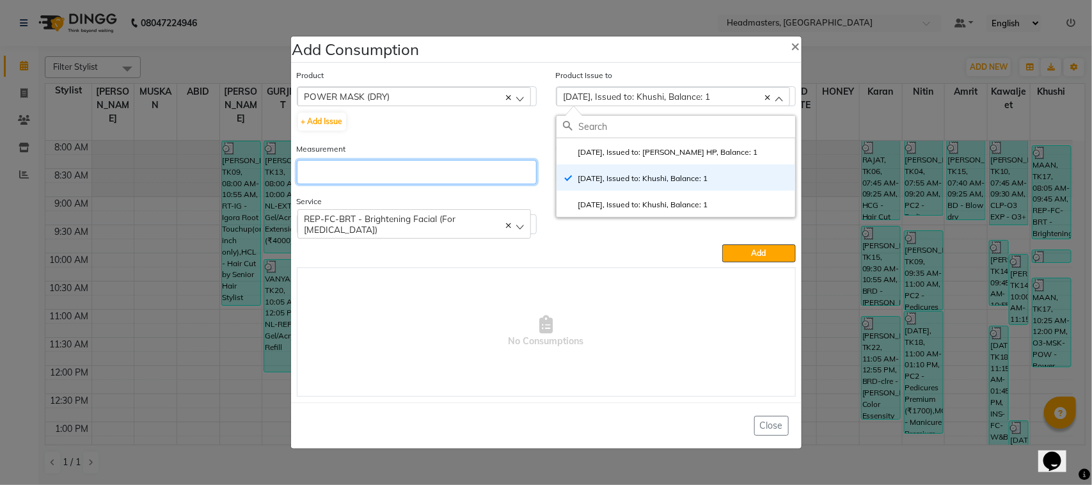
click at [442, 175] on input "number" at bounding box center [417, 172] width 240 height 24
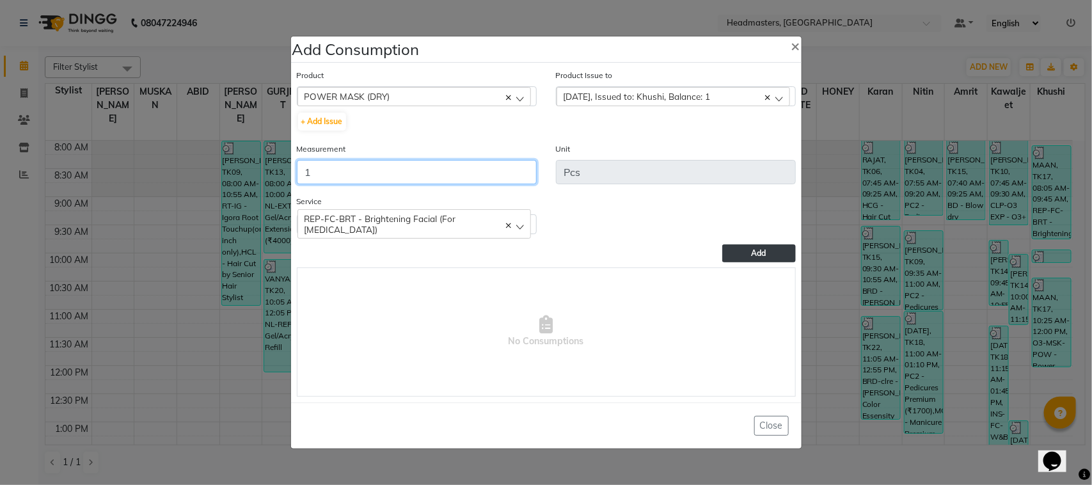
type input "1"
click at [752, 251] on span "Add" at bounding box center [759, 253] width 15 height 10
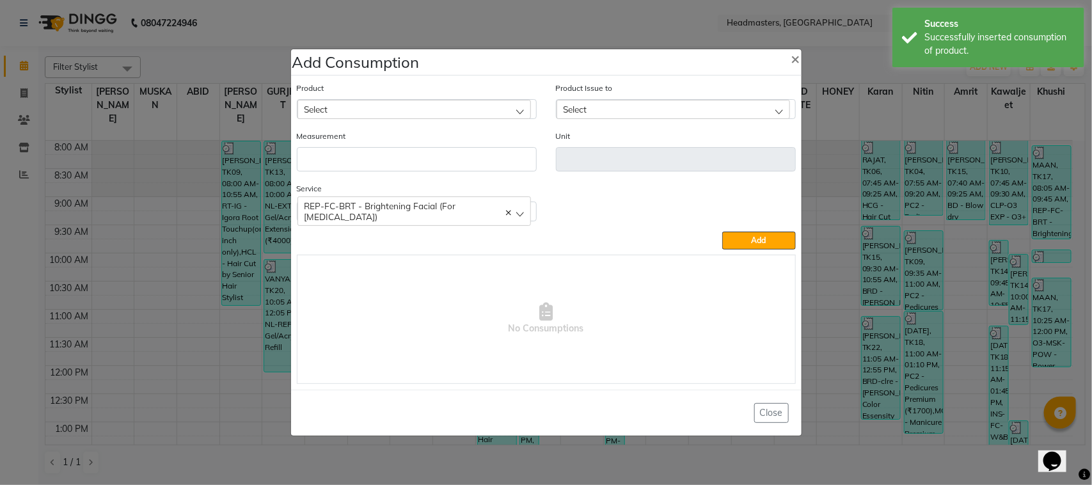
click at [260, 187] on ngb-modal-window "Add Consumption × Product Select ALOVERA GEL Product Issue to Select 2025-08-31…" at bounding box center [546, 242] width 1092 height 485
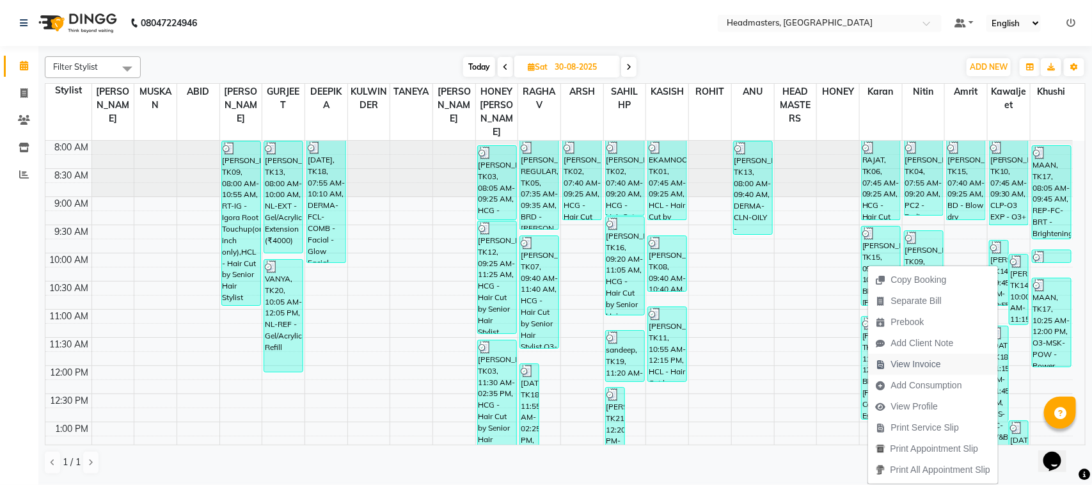
click at [928, 360] on span "View Invoice" at bounding box center [916, 364] width 50 height 13
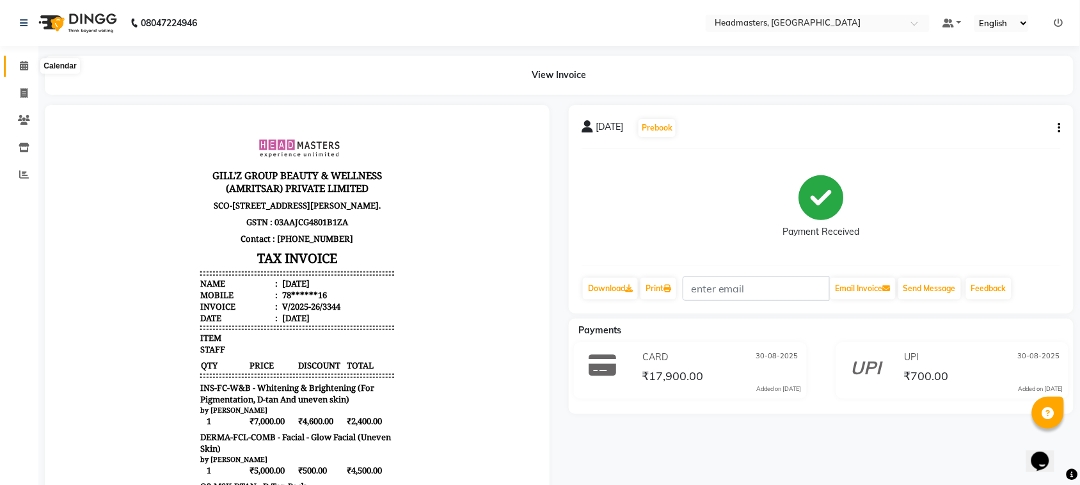
click at [27, 61] on icon at bounding box center [24, 66] width 8 height 10
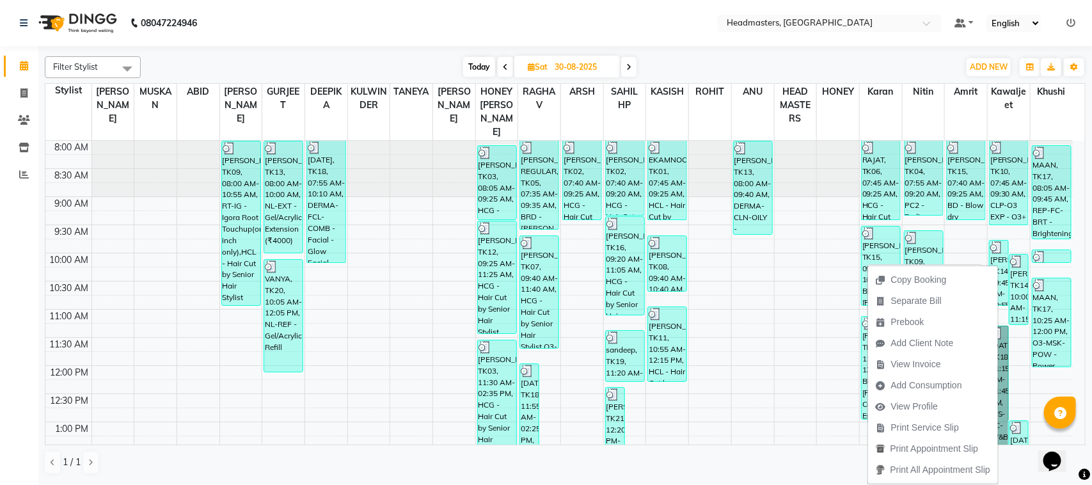
click at [1007, 360] on link "[DATE], TK18, 11:15 AM-01:45 PM, INS-FC-W&B - [MEDICAL_DATA] & Brightening (For…" at bounding box center [999, 396] width 20 height 141
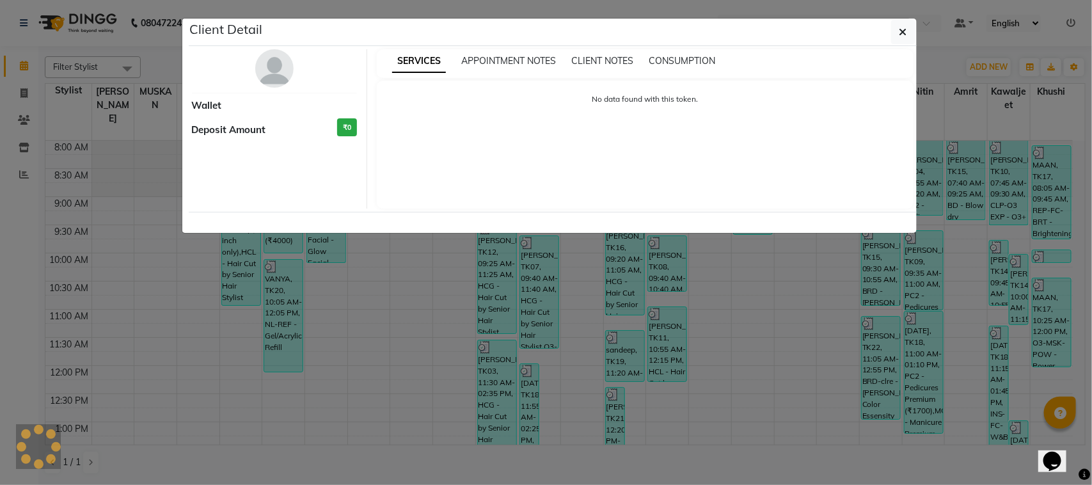
select select "3"
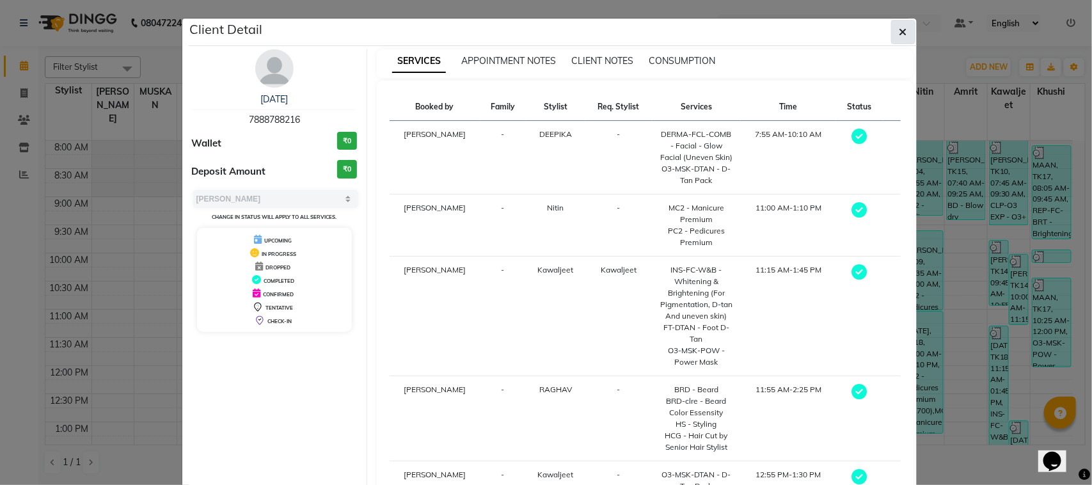
click at [894, 43] on button "button" at bounding box center [903, 32] width 24 height 24
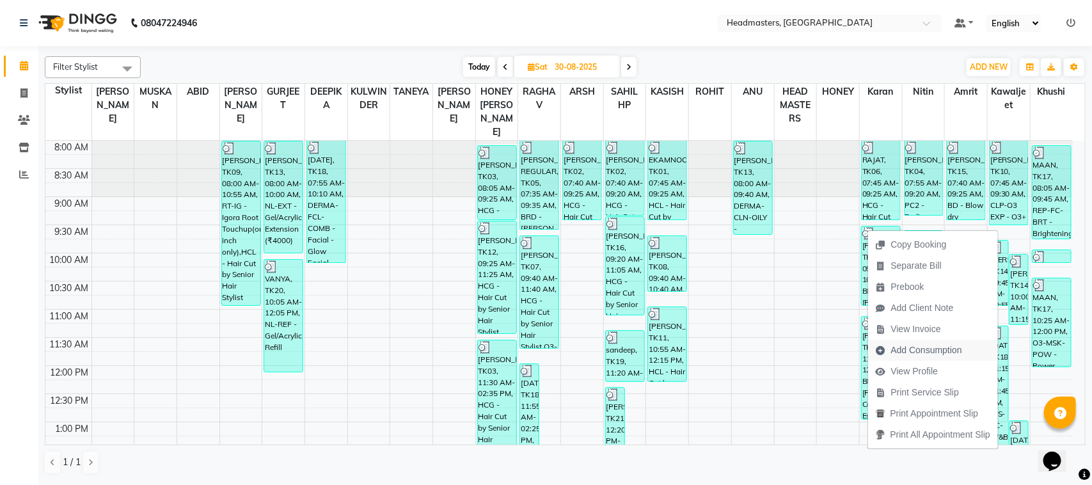
click at [943, 344] on span "Add Consumption" at bounding box center [926, 350] width 71 height 13
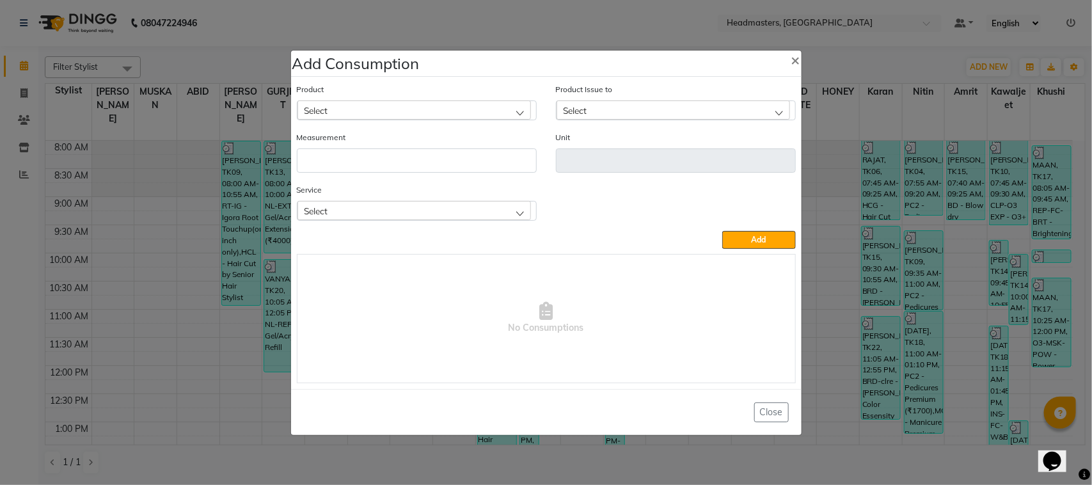
click at [616, 100] on div "Select" at bounding box center [674, 109] width 234 height 19
click at [484, 112] on div "Select" at bounding box center [415, 109] width 234 height 19
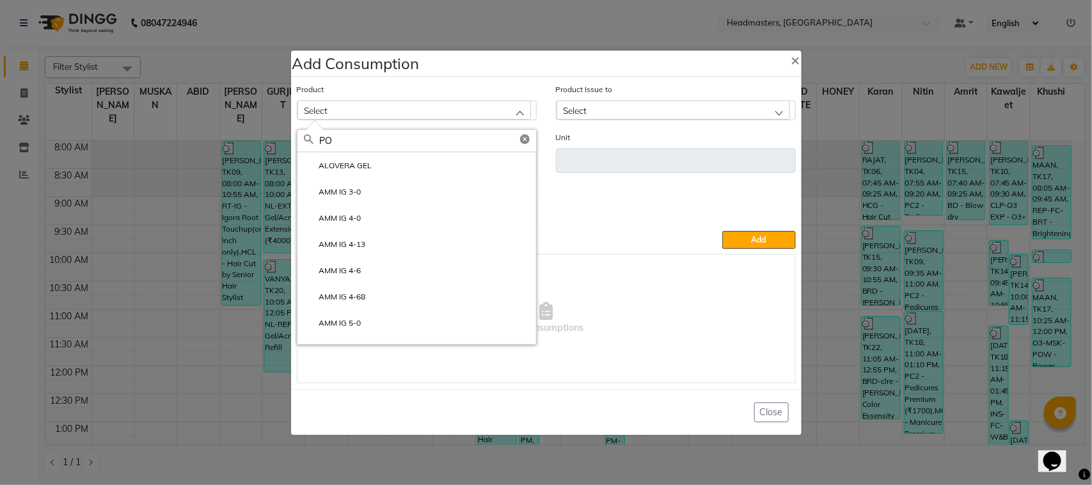
type input "P"
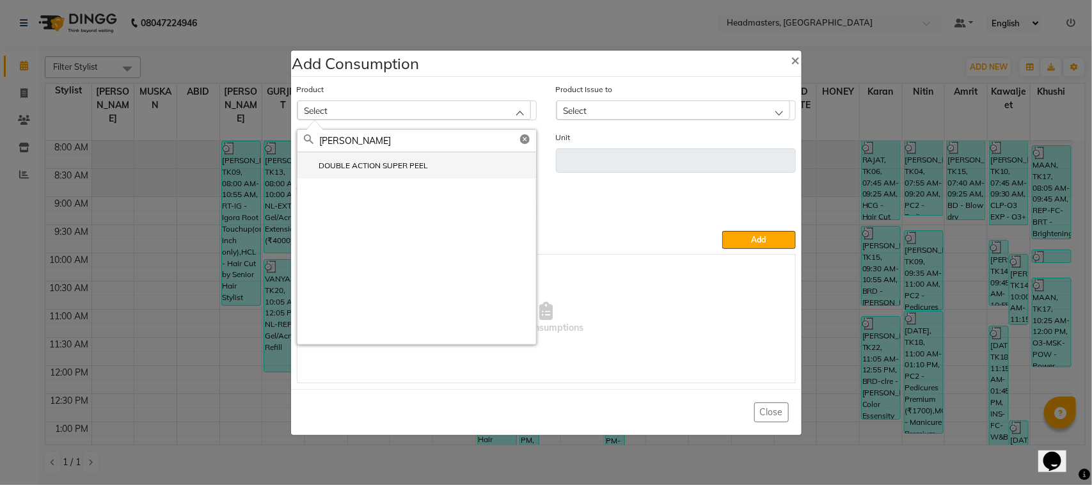
type input "[PERSON_NAME]"
click at [461, 158] on li "DOUBLE ACTION SUPER PEEL" at bounding box center [417, 165] width 239 height 26
type input "Pcs"
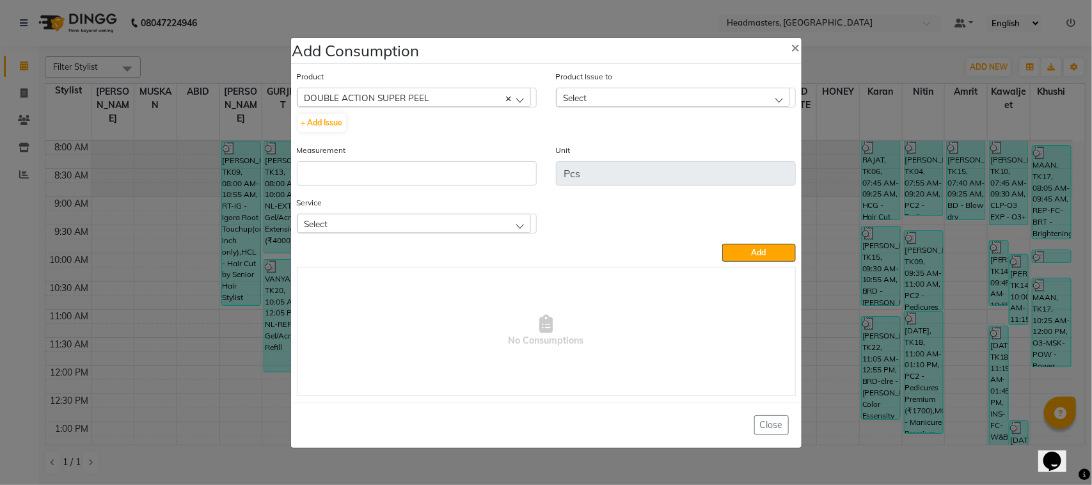
click at [685, 96] on div "Select" at bounding box center [674, 97] width 234 height 19
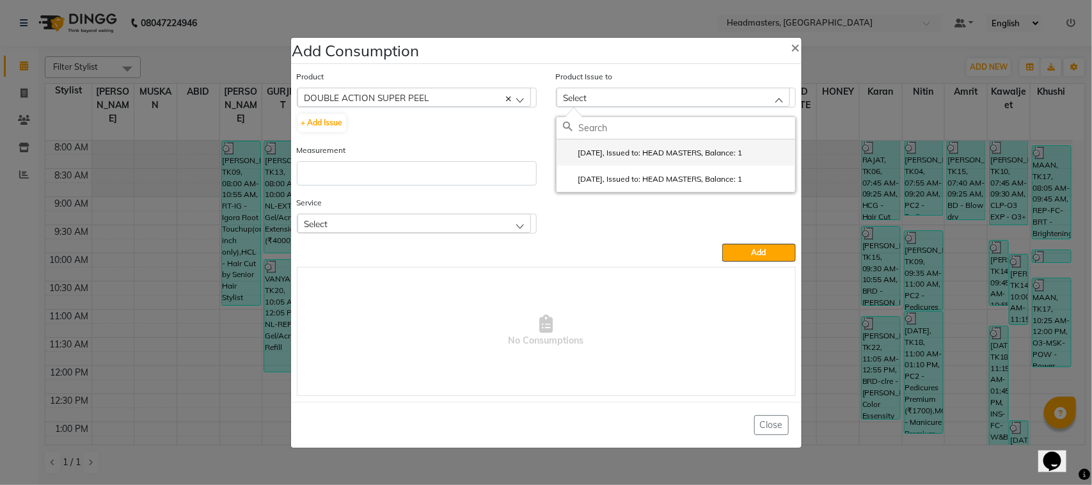
click at [695, 160] on li "2025-08-30, Issued to: HEAD MASTERS, Balance: 1" at bounding box center [676, 153] width 239 height 26
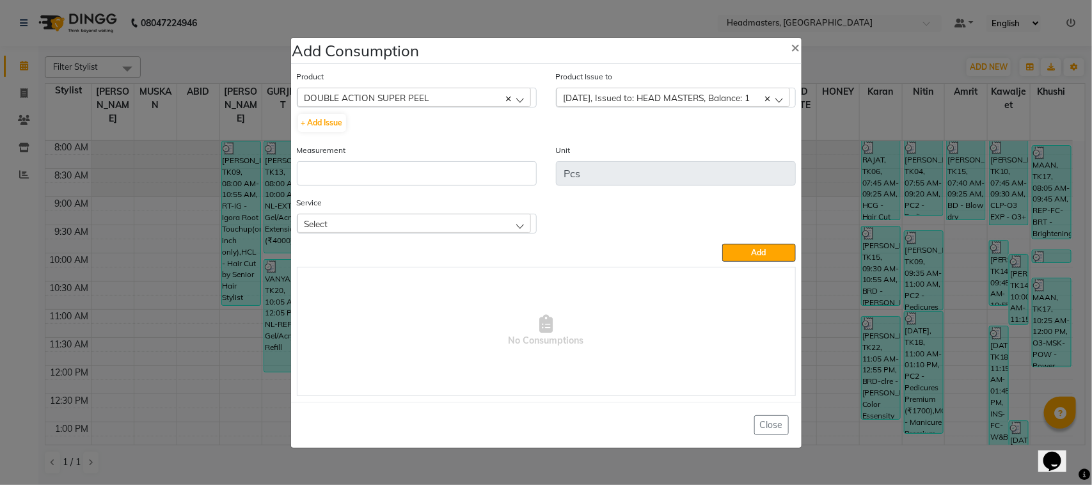
click at [507, 186] on div "Measurement" at bounding box center [416, 169] width 259 height 52
click at [506, 177] on input "number" at bounding box center [417, 173] width 240 height 24
type input "1"
click at [458, 227] on div "Select" at bounding box center [415, 223] width 234 height 19
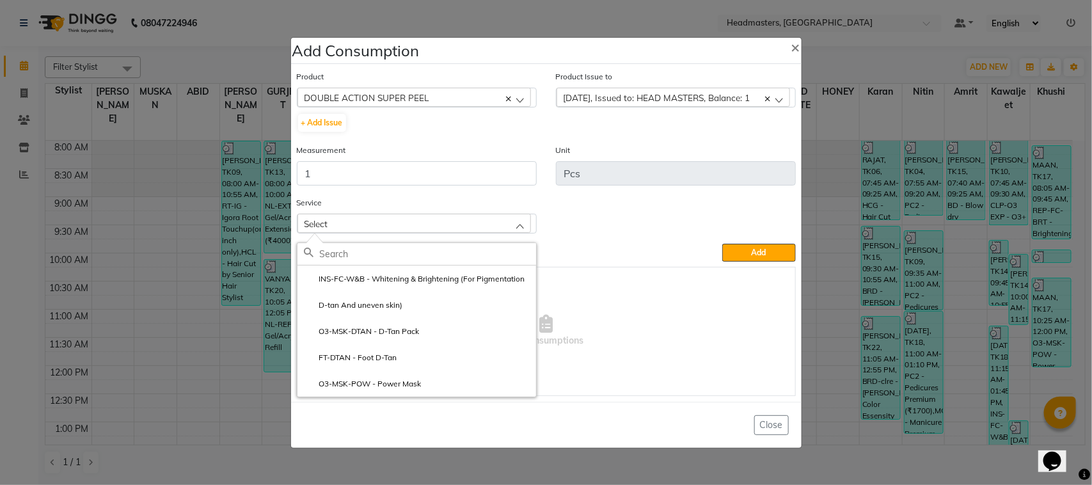
click at [220, 250] on ngb-modal-window "Add Consumption × Product DOUBLE ACTION SUPER PEEL ALOVERA GEL + Add Issue Prod…" at bounding box center [546, 242] width 1092 height 485
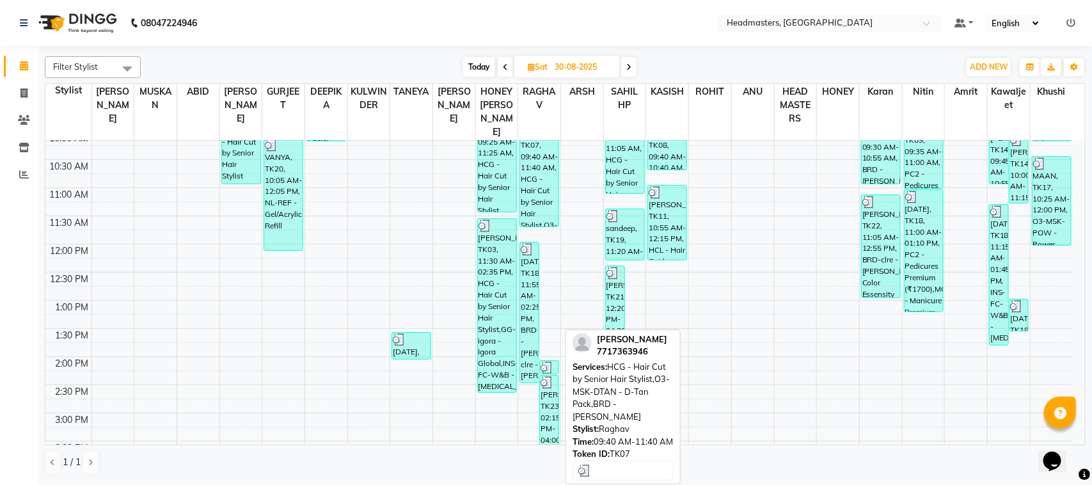
scroll to position [160, 0]
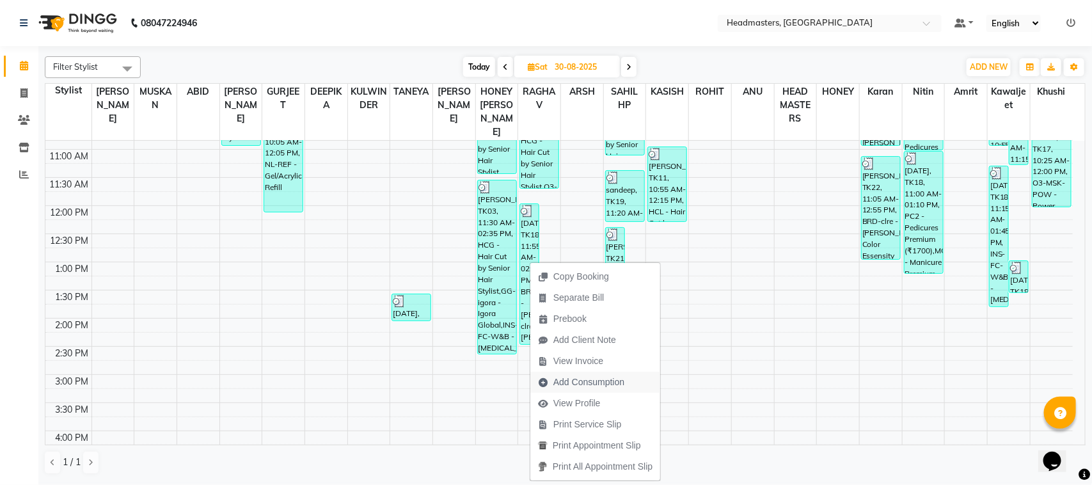
click at [595, 382] on span "Add Consumption" at bounding box center [589, 382] width 71 height 13
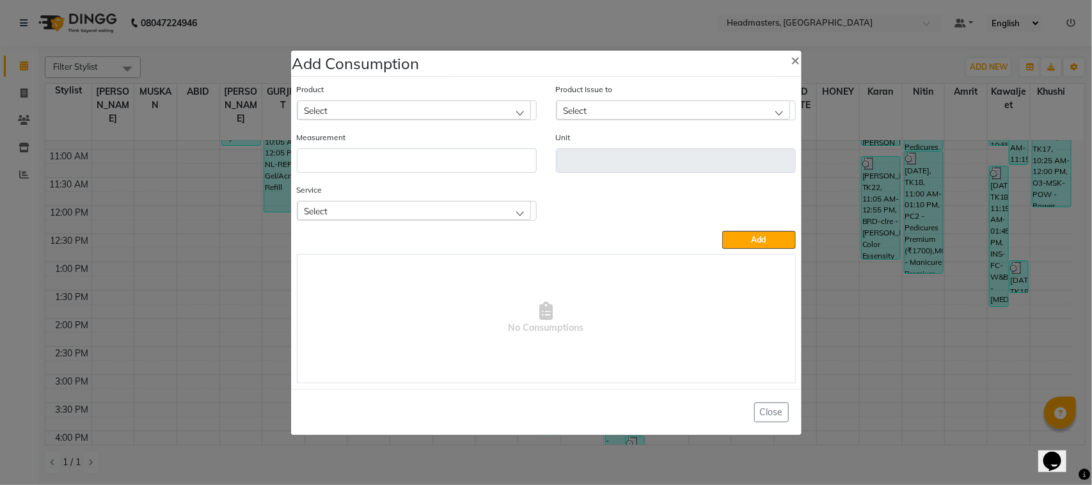
click at [353, 112] on div "Select" at bounding box center [415, 109] width 234 height 19
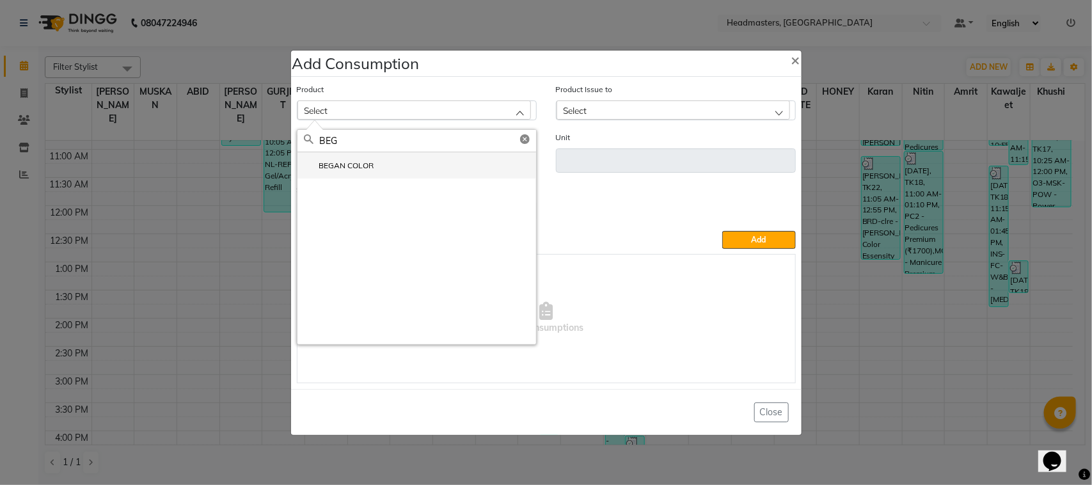
type input "BEG"
drag, startPoint x: 395, startPoint y: 171, endPoint x: 404, endPoint y: 170, distance: 9.0
click at [399, 171] on li "BEGAN COLOR" at bounding box center [417, 165] width 239 height 26
type input "Pcs"
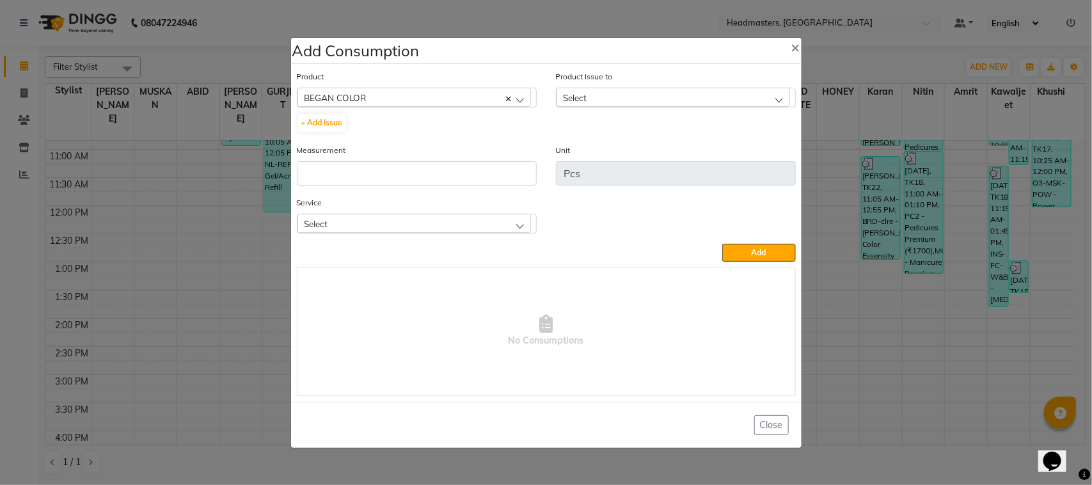
click at [608, 108] on div "Product Issue to Select 2025-08-31, Issued to: RAGHAV, Balance: 1 2025-08-30, I…" at bounding box center [676, 107] width 259 height 74
click at [609, 96] on div "Select" at bounding box center [674, 97] width 234 height 19
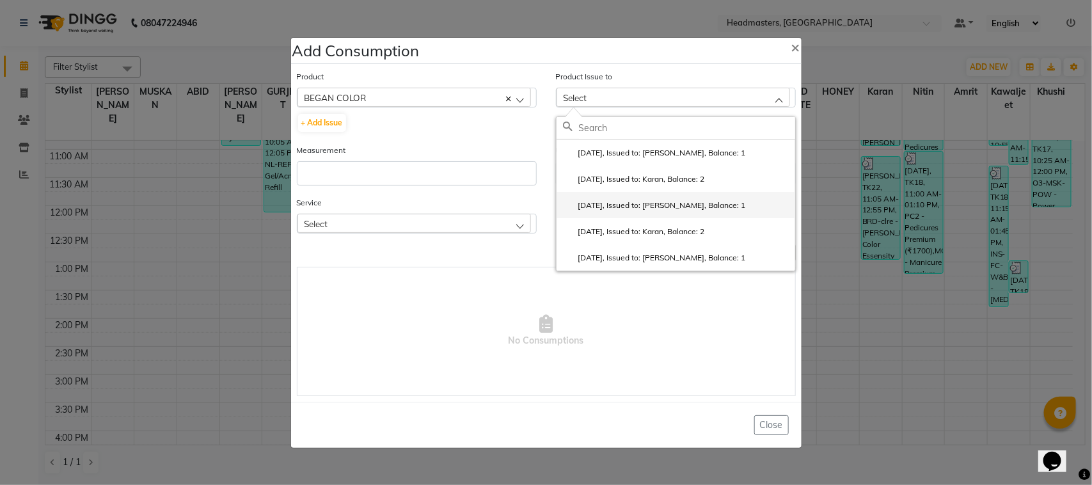
click at [621, 213] on li "2025-08-30, Issued to: RAGHAV, Balance: 1" at bounding box center [676, 205] width 239 height 26
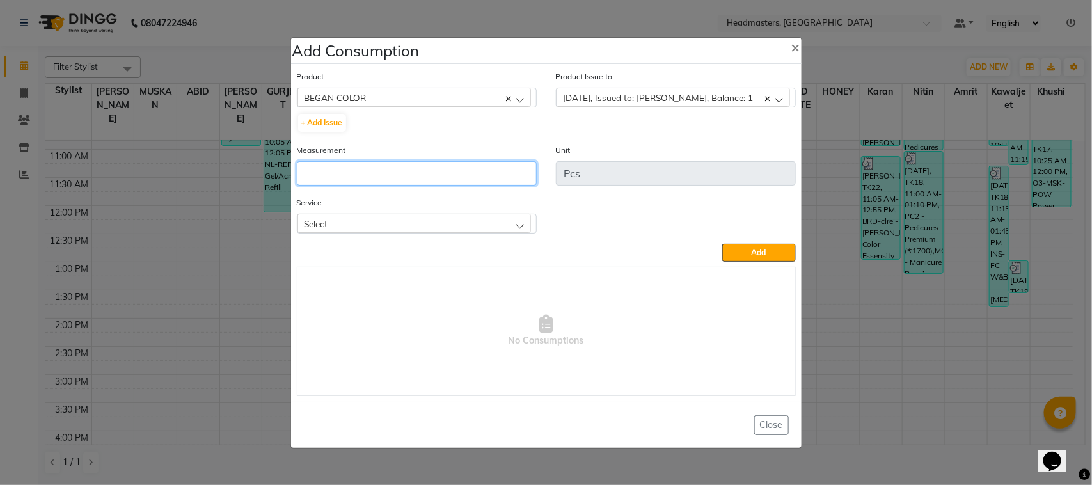
click at [407, 172] on input "number" at bounding box center [417, 173] width 240 height 24
type input "1"
click at [475, 225] on div "Select" at bounding box center [415, 223] width 234 height 19
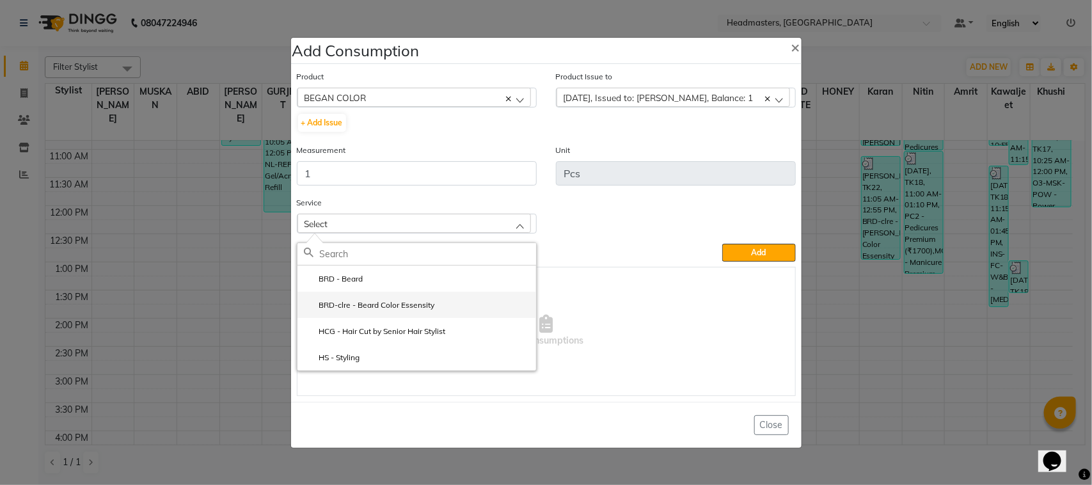
click at [452, 309] on li "BRD-clre - Beard Color Essensity" at bounding box center [417, 305] width 239 height 26
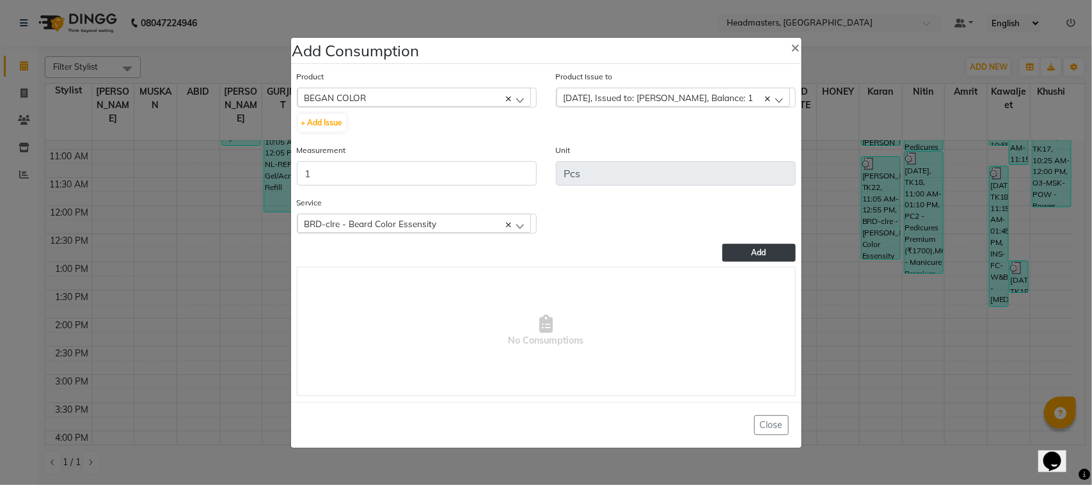
click at [754, 253] on span "Add" at bounding box center [759, 253] width 15 height 10
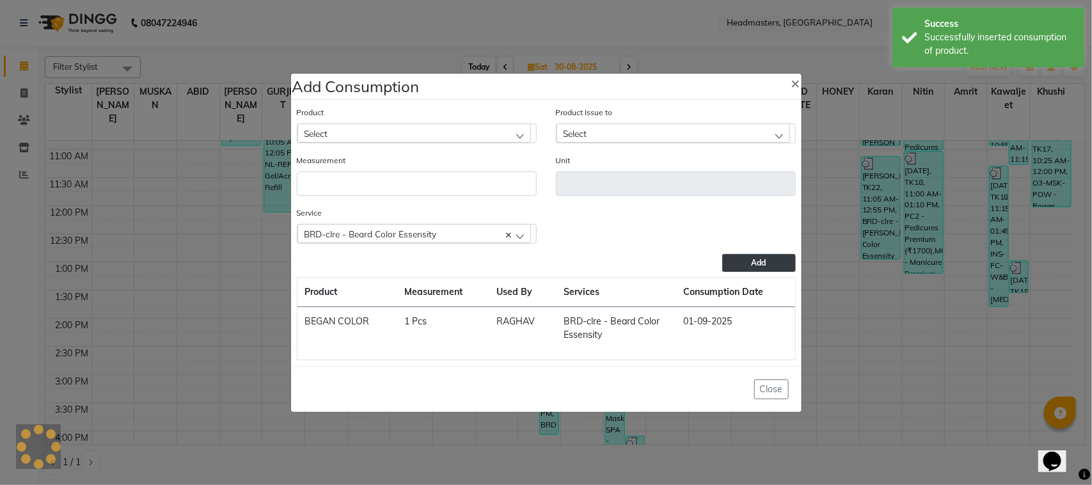
click at [178, 130] on ngb-modal-window "Add Consumption × Product Select ALOVERA GEL Product Issue to Select 2025-08-31…" at bounding box center [546, 242] width 1092 height 485
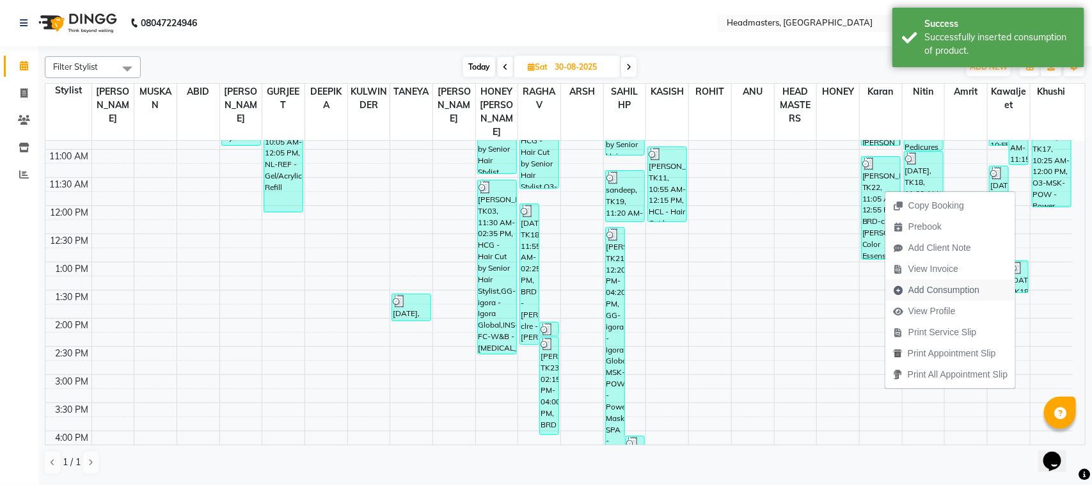
click at [936, 288] on span "Add Consumption" at bounding box center [944, 290] width 71 height 13
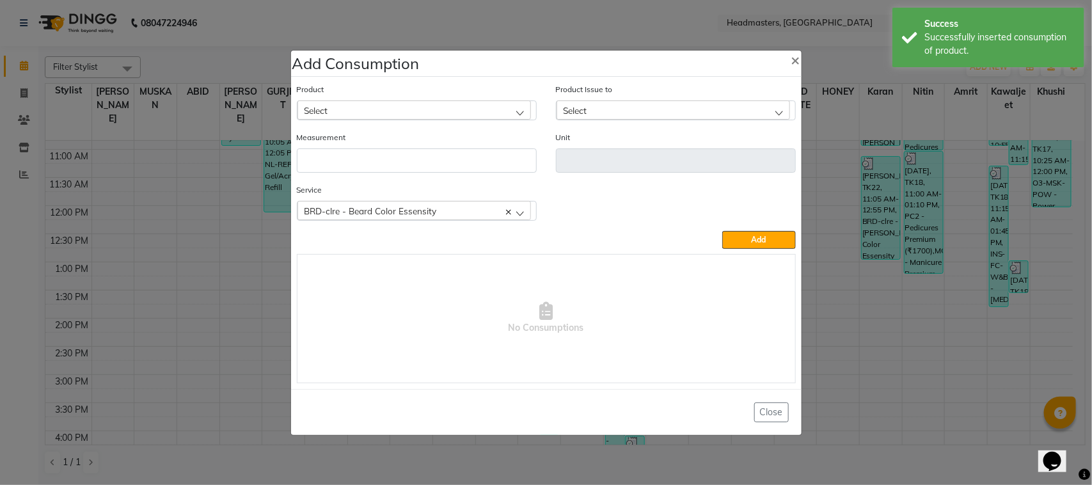
click at [383, 92] on div "Product Select" at bounding box center [417, 102] width 240 height 38
click at [380, 119] on div "Select" at bounding box center [415, 109] width 234 height 19
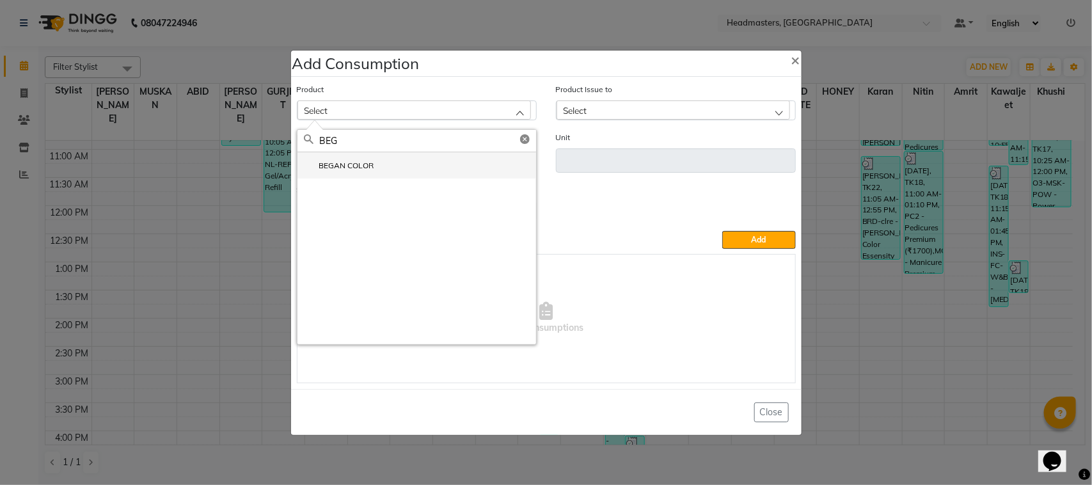
type input "BEG"
click at [417, 172] on li "BEGAN COLOR" at bounding box center [417, 165] width 239 height 26
type input "Pcs"
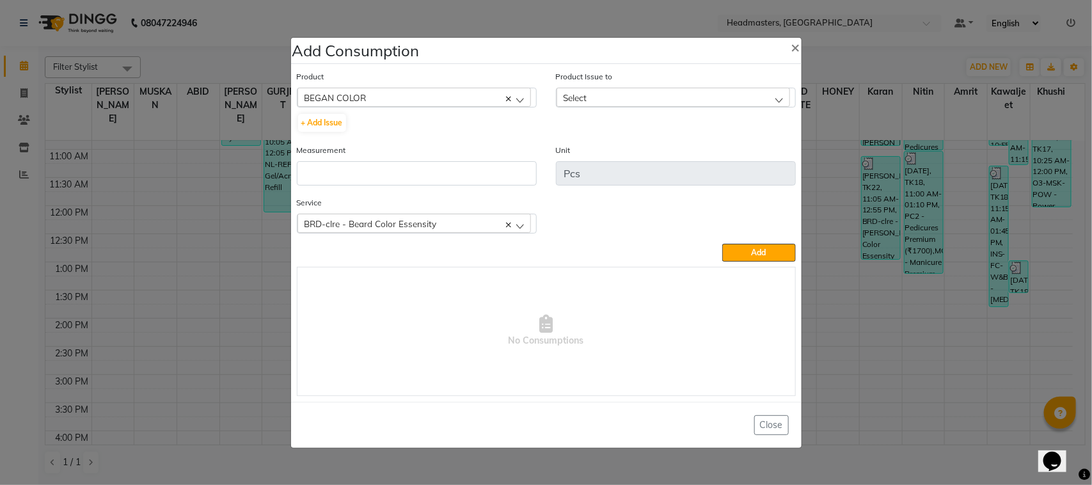
click at [625, 83] on div "Product Issue to Select 2025-08-31, Issued to: RAGHAV, Balance: 1 2025-08-30, I…" at bounding box center [676, 89] width 240 height 38
click at [625, 86] on div "Product Issue to Select 2025-08-31, Issued to: RAGHAV, Balance: 1 2025-08-30, I…" at bounding box center [676, 89] width 240 height 38
click at [625, 100] on div "Select" at bounding box center [674, 97] width 234 height 19
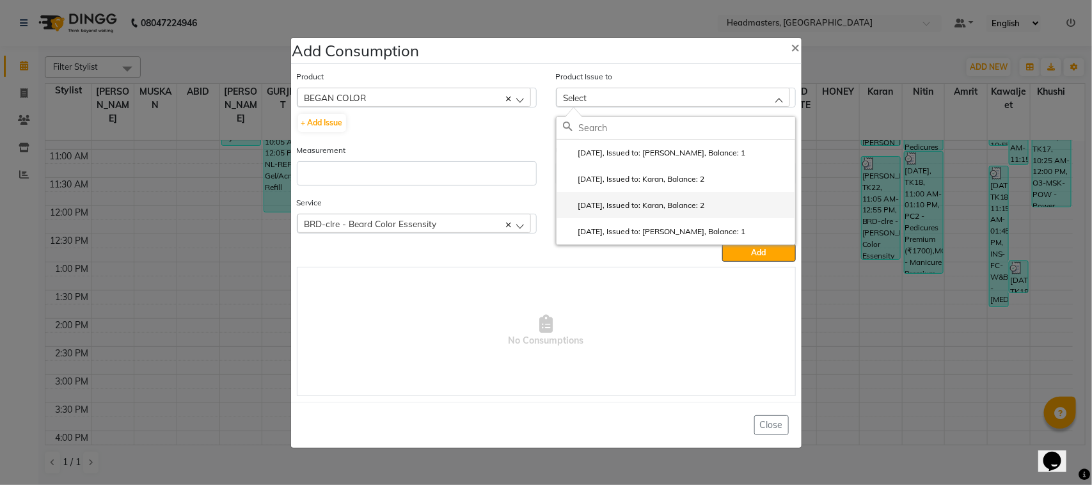
click at [664, 204] on label "2025-09-30, Issued to: Karan, Balance: 2" at bounding box center [634, 206] width 142 height 12
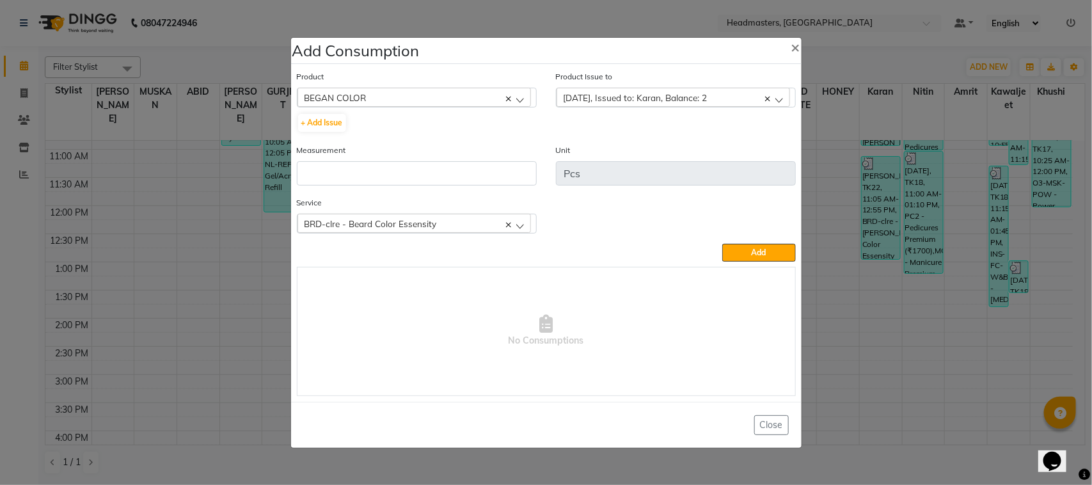
click at [360, 152] on div "Measurement" at bounding box center [417, 164] width 240 height 42
click at [363, 172] on input "number" at bounding box center [417, 173] width 240 height 24
click at [626, 92] on span "2025-09-30, Issued to: Karan, Balance: 2" at bounding box center [636, 97] width 144 height 11
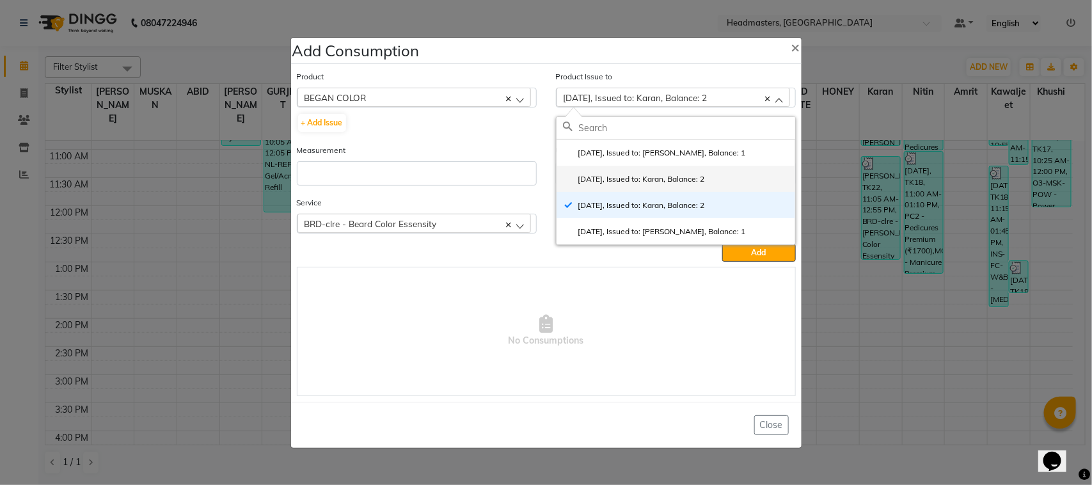
click at [643, 173] on li "2025-08-30, Issued to: Karan, Balance: 2" at bounding box center [676, 179] width 239 height 26
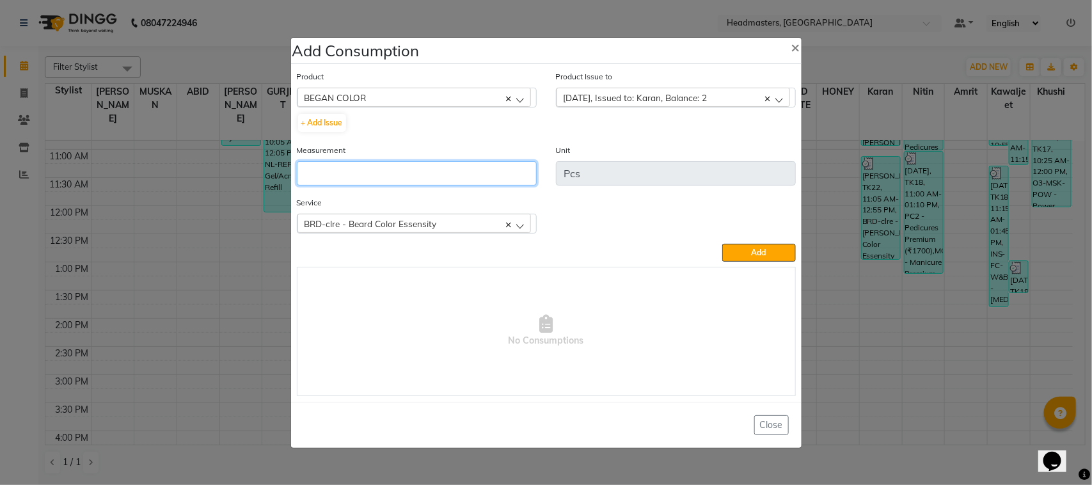
click at [433, 175] on input "number" at bounding box center [417, 173] width 240 height 24
type input "2"
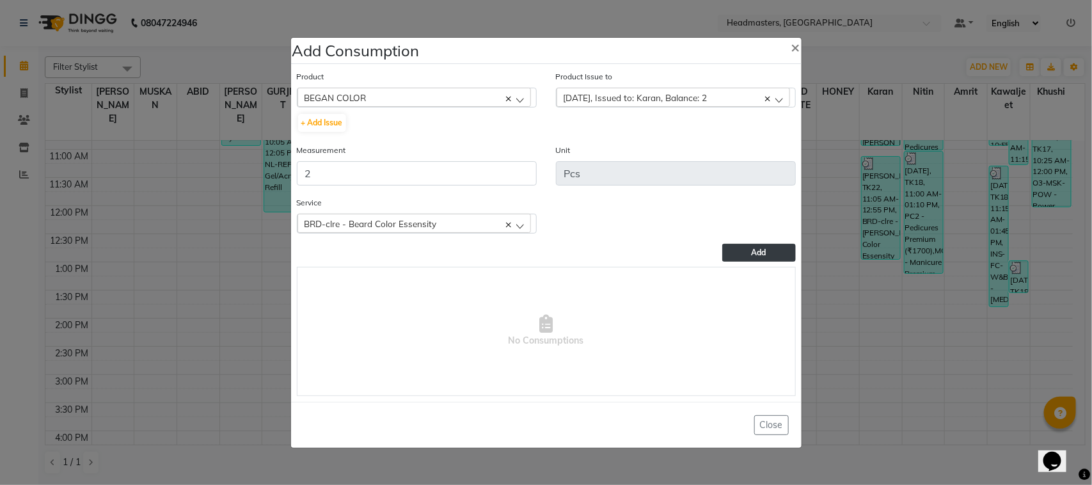
click at [746, 259] on button "Add" at bounding box center [759, 253] width 73 height 18
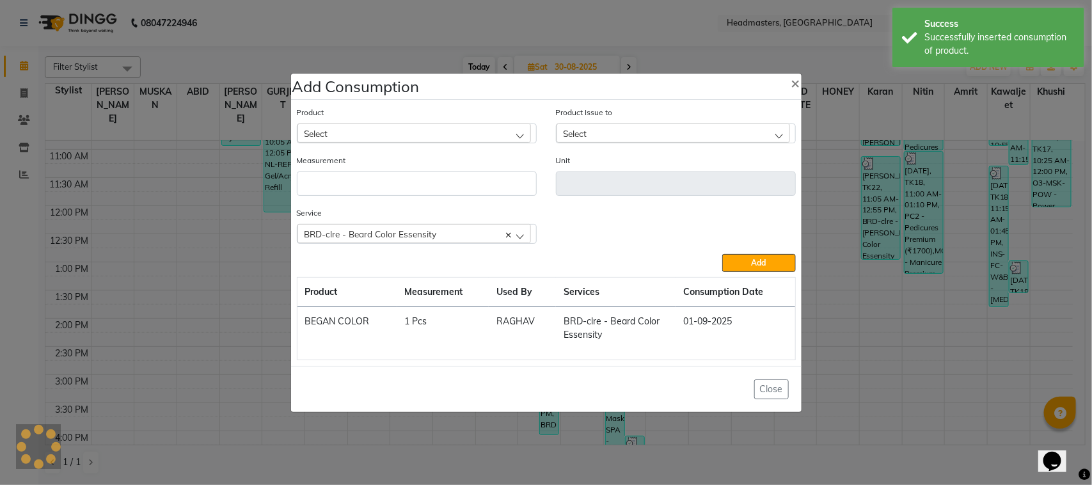
click at [239, 173] on ngb-modal-window "Add Consumption × Product Select ALOVERA GEL Product Issue to Select 2025-08-31…" at bounding box center [546, 242] width 1092 height 485
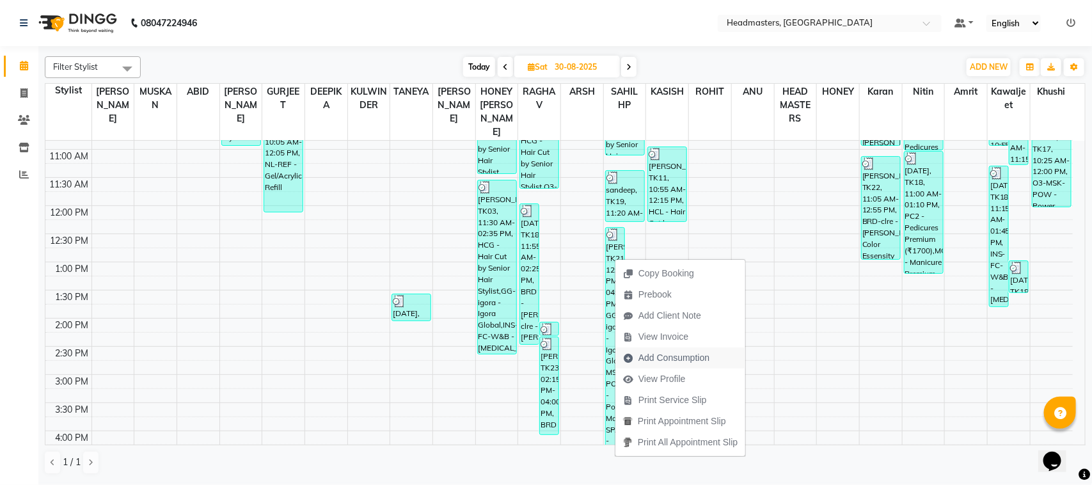
click at [688, 365] on span "Add Consumption" at bounding box center [674, 357] width 71 height 13
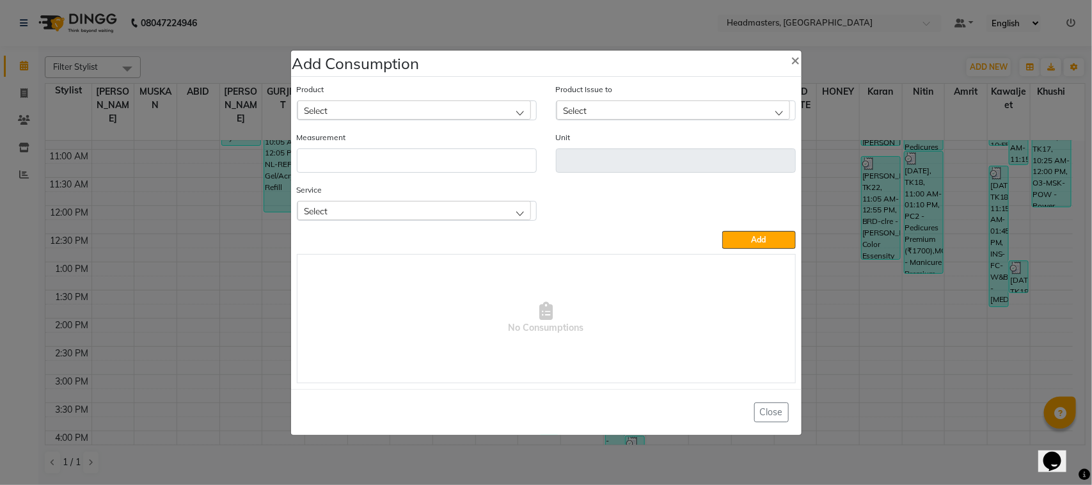
click at [410, 110] on div "Select" at bounding box center [415, 109] width 234 height 19
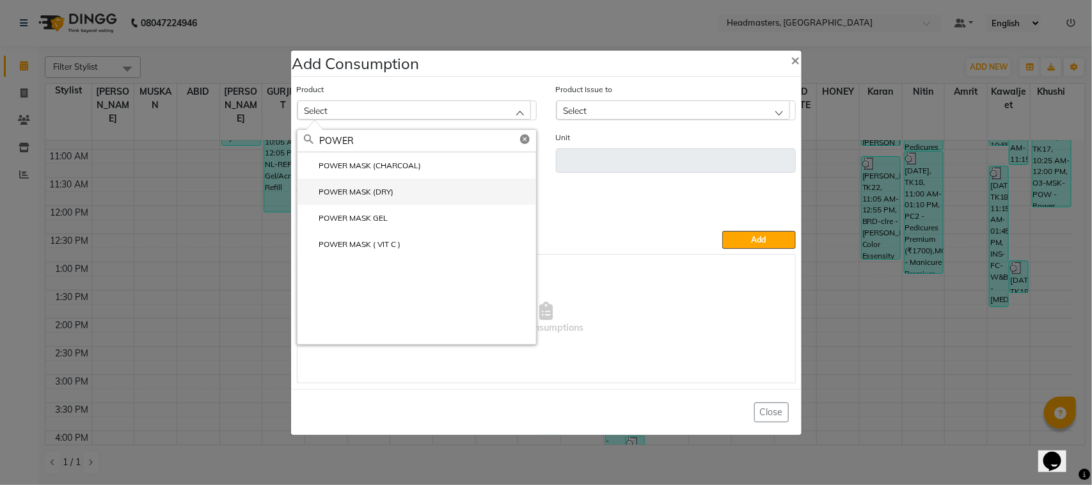
type input "POWER"
click at [413, 202] on li "POWER MASK (DRY)" at bounding box center [417, 192] width 239 height 26
type input "Pcs"
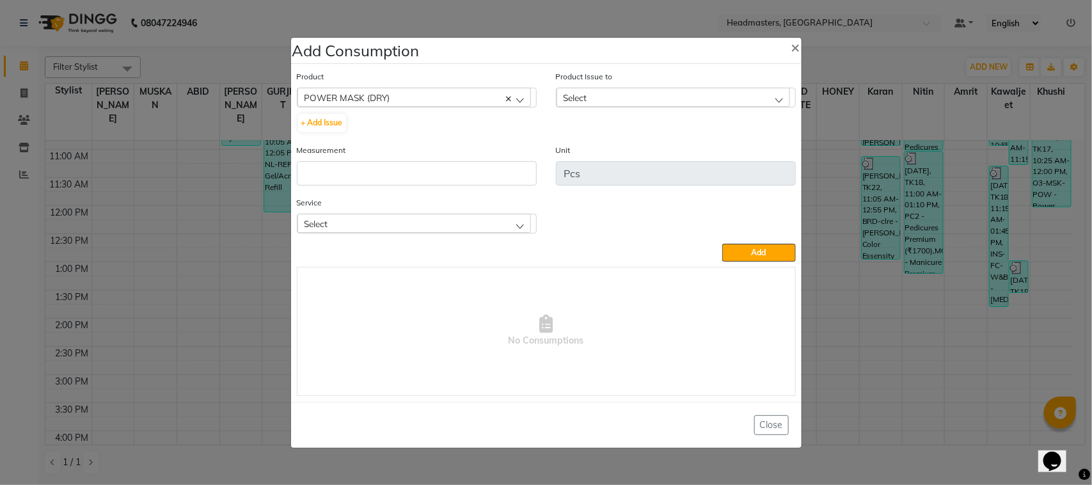
click at [629, 99] on div "Select" at bounding box center [674, 97] width 234 height 19
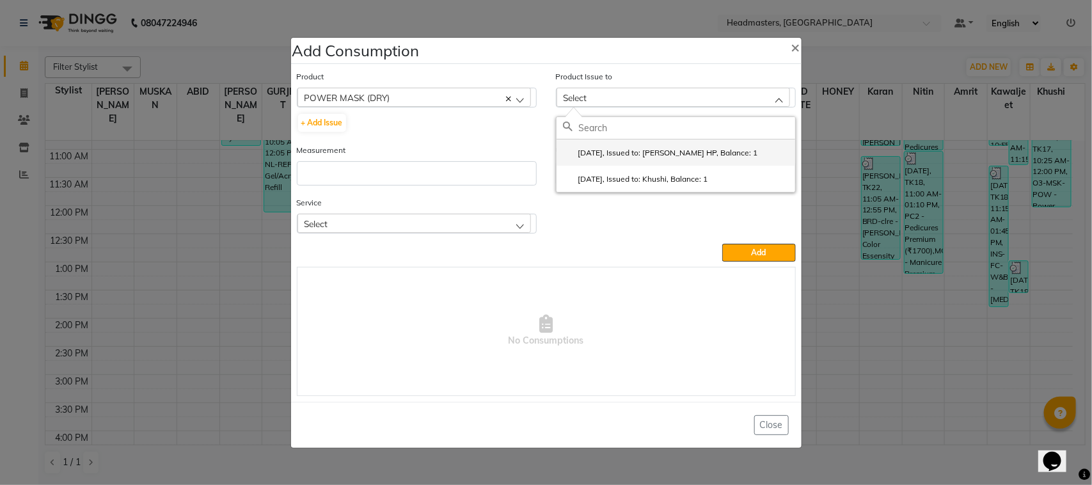
click at [642, 156] on label "2025-08-31, Issued to: SAHIL HP, Balance: 1" at bounding box center [660, 153] width 195 height 12
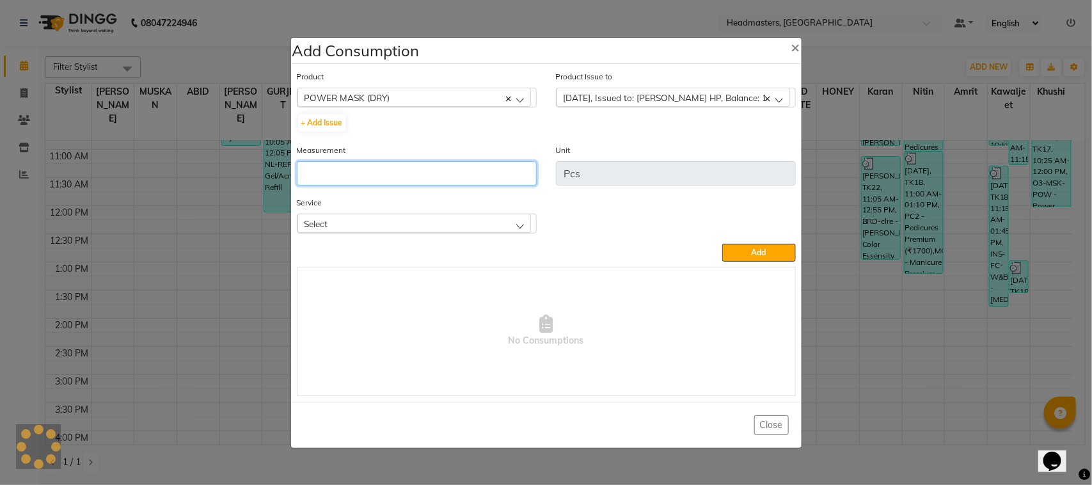
click at [447, 172] on input "number" at bounding box center [417, 173] width 240 height 24
type input "1"
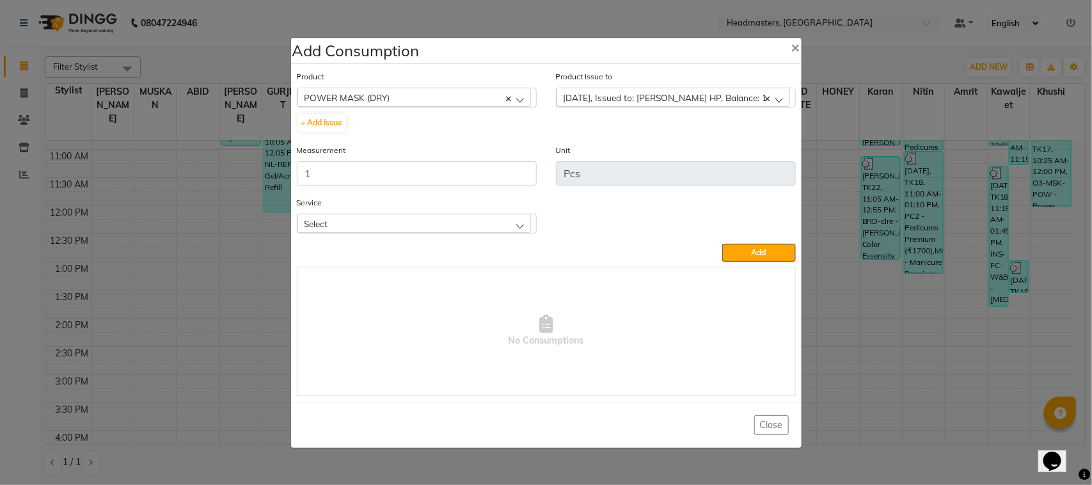
click at [422, 215] on div "Select" at bounding box center [415, 223] width 234 height 19
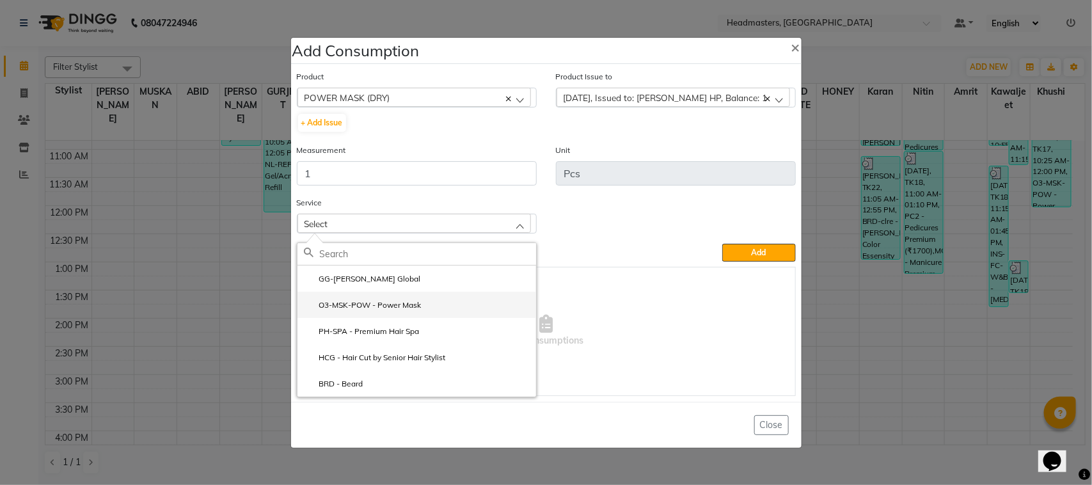
click at [404, 302] on label "O3-MSK-POW - Power Mask" at bounding box center [363, 306] width 118 height 12
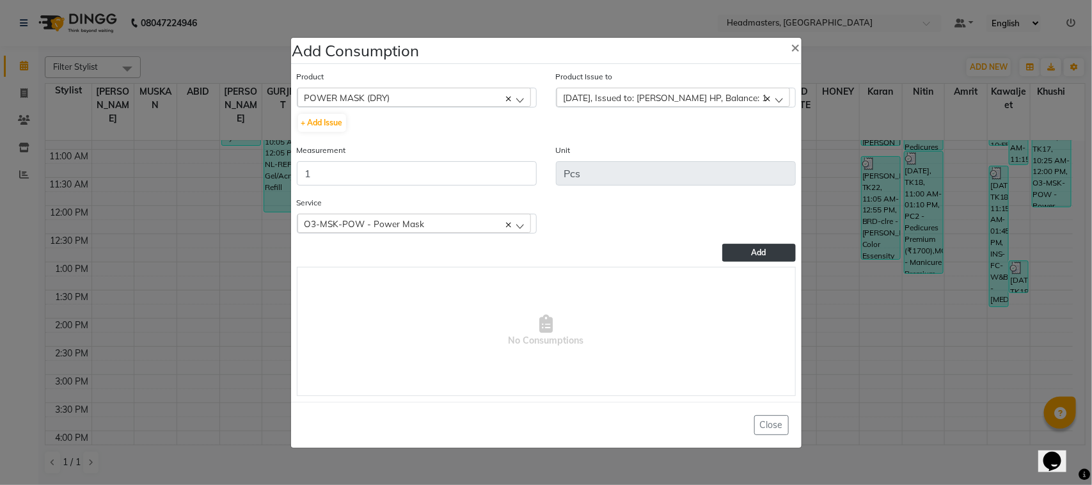
click at [765, 254] on span "Add" at bounding box center [759, 253] width 15 height 10
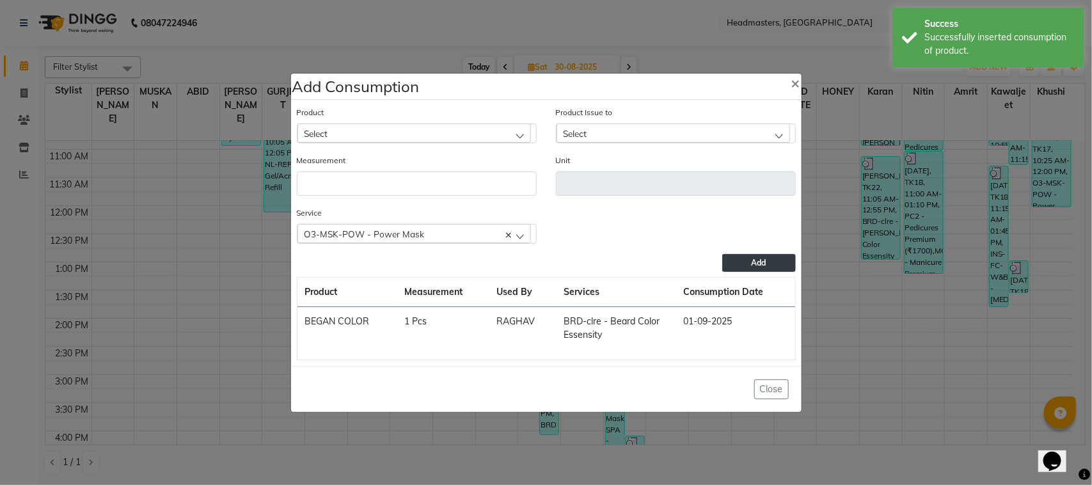
click at [399, 127] on div "Select" at bounding box center [415, 133] width 234 height 19
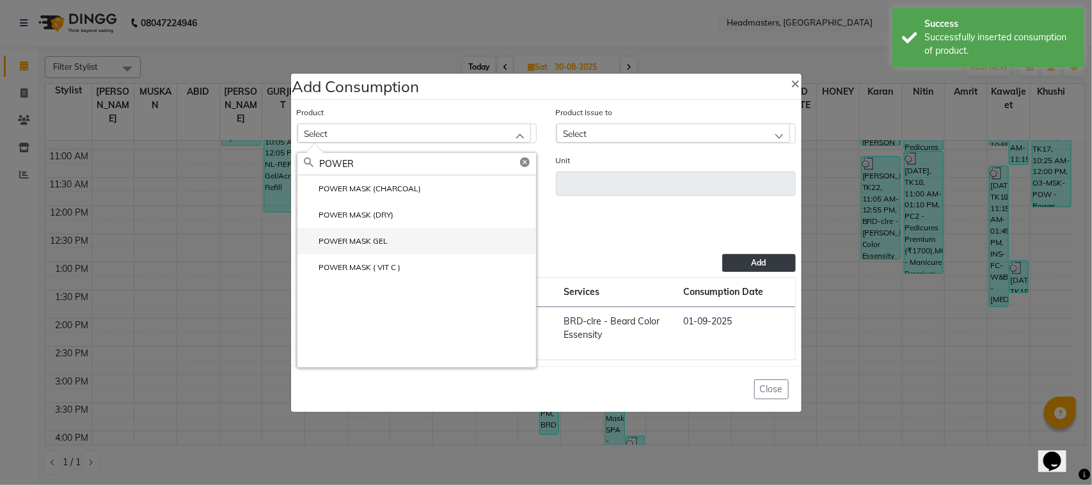
type input "POWER"
click at [424, 245] on li "POWER MASK GEL" at bounding box center [417, 241] width 239 height 26
type input "Pcs"
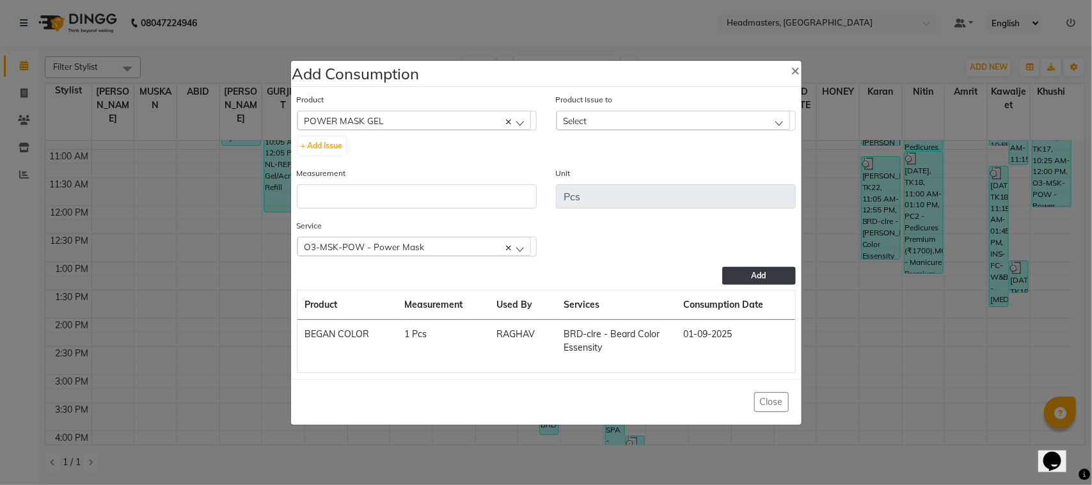
click at [625, 118] on div "Select" at bounding box center [674, 120] width 234 height 19
click at [631, 177] on label "2025-08-30, Issued to: SAHIL HP, Balance: 1" at bounding box center [660, 176] width 195 height 12
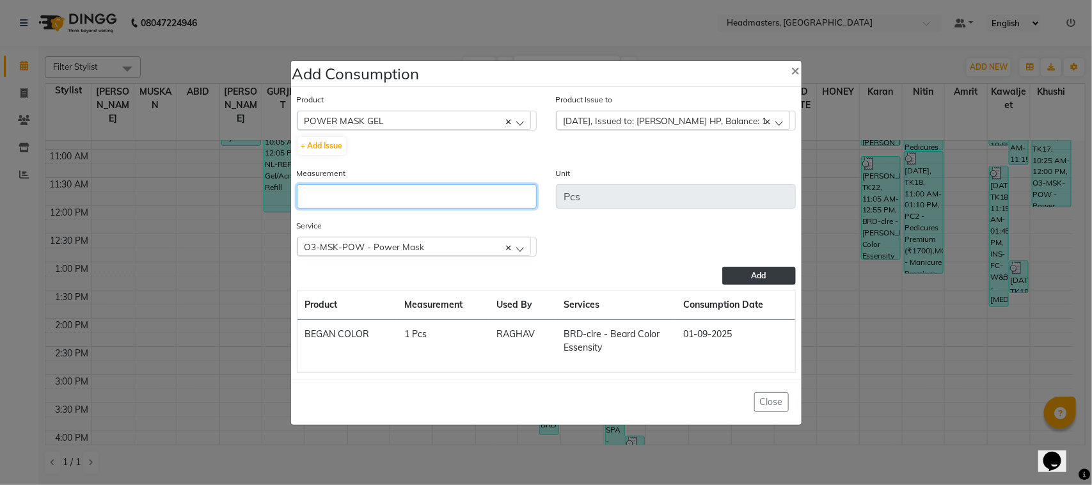
click at [497, 200] on input "number" at bounding box center [417, 196] width 240 height 24
type input "1"
click at [775, 279] on button "Add" at bounding box center [759, 276] width 73 height 18
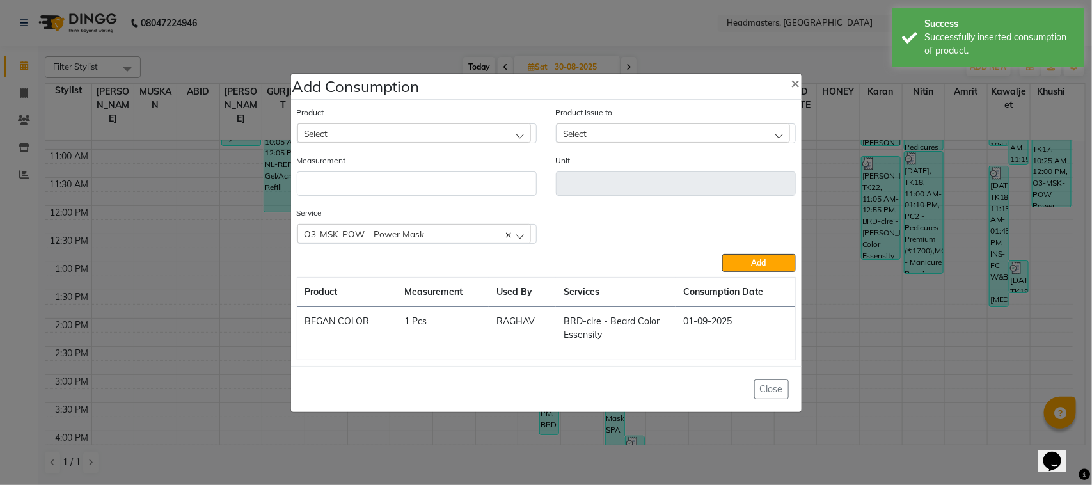
click at [836, 253] on ngb-modal-window "Add Consumption × Product Select ALOVERA GEL Product Issue to Select 2025-08-30…" at bounding box center [546, 242] width 1092 height 485
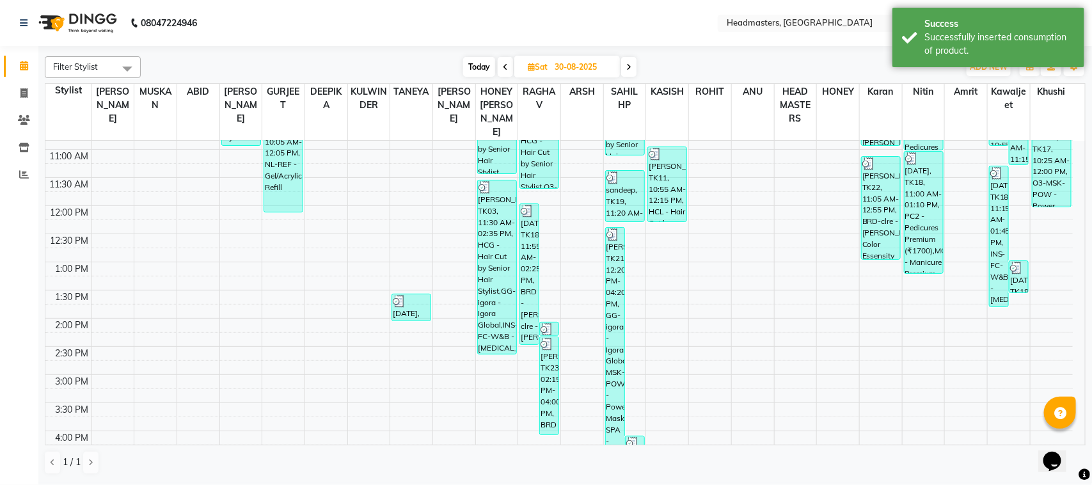
click at [632, 69] on span at bounding box center [628, 67] width 15 height 20
type input "31-08-2025"
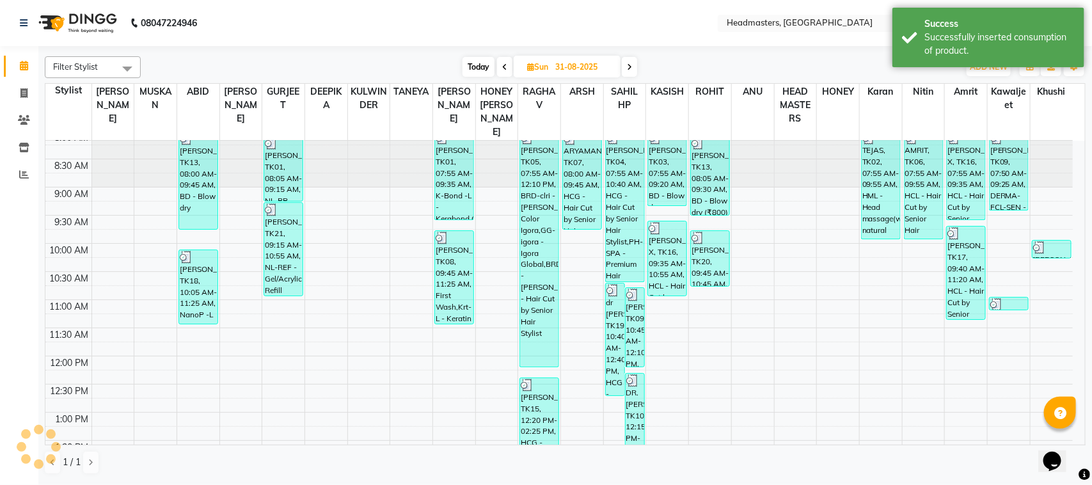
scroll to position [0, 0]
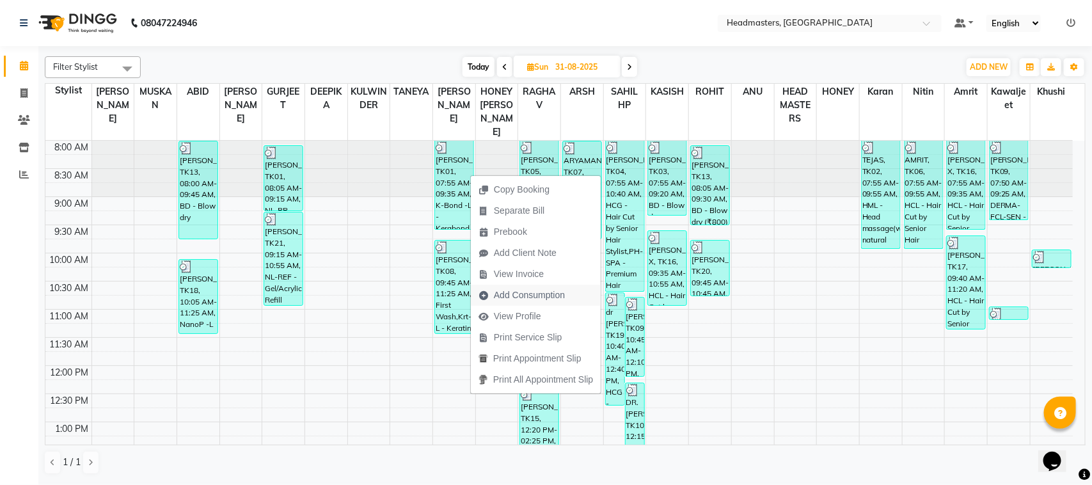
click at [527, 296] on span "Add Consumption" at bounding box center [529, 295] width 71 height 13
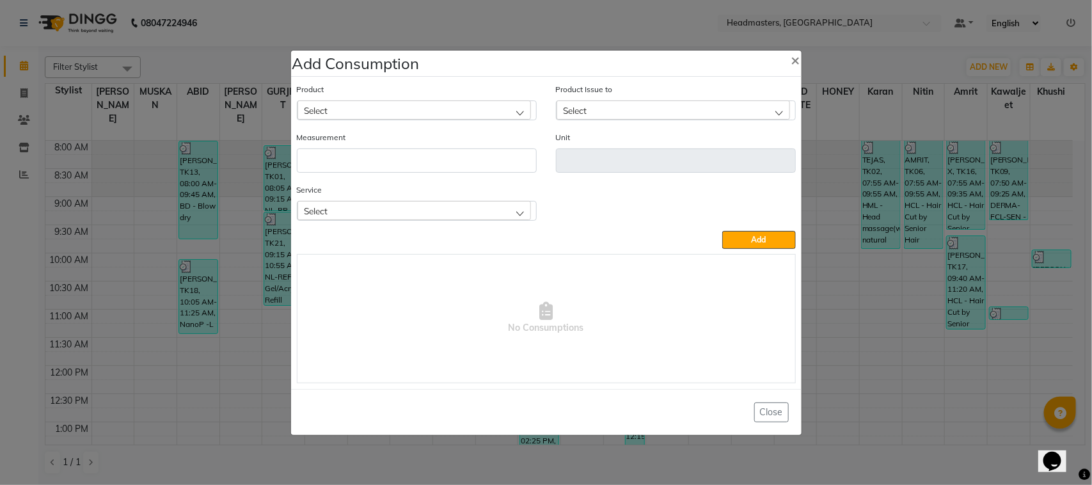
click at [365, 104] on div "Select" at bounding box center [415, 109] width 234 height 19
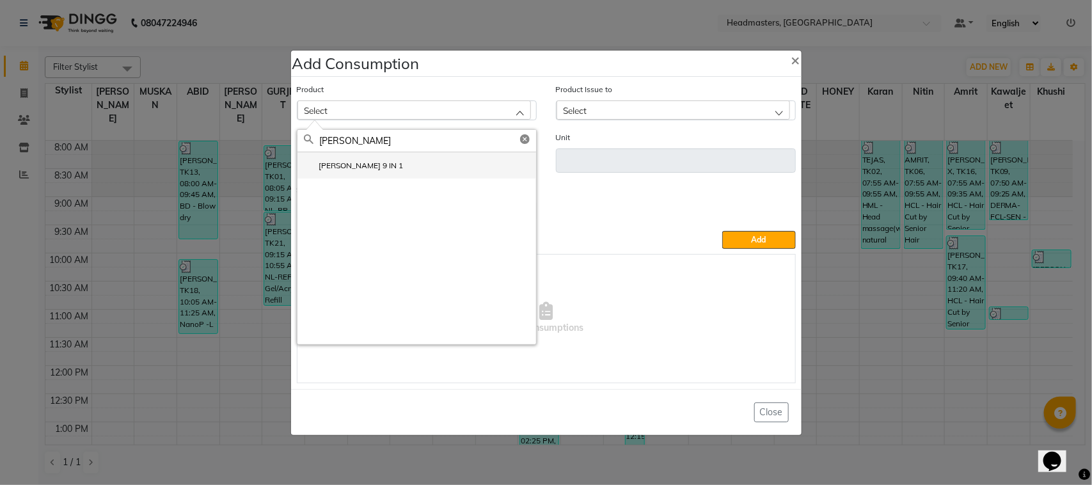
type input "[PERSON_NAME]"
drag, startPoint x: 427, startPoint y: 170, endPoint x: 438, endPoint y: 165, distance: 12.4
click at [431, 170] on li "[PERSON_NAME] 9 IN 1" at bounding box center [417, 165] width 239 height 26
type input "GM"
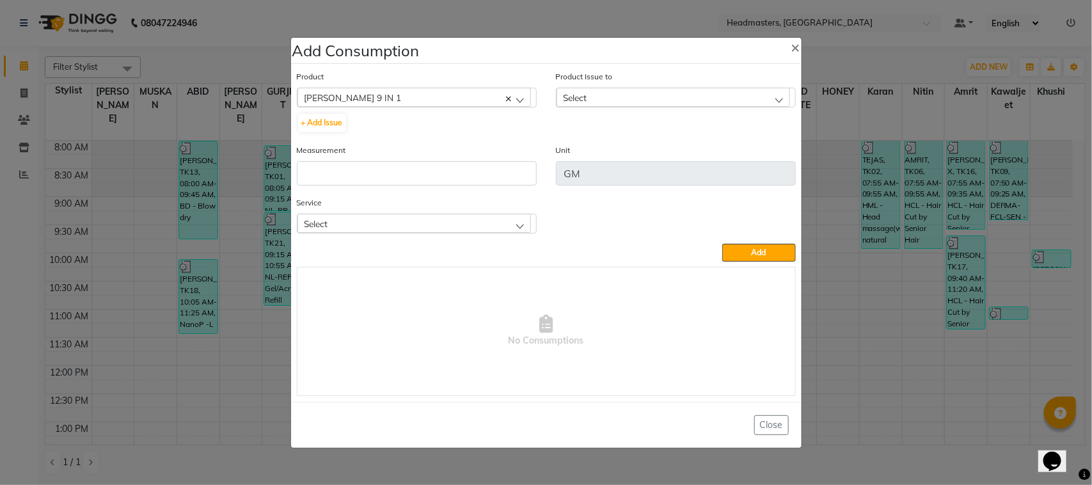
click at [619, 95] on div "Select" at bounding box center [674, 97] width 234 height 19
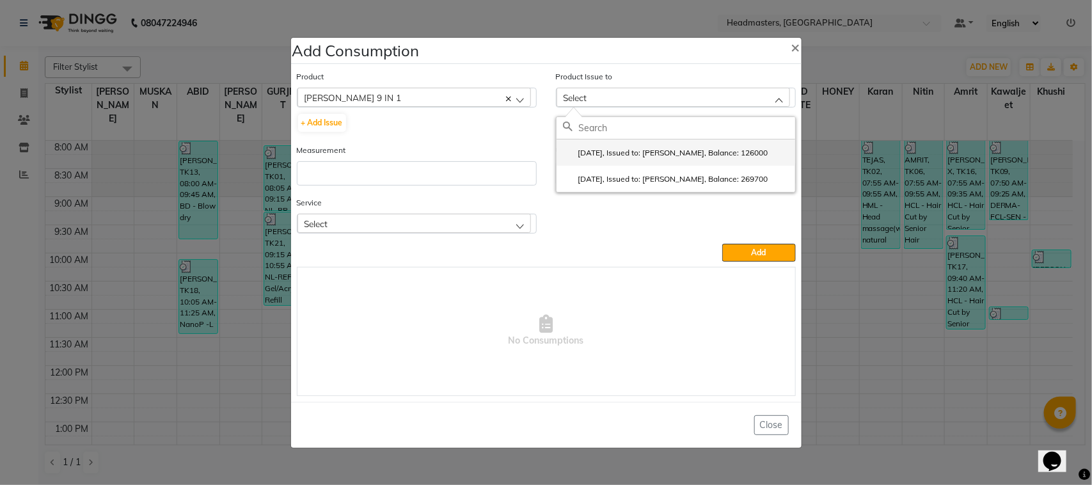
click at [650, 154] on label "2025-08-31, Issued to: HONEY KUMAR, Balance: 126000" at bounding box center [665, 153] width 205 height 12
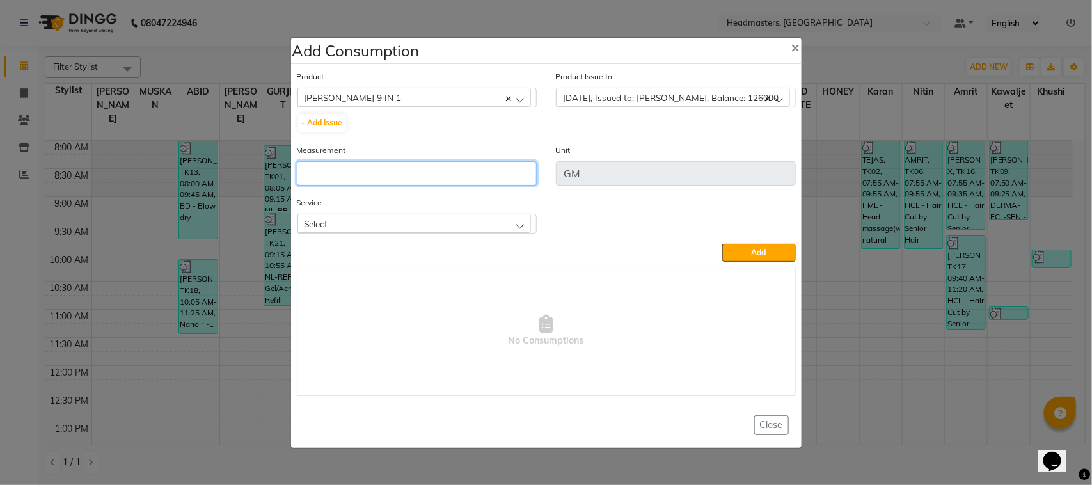
click at [500, 176] on input "number" at bounding box center [417, 173] width 240 height 24
type input "140"
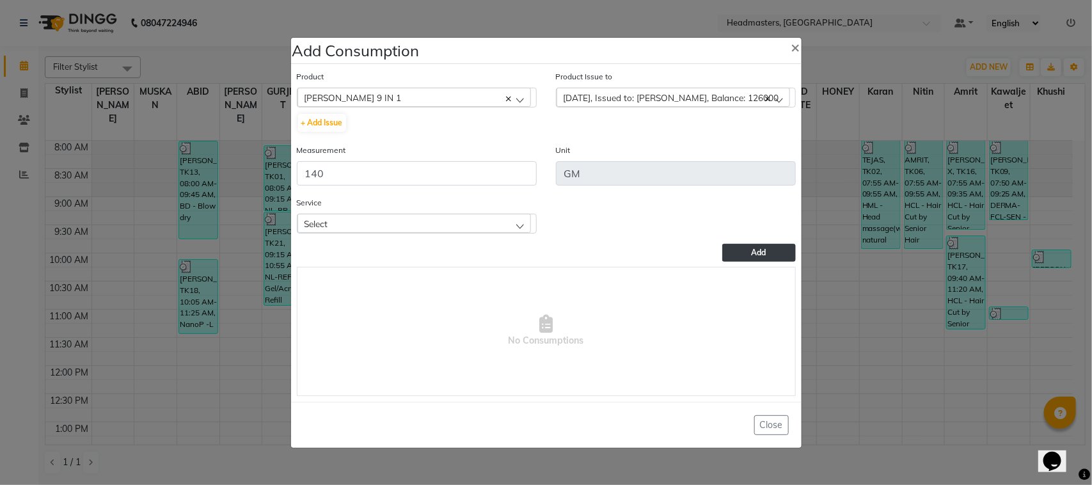
click at [758, 244] on button "Add" at bounding box center [759, 253] width 73 height 18
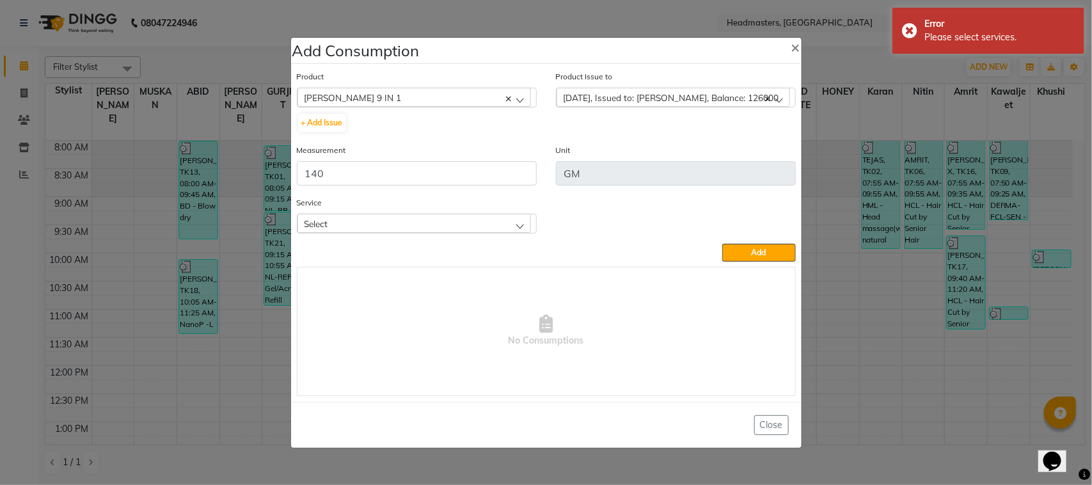
click at [398, 216] on div "Select" at bounding box center [415, 223] width 234 height 19
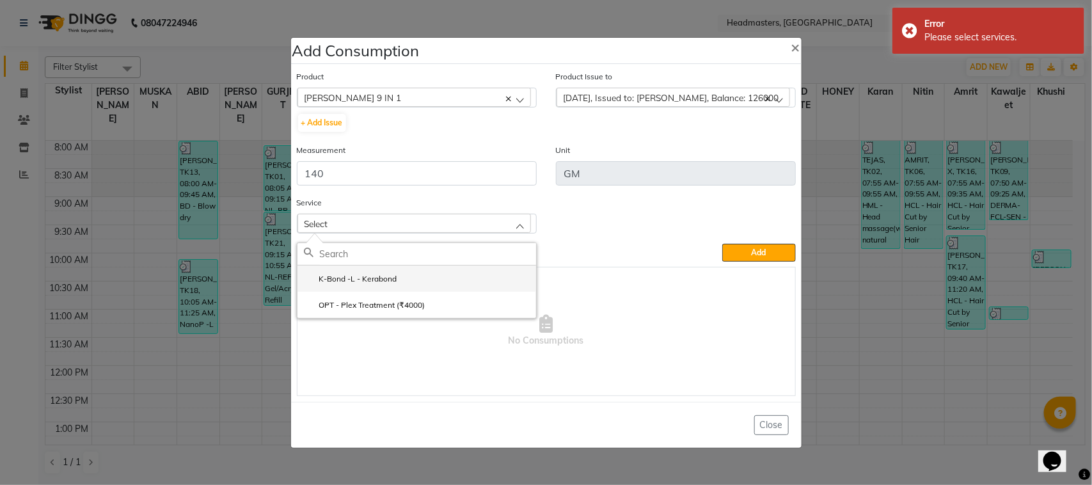
click at [371, 276] on label "K-Bond -L - Kerabond" at bounding box center [350, 279] width 93 height 12
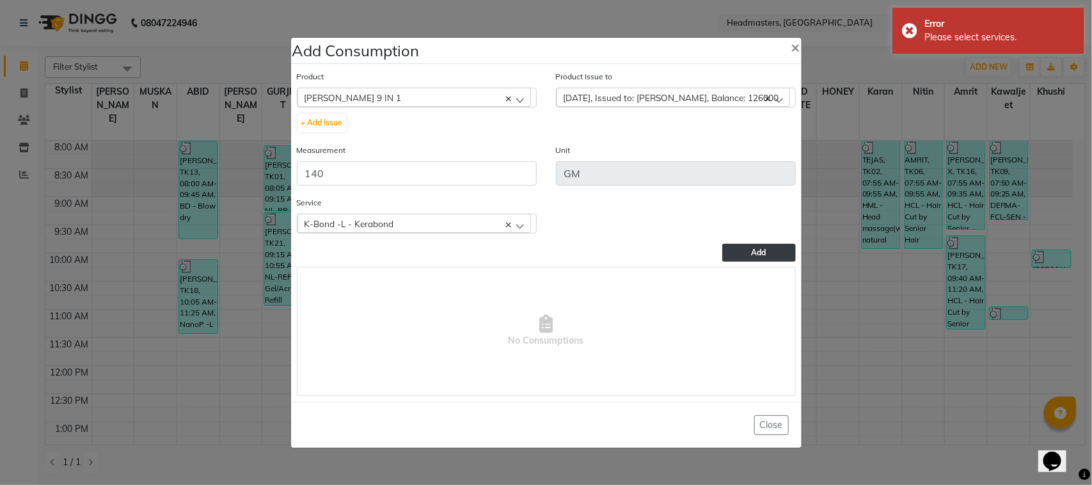
click at [791, 244] on button "Add" at bounding box center [759, 253] width 73 height 18
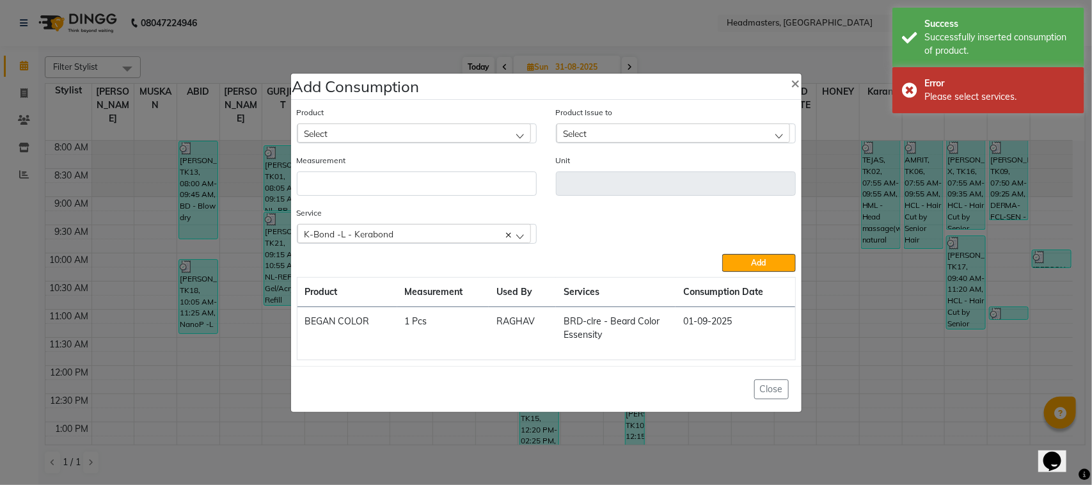
click at [128, 202] on ngb-modal-window "Add Consumption × Product Select ALOVERA GEL Product Issue to Select 2025-08-31…" at bounding box center [546, 242] width 1092 height 485
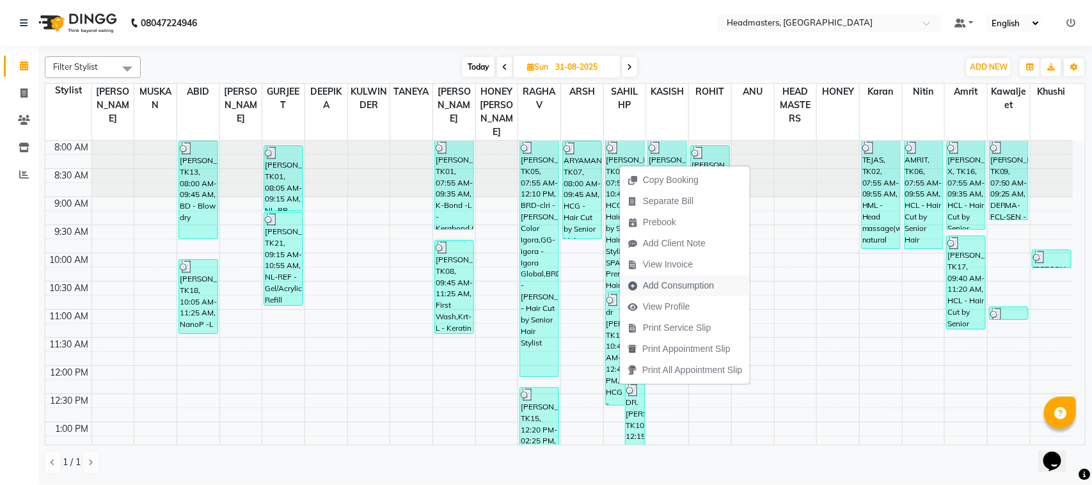
click at [675, 282] on span "Add Consumption" at bounding box center [678, 285] width 71 height 13
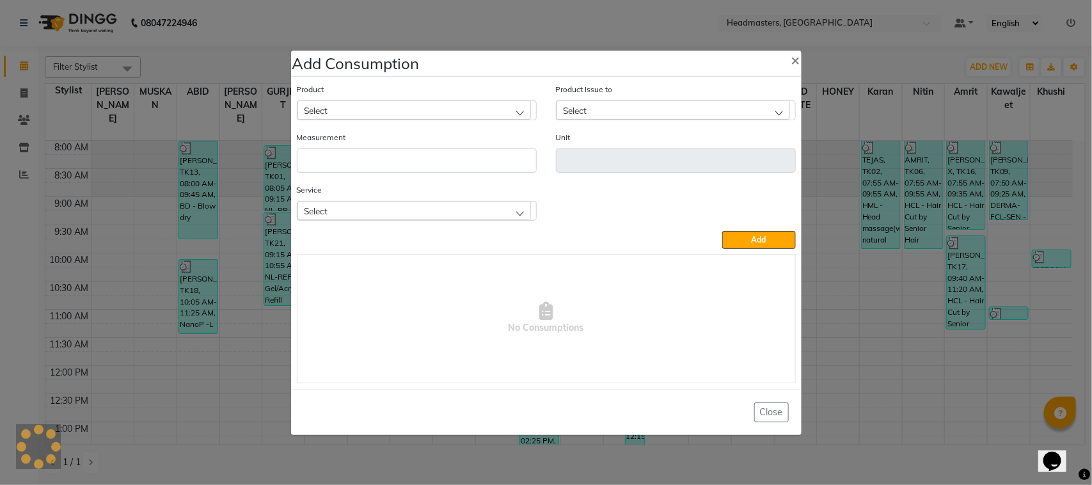
click at [426, 116] on div "Select" at bounding box center [415, 109] width 234 height 19
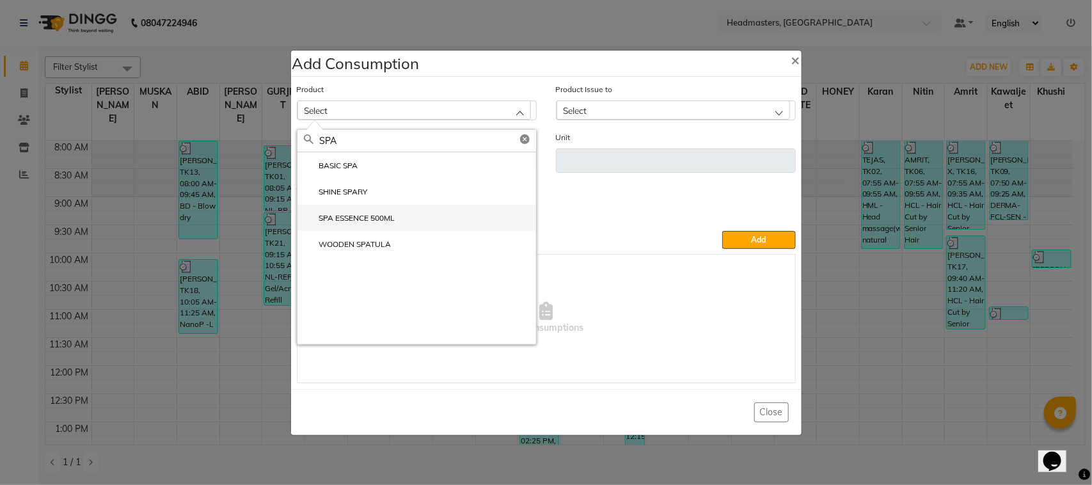
type input "SPA"
drag, startPoint x: 426, startPoint y: 221, endPoint x: 625, endPoint y: 132, distance: 217.2
click at [426, 221] on li "SPA ESSENCE 500ML" at bounding box center [417, 218] width 239 height 26
type input "ML"
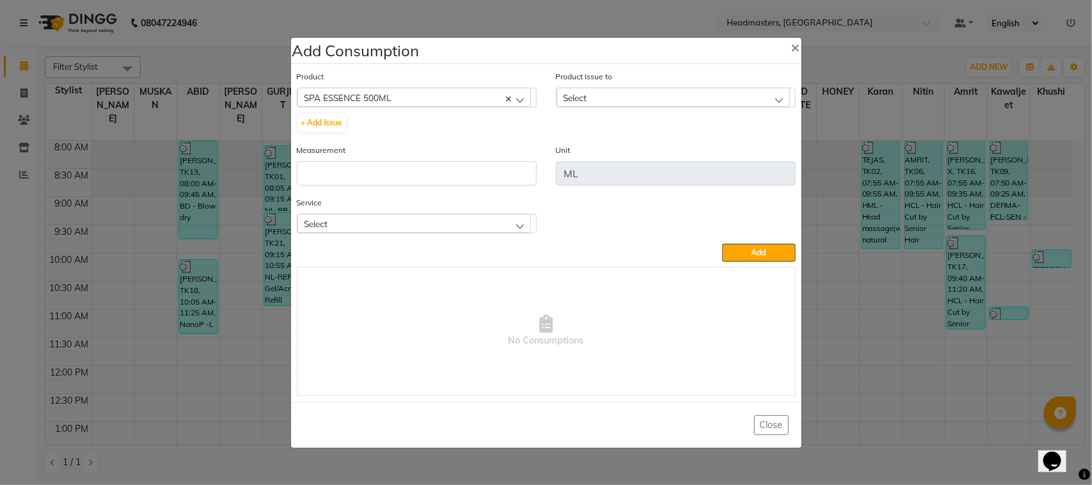
click at [653, 108] on div "Product Issue to Select 2025-08-31, Issued to: SAHIL HP, Balance: 13500 2025-08…" at bounding box center [676, 107] width 259 height 74
click at [653, 100] on div "Select" at bounding box center [674, 97] width 234 height 19
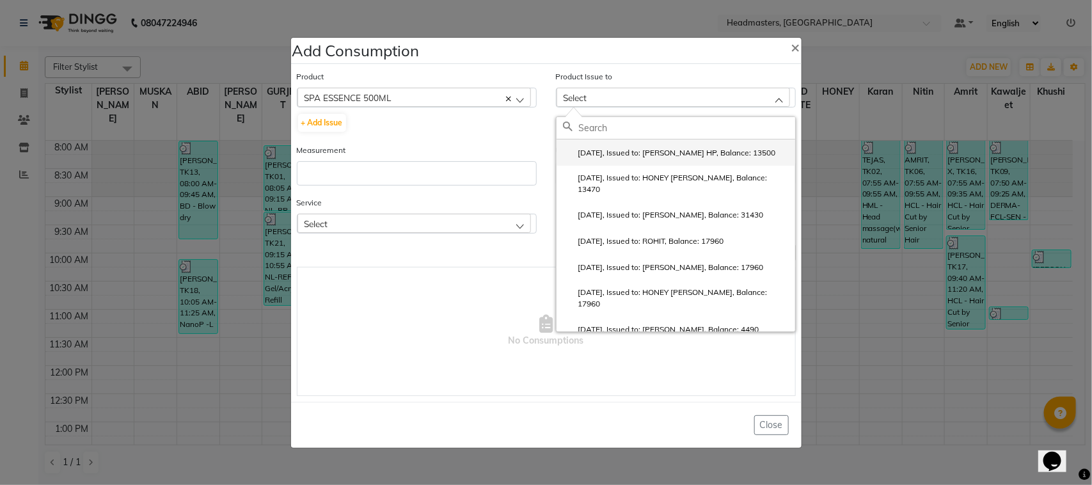
click at [657, 152] on label "2025-08-31, Issued to: SAHIL HP, Balance: 13500" at bounding box center [669, 153] width 213 height 12
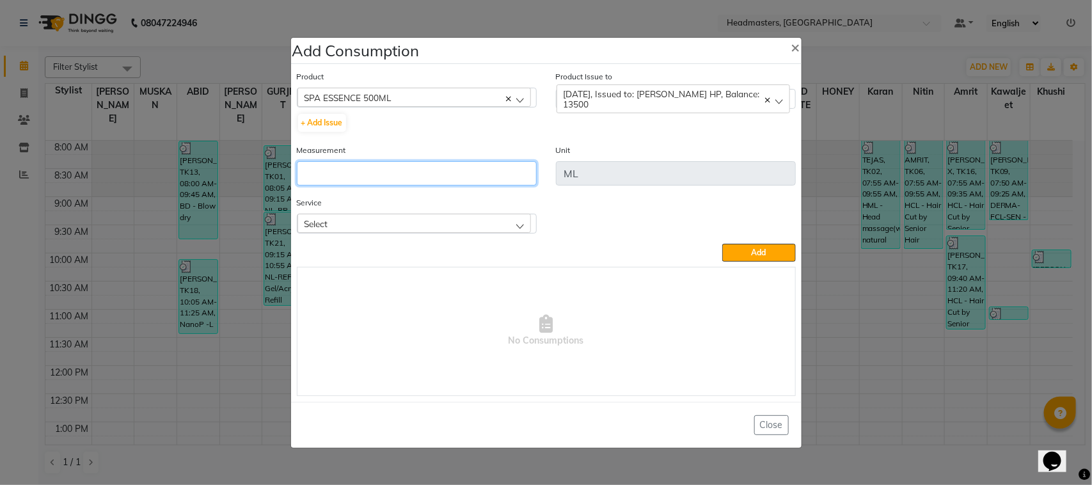
drag, startPoint x: 452, startPoint y: 173, endPoint x: 436, endPoint y: 165, distance: 18.6
click at [453, 173] on input "number" at bounding box center [417, 173] width 240 height 24
type input "30"
click at [509, 225] on div "Select" at bounding box center [415, 223] width 234 height 19
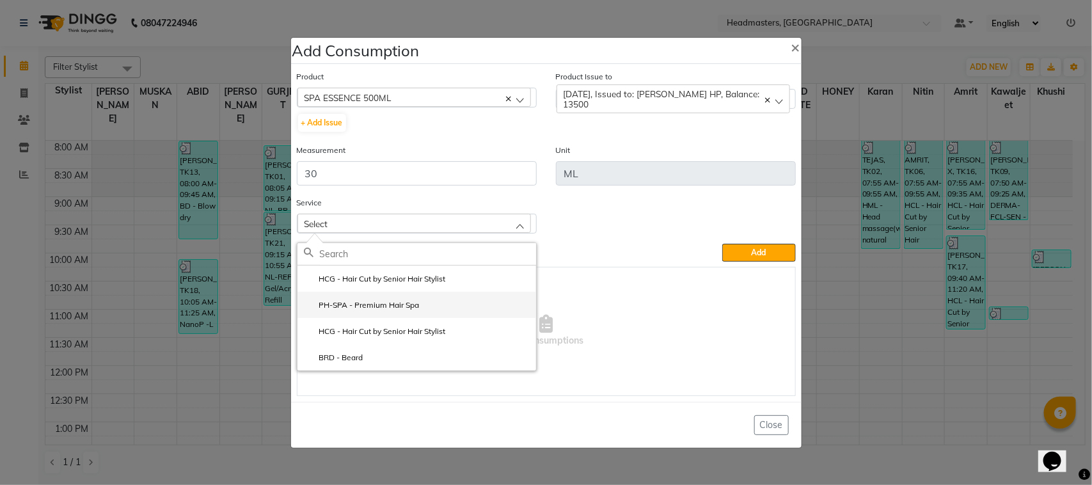
click at [496, 301] on li "PH-SPA - Premium Hair Spa" at bounding box center [417, 305] width 239 height 26
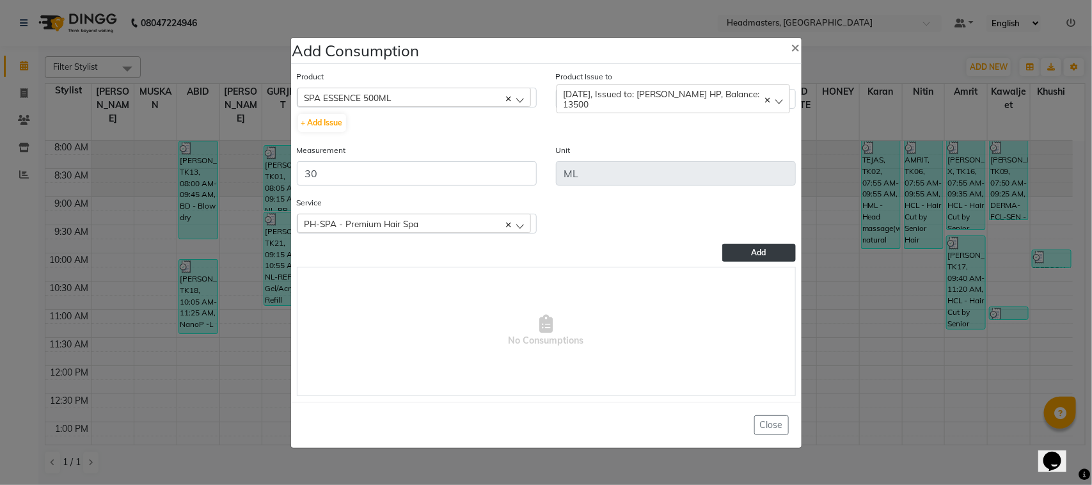
click at [756, 248] on span "Add" at bounding box center [759, 253] width 15 height 10
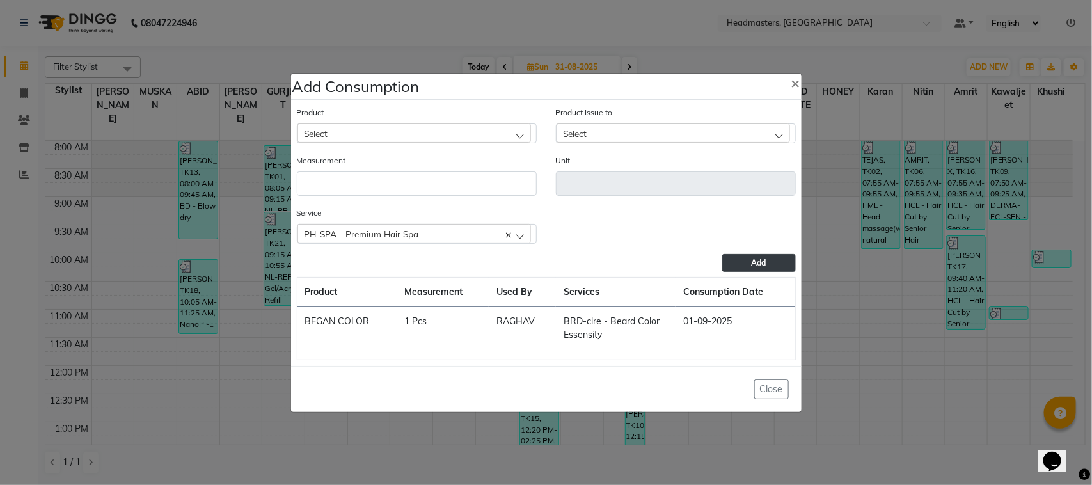
click at [267, 341] on ngb-modal-window "Add Consumption × Product Select ALOVERA GEL Product Issue to Select 2025-08-31…" at bounding box center [546, 242] width 1092 height 485
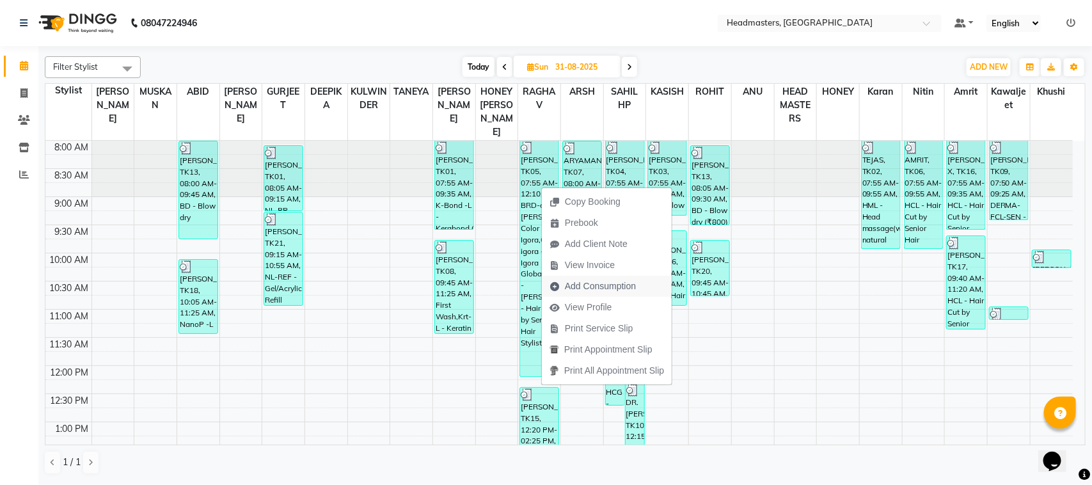
click at [592, 283] on span "Add Consumption" at bounding box center [600, 286] width 71 height 13
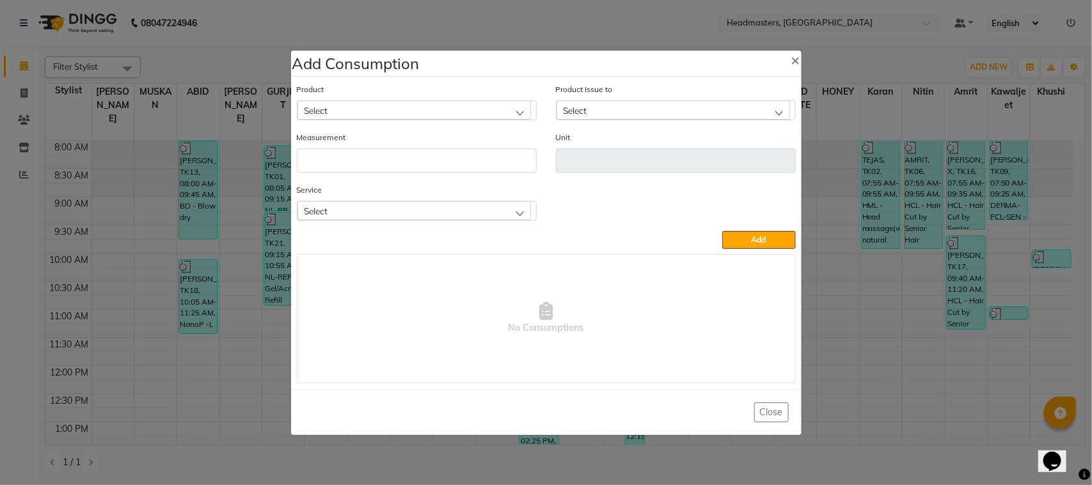
click at [455, 111] on div "Select" at bounding box center [415, 109] width 234 height 19
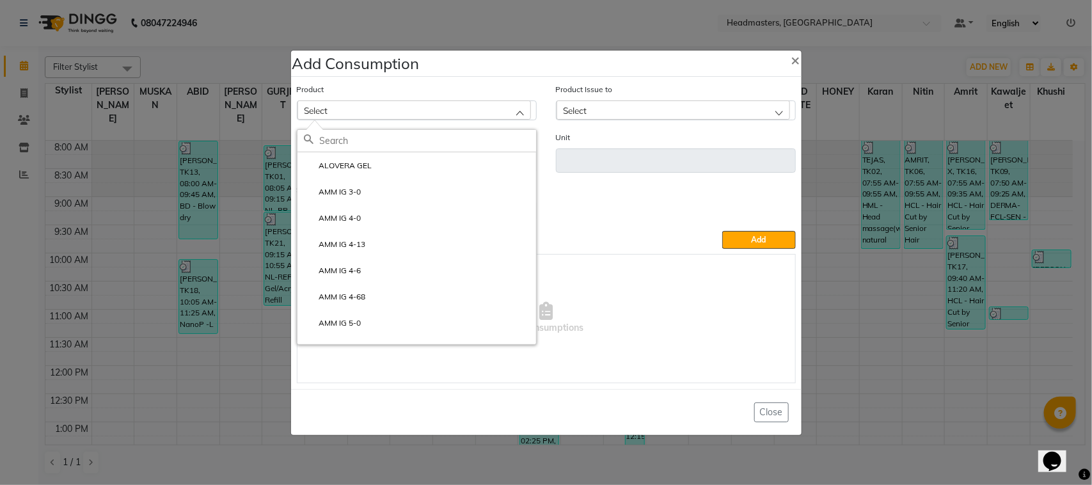
click at [454, 131] on input "text" at bounding box center [428, 141] width 216 height 22
type input "BEG"
click at [448, 166] on li "BEGAN COLOR" at bounding box center [417, 165] width 239 height 26
type input "Pcs"
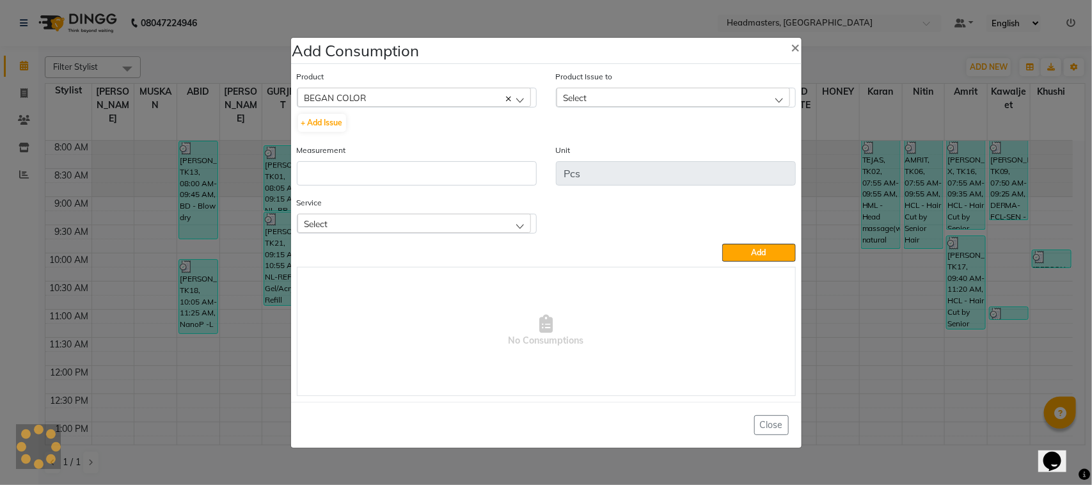
click at [607, 93] on div "Select" at bounding box center [674, 97] width 234 height 19
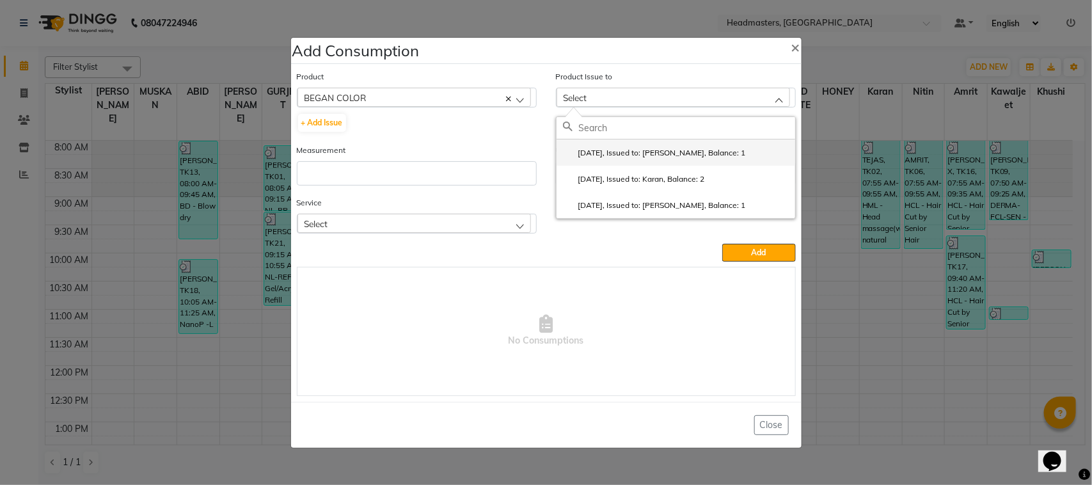
click at [625, 151] on label "2025-08-31, Issued to: RAGHAV, Balance: 1" at bounding box center [654, 153] width 183 height 12
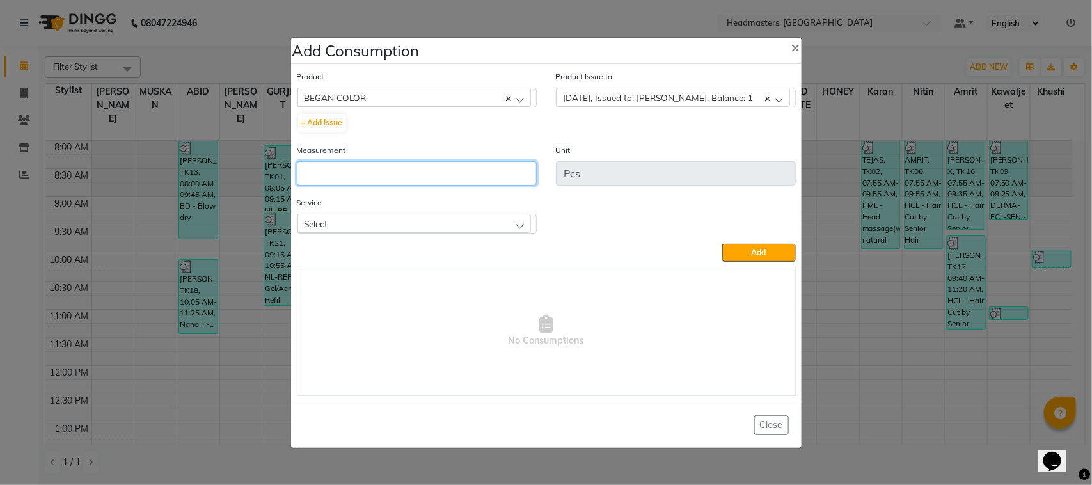
click at [529, 166] on input "number" at bounding box center [417, 173] width 240 height 24
type input "1"
click at [466, 222] on div "Select" at bounding box center [415, 223] width 234 height 19
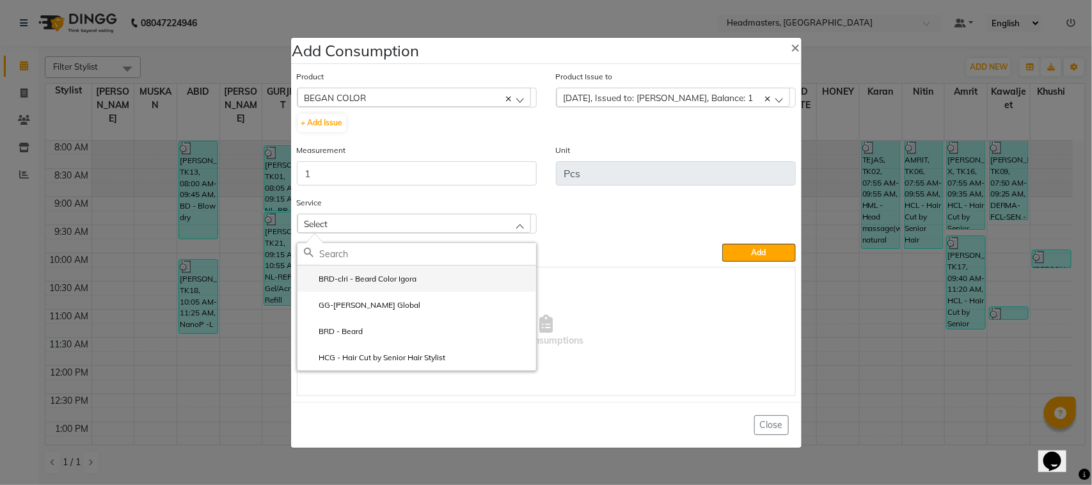
click at [467, 280] on li "BRD-clri - Beard Color Igora" at bounding box center [417, 279] width 239 height 26
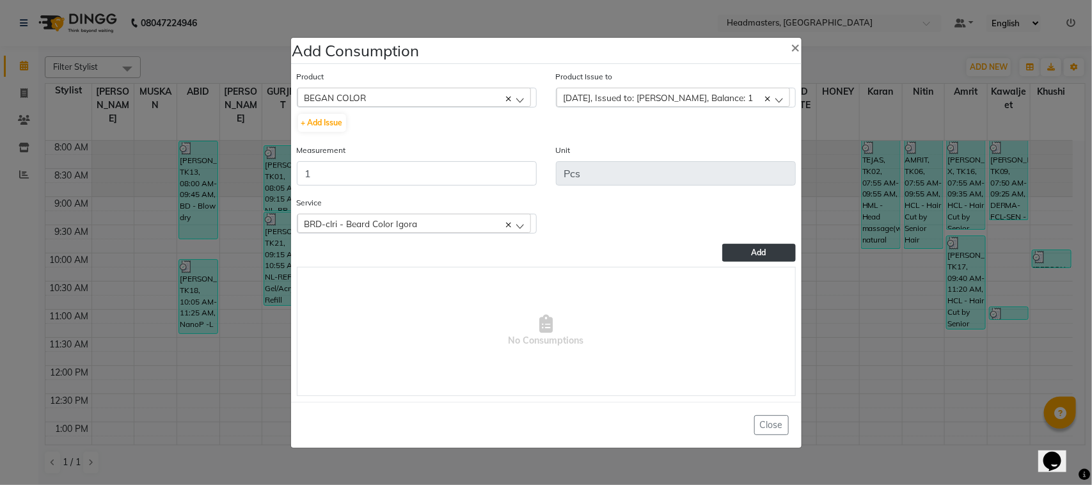
click at [795, 250] on button "Add" at bounding box center [759, 253] width 73 height 18
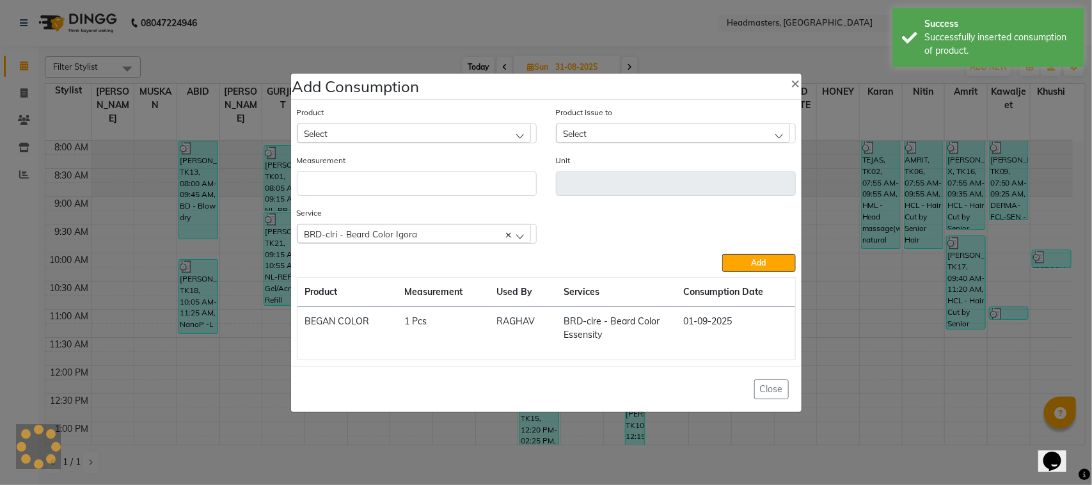
click at [141, 200] on ngb-modal-window "Add Consumption × Product Select ALOVERA GEL Product Issue to Select 2025-08-31…" at bounding box center [546, 242] width 1092 height 485
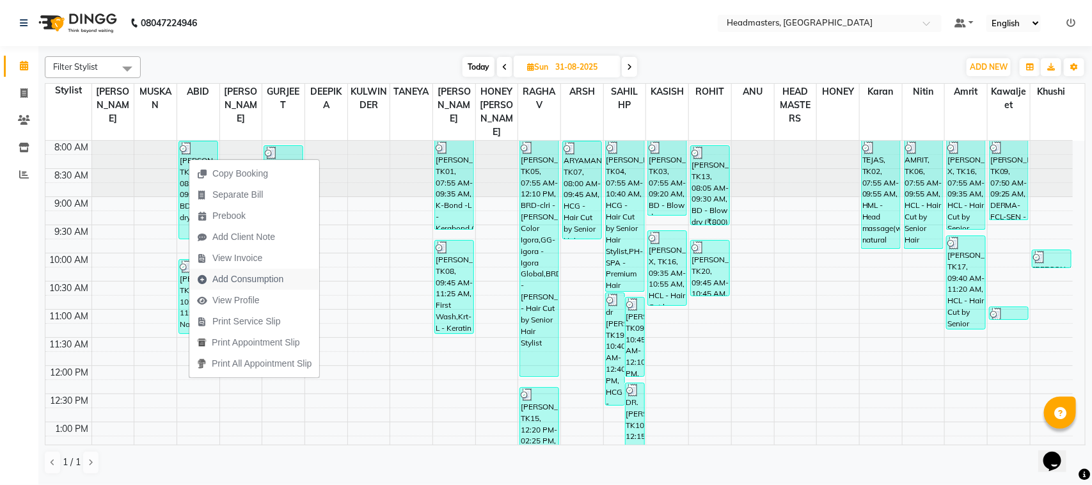
click at [254, 273] on span "Add Consumption" at bounding box center [247, 279] width 71 height 13
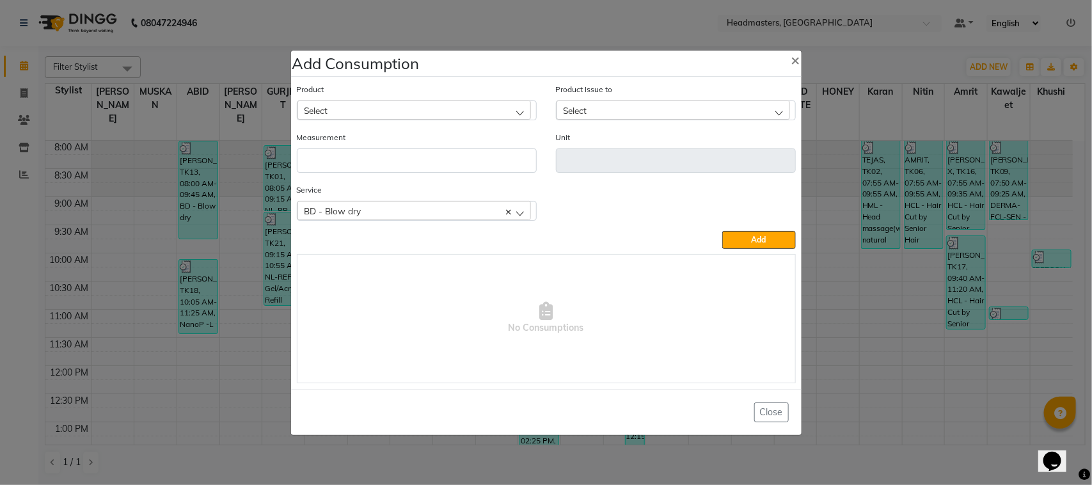
click at [445, 109] on div "Select" at bounding box center [415, 109] width 234 height 19
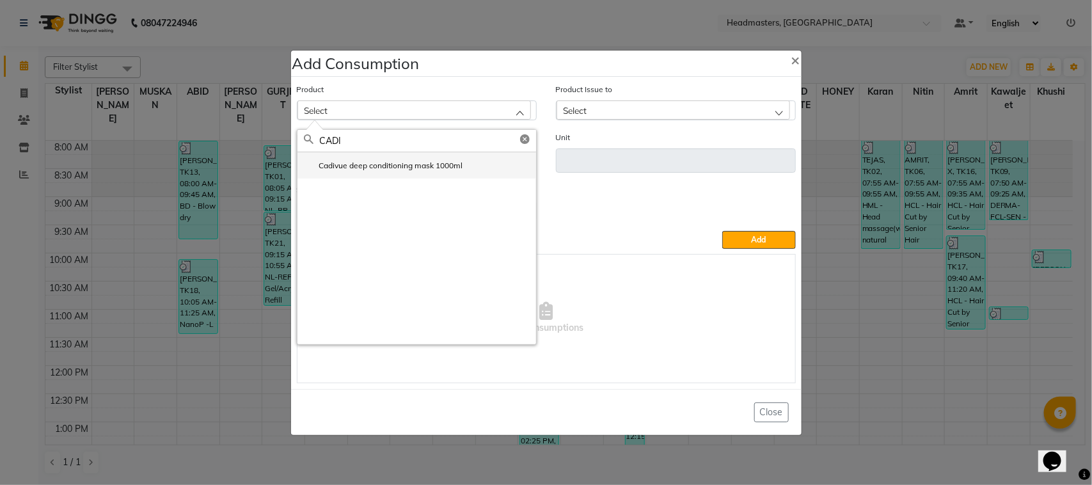
type input "CADI"
click at [444, 166] on label "Cadivue deep conditioning mask 1000ml" at bounding box center [383, 166] width 159 height 12
type input "ml"
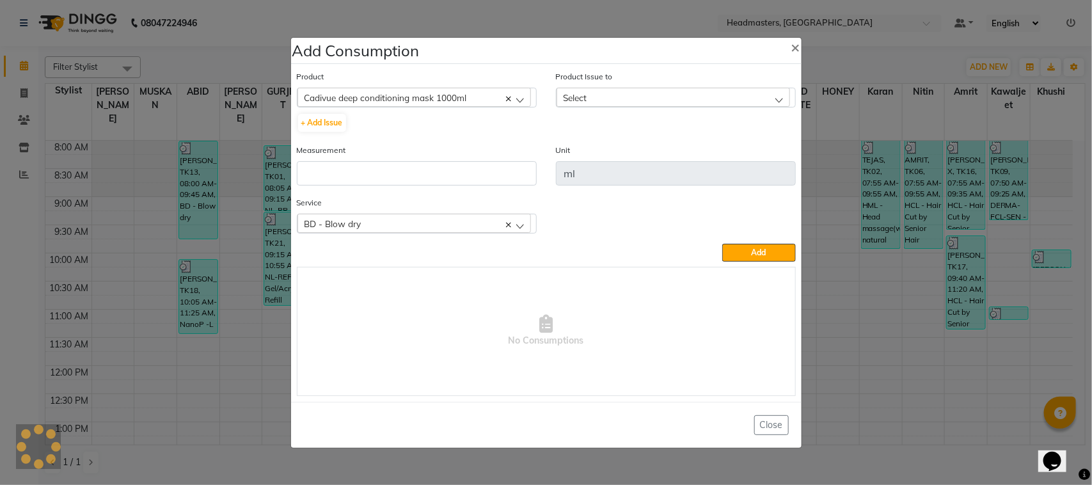
click at [598, 101] on div "Select" at bounding box center [674, 97] width 234 height 19
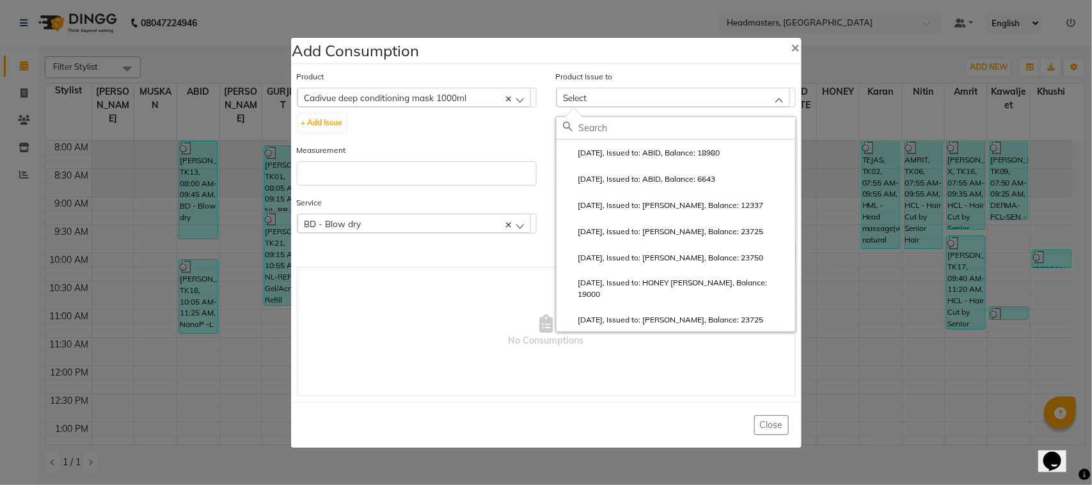
click at [256, 321] on ngb-modal-window "Add Consumption × Product Cadivue deep conditioning mask 1000ml ALOVERA GEL + A…" at bounding box center [546, 242] width 1092 height 485
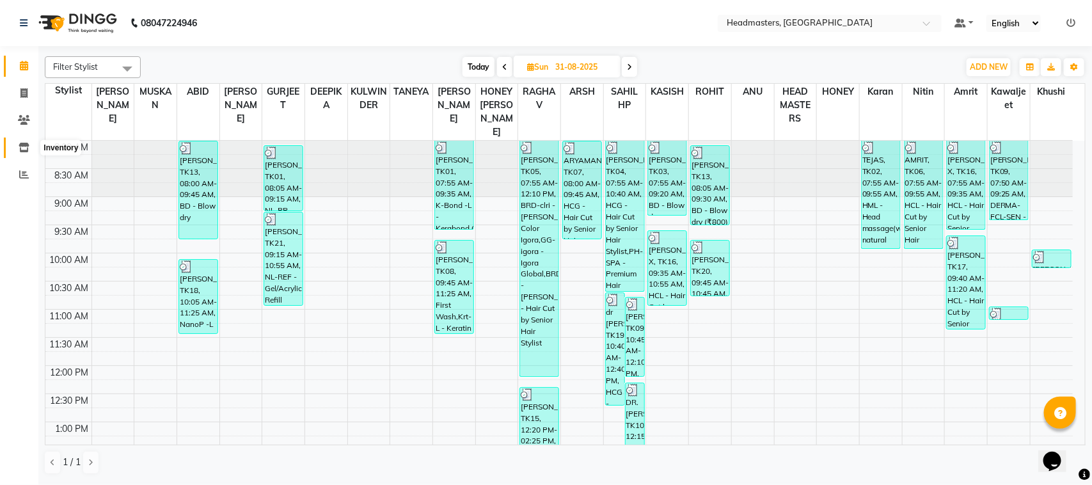
click at [24, 145] on icon at bounding box center [24, 148] width 11 height 10
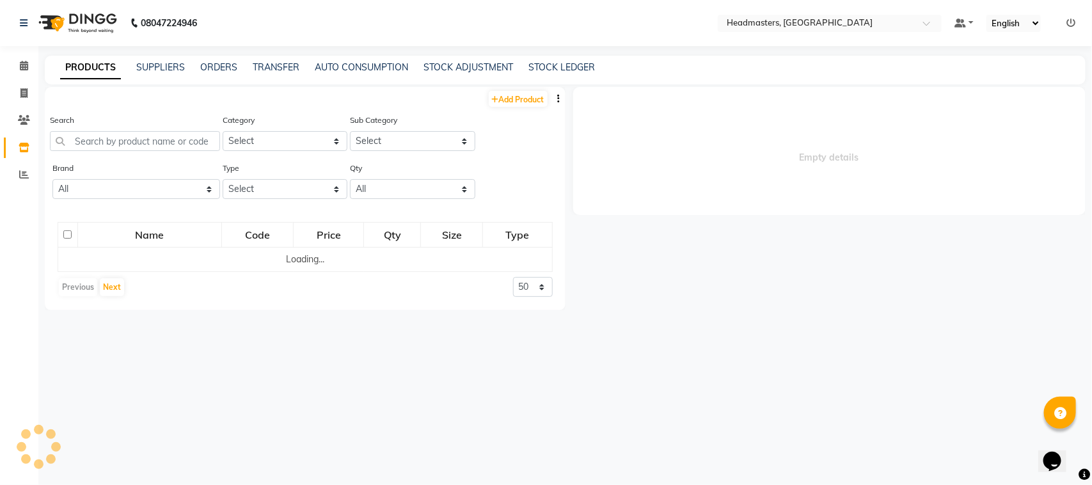
select select
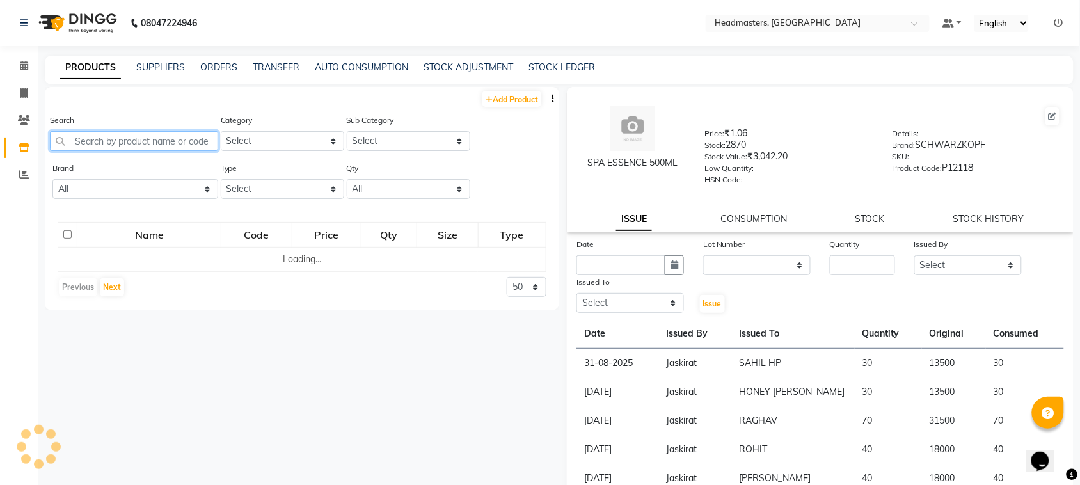
click at [142, 136] on input "text" at bounding box center [134, 141] width 168 height 20
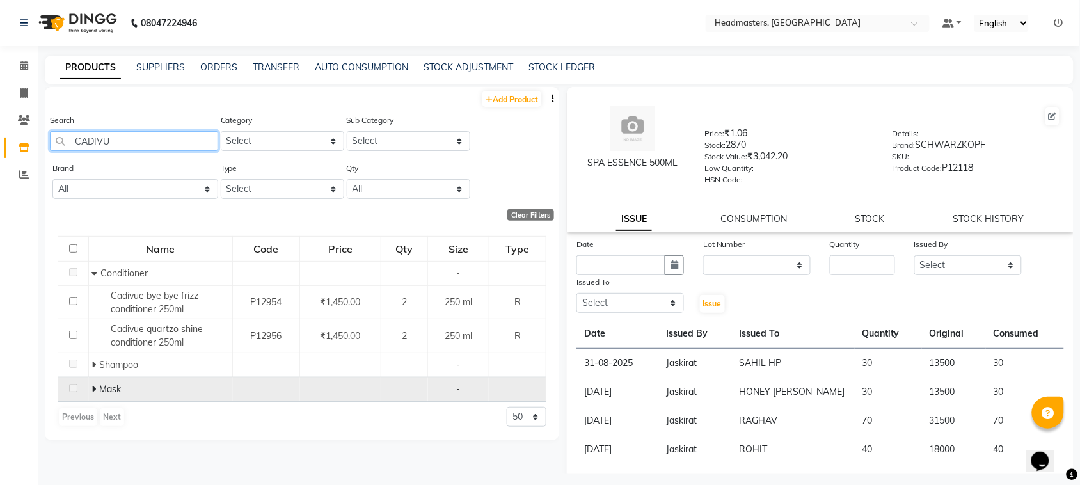
type input "CADIVU"
drag, startPoint x: 92, startPoint y: 390, endPoint x: 104, endPoint y: 381, distance: 15.1
click at [95, 390] on icon at bounding box center [94, 389] width 4 height 9
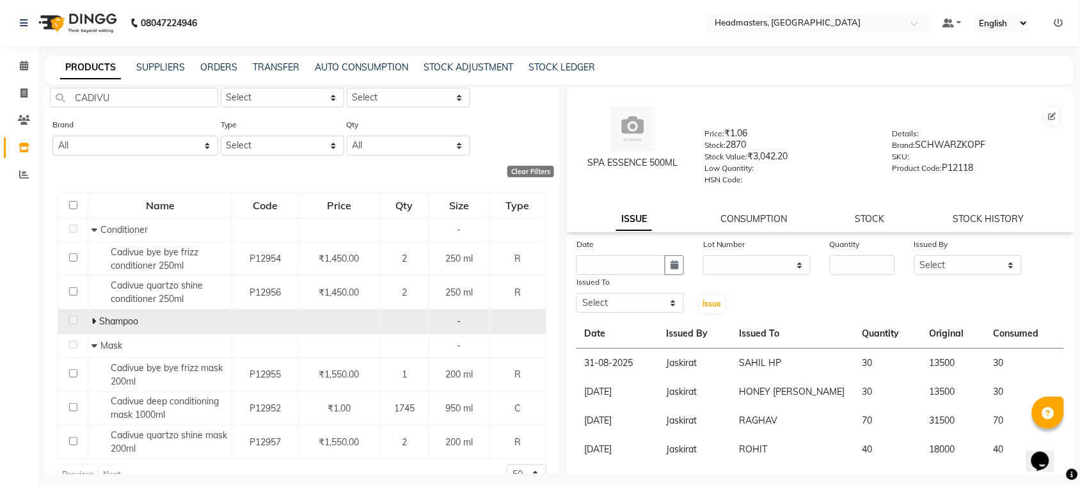
scroll to position [67, 0]
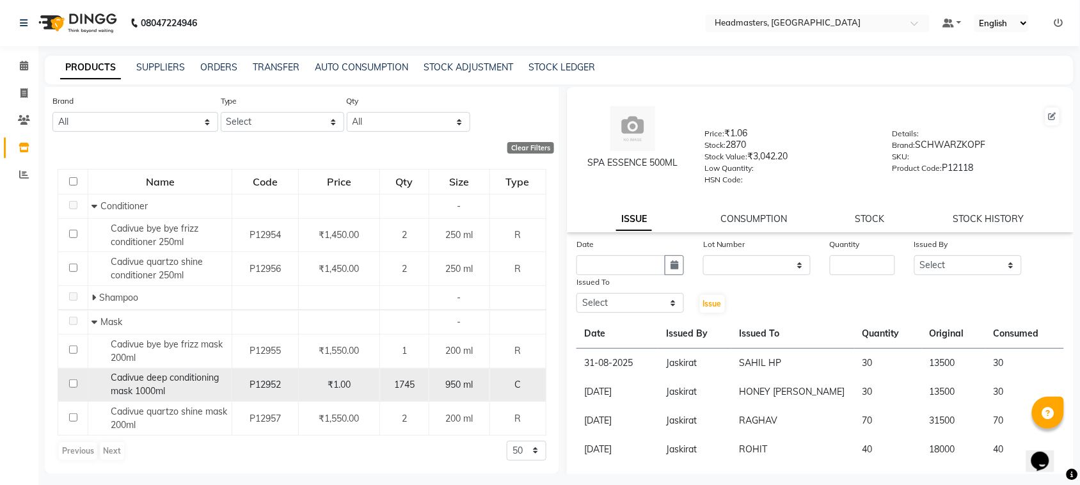
click at [70, 385] on input "checkbox" at bounding box center [73, 384] width 8 height 8
checkbox input "true"
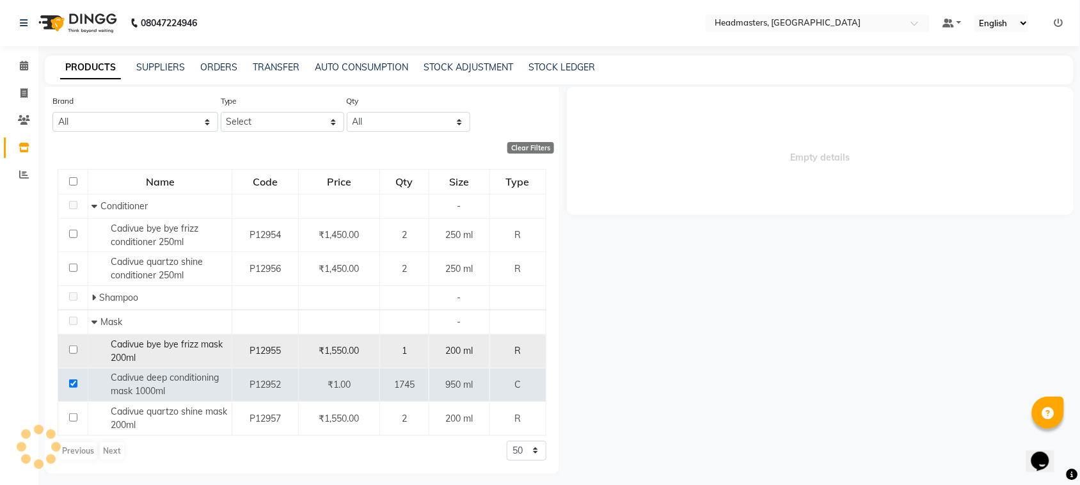
select select
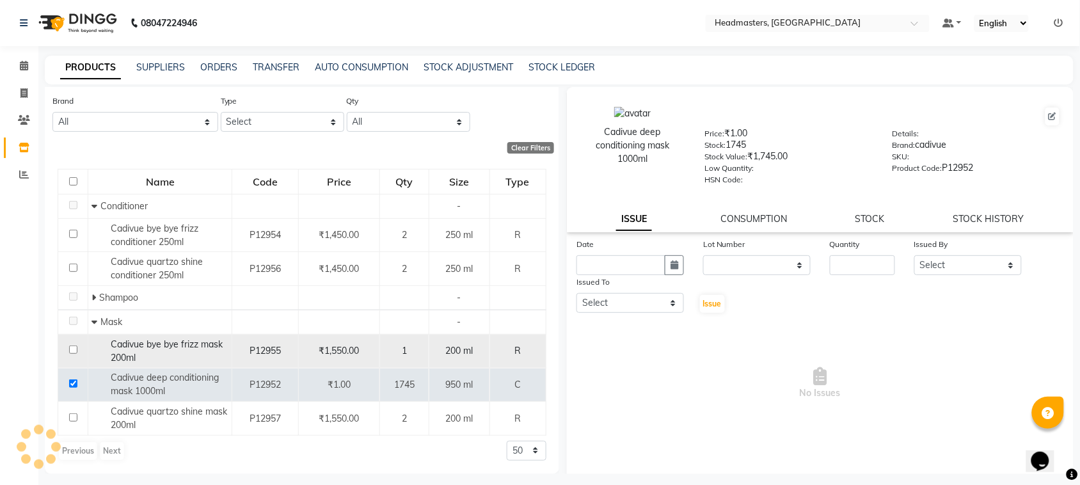
scroll to position [8, 0]
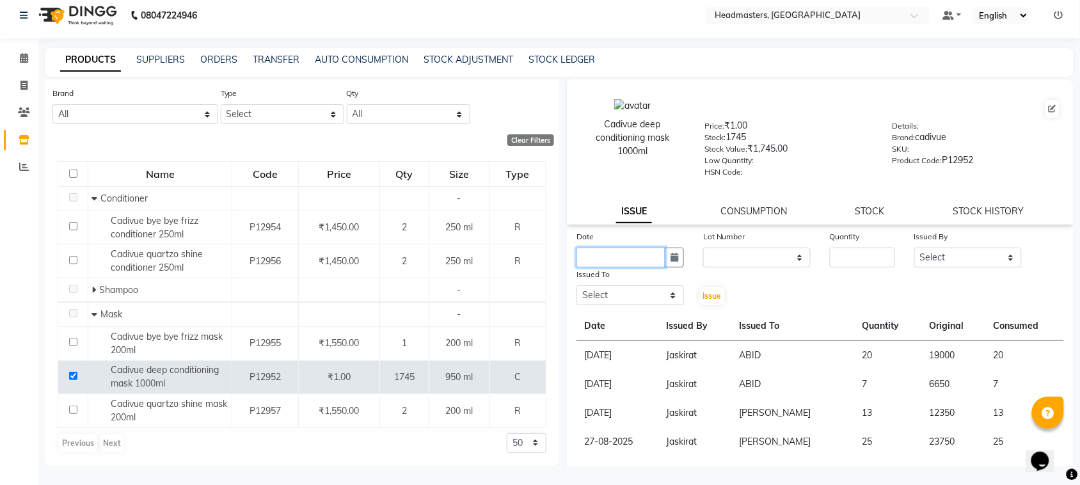
click at [635, 250] on input "text" at bounding box center [621, 258] width 89 height 20
select select "9"
select select "2025"
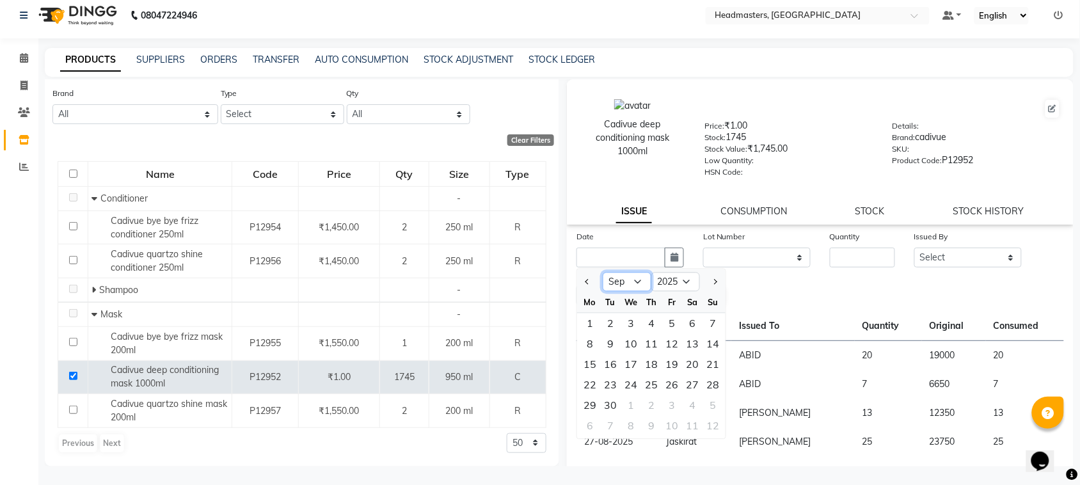
click at [641, 276] on select "Jan Feb Mar Apr May Jun [DATE] Aug Sep Oct Nov Dec" at bounding box center [627, 282] width 49 height 19
select select "8"
click at [603, 273] on select "Jan Feb Mar Apr May Jun [DATE] Aug Sep Oct Nov Dec" at bounding box center [627, 282] width 49 height 19
click at [715, 404] on div "31" at bounding box center [713, 406] width 20 height 20
type input "31-08-2025"
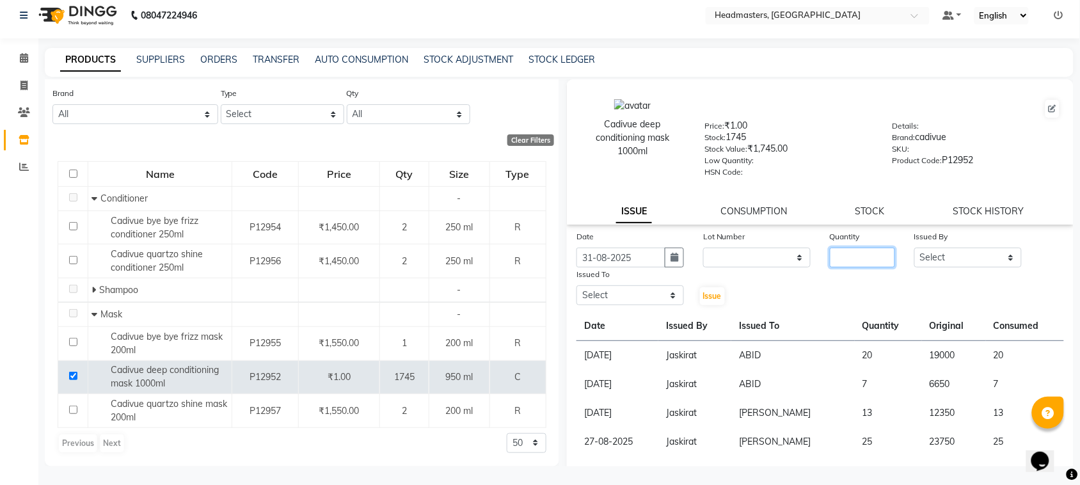
click at [863, 253] on input "number" at bounding box center [862, 258] width 65 height 20
type input "10"
click at [957, 253] on select "Select ABID Amrit ANU ARSH [PERSON_NAME] HEAD MASTERS HONEY [PERSON_NAME] HONEY…" at bounding box center [969, 258] width 108 height 20
select select "87408"
click at [915, 248] on select "Select ABID Amrit ANU ARSH [PERSON_NAME] HEAD MASTERS HONEY [PERSON_NAME] HONEY…" at bounding box center [969, 258] width 108 height 20
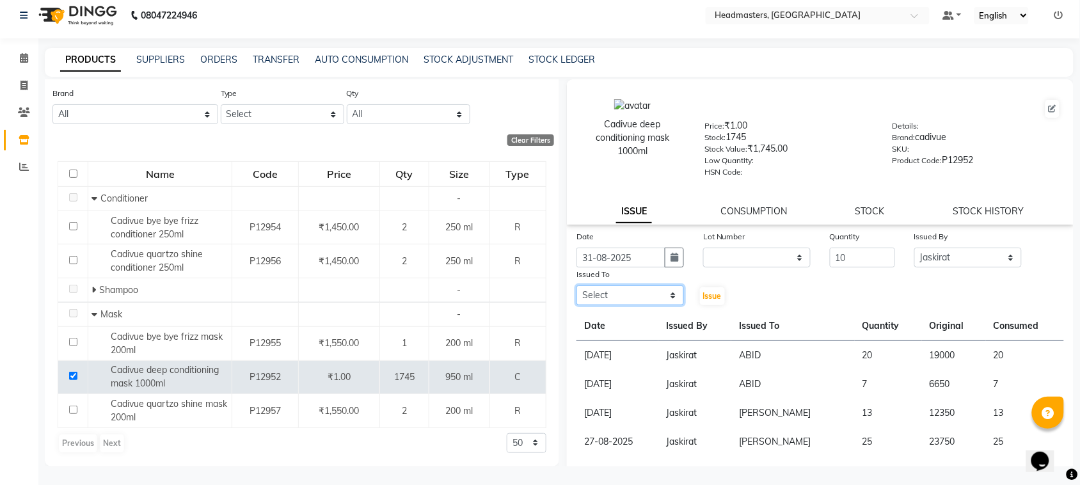
click at [664, 298] on select "Select ABID Amrit ANU ARSH [PERSON_NAME] HEAD MASTERS HONEY [PERSON_NAME] HONEY…" at bounding box center [631, 295] width 108 height 20
select select "60608"
click at [577, 285] on select "Select ABID Amrit ANU ARSH [PERSON_NAME] HEAD MASTERS HONEY [PERSON_NAME] HONEY…" at bounding box center [631, 295] width 108 height 20
drag, startPoint x: 717, startPoint y: 285, endPoint x: 709, endPoint y: 229, distance: 56.9
click at [717, 287] on button "Issue" at bounding box center [712, 296] width 25 height 18
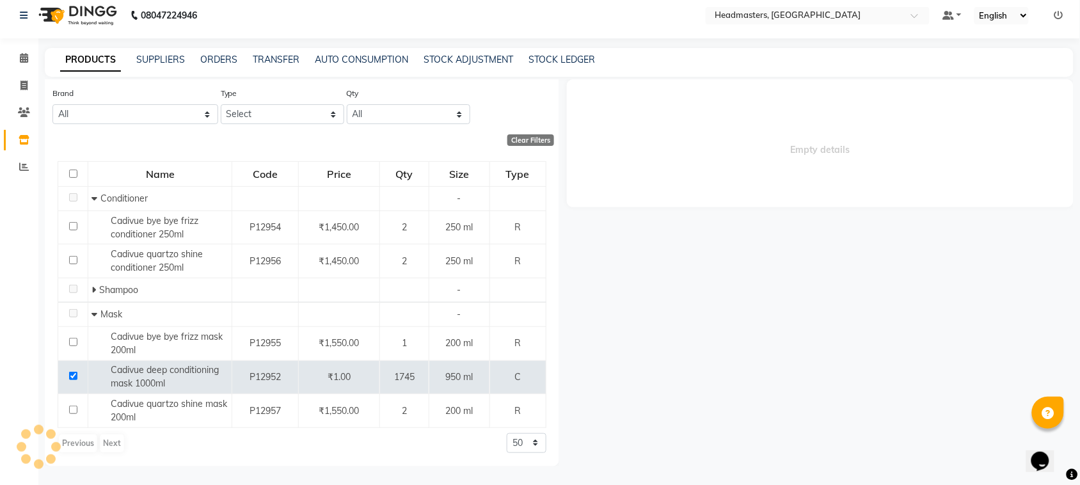
select select
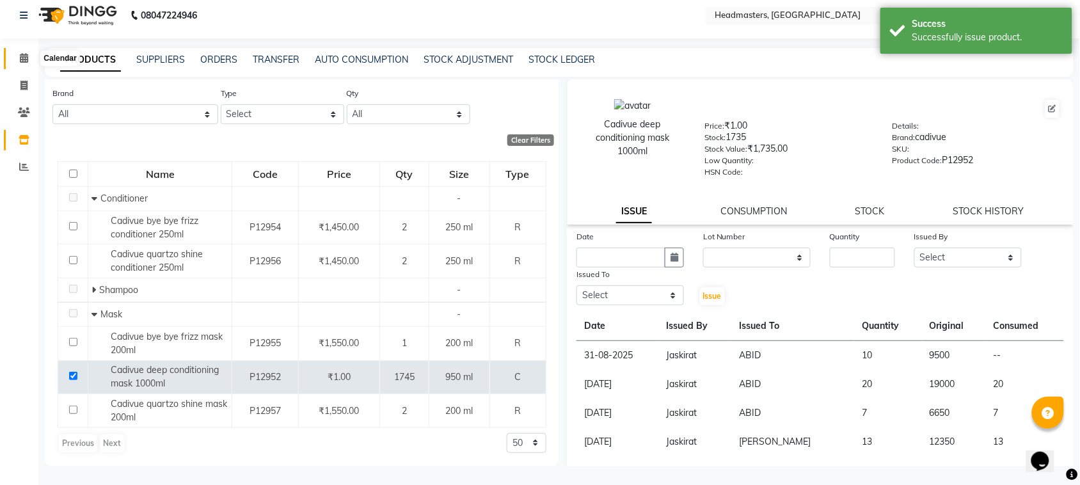
click at [21, 61] on icon at bounding box center [24, 58] width 8 height 10
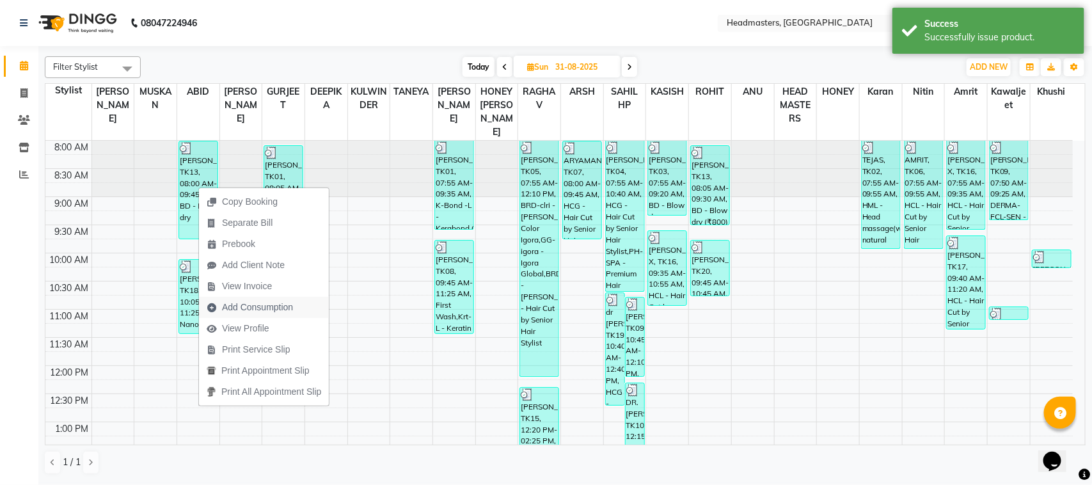
click at [242, 311] on span "Add Consumption" at bounding box center [257, 307] width 71 height 13
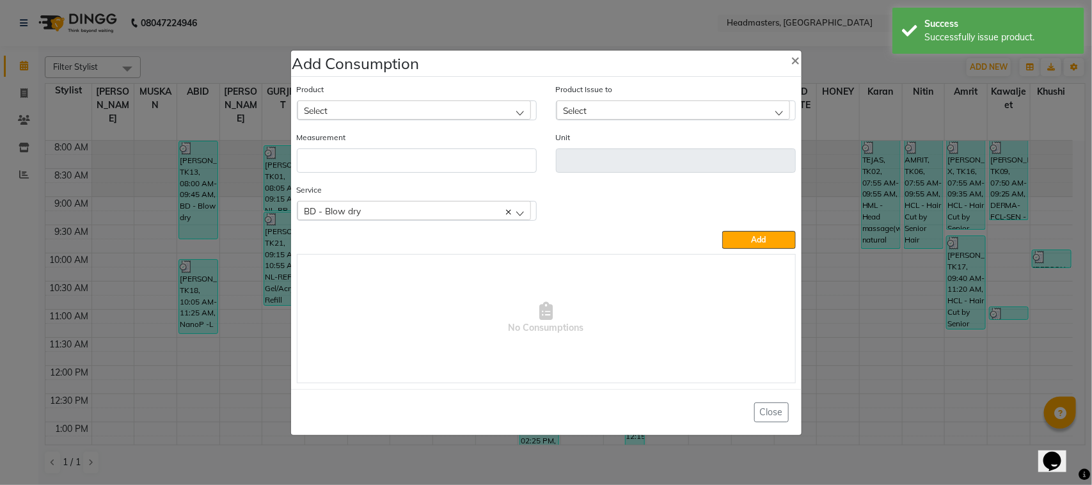
click at [419, 97] on div "Product Select" at bounding box center [417, 102] width 240 height 38
click at [413, 113] on div "Select" at bounding box center [415, 109] width 234 height 19
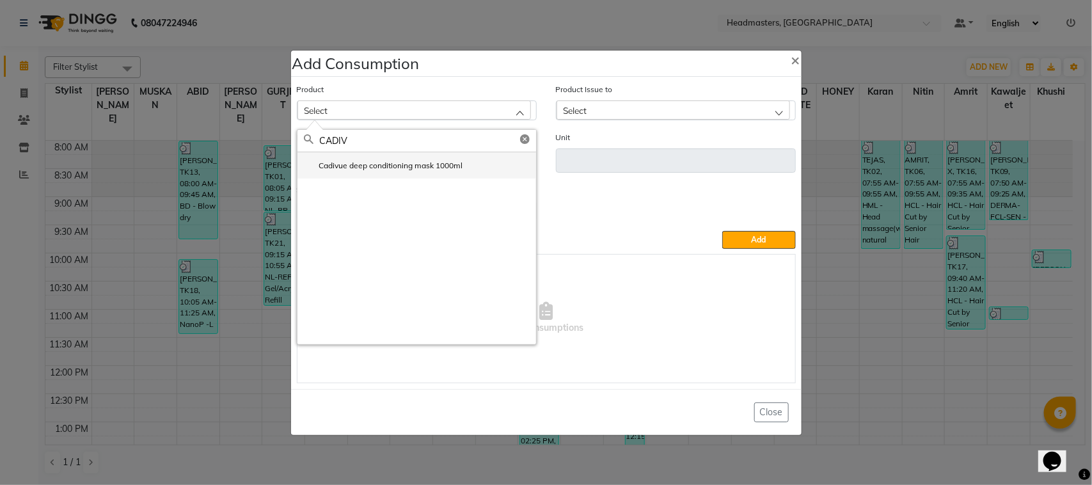
drag, startPoint x: 428, startPoint y: 151, endPoint x: 429, endPoint y: 161, distance: 9.8
click at [429, 161] on div "CADIV Cadivue deep conditioning mask 1000ml" at bounding box center [417, 237] width 240 height 216
type input "CADIV"
click at [429, 161] on label "Cadivue deep conditioning mask 1000ml" at bounding box center [383, 166] width 159 height 12
type input "ml"
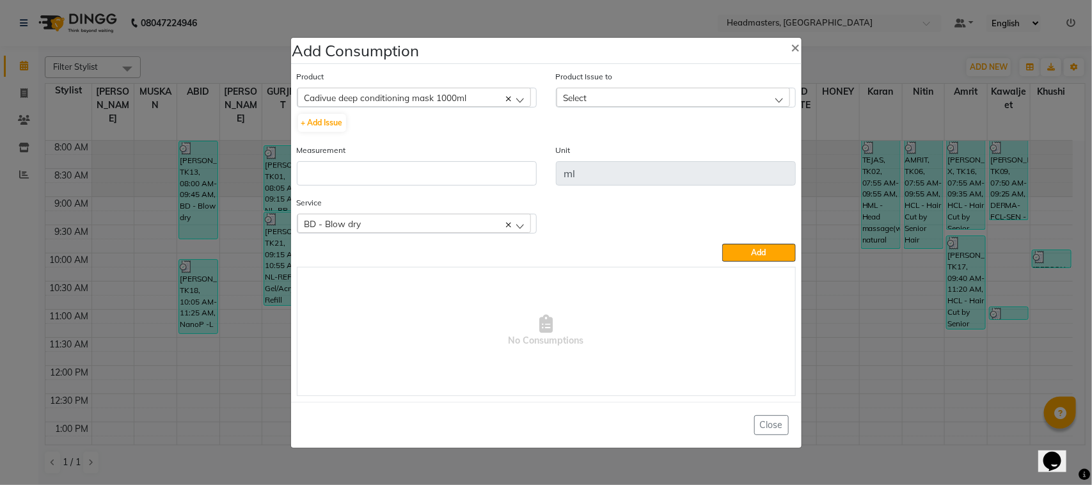
click at [577, 101] on span "Select" at bounding box center [576, 97] width 24 height 11
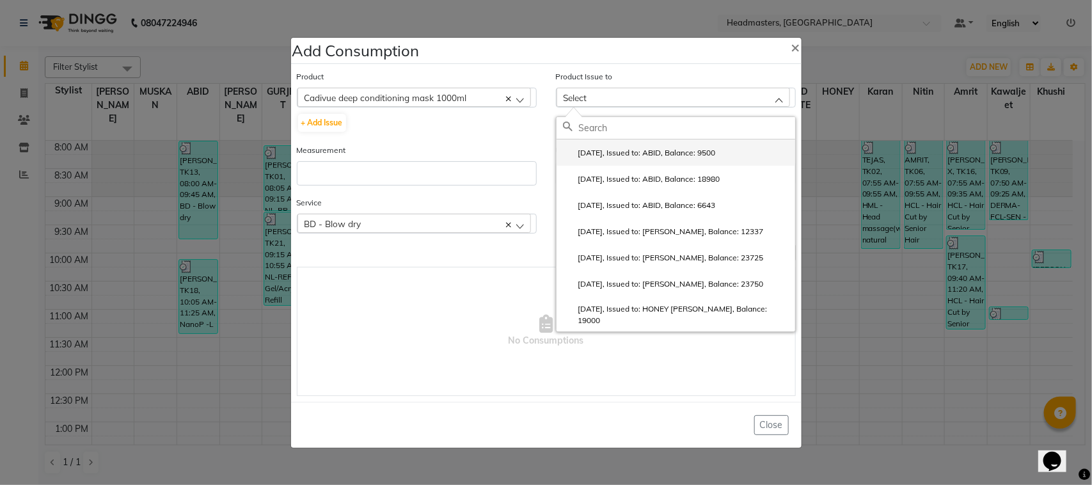
click at [619, 161] on li "2025-08-31, Issued to: ABID, Balance: 9500" at bounding box center [676, 153] width 239 height 26
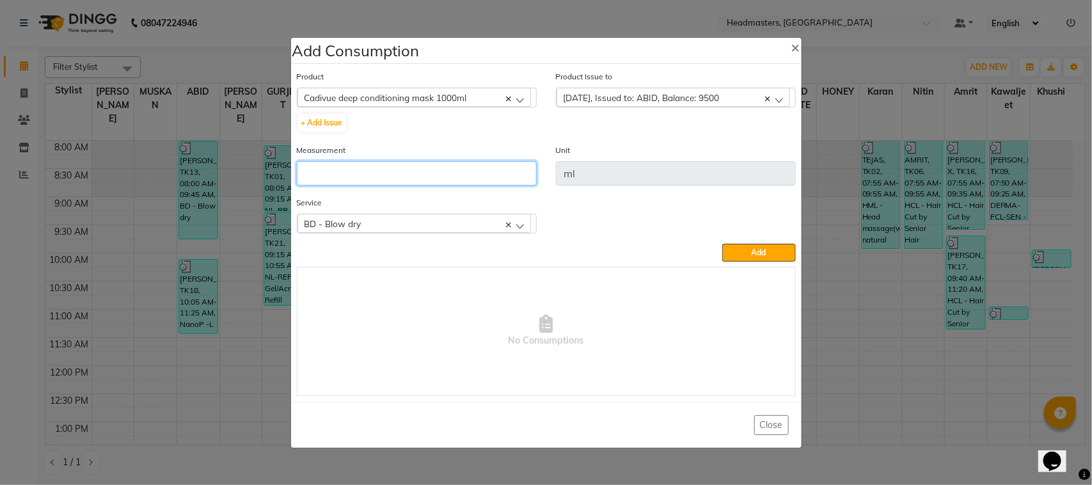
click at [484, 168] on input "number" at bounding box center [417, 173] width 240 height 24
type input "10"
click at [373, 228] on div "BD - Blow dry" at bounding box center [415, 223] width 234 height 19
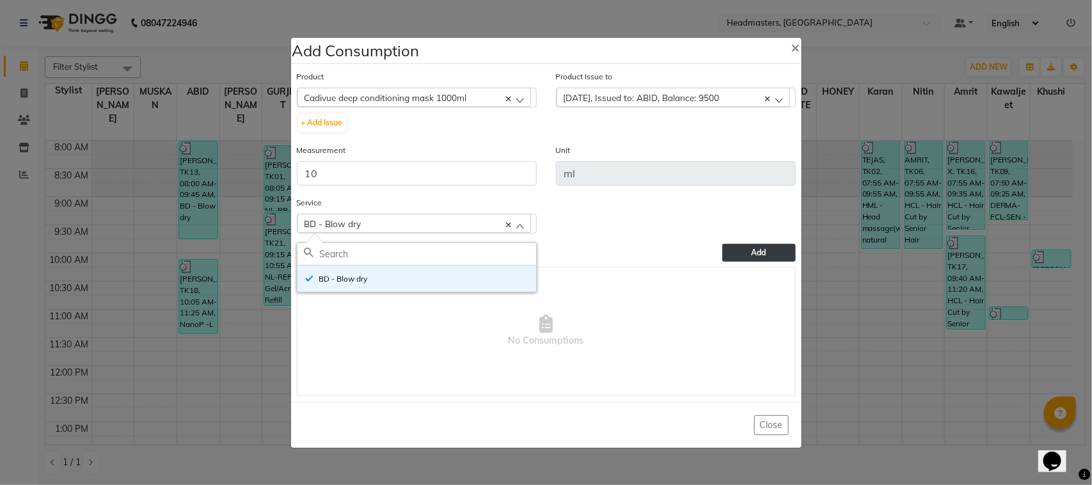
click at [753, 255] on span "Add" at bounding box center [759, 253] width 15 height 10
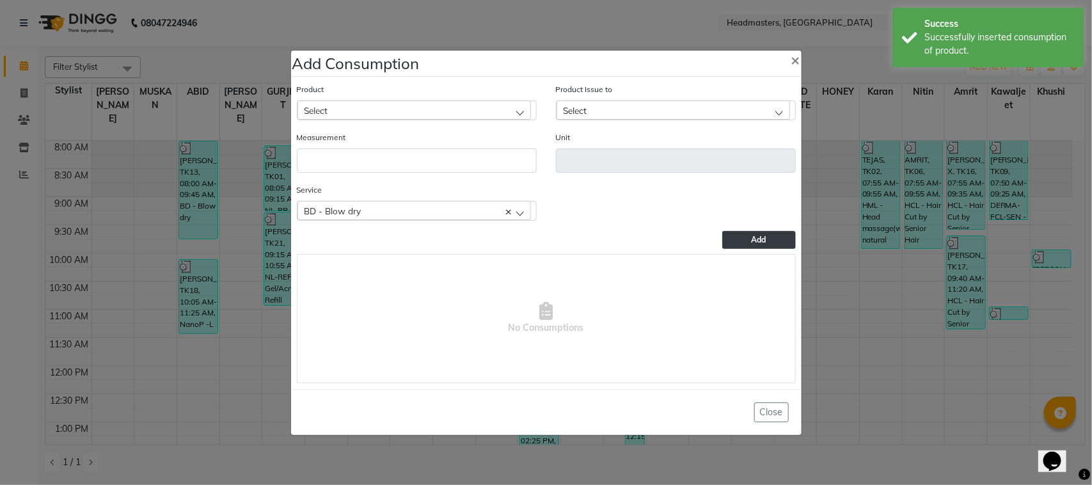
click at [218, 228] on ngb-modal-window "Add Consumption × Product Select ALOVERA GEL Product Issue to Select 2025-08-31…" at bounding box center [546, 242] width 1092 height 485
